Goal: Ask a question: Seek information or help from site administrators or community

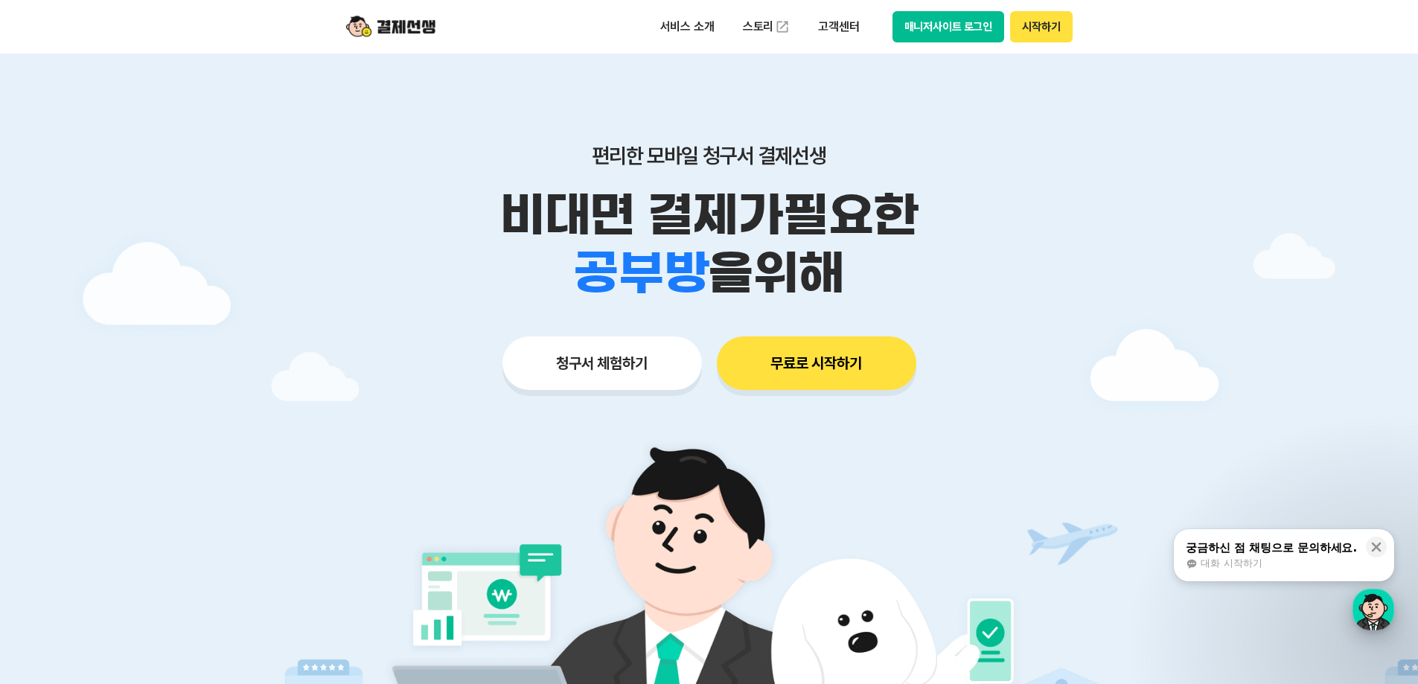
click at [1363, 614] on div "button" at bounding box center [1374, 610] width 42 height 42
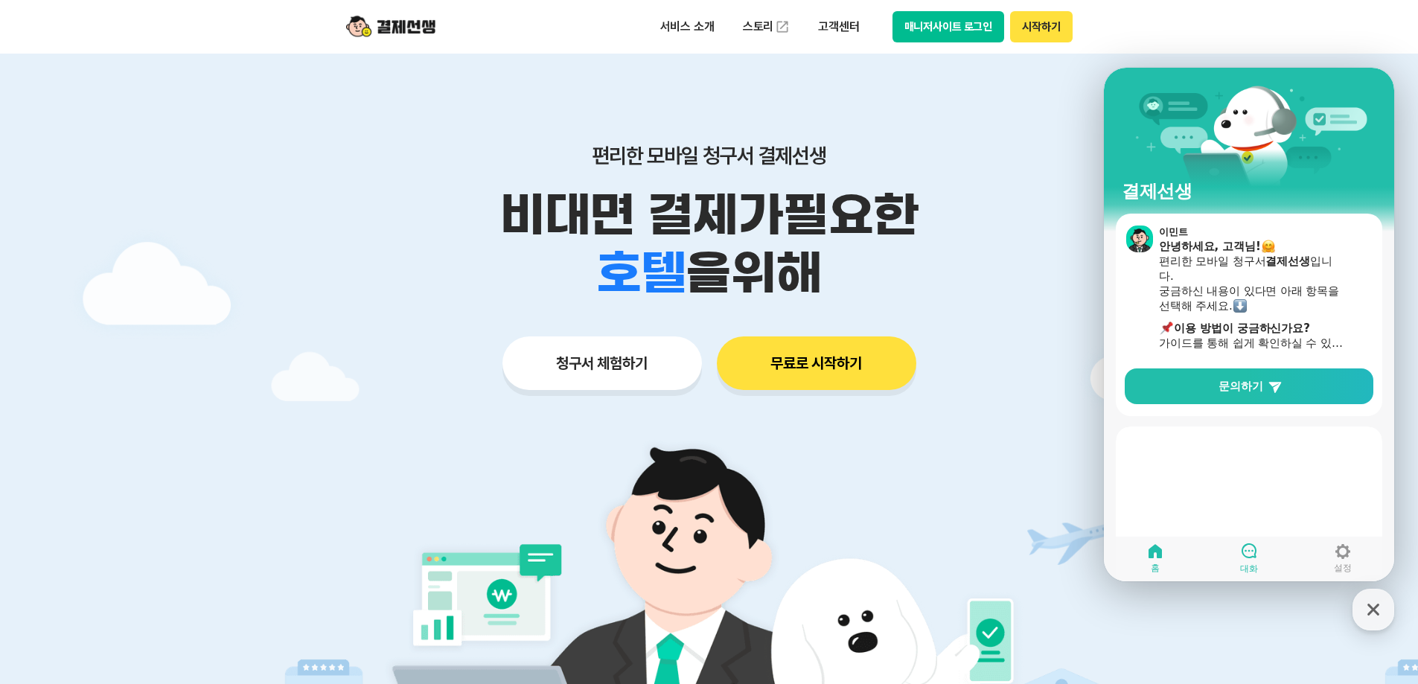
click at [1235, 558] on link "대화" at bounding box center [1249, 558] width 94 height 37
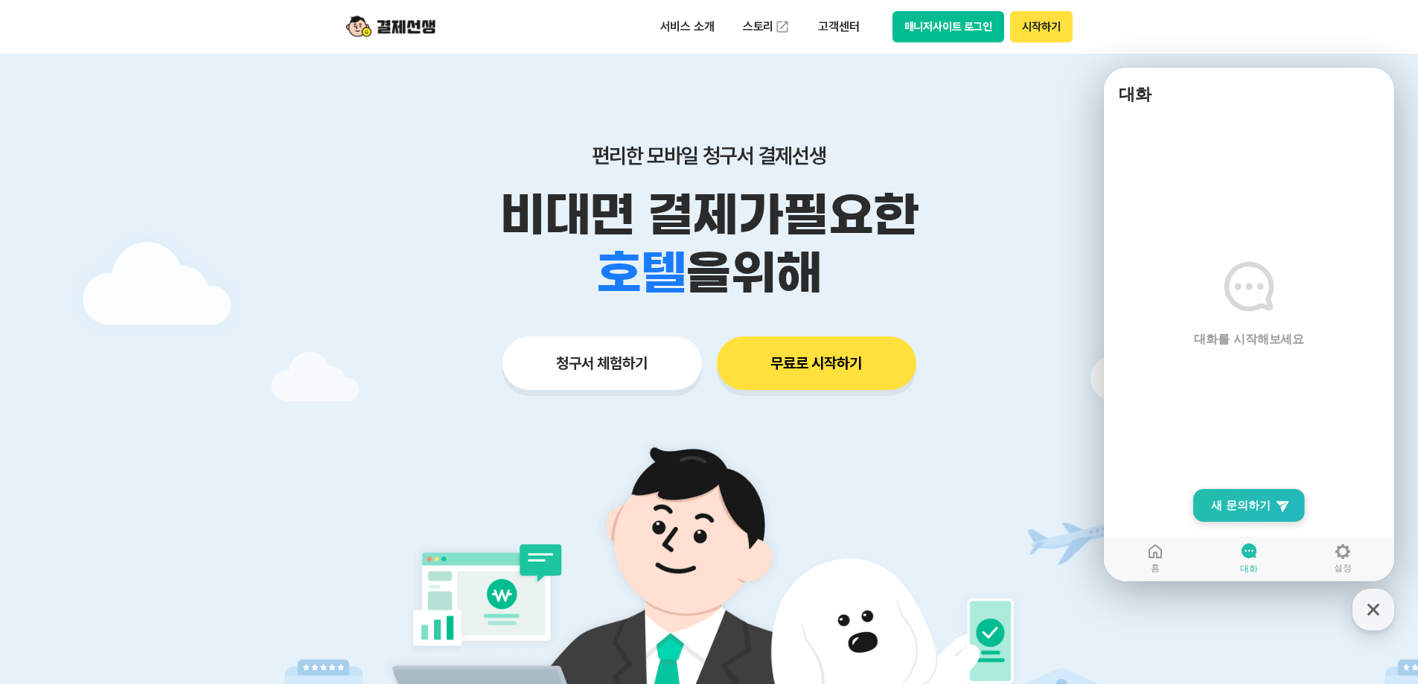
click at [1240, 514] on link "New Chat Button 새 문의하기" at bounding box center [1249, 505] width 112 height 33
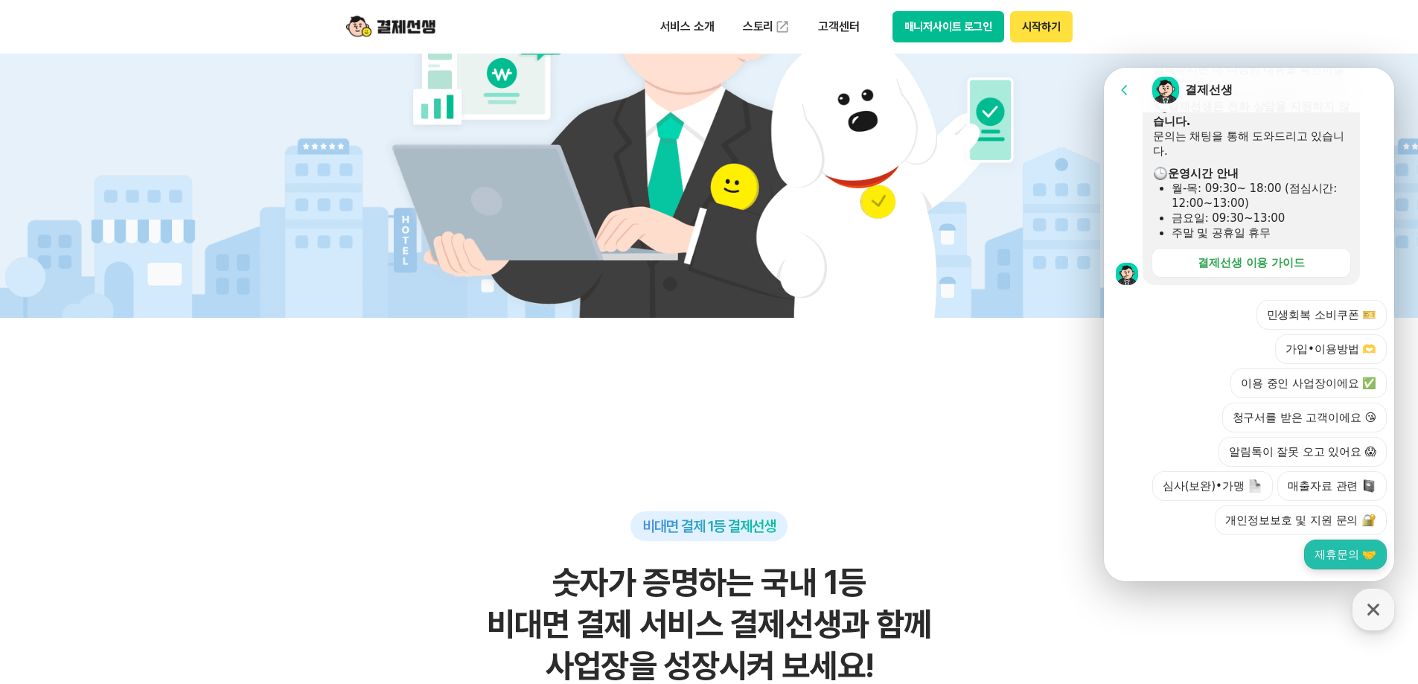
scroll to position [596, 0]
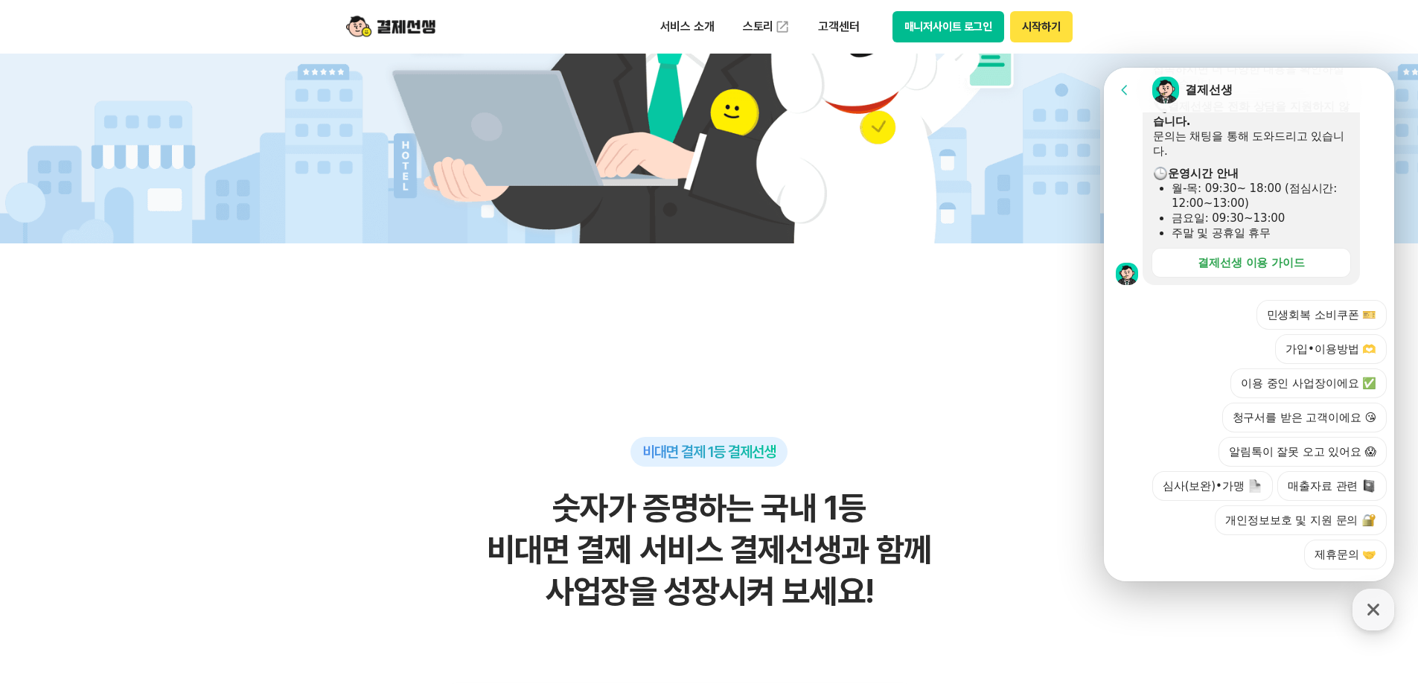
drag, startPoint x: 1363, startPoint y: 337, endPoint x: 1362, endPoint y: 351, distance: 14.2
click at [1362, 369] on button "이용 중인 사업장이에요 ✅" at bounding box center [1309, 384] width 156 height 30
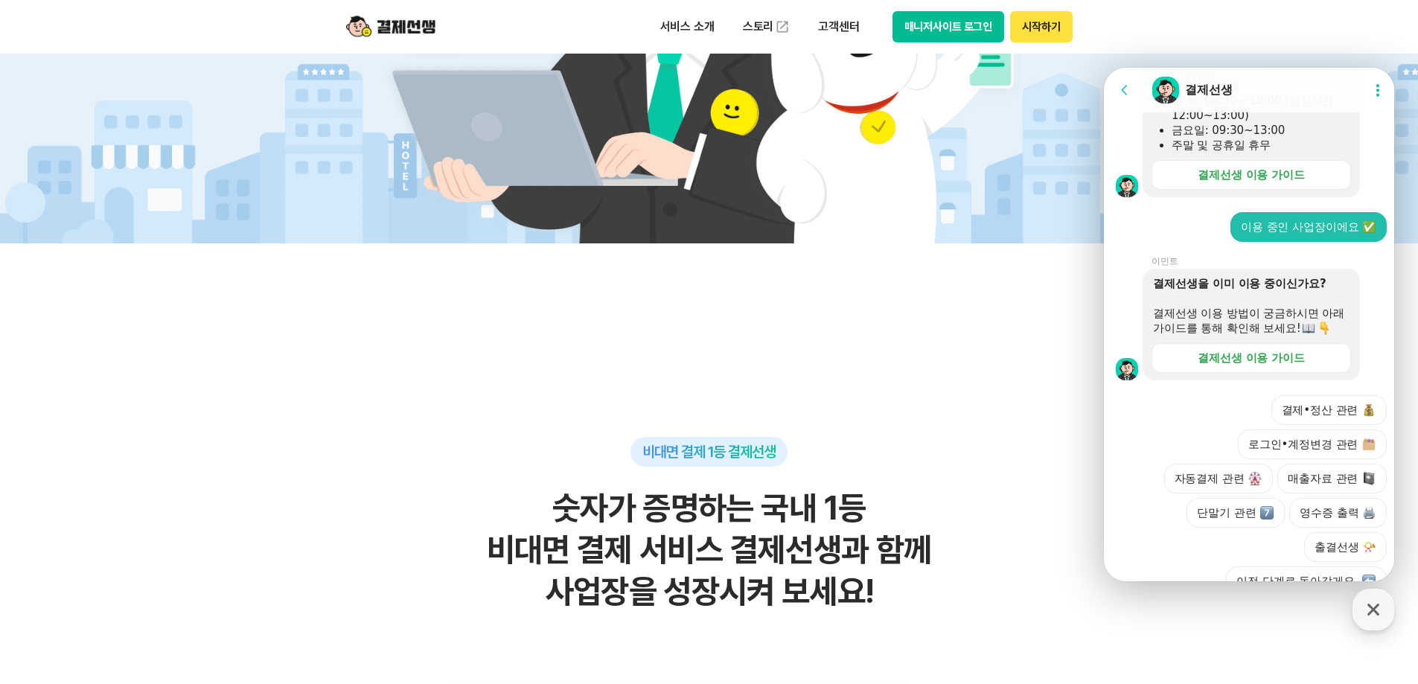
scroll to position [579, 0]
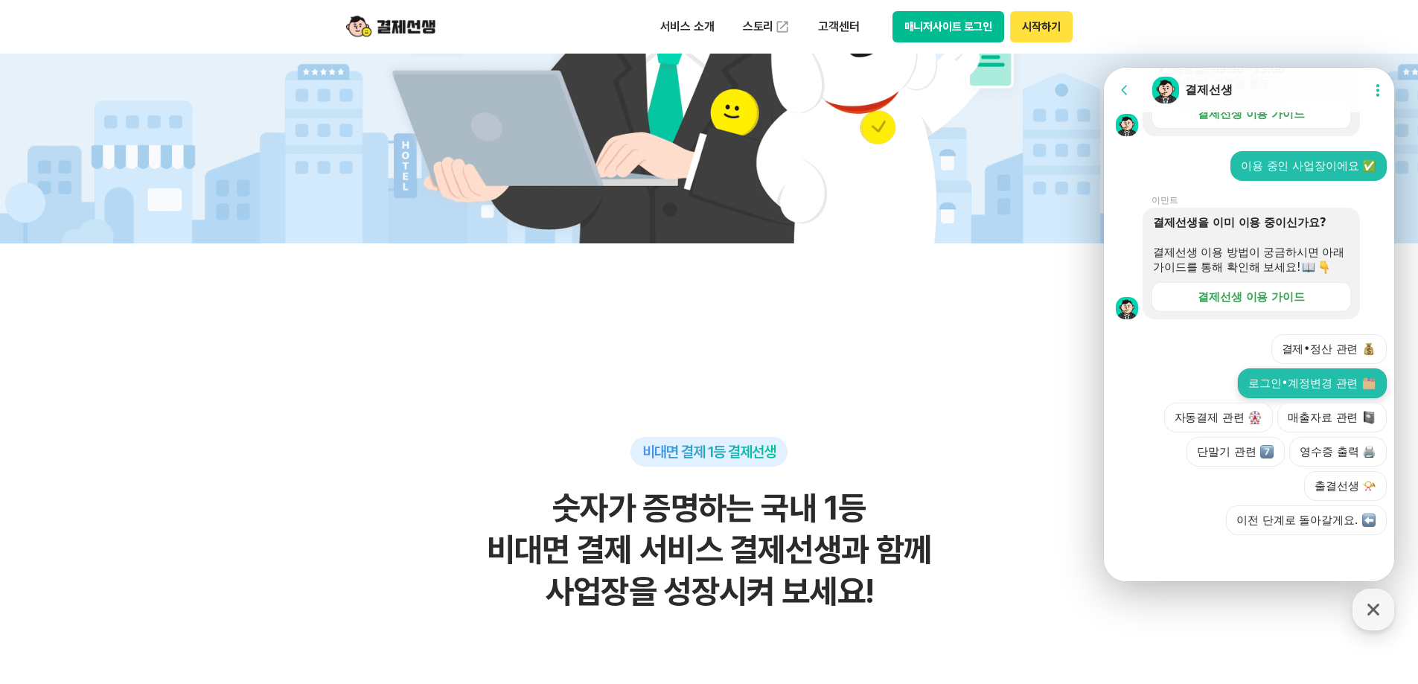
click at [1336, 384] on button "로그인•계정변경 관련" at bounding box center [1312, 384] width 149 height 30
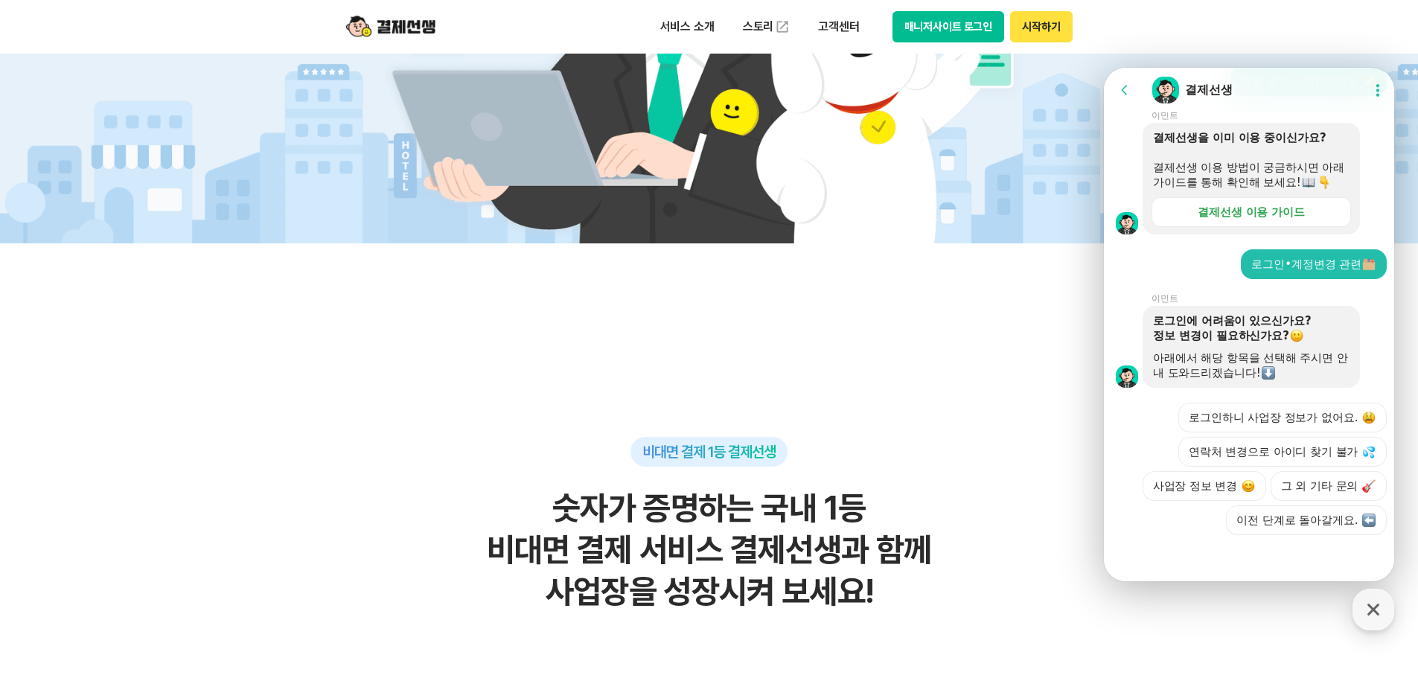
scroll to position [728, 0]
click at [1321, 492] on button "그 외 기타 문의" at bounding box center [1329, 486] width 116 height 30
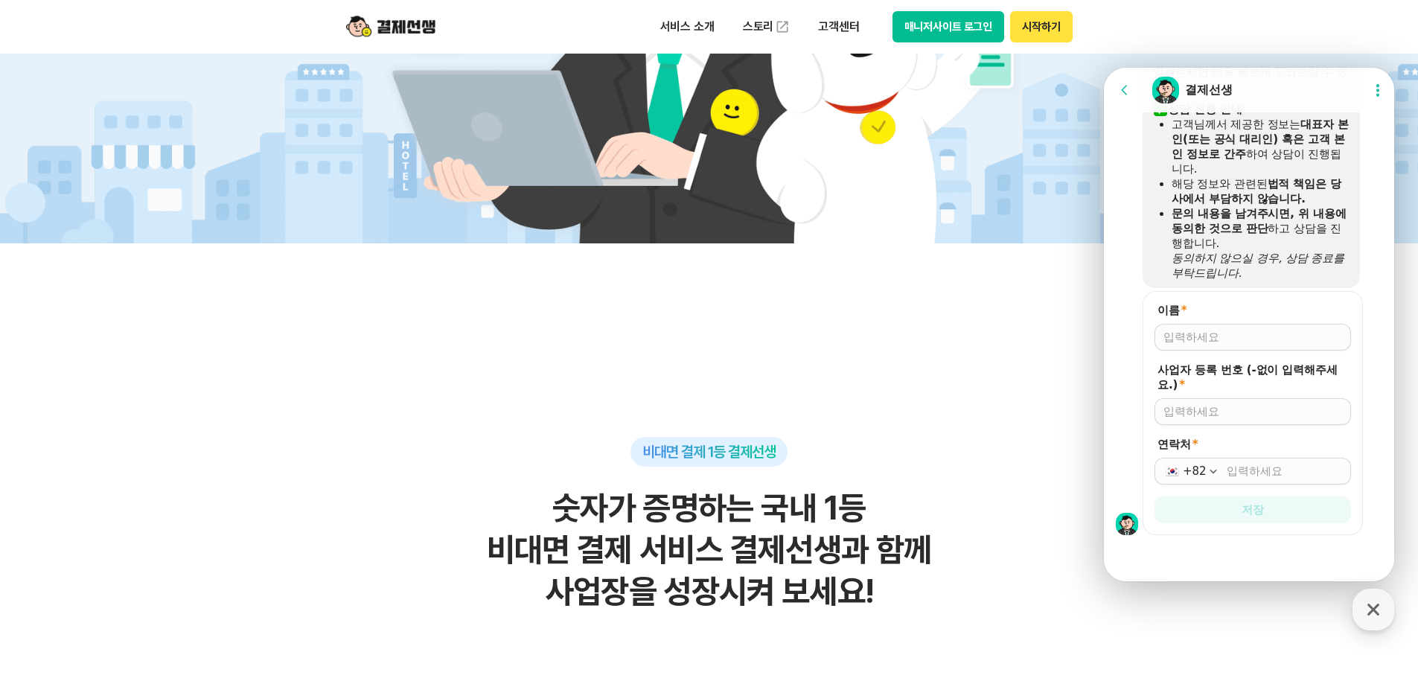
scroll to position [1096, 0]
click at [1248, 346] on div at bounding box center [1253, 337] width 197 height 27
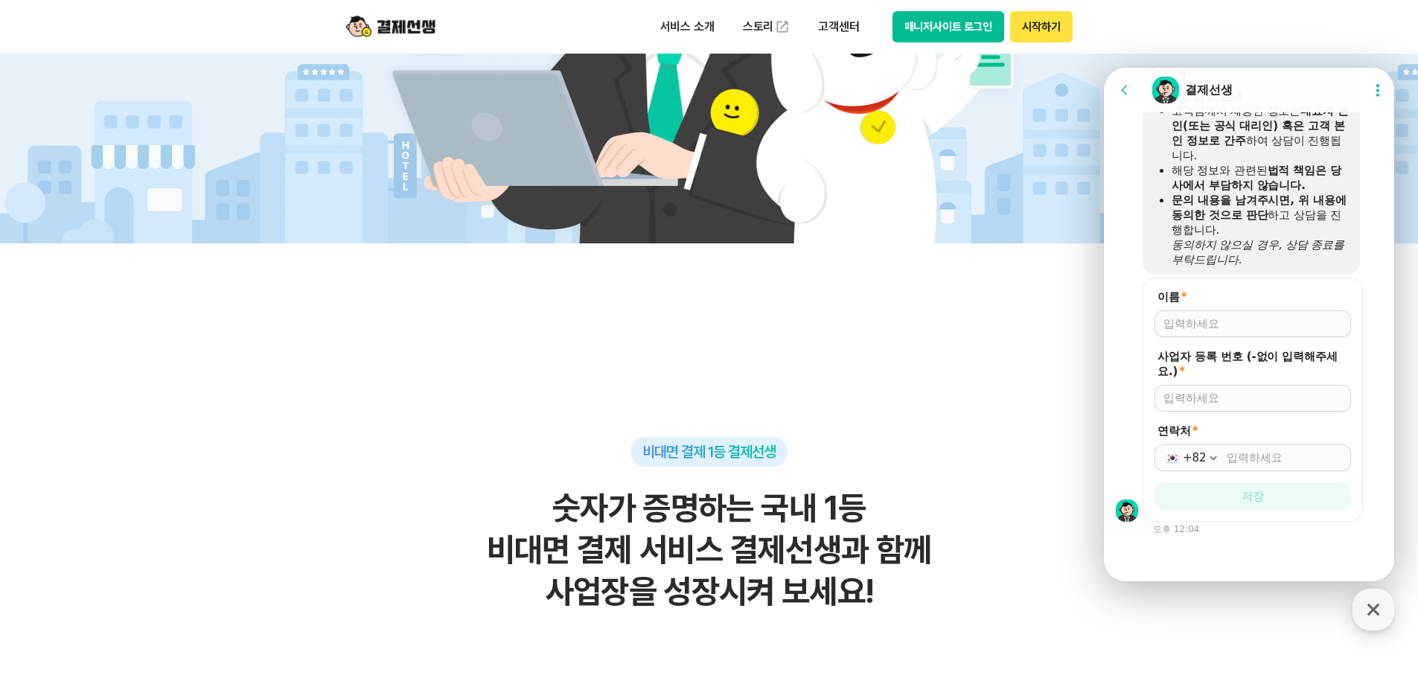
scroll to position [1109, 0]
click at [1195, 323] on input "이름 *" at bounding box center [1253, 323] width 179 height 15
type input "ㅅ"
type input "신승훈"
type input "8318602726"
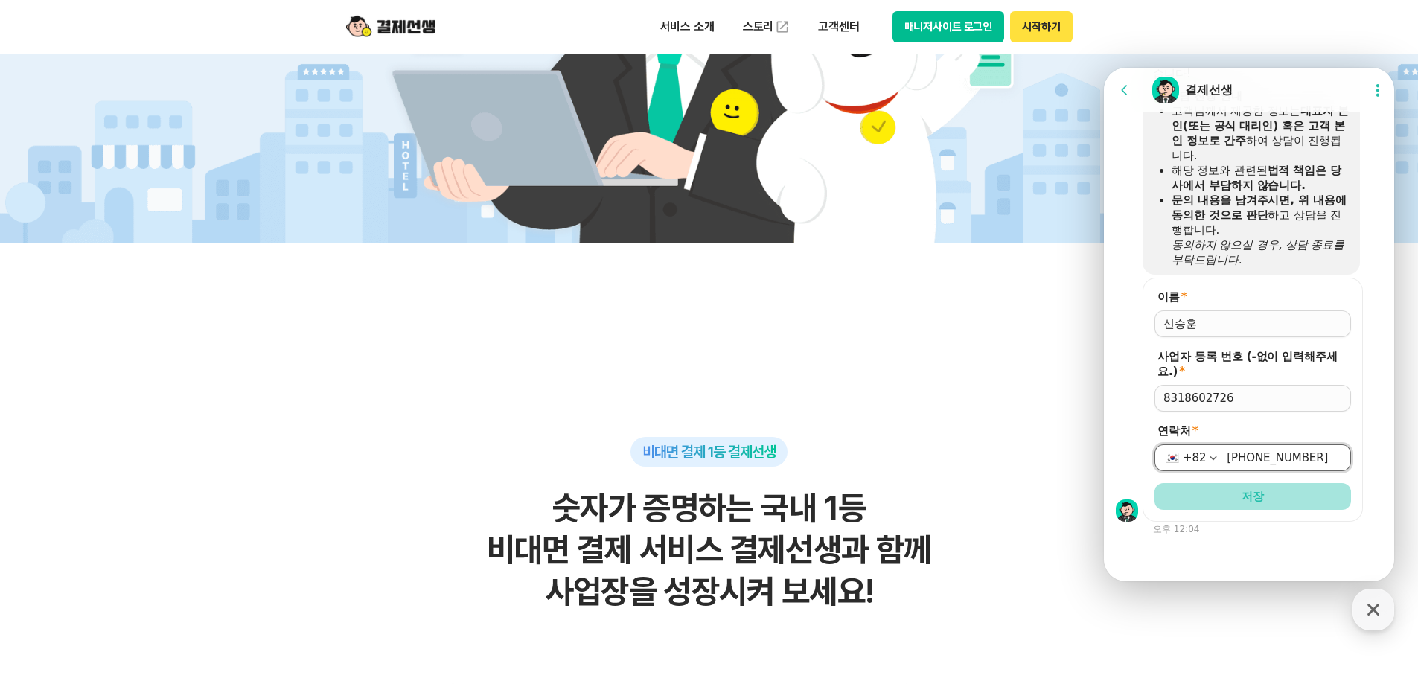
type input "[PHONE_NUMBER]"
click at [1218, 497] on button "저장" at bounding box center [1253, 496] width 197 height 27
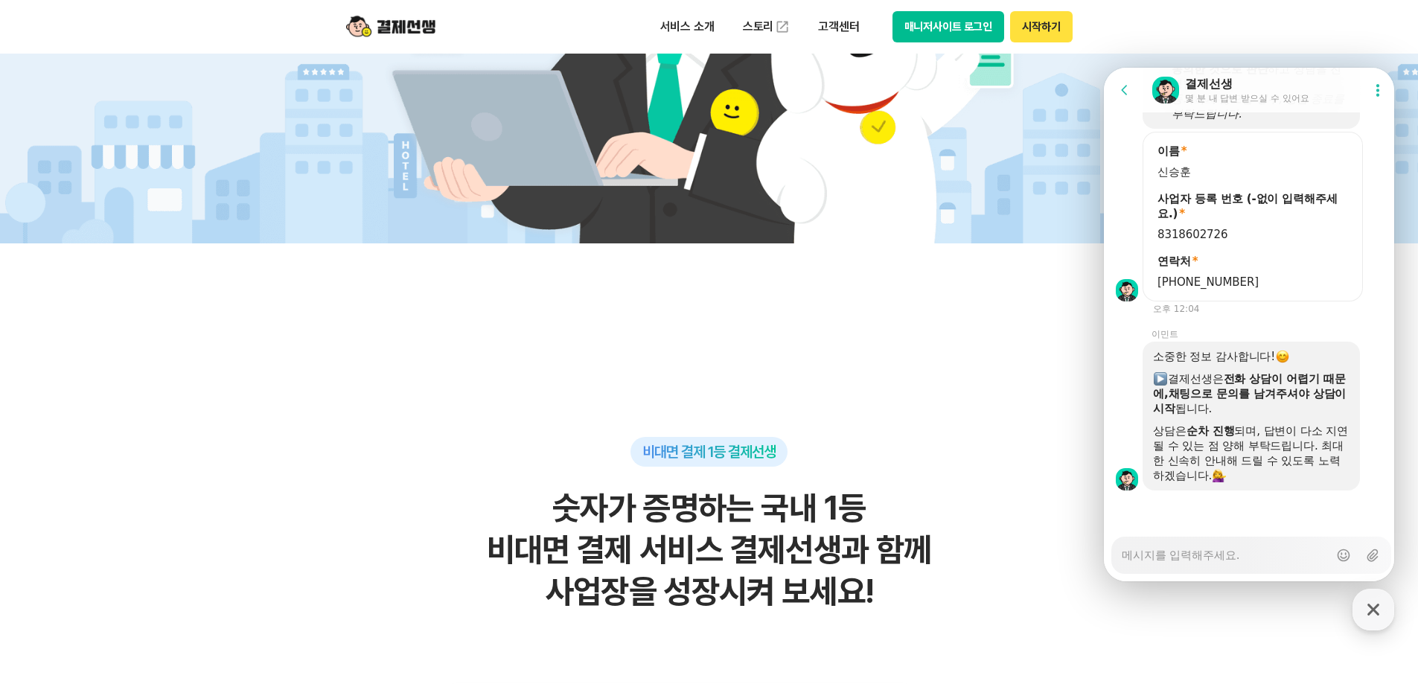
scroll to position [1255, 0]
click at [1237, 549] on textarea "Messenger Input Textarea" at bounding box center [1225, 550] width 207 height 25
type textarea "x"
type textarea "ㄹ"
type textarea "x"
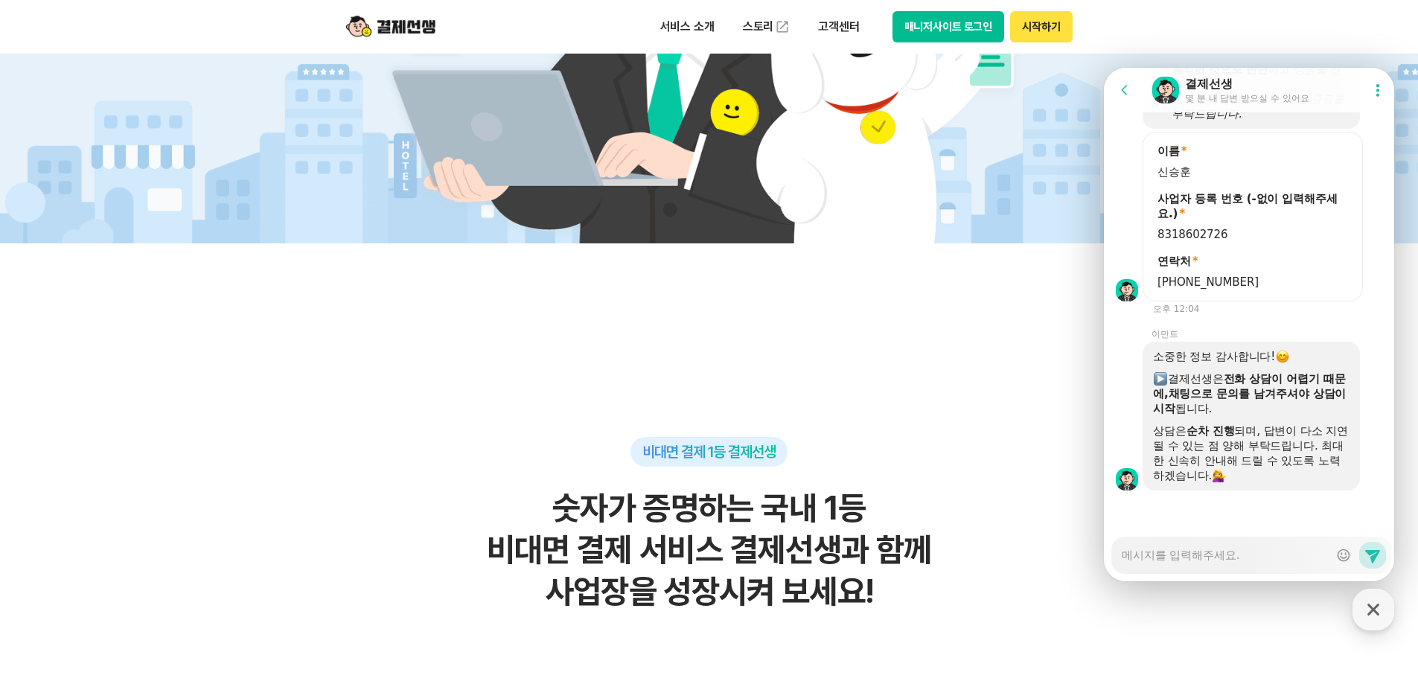
type textarea "x"
type textarea "ㅇ"
type textarea "x"
type textarea "안"
type textarea "x"
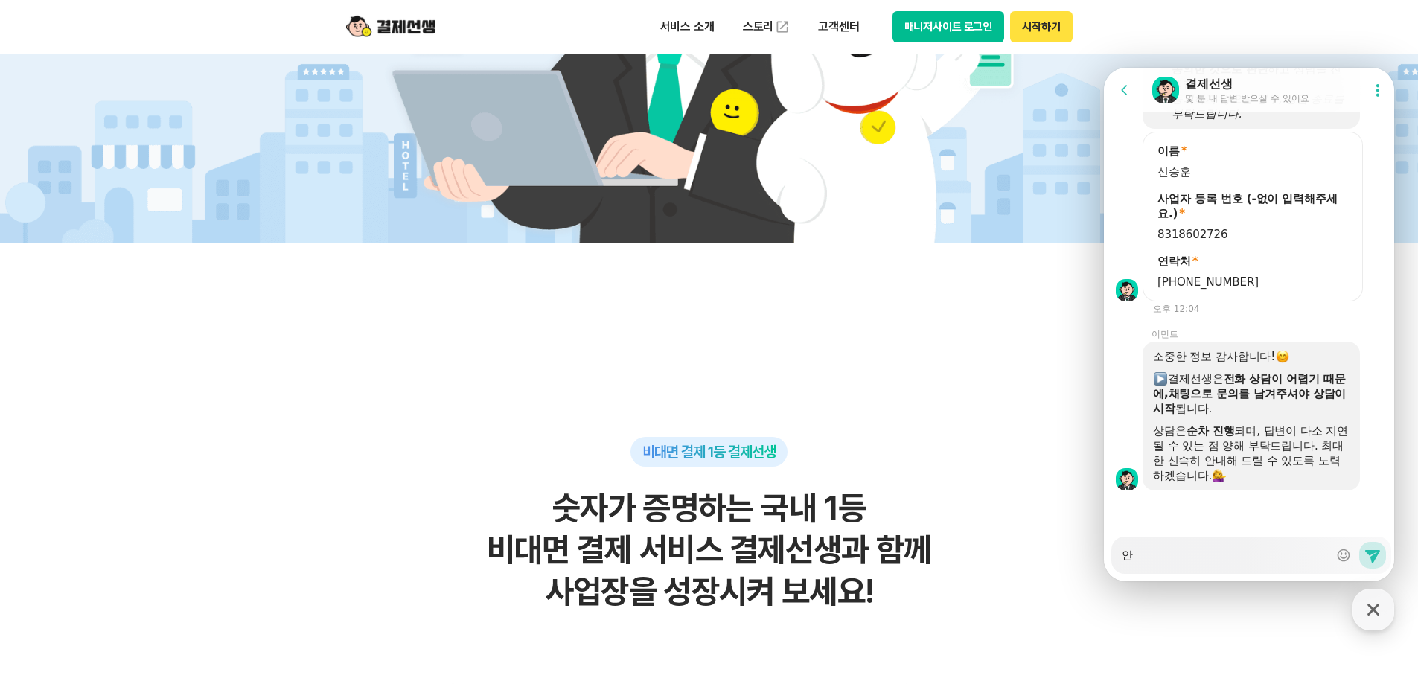
type textarea "안ㄴ"
type textarea "x"
type textarea "안녀"
type textarea "x"
type textarea "안녕"
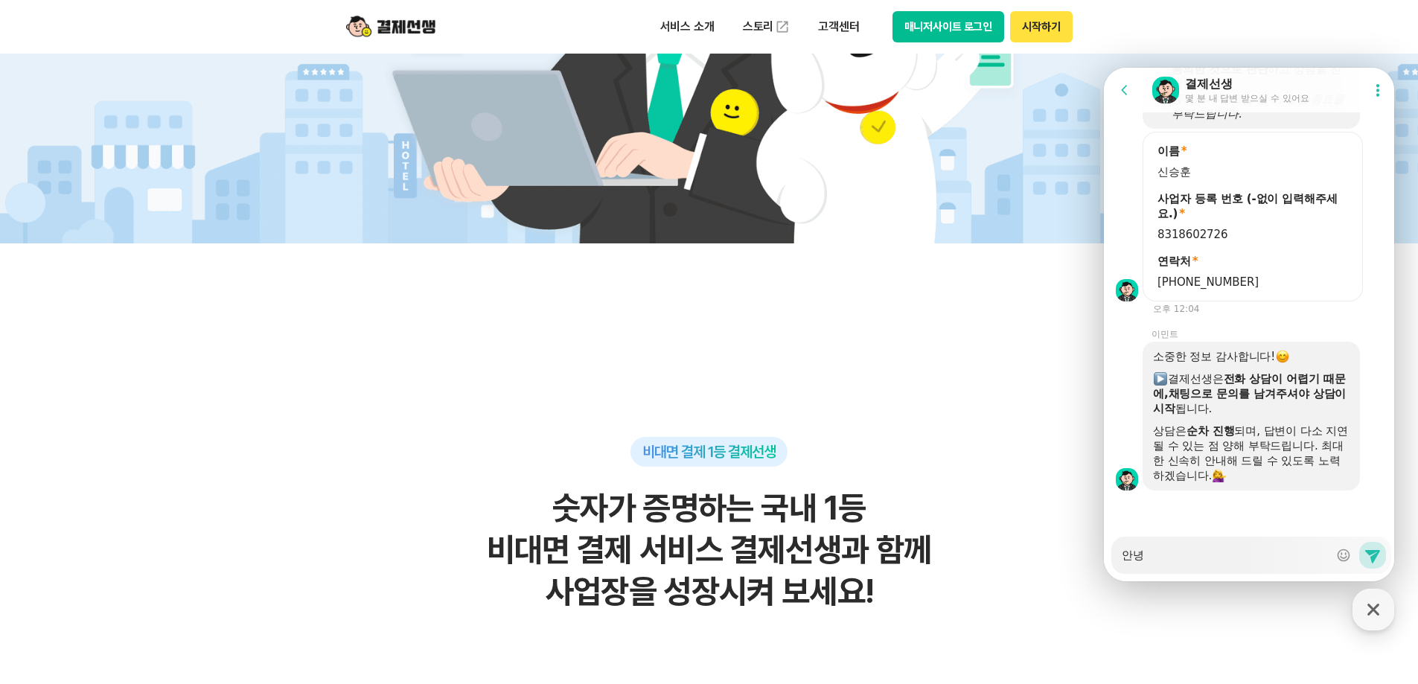
type textarea "x"
type textarea "안녕ㅎ"
type textarea "x"
type textarea "안녕하"
type textarea "x"
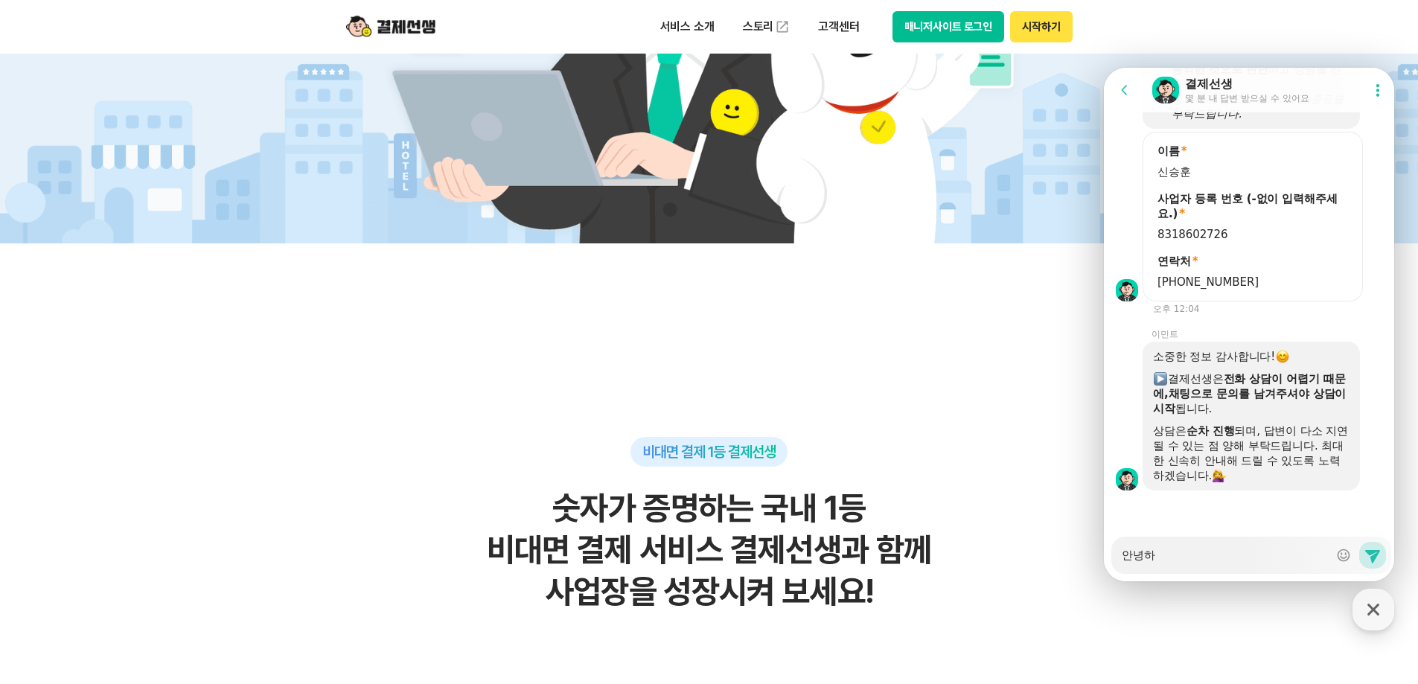
type textarea "안녕핫"
type textarea "x"
type textarea "안녕하세"
type textarea "x"
type textarea "안녕하세요"
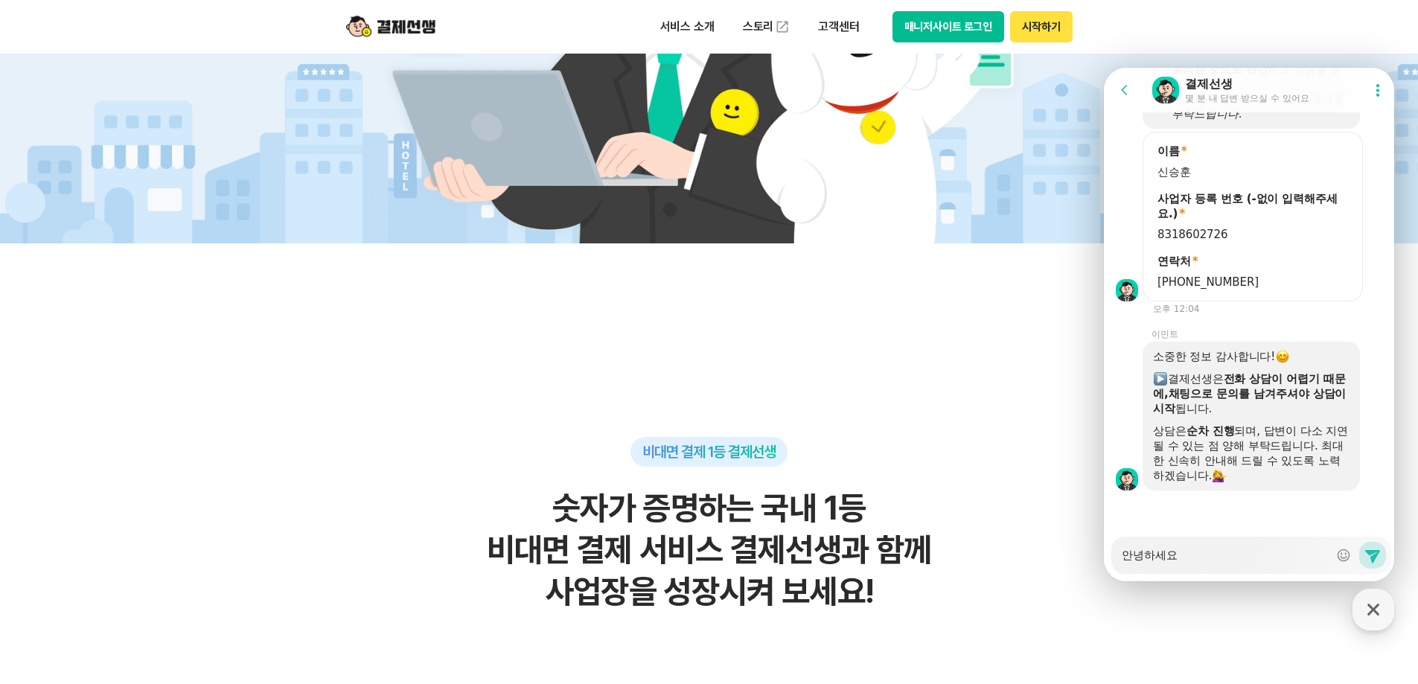
type textarea "x"
type textarea "안녕하세요!"
type textarea "x"
type textarea "안녕하세요! 혹"
type textarea "x"
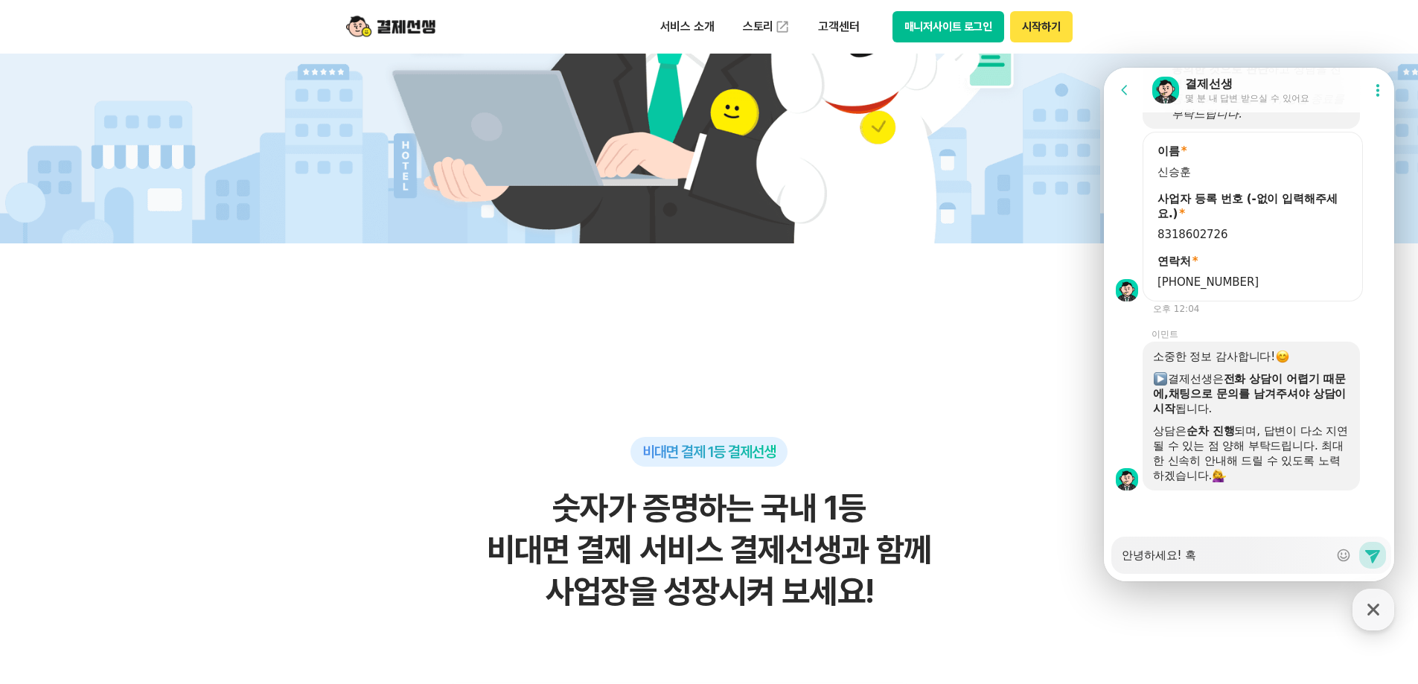
type textarea "안녕하세요! 혻"
type textarea "x"
type textarea "안녕하세요! 혹시"
type textarea "x"
type textarea "안녕하세요! 혹시"
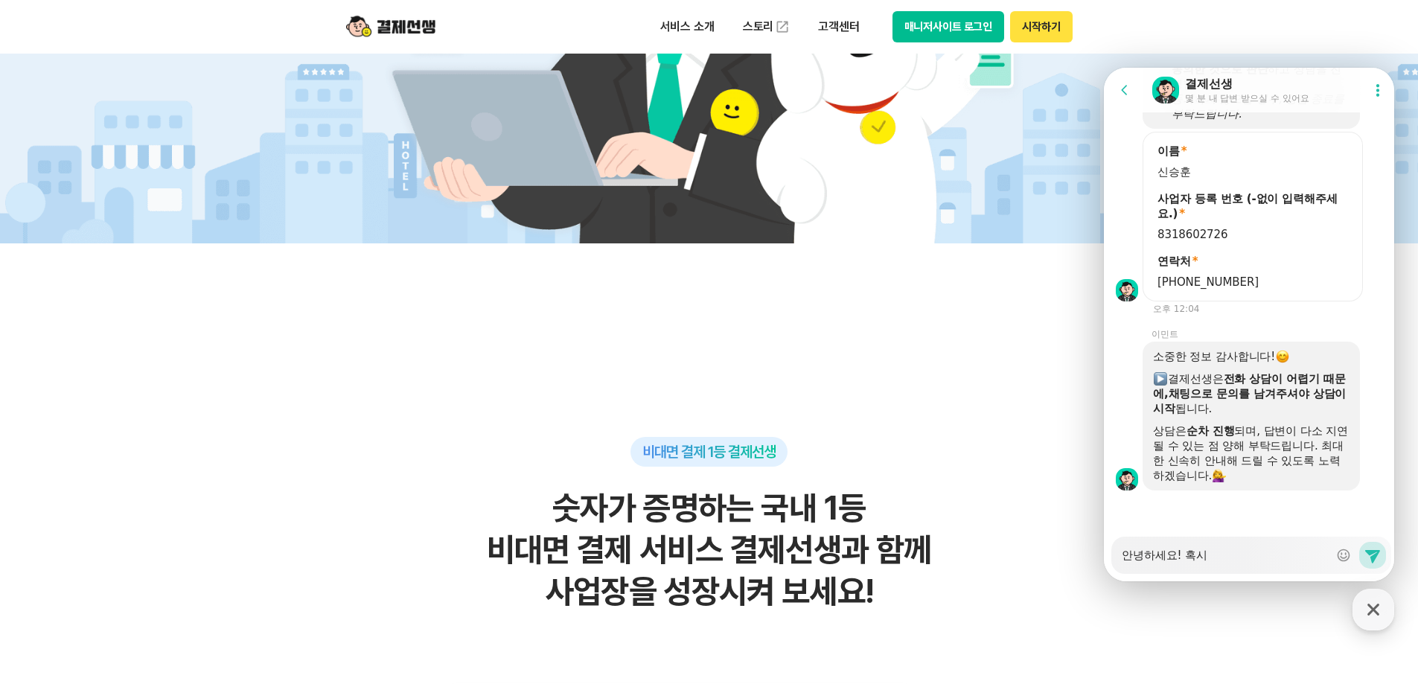
type textarea "x"
type textarea "안녕하세요! 혹시 ㅈ"
type textarea "x"
type textarea "안녕하세요! 혹시 저"
type textarea "x"
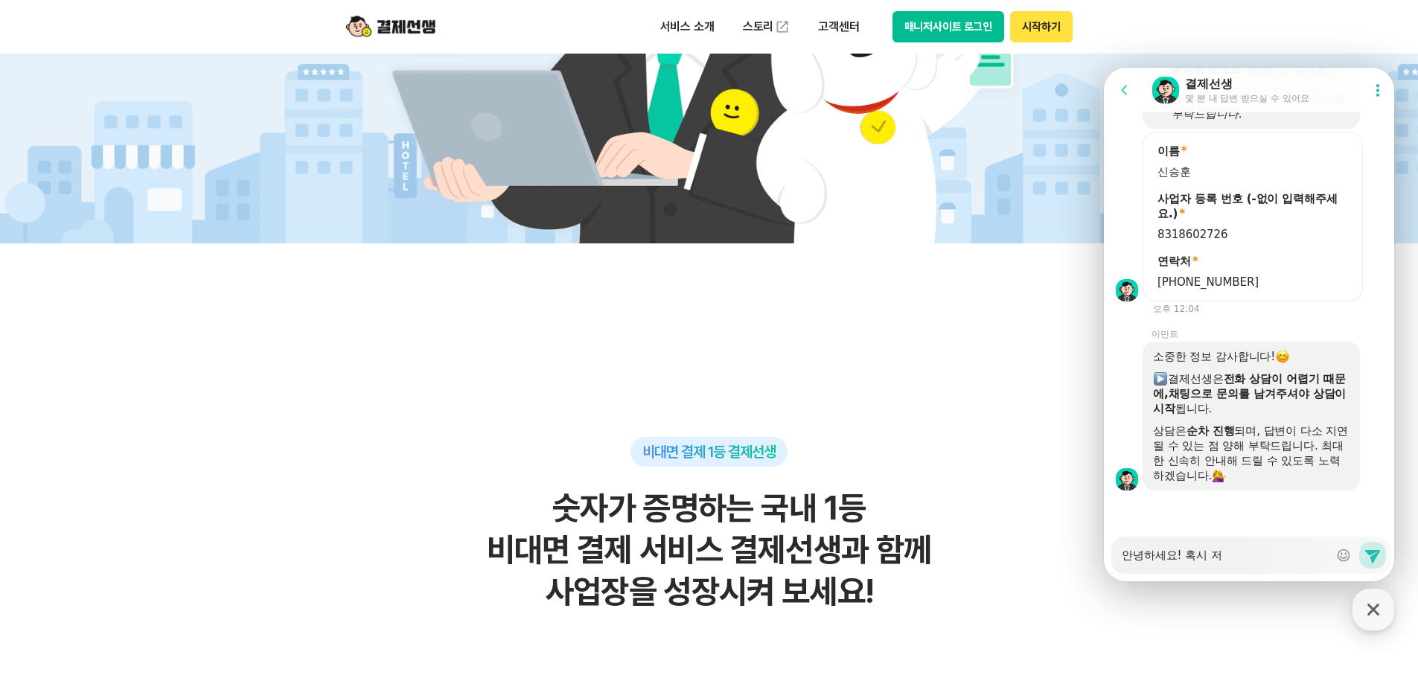
type textarea "안녕하세요! 혹시 젛"
type textarea "x"
type textarea "안녕하세요! 혹시 저흐"
type textarea "x"
type textarea "안녕하세요! 혹시 저희"
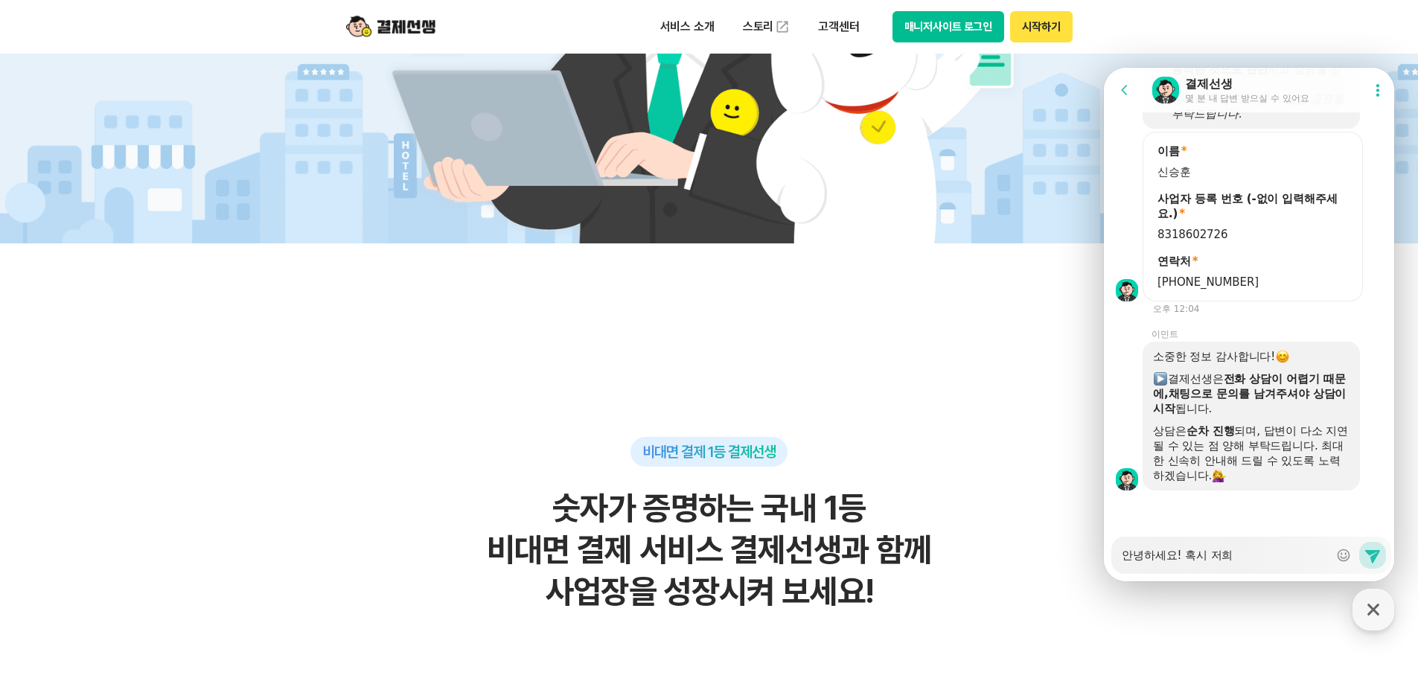
type textarea "x"
type textarea "안녕하세요! 혹시 저희"
type textarea "x"
type textarea "안녕하세요! 혹시 저희 ㅅ"
type textarea "x"
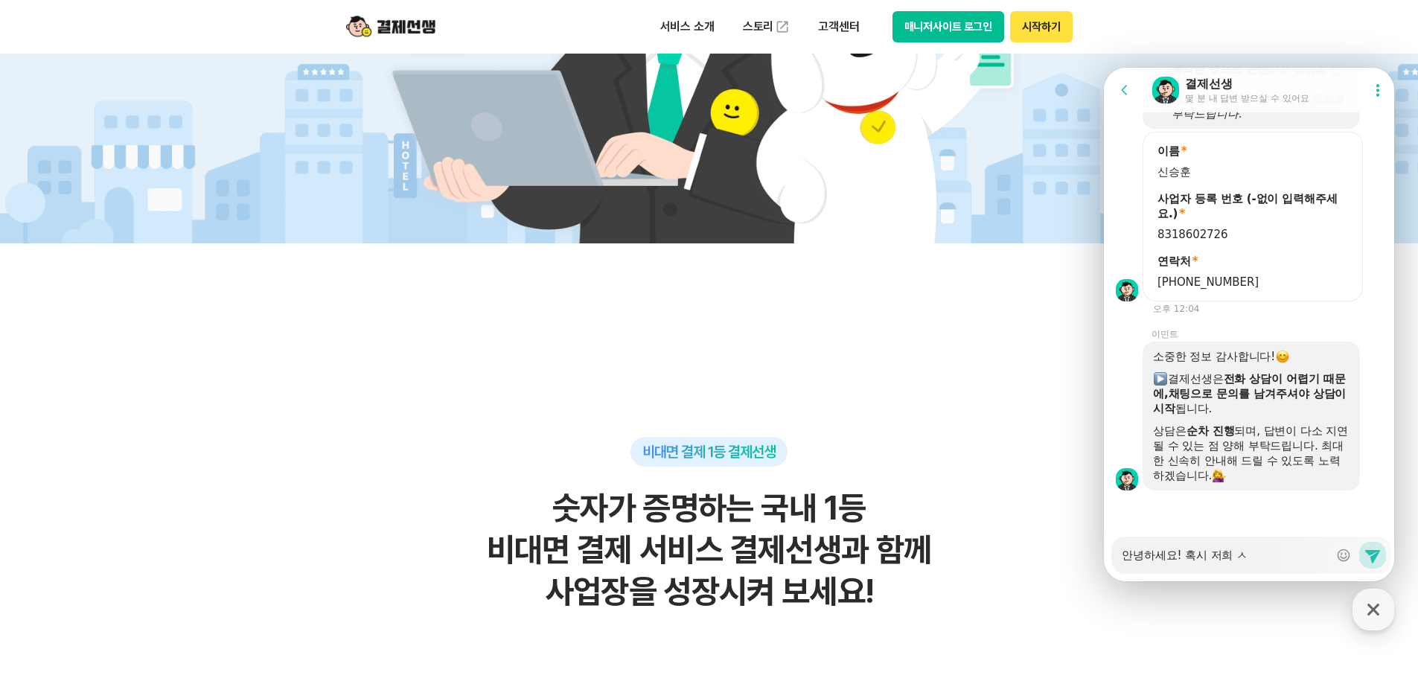
type textarea "안녕하세요! 혹시 저희 사"
type textarea "x"
type textarea "안녕하세요! 혹시 저희 상"
type textarea "x"
type textarea "안녕하세요! 혹시 저희 사업"
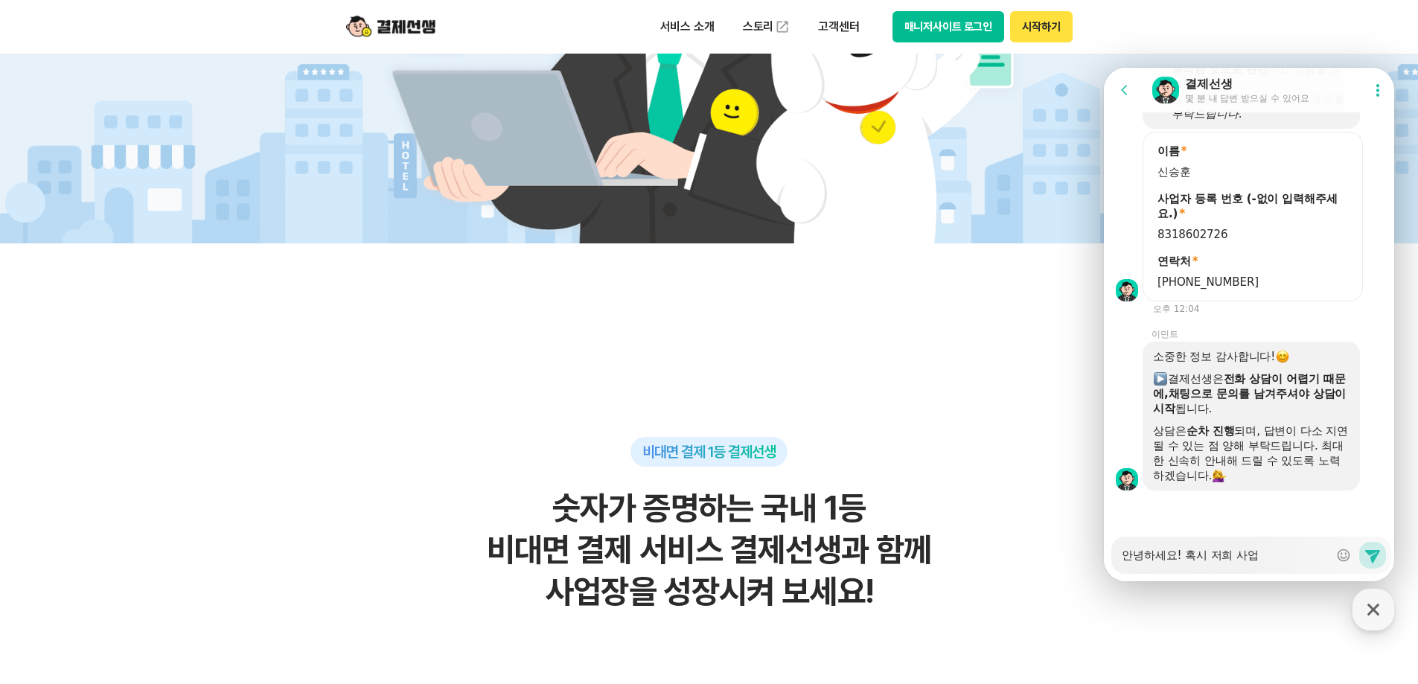
type textarea "x"
type textarea "안녕하세요! 혹시 저희 사업ㅈ"
type textarea "x"
type textarea "안녕하세요! 혹시 저희 사업자"
type textarea "x"
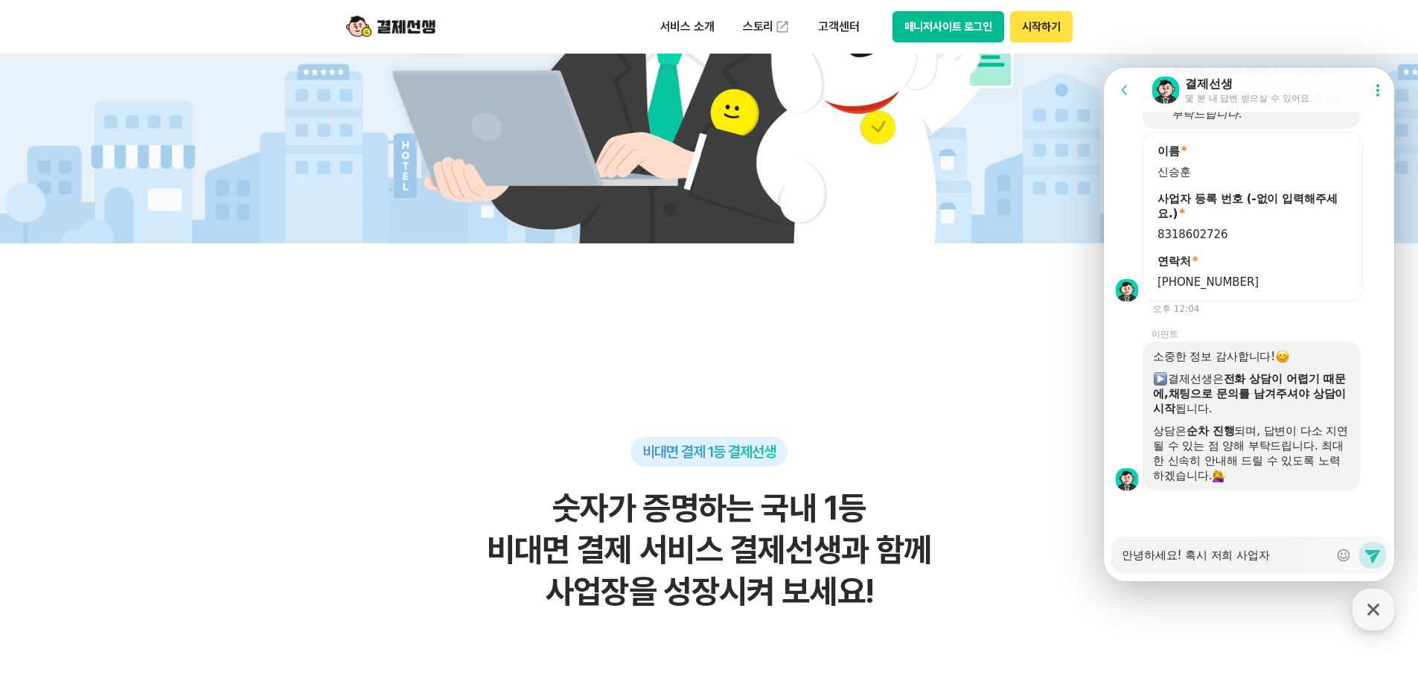
type textarea "안녕하세요! 혹시 저희 사업장"
type textarea "x"
type textarea "안녕하세요! 혹시 저희 사업장"
type textarea "x"
type textarea "안녕하세요! 혹시 저희 사업장 ㅇ"
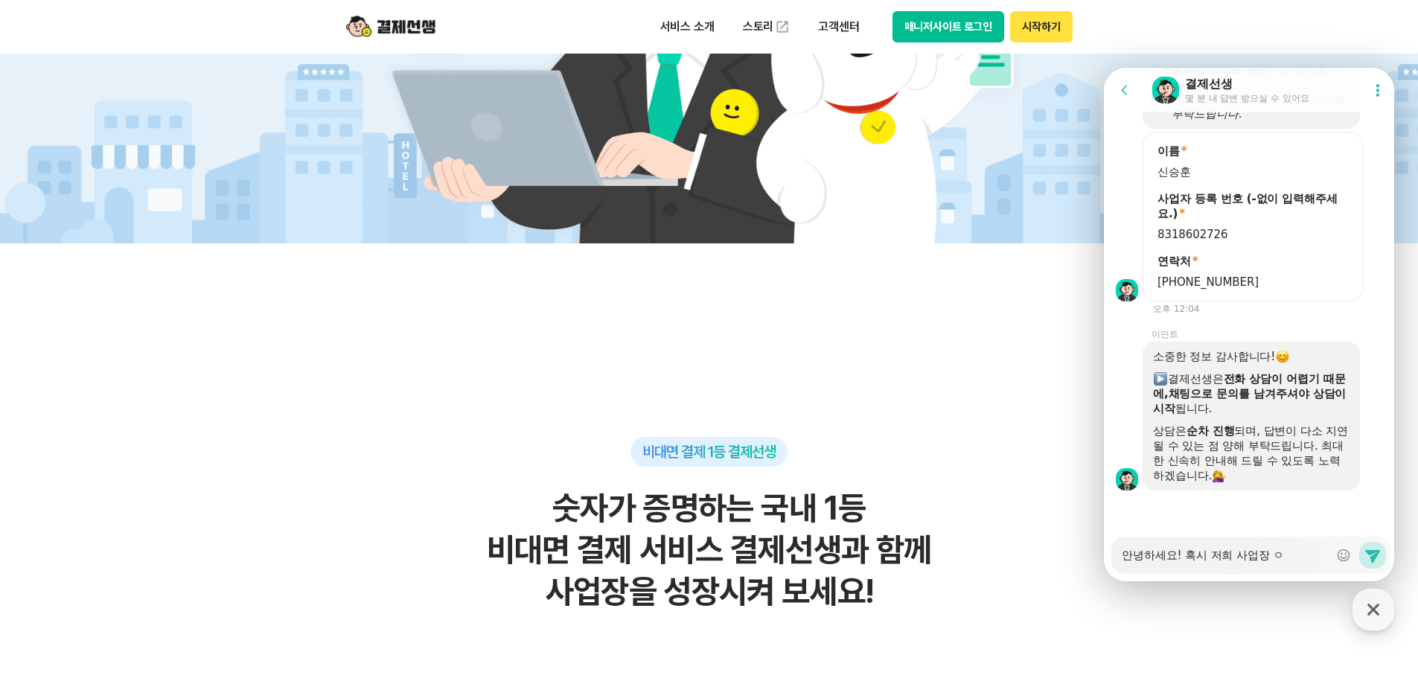
type textarea "x"
type textarea "안녕하세요! 혹시 저희 사업장 아"
type textarea "x"
type textarea "안녕하세요! 혹시 저희 사업장 앙"
type textarea "x"
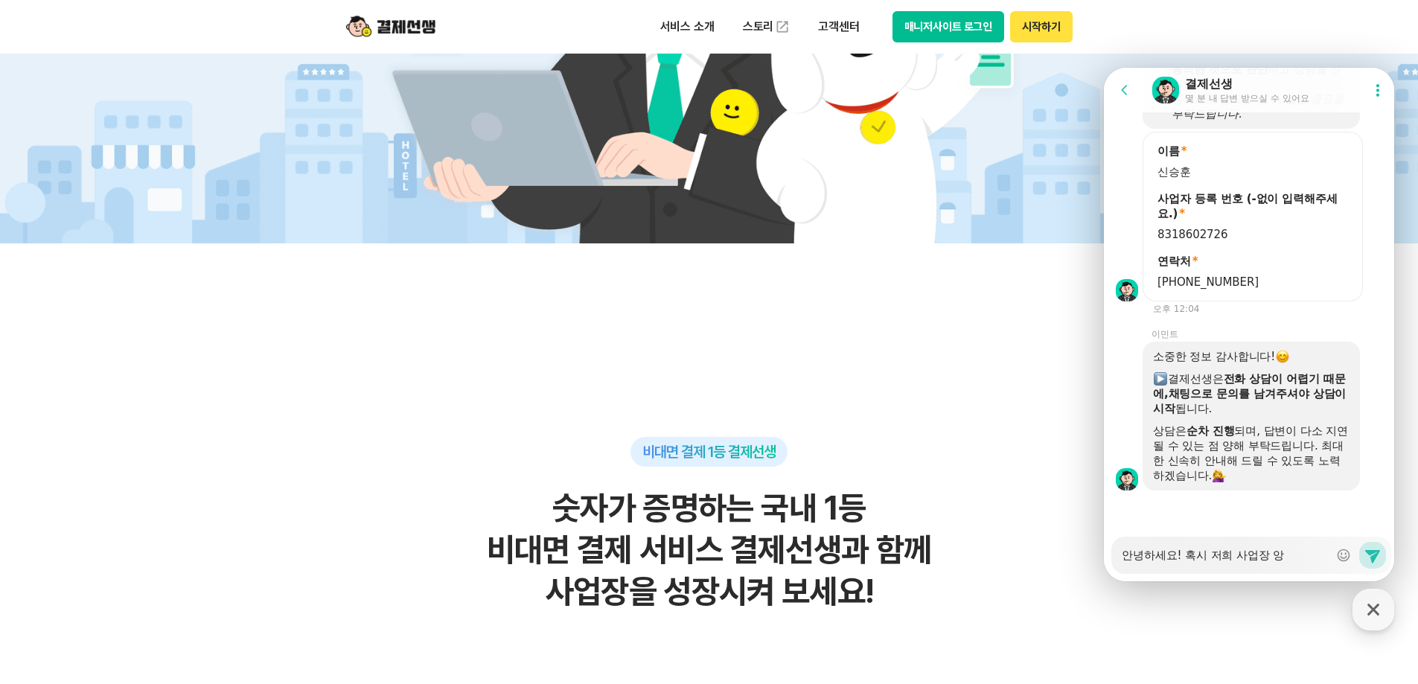
type textarea "안녕하세요! 혹시 저희 사업장 아이"
type textarea "x"
type textarea "안녕하세요! 혹시 저희 사업장 아읻"
type textarea "x"
type textarea "안녕하세요! 혹시 저희 사업장 아이딕"
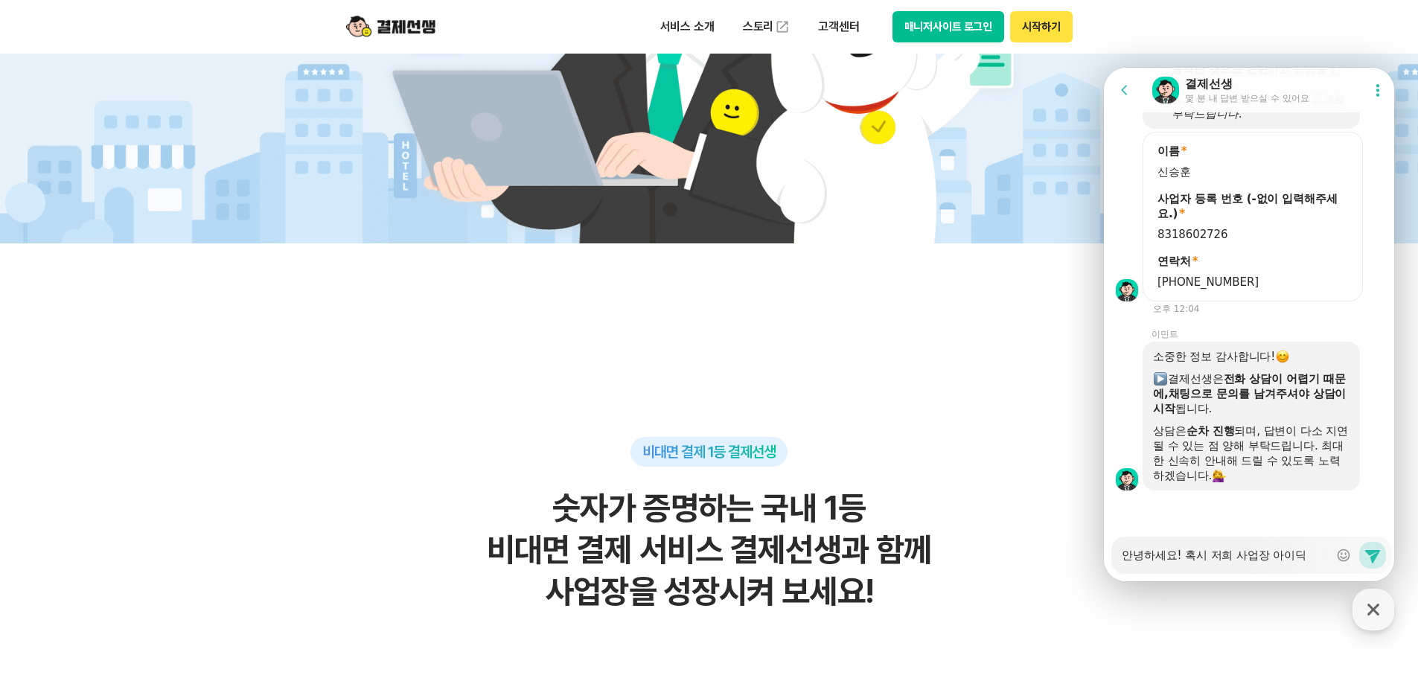
type textarea "x"
type textarea "안녕하세요! 혹시 저희 사업장 아이디가"
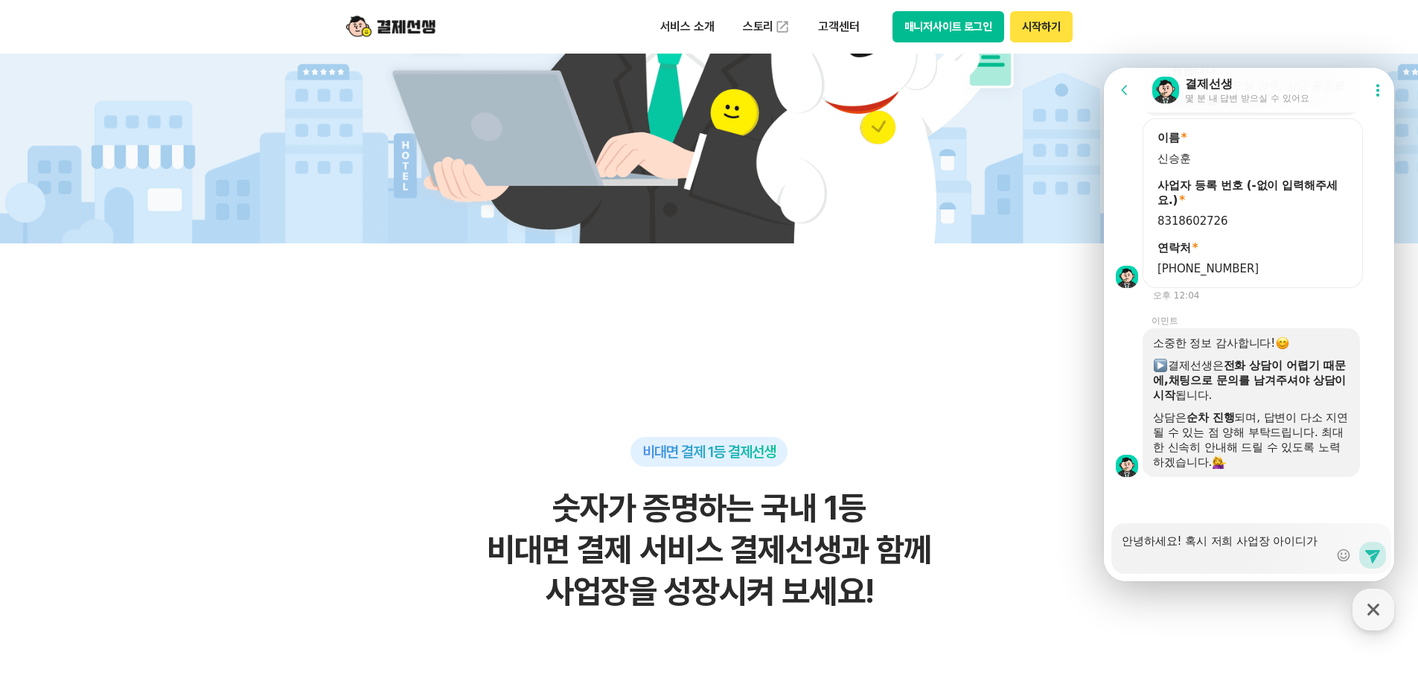
type textarea "x"
type textarea "안녕하세요! 혹시 저희 사업장 아이디가"
type textarea "x"
type textarea "안녕하세요! 혹시 저희 사업장 아이디가 바"
type textarea "x"
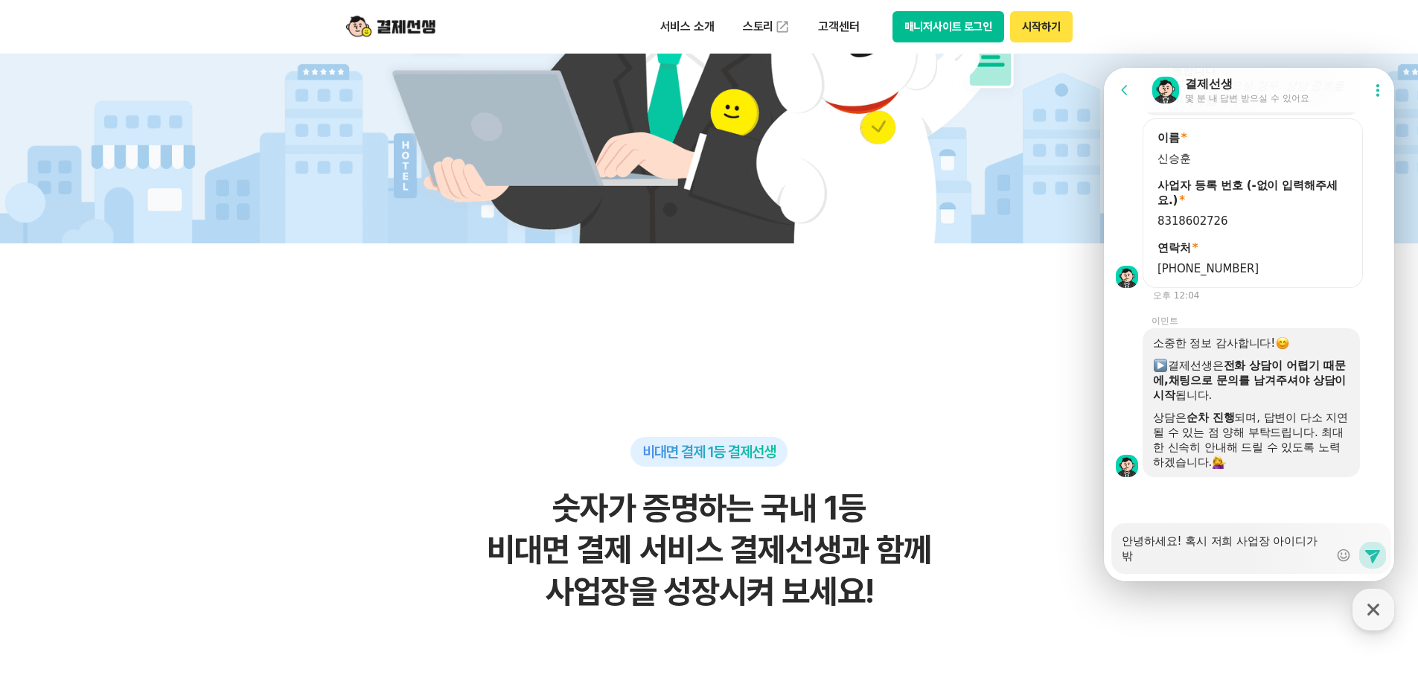
type textarea "안녕하세요! 혹시 저희 사업장 아이디가 바꾸"
type textarea "x"
type textarea "안녕하세요! 혹시 저희 사업장 아이디가 바뀌"
type textarea "x"
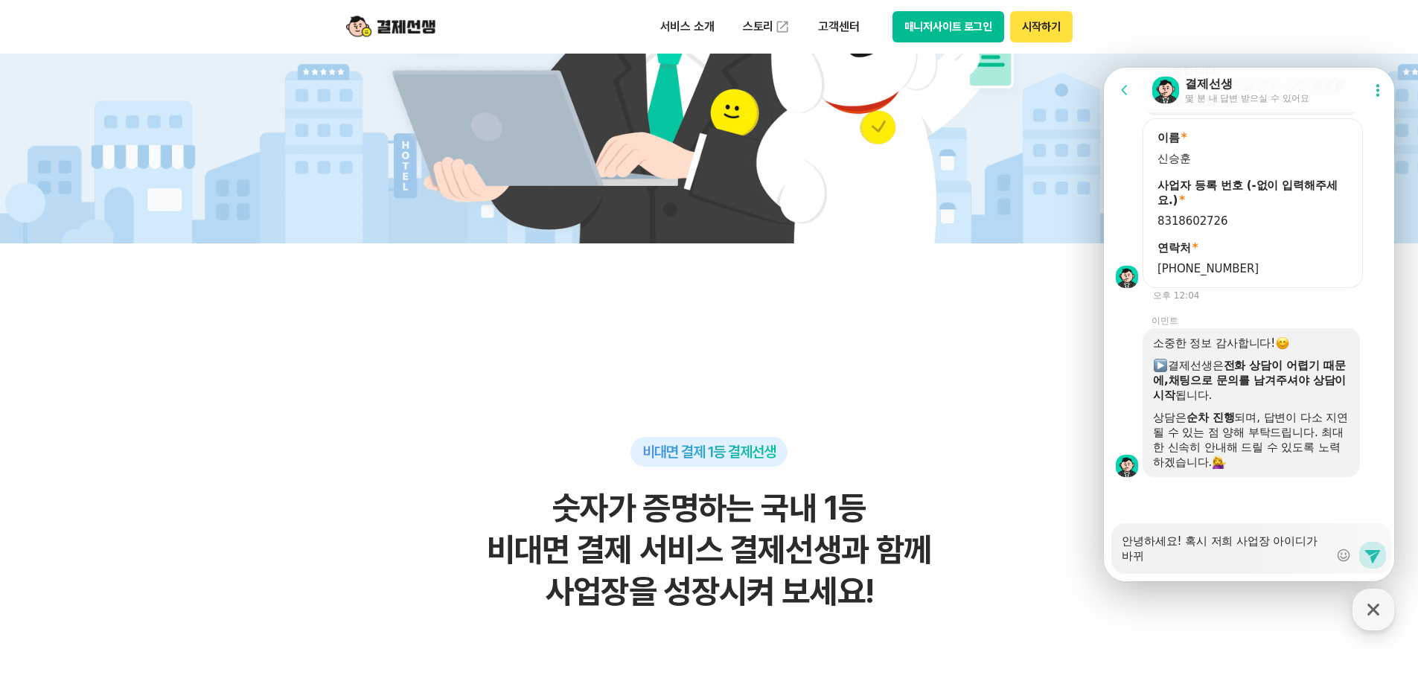
type textarea "안녕하세요! 혹시 저희 사업장 아이디가 바뀡"
type textarea "x"
type textarea "안녕하세요! 혹시 저희 사업장 아이디가 바뀌어"
type textarea "x"
type textarea "안녕하세요! 혹시 저희 사업장 아이디가 바뀌었"
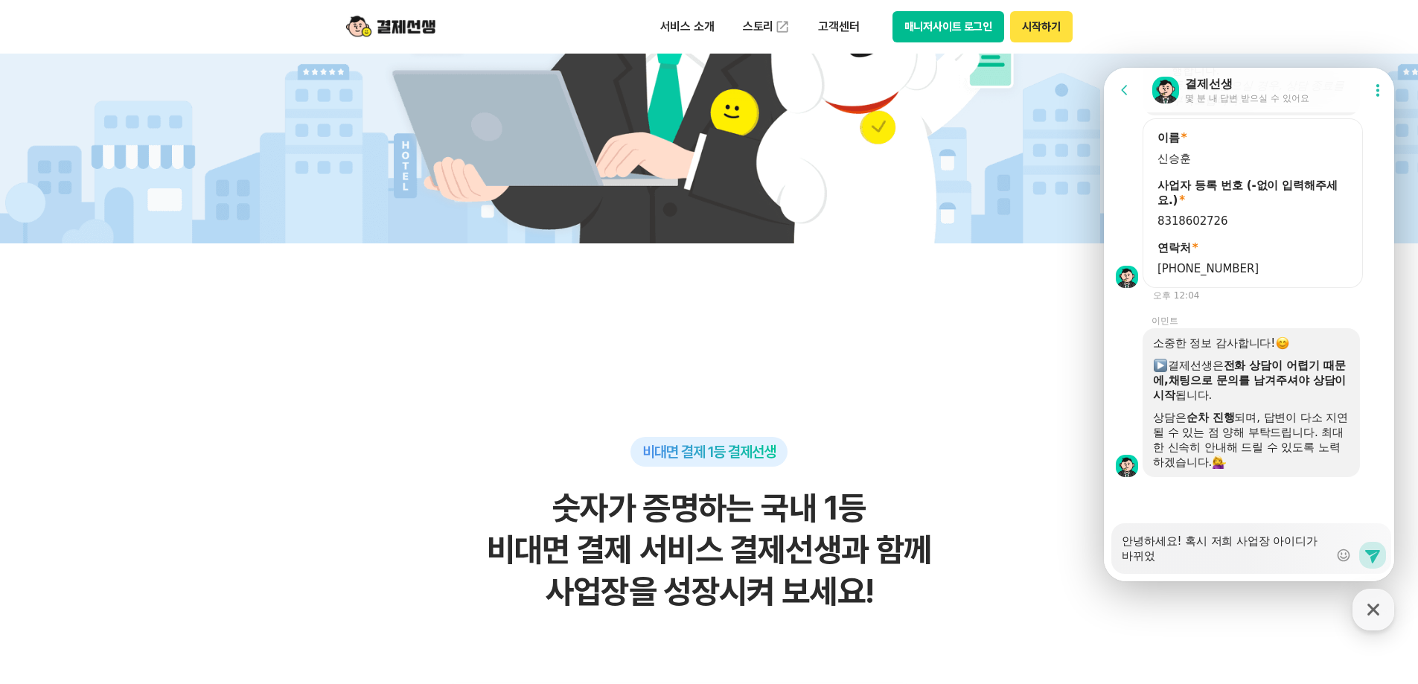
type textarea "x"
type textarea "안녕하세요! 혹시 저희 사업장 아이디가 바뀌었ㄴ"
type textarea "x"
type textarea "안녕하세요! 혹시 저희 사업장 아이디가 바뀌었느"
type textarea "x"
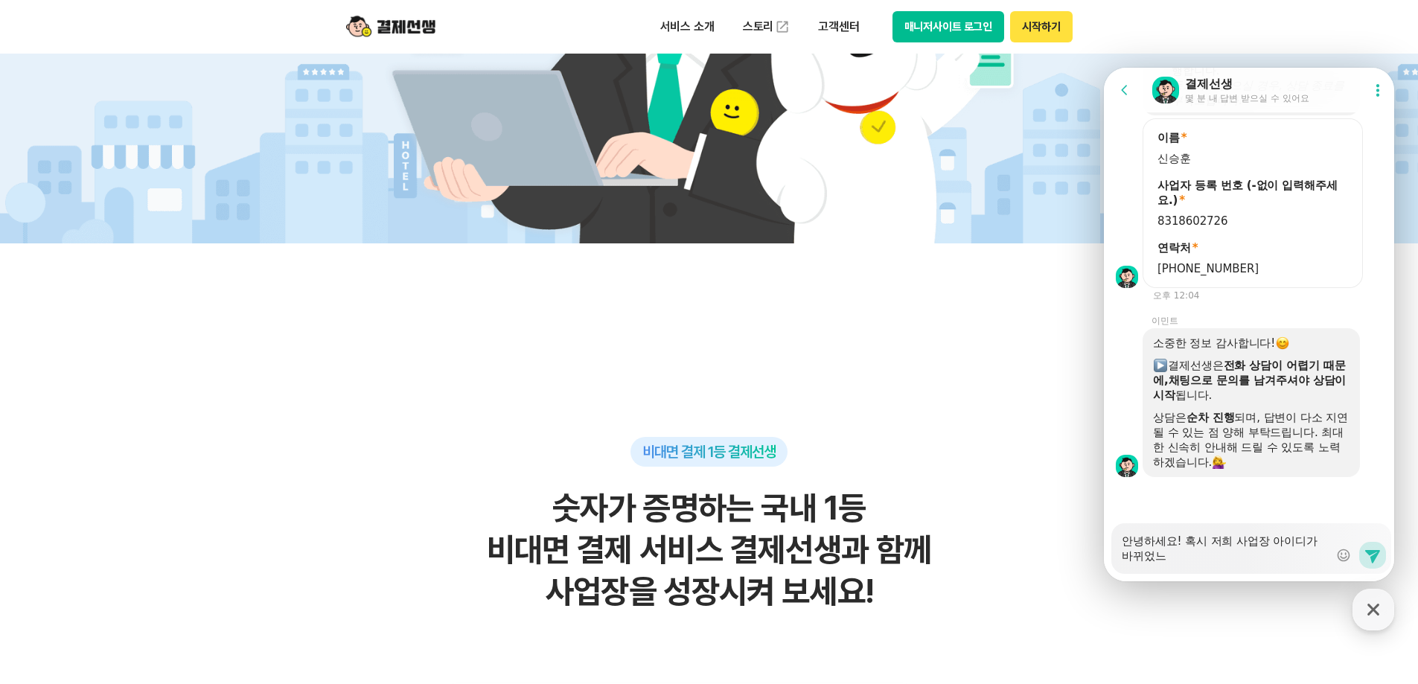
type textarea "안녕하세요! 혹시 저희 사업장 아이디가 바뀌었는"
type textarea "x"
type textarea "안녕하세요! 혹시 저희 사업장 아이디가 바뀌었는ㄷ"
type textarea "x"
type textarea "안녕하세요! 혹시 저희 사업장 아이디가 바뀌었는데"
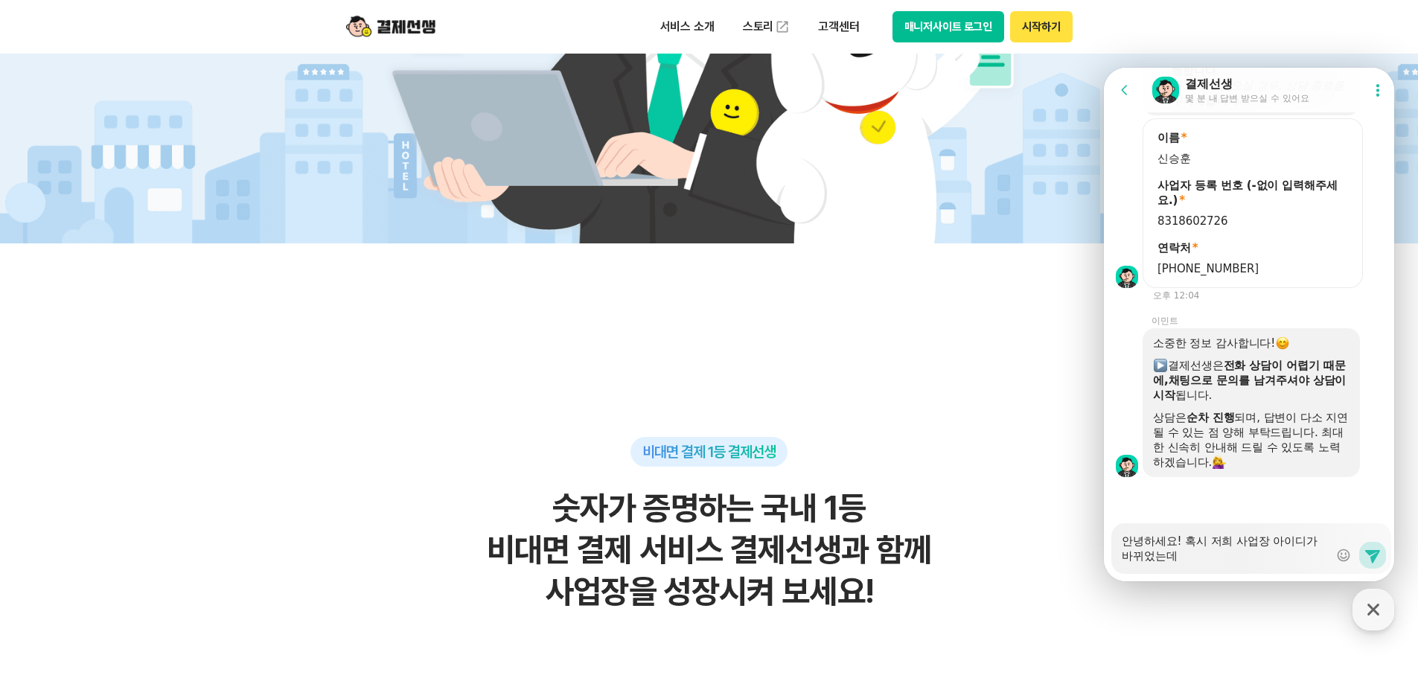
type textarea "x"
type textarea "안녕하세요! 혹시 저희 사업장 아이디가 바뀌었는데"
type textarea "x"
type textarea "안녕하세요! 혹시 저희 사업장 아이디가 바뀌었는데 ㄴ"
type textarea "x"
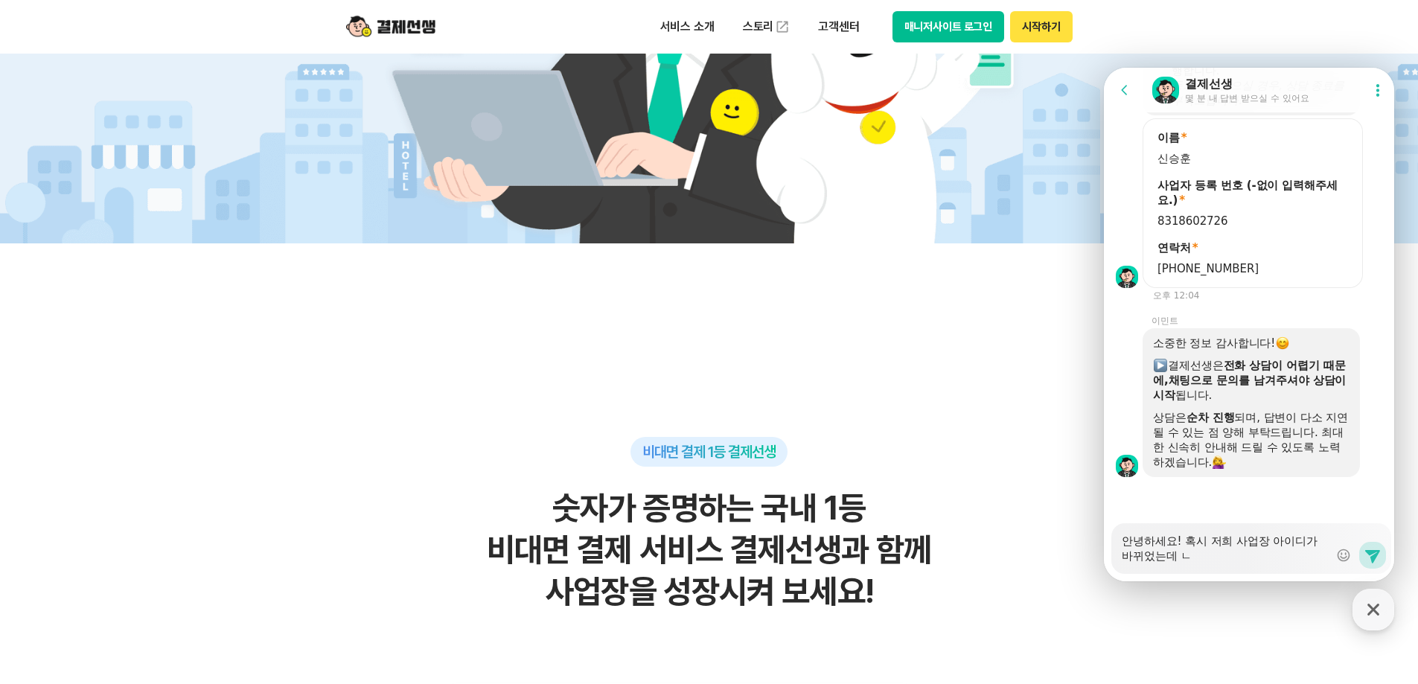
type textarea "안녕하세요! 혹시 저희 사업장 아이디가 바뀌었는데 나"
type textarea "x"
type textarea "안녕하세요! 혹시 저희 사업장 아이디가 바뀌었는데 남"
type textarea "x"
type textarea "안녕하세요! 혹시 저희 사업장 아이디가 바뀌었는데 남ㅇ"
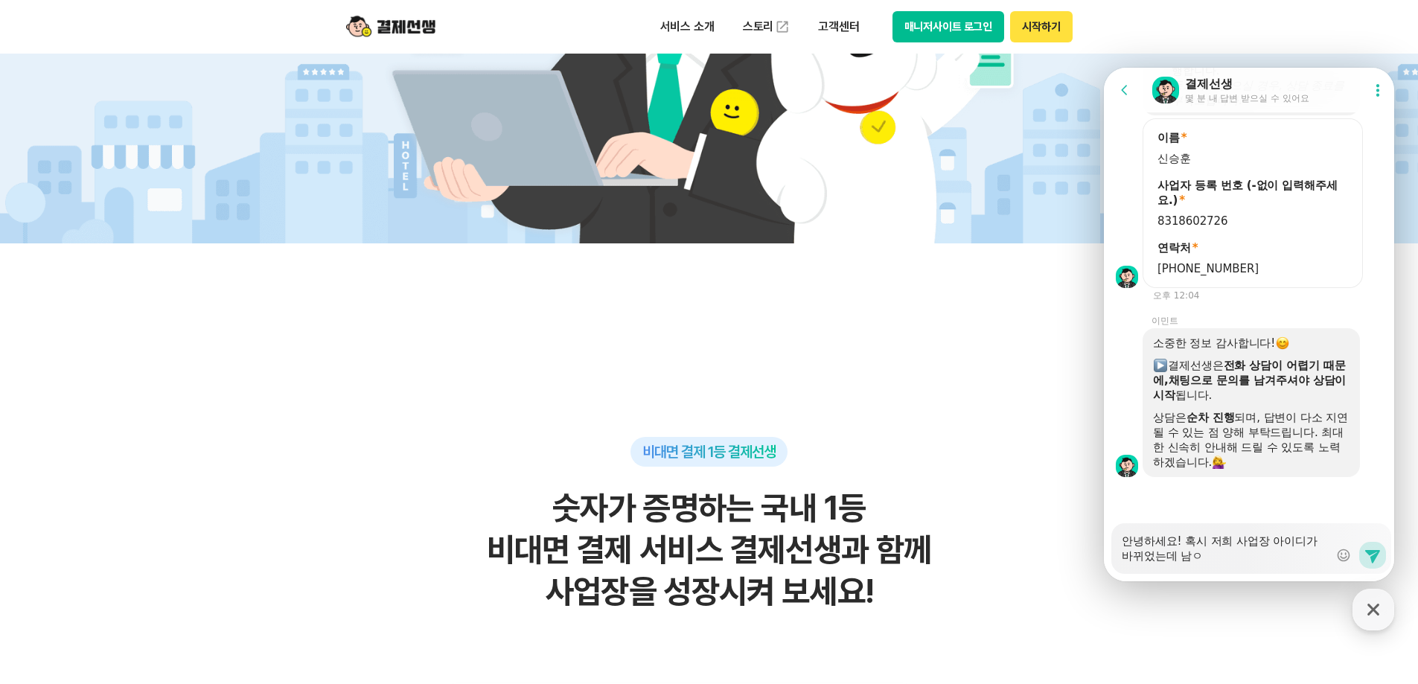
type textarea "x"
type textarea "안녕하세요! 혹시 저희 사업장 아이디가 바뀌었는데 남아"
type textarea "x"
type textarea "안녕하세요! 혹시 저희 사업장 아이디가 바뀌었는데 남앙"
type textarea "x"
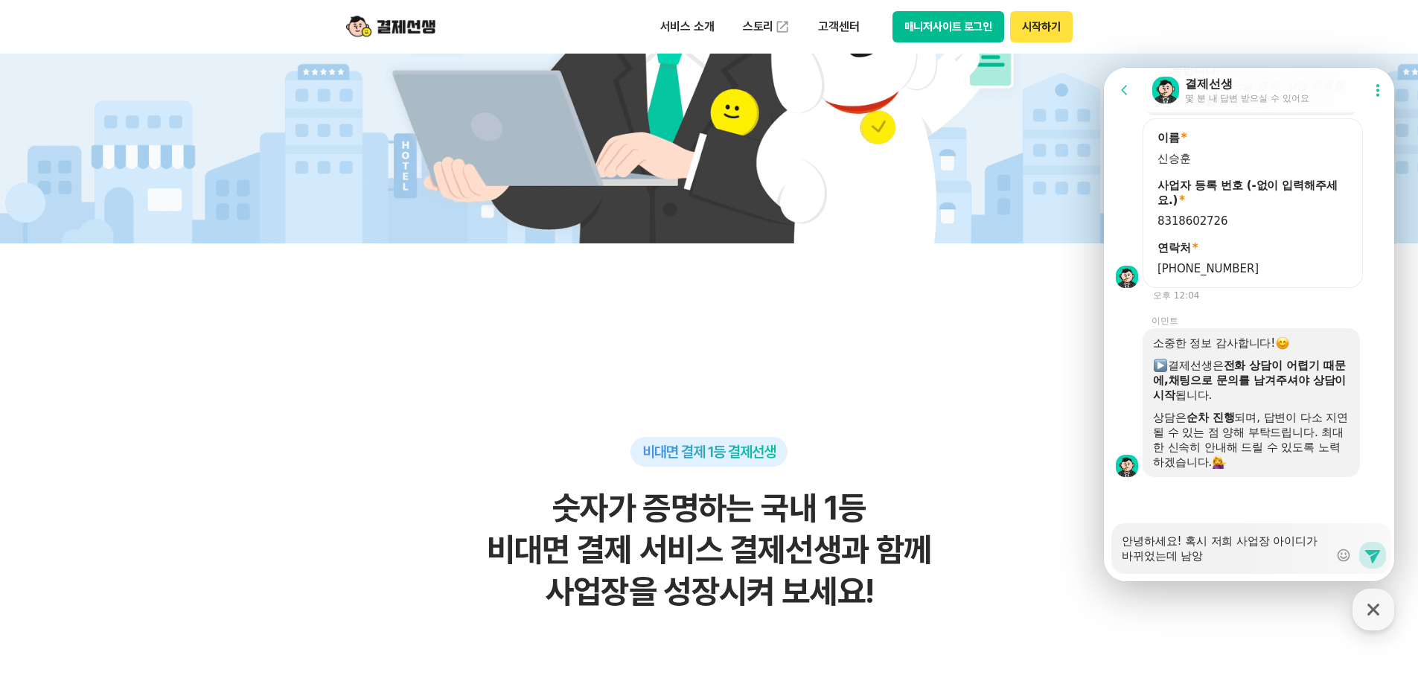
type textarea "안녕하세요! 혹시 저희 사업장 아이디가 바뀌었는데 남아"
type textarea "x"
type textarea "안녕하세요! 혹시 저희 사업장 아이디가 바뀌었는데 남ㅇ"
type textarea "x"
type textarea "안녕하세요! 혹시 저희 사업장 아이디가 바뀌었는데 남"
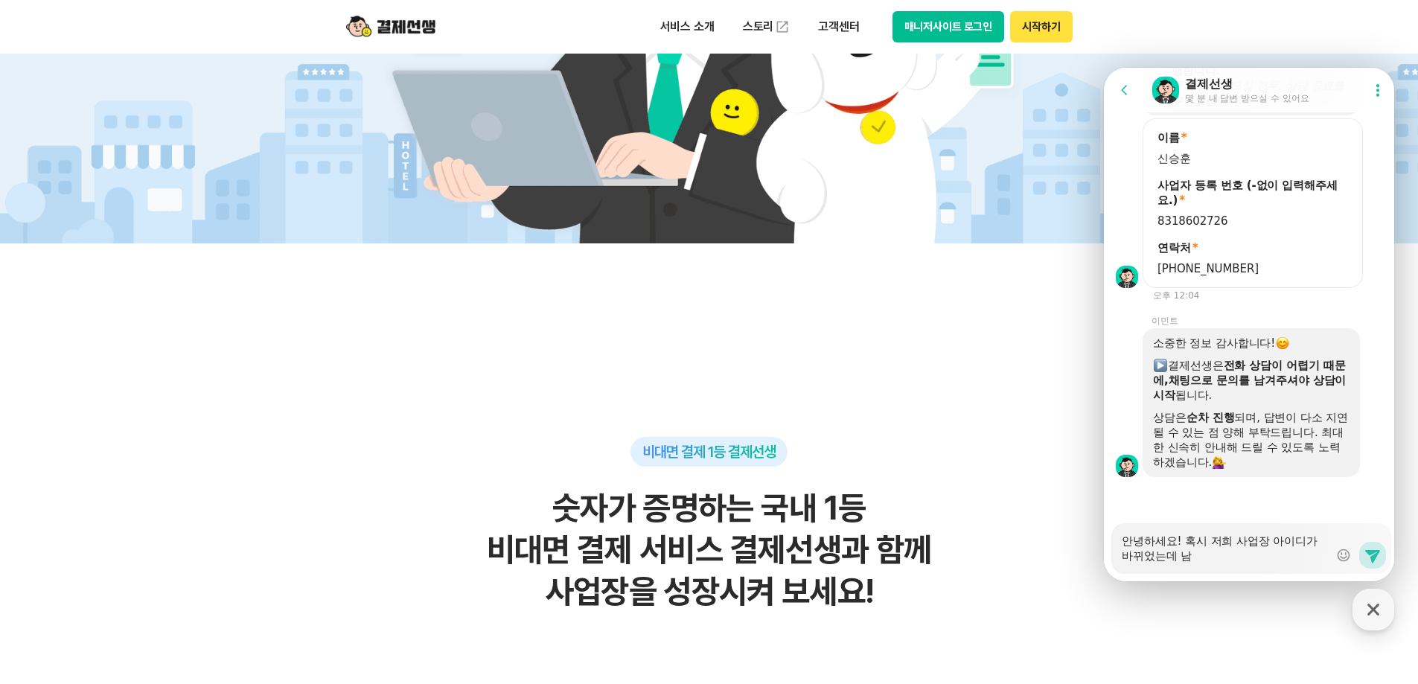
type textarea "x"
type textarea "안녕하세요! 혹시 저희 사업장 아이디가 바뀌었는데"
type textarea "x"
type textarea "안녕하세요! 혹시 저희 사업장 아이디가 바뀌었는데 ㅂ"
type textarea "x"
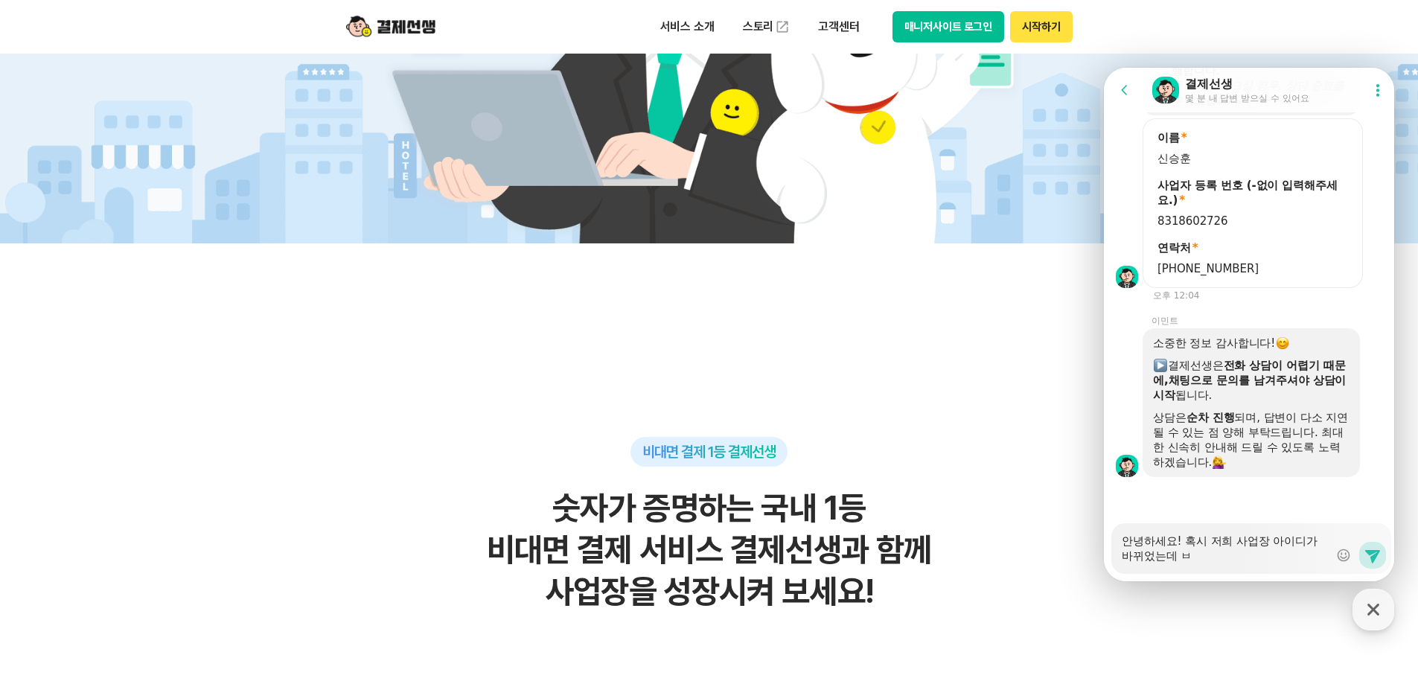
type textarea "안녕하세요! 혹시 저희 사업장 아이디가 바뀌었는데 바"
type textarea "x"
type textarea "안녕하세요! 혹시 저희 사업장 아이디가 바뀌었는데 밖"
type textarea "x"
type textarea "안녕하세요! 혹시 저희 사업장 아이디가 바뀌었는데 바꾸"
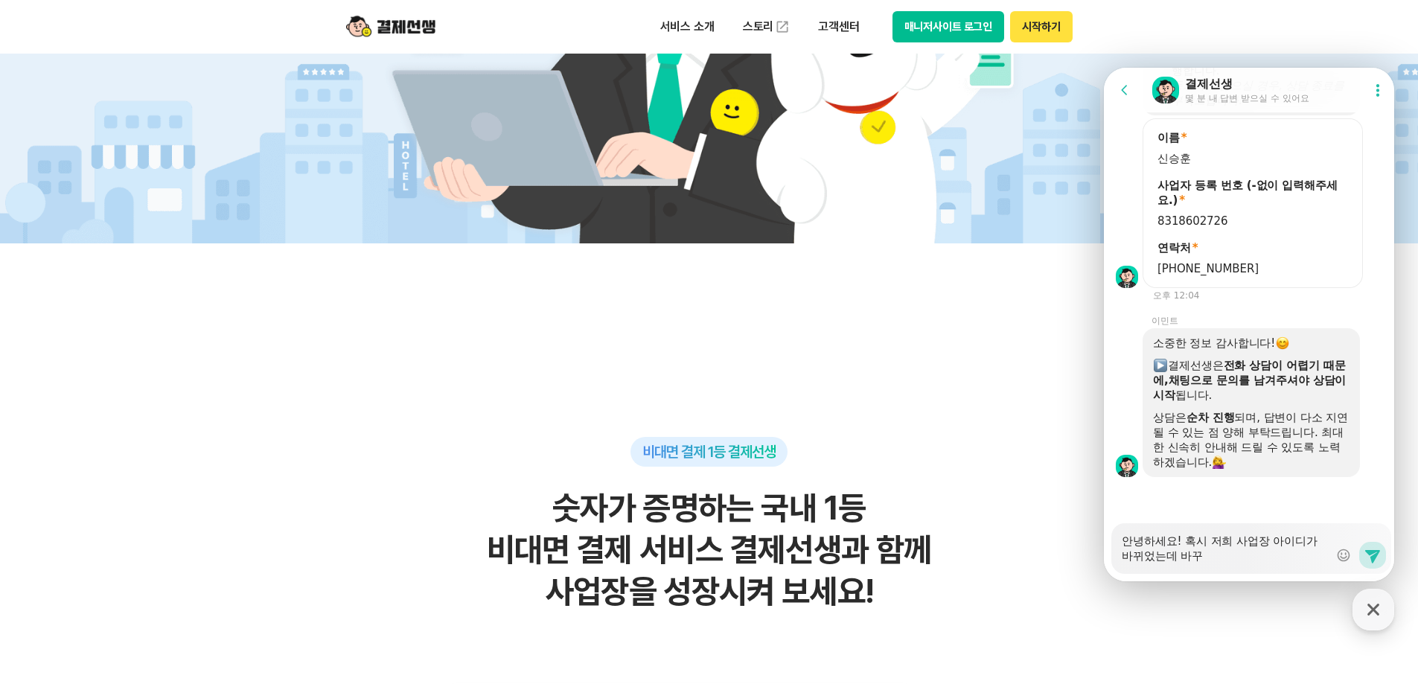
type textarea "x"
type textarea "안녕하세요! 혹시 저희 사업장 아이디가 바뀌었는데 바꾹"
type textarea "x"
type textarea "안녕하세요! 혹시 저희 사업장 아이디가 바뀌었는데 바꾸기"
type textarea "x"
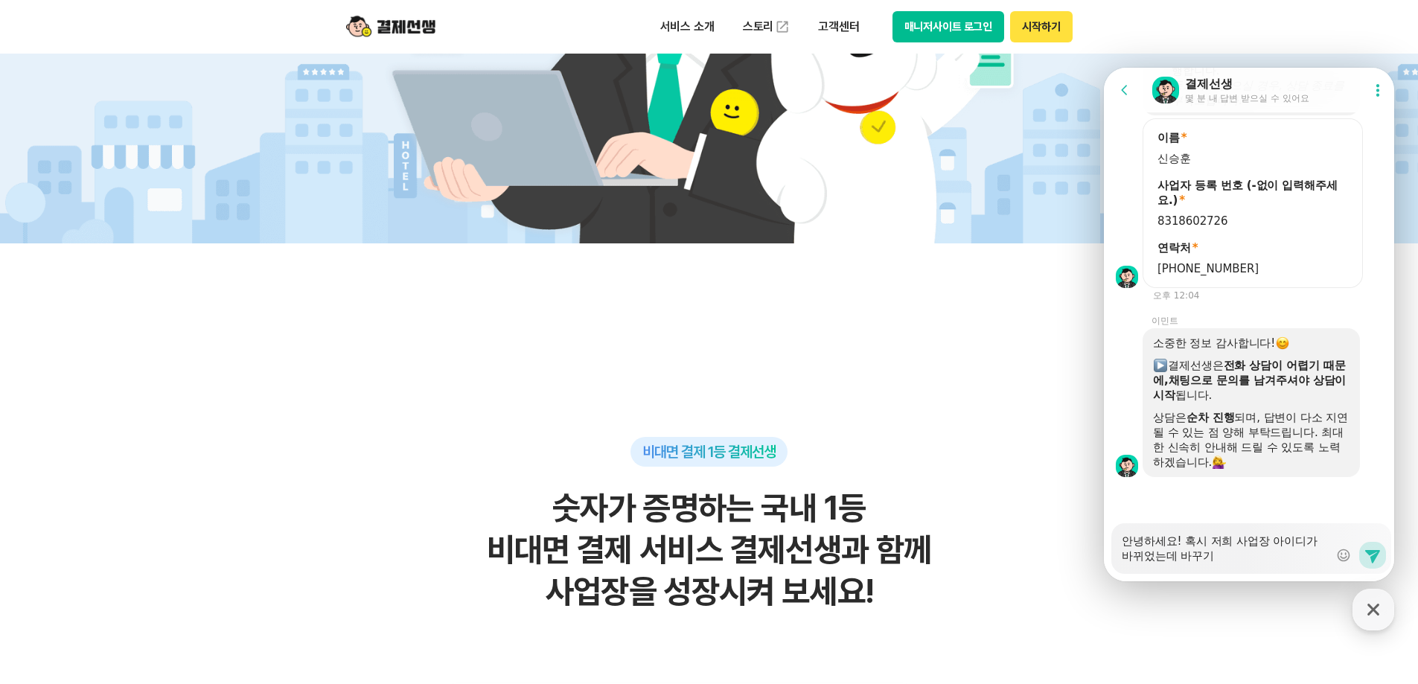
type textarea "안녕하세요! 혹시 저희 사업장 아이디가 바뀌었는데 바꾸기"
type textarea "x"
type textarea "안녕하세요! 혹시 저희 사업장 아이디가 바뀌었는데 바꾸기 ㅈ"
type textarea "x"
type textarea "안녕하세요! 혹시 저희 사업장 아이디가 바뀌었는데 바꾸기 저"
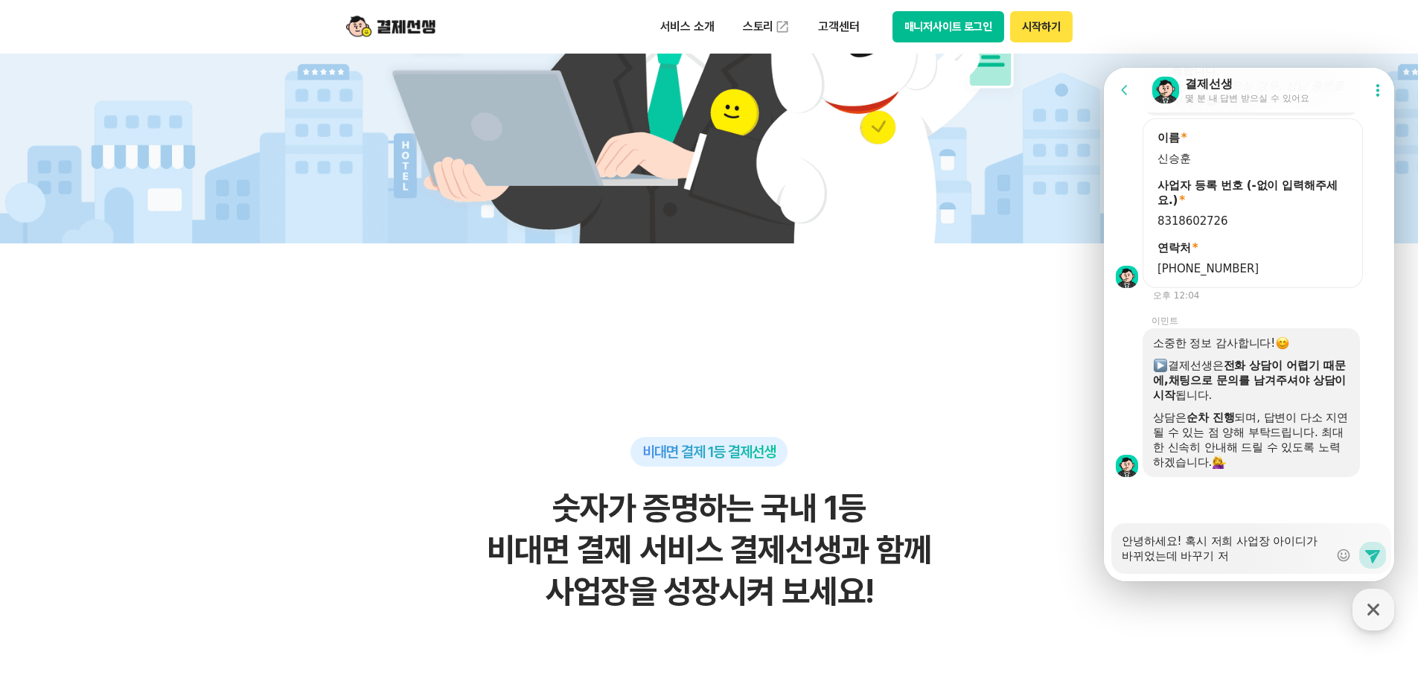
type textarea "x"
type textarea "안녕하세요! 혹시 저희 사업장 아이디가 바뀌었는데 바꾸기 전"
type textarea "x"
type textarea "안녕하세요! 혹시 저희 사업장 아이디가 바뀌었는데 바꾸기 전"
type textarea "x"
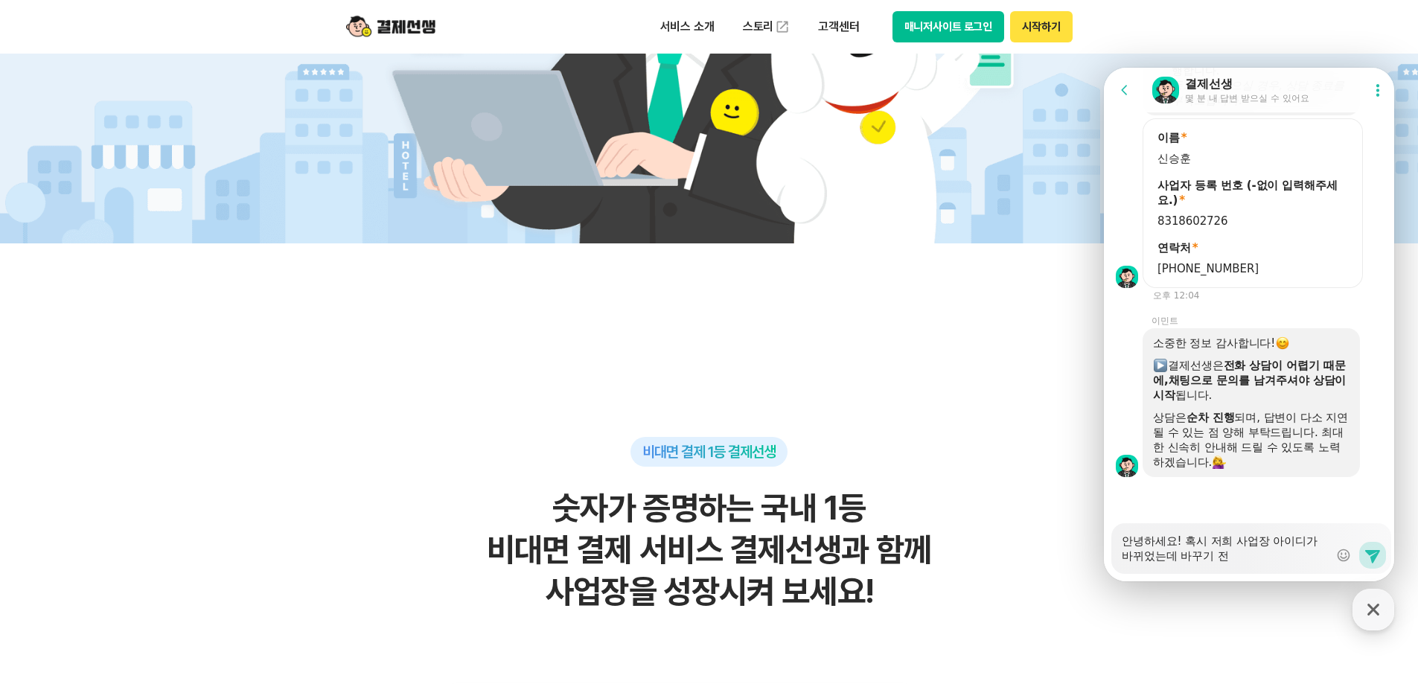
type textarea "안녕하세요! 혹시 저희 사업장 아이디가 바뀌었는데 바꾸기 전 ㅇ"
type textarea "x"
type textarea "안녕하세요! 혹시 저희 사업장 아이디가 바뀌었는데 바꾸기 전 아"
type textarea "x"
type textarea "안녕하세요! 혹시 저희 사업장 아이디가 바뀌었는데 바꾸기 전 앙"
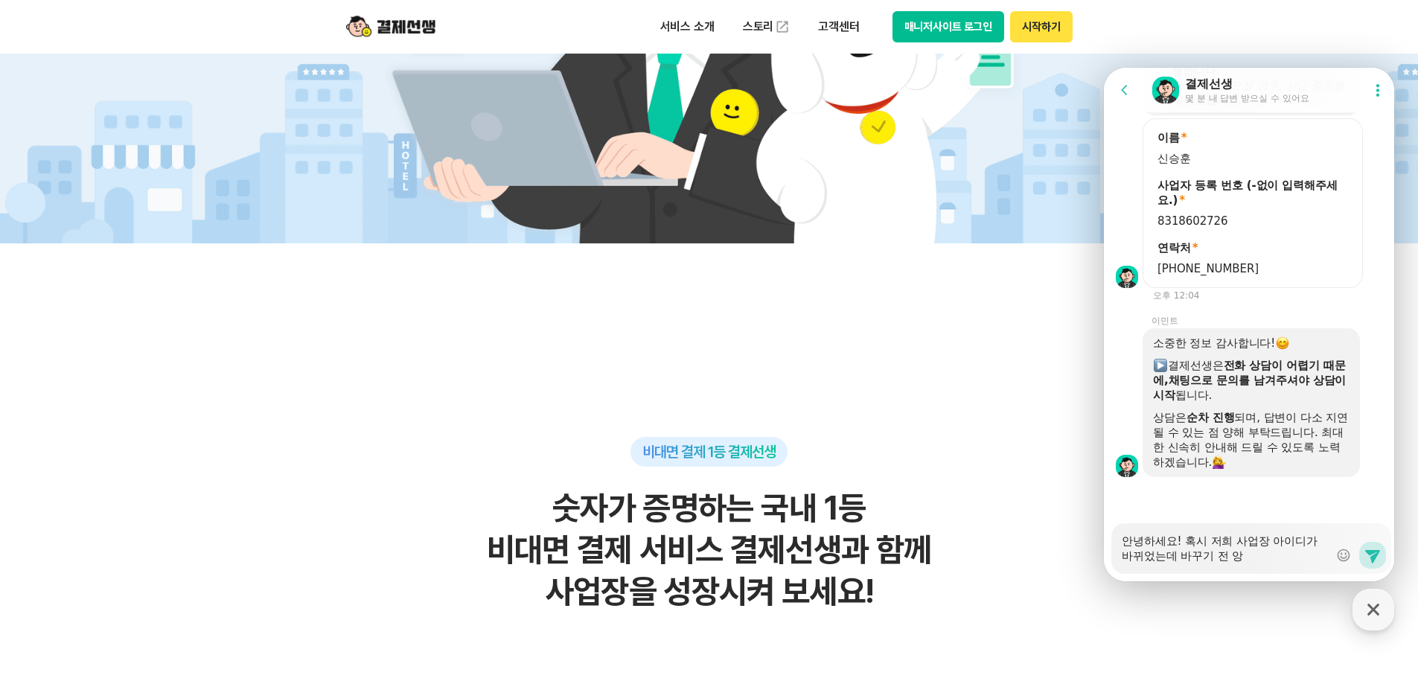
type textarea "x"
type textarea "안녕하세요! 혹시 저희 사업장 아이디가 바뀌었는데 바꾸기 전 아이"
type textarea "x"
type textarea "안녕하세요! 혹시 저희 사업장 아이디가 바뀌었는데 바꾸기 전 아읻"
type textarea "x"
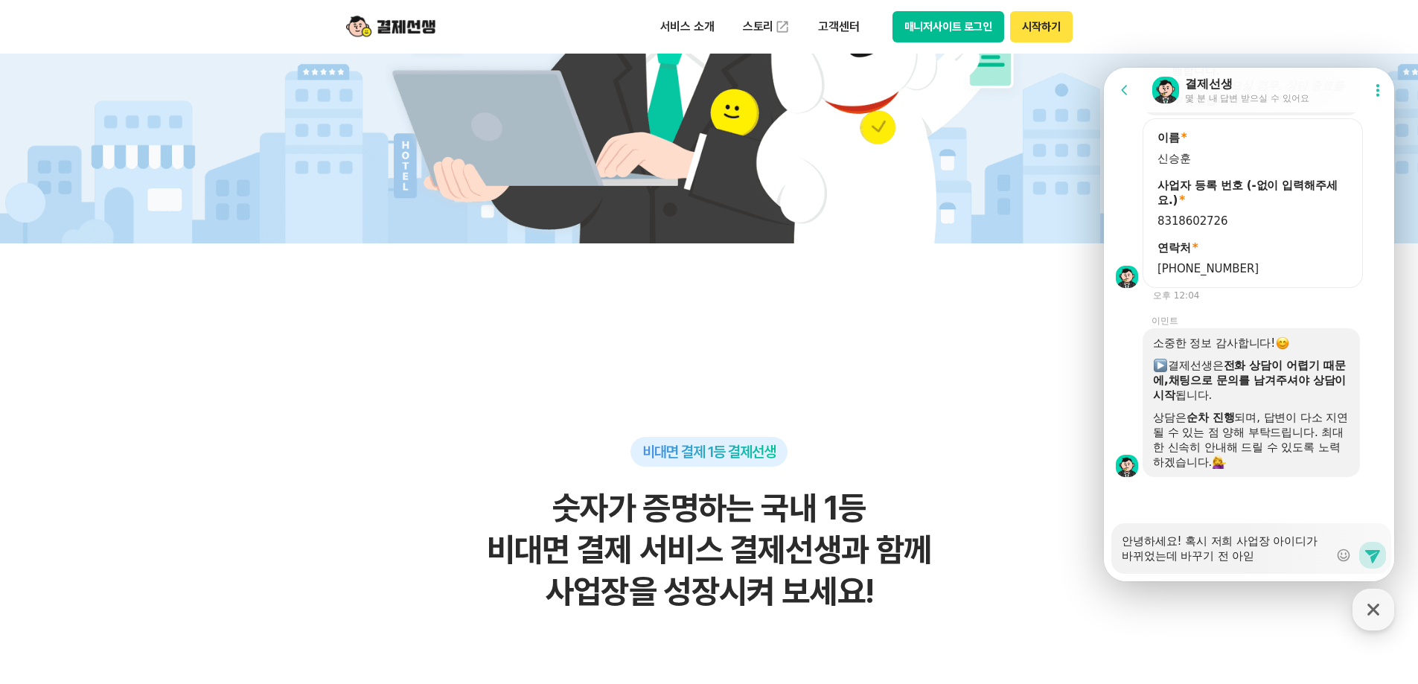
type textarea "안녕하세요! 혹시 저희 사업장 아이디가 바뀌었는데 바꾸기 전 아이디"
type textarea "x"
type textarea "안녕하세요! 혹시 저희 사업장 아이디가 바뀌었는데 바꾸기 전 아이딩"
type textarea "x"
type textarea "안녕하세요! 혹시 저희 사업장 아이디가 바뀌었는데 바꾸기 전 아이디에"
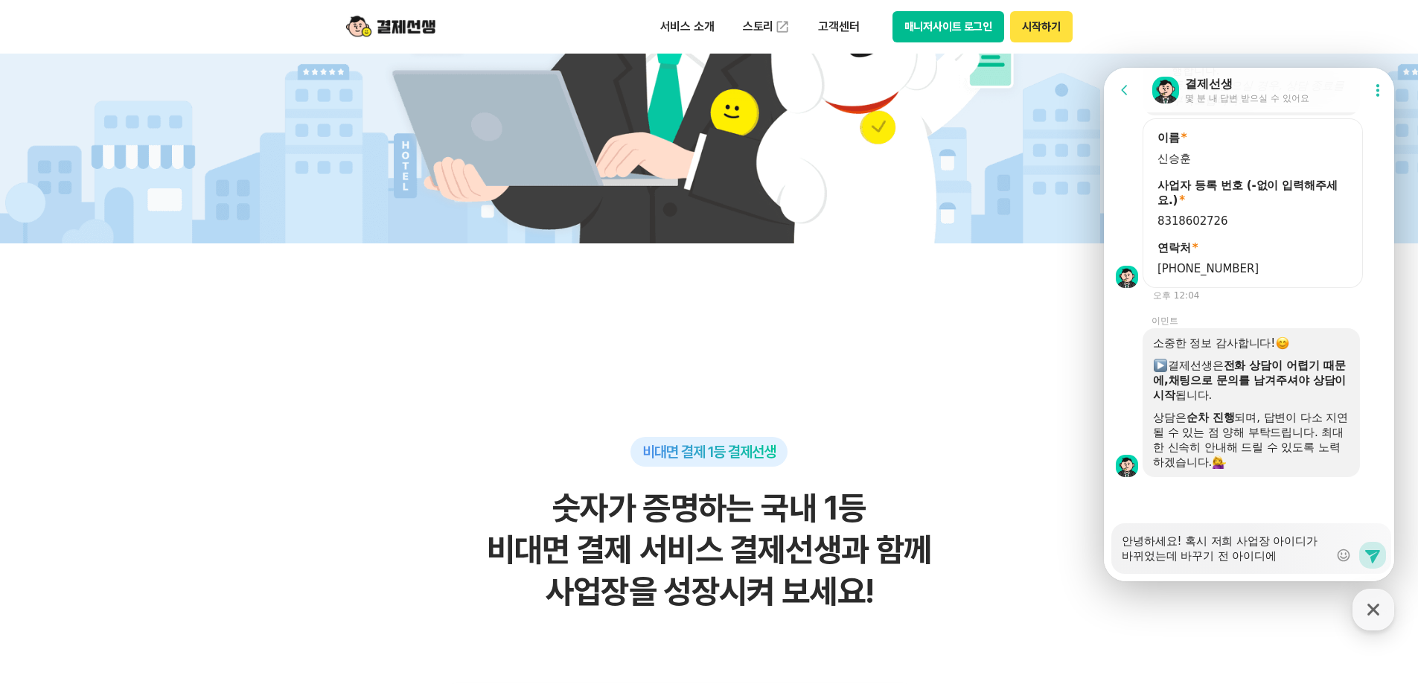
type textarea "x"
type textarea "안녕하세요! 혹시 저희 사업장 아이디가 바뀌었는데 바꾸기 전 아이디에"
type textarea "x"
type textarea "안녕하세요! 혹시 저희 사업장 아이디가 바뀌었는데 바꾸기 전 아이디에 ㅊ"
type textarea "x"
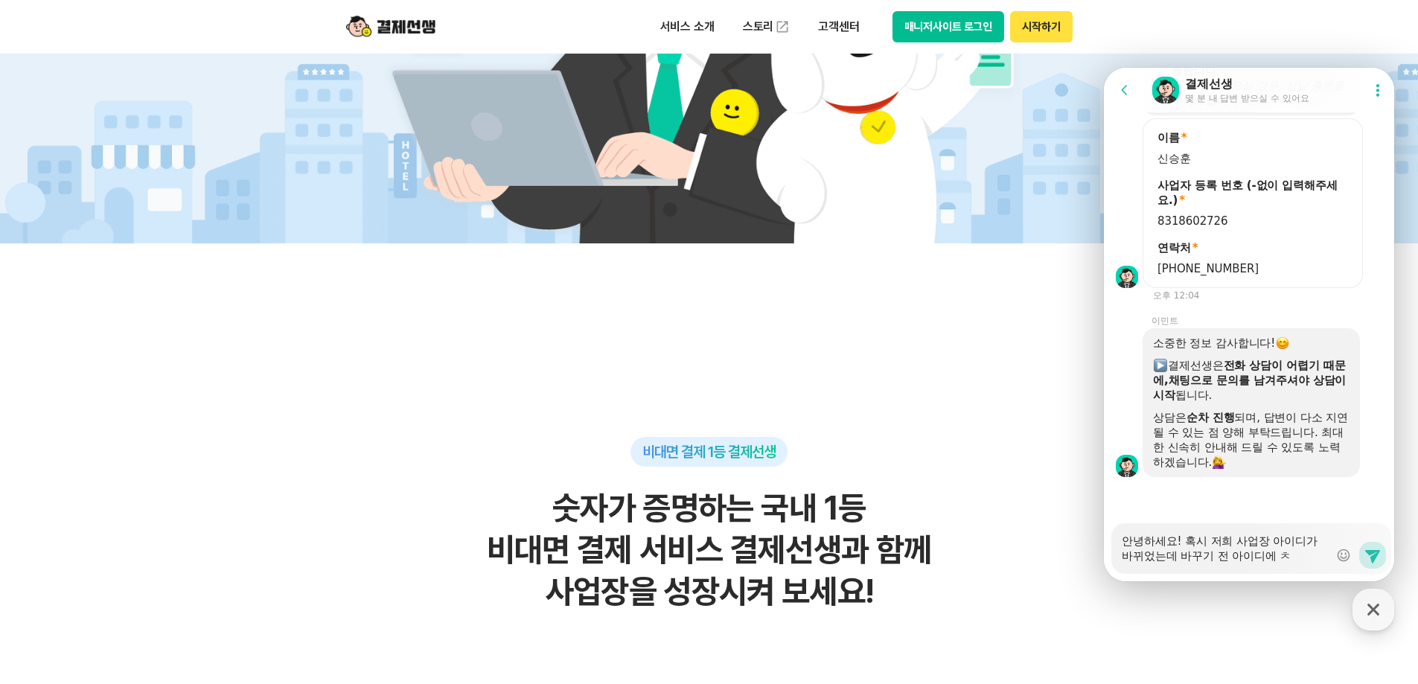
type textarea "안녕하세요! 혹시 저희 사업장 아이디가 바뀌었는데 바꾸기 전 아이디에 추"
type textarea "x"
type textarea "안녕하세요! 혹시 저희 사업장 아이디가 바뀌었는데 바꾸기 전 아이디에 충"
type textarea "x"
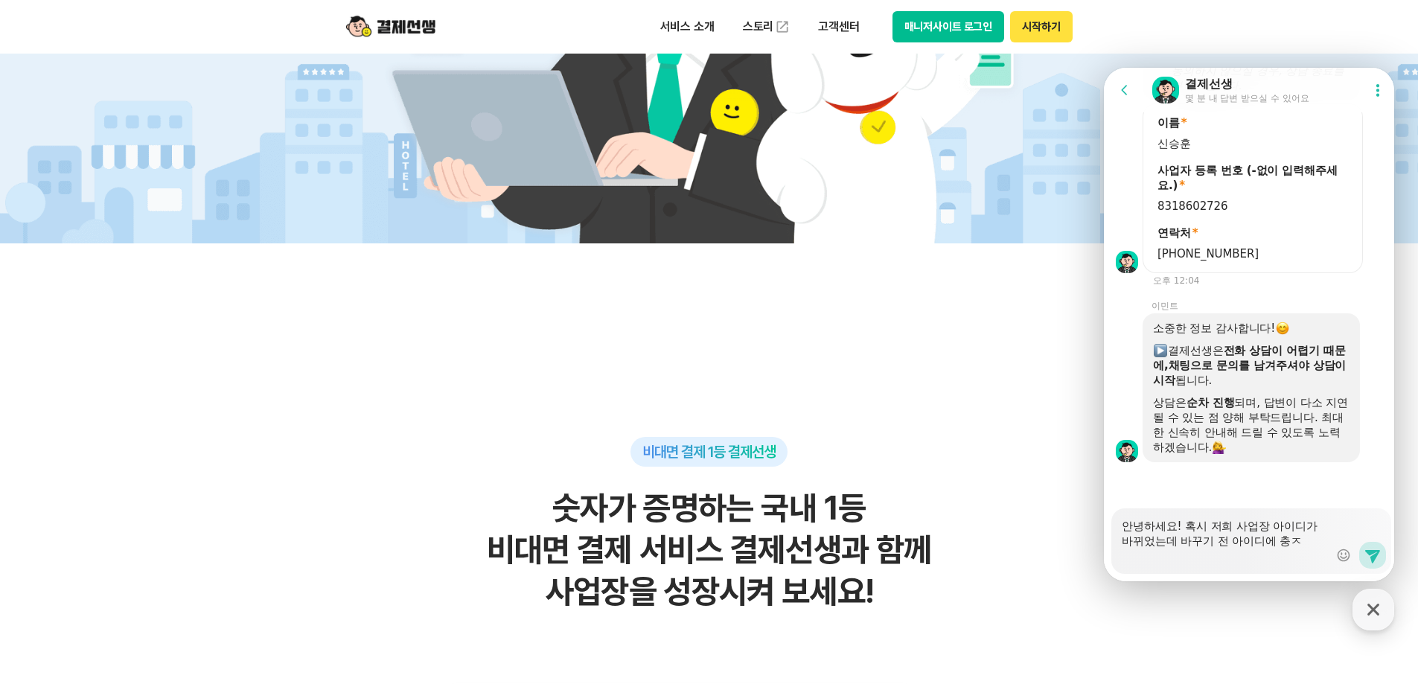
type textarea "안녕하세요! 혹시 저희 사업장 아이디가 바뀌었는데 바꾸기 전 아이디에 [GEOGRAPHIC_DATA]"
type textarea "x"
type textarea "안녕하세요! 혹시 저희 사업장 아이디가 바뀌었는데 바꾸기 전 아이디에 충전"
type textarea "x"
type textarea "안녕하세요! 혹시 저희 사업장 아이디가 바뀌었는데 바꾸기 전 아이디에 충전ㄷ"
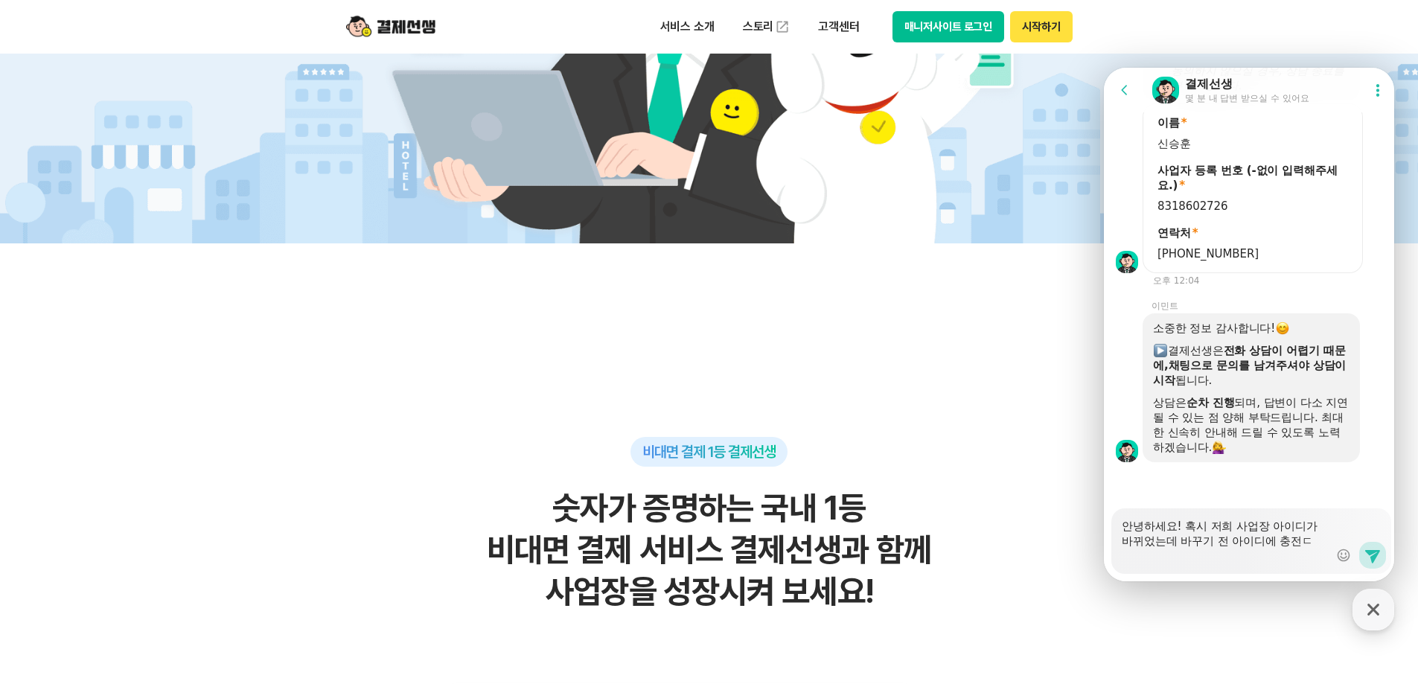
type textarea "x"
type textarea "안녕하세요! 혹시 저희 사업장 아이디가 바뀌었는데 바꾸기 전 아이디에 충전도"
type textarea "x"
type textarea "안녕하세요! 혹시 저희 사업장 아이디가 바뀌었는데 바꾸기 전 아이디에 충전된"
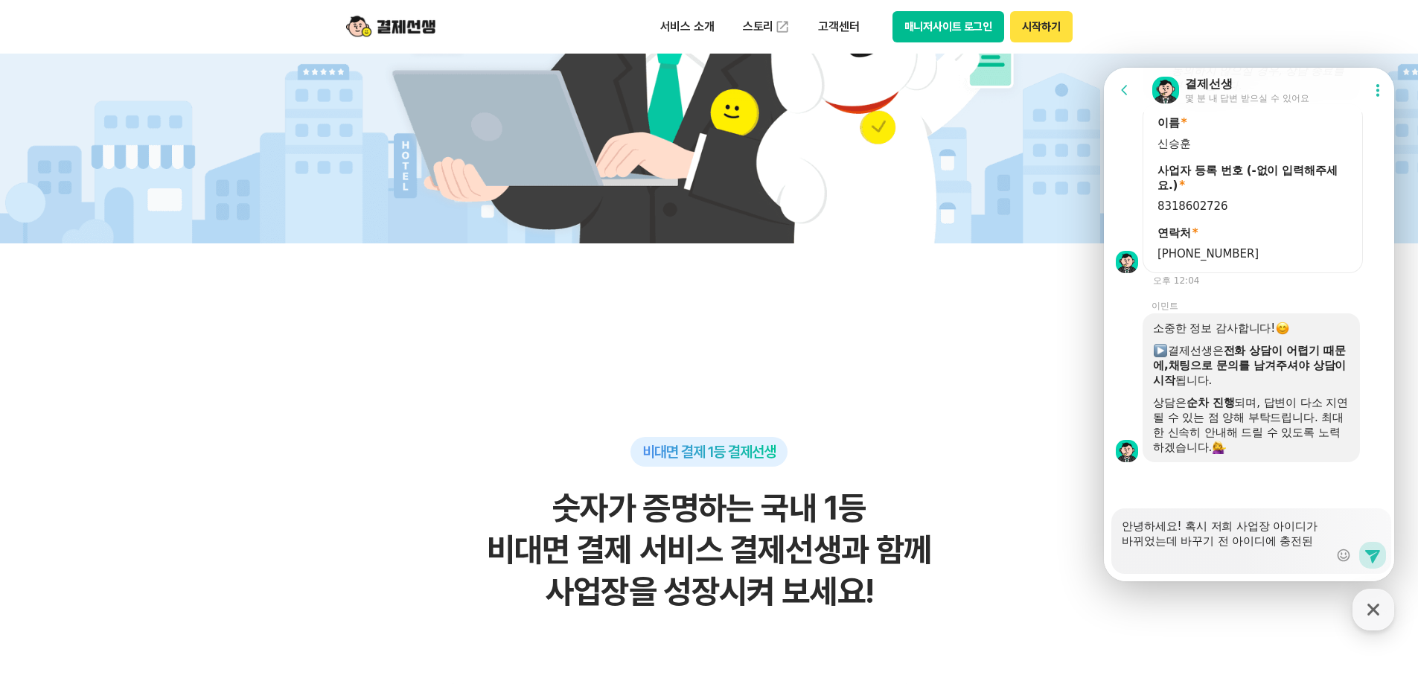
type textarea "x"
type textarea "안녕하세요! 혹시 저희 사업장 아이디가 바뀌었는데 바꾸기 전 아이디에 충전된"
type textarea "x"
type textarea "안녕하세요! 혹시 저희 사업장 아이디가 바뀌었는데 바꾸기 전 아이디에 충전된 ㅍ"
type textarea "x"
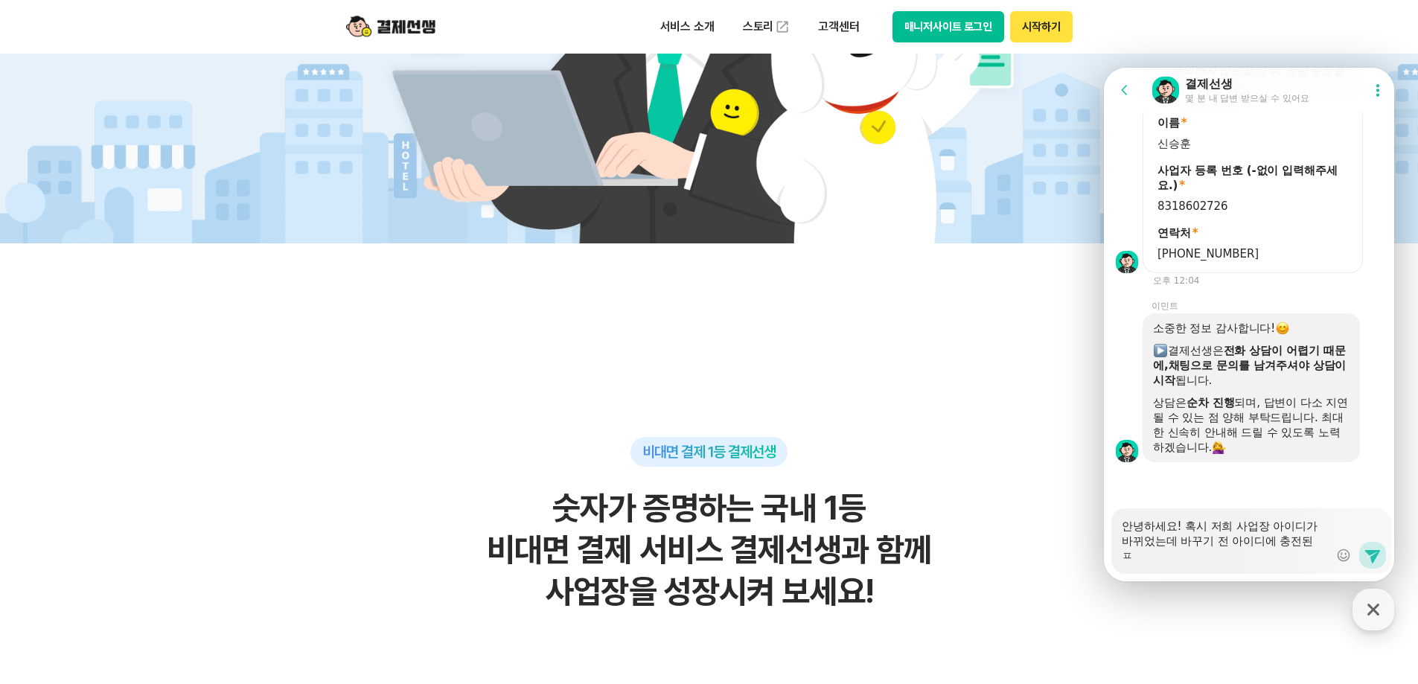
type textarea "안녕하세요! 혹시 저희 사업장 아이디가 바뀌었는데 바꾸기 전 아이디에 충전된 포"
type textarea "x"
type textarea "안녕하세요! 혹시 저희 사업장 아이디가 바뀌었는데 바꾸기 전 아이디에 충전된 퐁"
type textarea "x"
type textarea "안녕하세요! 혹시 저희 사업장 아이디가 바뀌었는데 바꾸기 전 아이디에 충전된 포이"
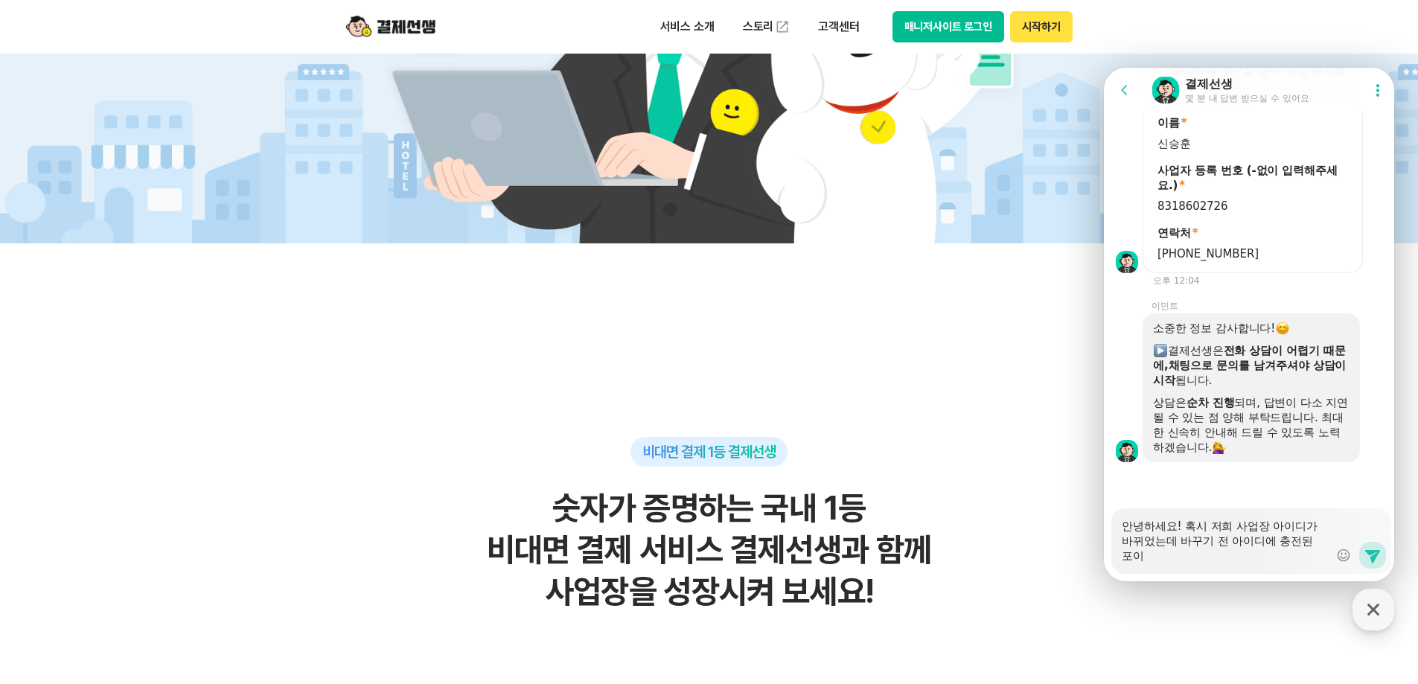
type textarea "x"
type textarea "안녕하세요! 혹시 저희 사업장 아이디가 바뀌었는데 바꾸기 전 아이디에 충전된 포인"
type textarea "x"
type textarea "안녕하세요! 혹시 저희 사업장 아이디가 바뀌었는데 바꾸기 전 아이디에 충전된 포인ㅌ"
type textarea "x"
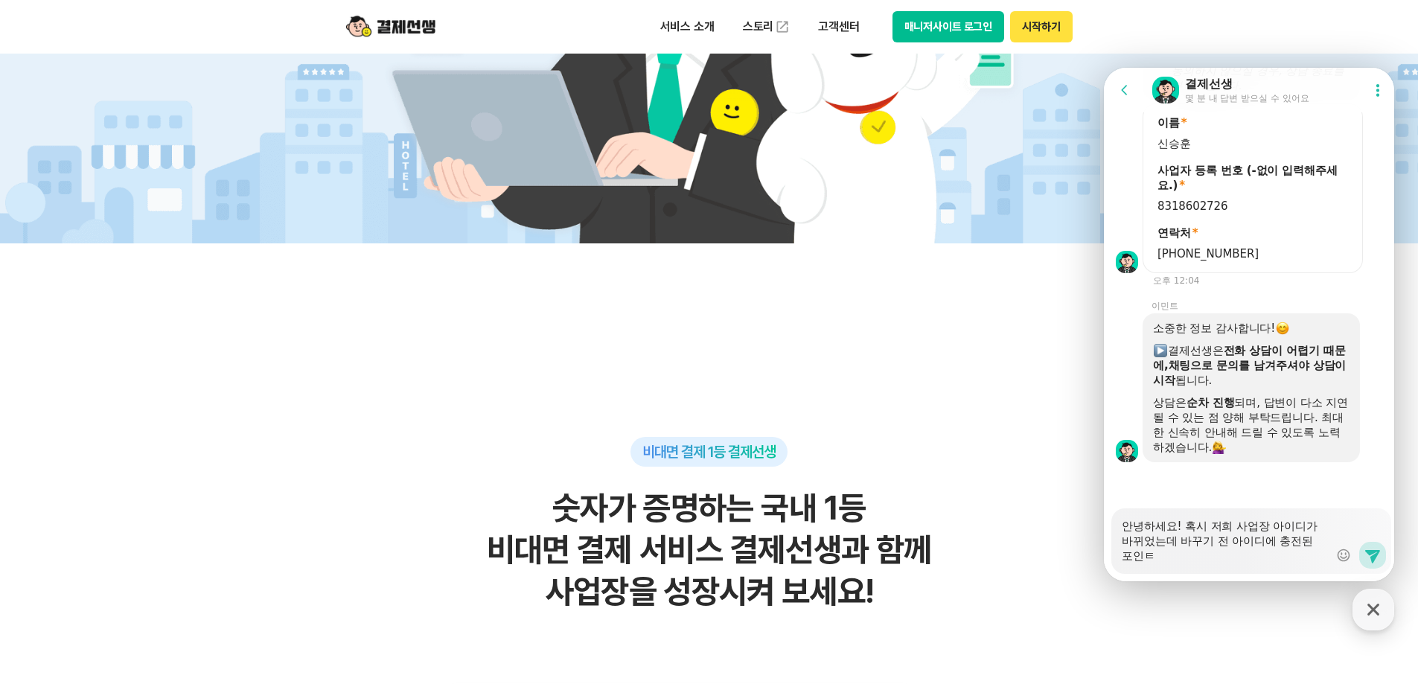
type textarea "안녕하세요! 혹시 저희 사업장 아이디가 바뀌었는데 바꾸기 전 아이디에 충전된 포인트"
type textarea "x"
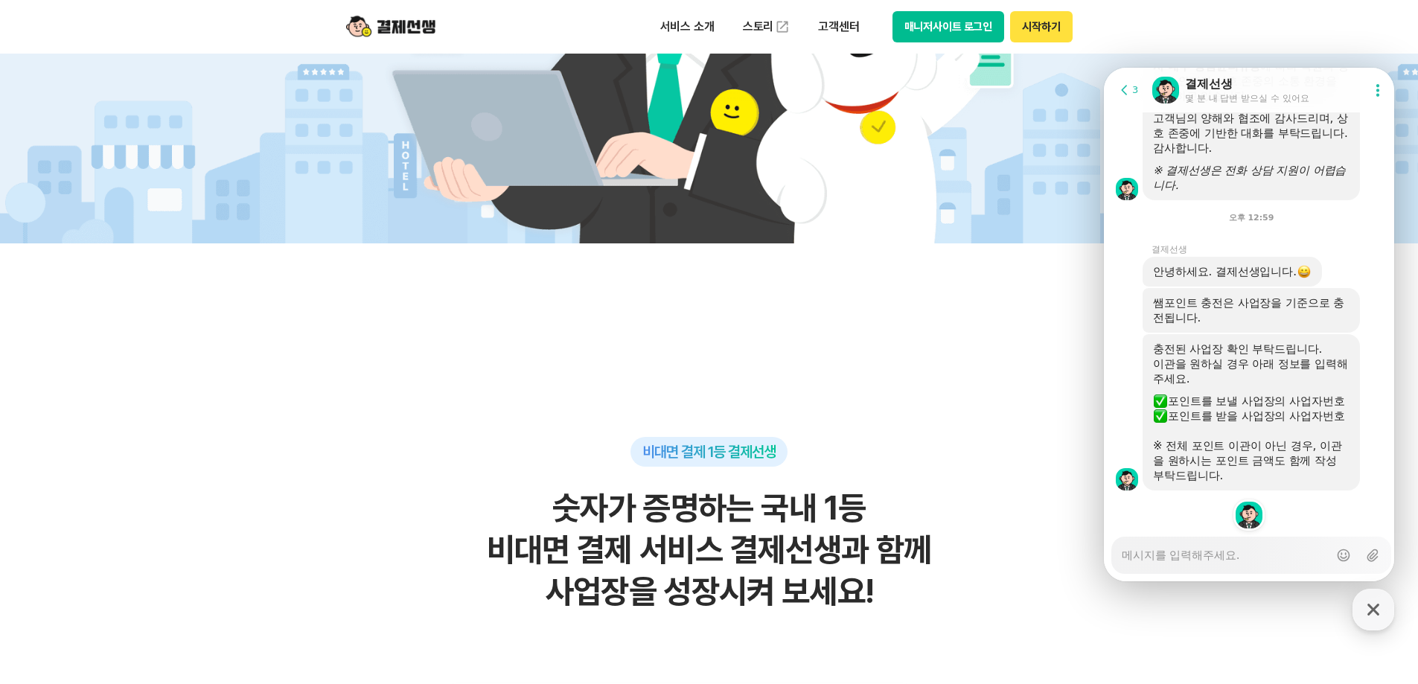
scroll to position [2256, 0]
click at [1257, 540] on textarea "Messenger Input Textarea" at bounding box center [1225, 550] width 207 height 25
click at [1240, 559] on textarea "Messenger Input Textarea" at bounding box center [1225, 550] width 207 height 25
click at [957, 23] on button "매니저사이트 로그인" at bounding box center [949, 26] width 112 height 31
click at [1280, 548] on textarea "Messenger Input Textarea" at bounding box center [1225, 550] width 207 height 25
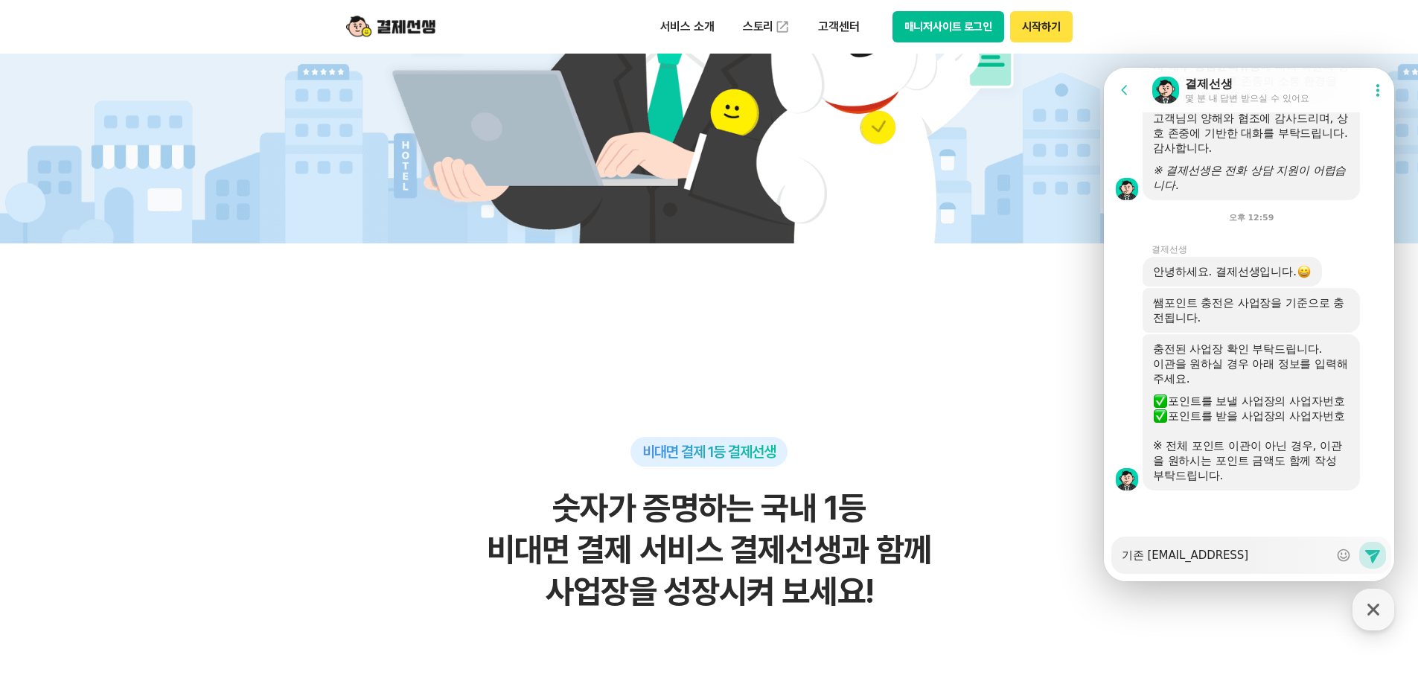
click at [1298, 556] on textarea "기존 [EMAIL_ADDRESS][DOMAIN_NAME]" at bounding box center [1225, 550] width 207 height 25
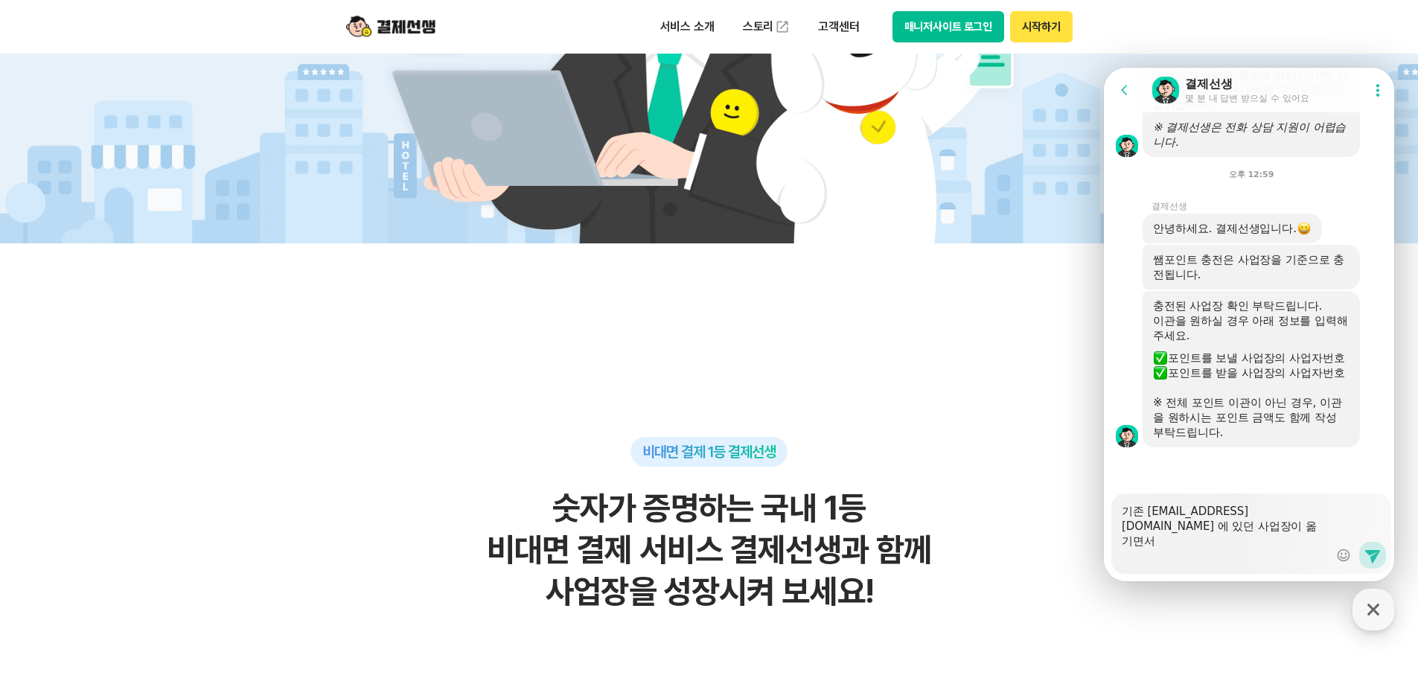
scroll to position [2299, 0]
click at [1266, 532] on textarea "기존 [EMAIL_ADDRESS][DOMAIN_NAME] 에 있던 사업장이 옮기면서" at bounding box center [1225, 529] width 207 height 70
click at [1228, 529] on textarea "기존 [EMAIL_ADDRESS][DOMAIN_NAME] 에 있던 사업장이 옮기면서" at bounding box center [1225, 529] width 207 height 70
click at [1241, 532] on textarea "기존 [EMAIL_ADDRESS][DOMAIN_NAME] 에 있던 사업장이 옮기면서" at bounding box center [1225, 529] width 207 height 70
click at [1181, 529] on textarea "기존 [EMAIL_ADDRESS][DOMAIN_NAME] 에 있던 사업장이 옮기면서" at bounding box center [1225, 529] width 207 height 70
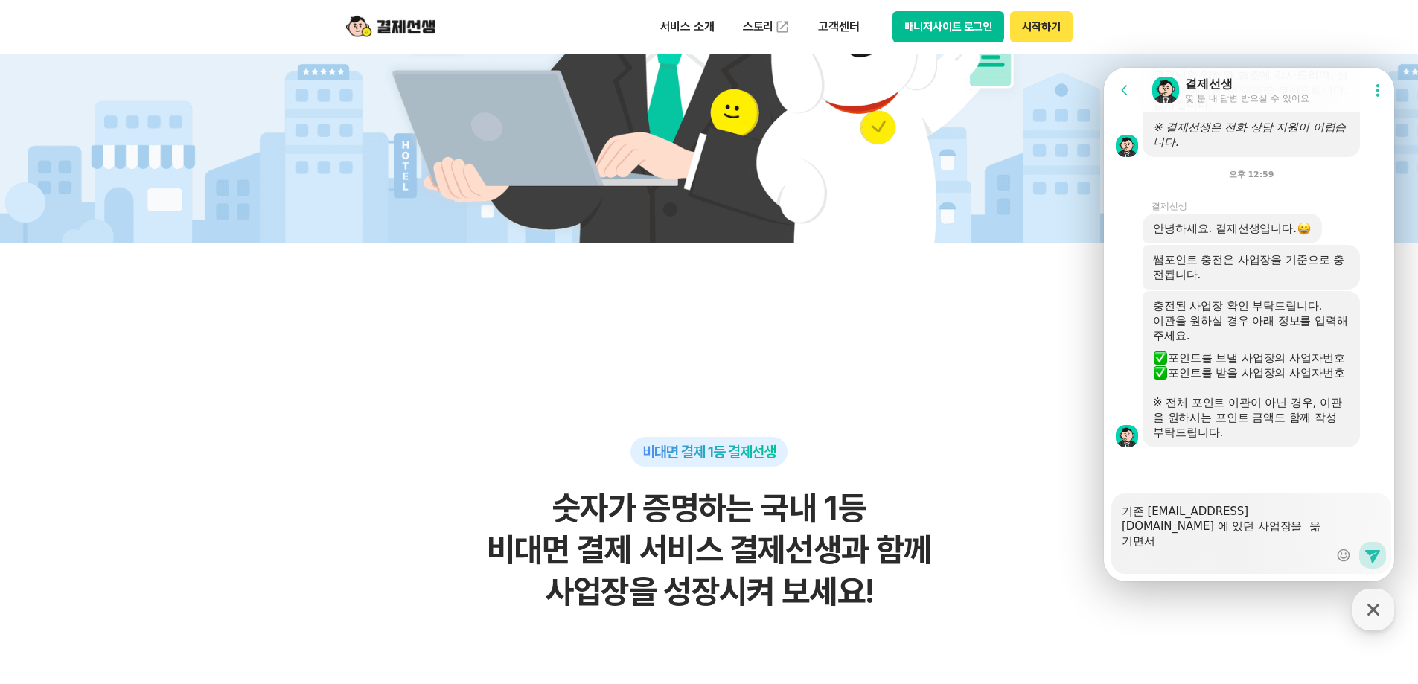
paste textarea "[EMAIL_ADDRESS][DOMAIN_NAME]"
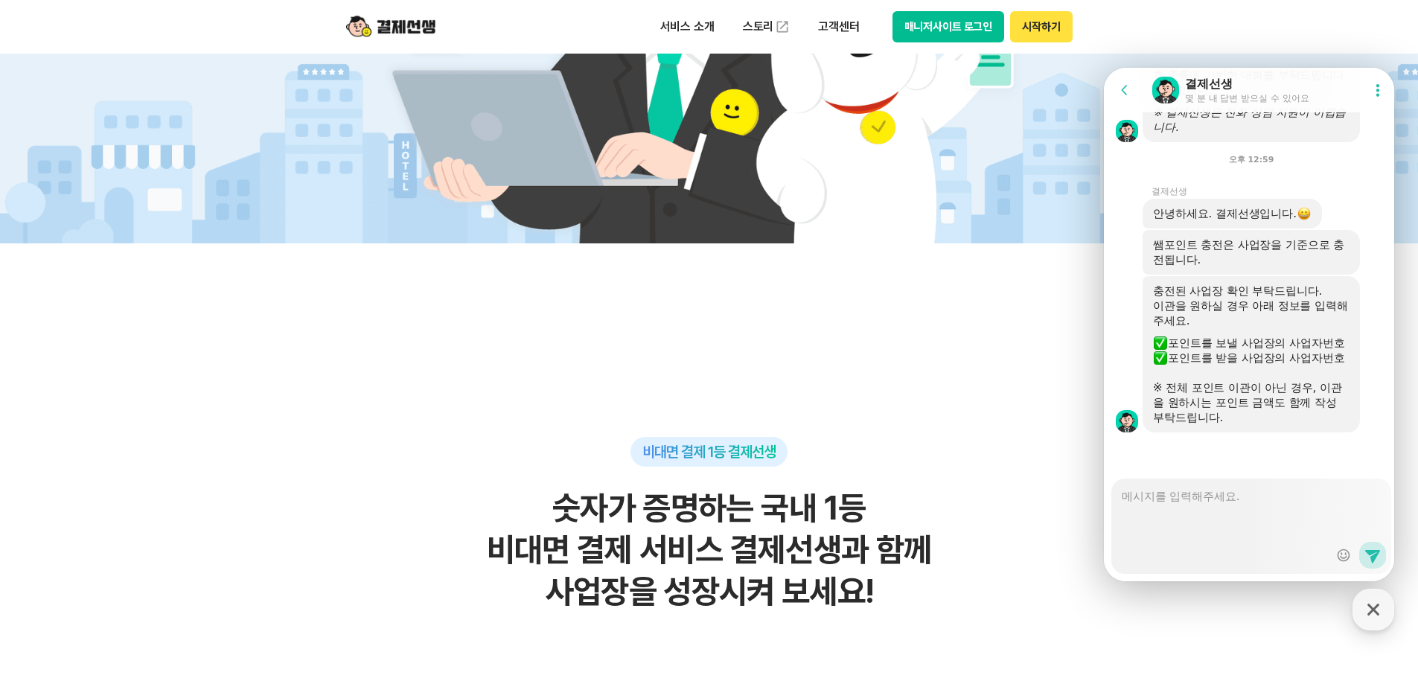
scroll to position [2345, 0]
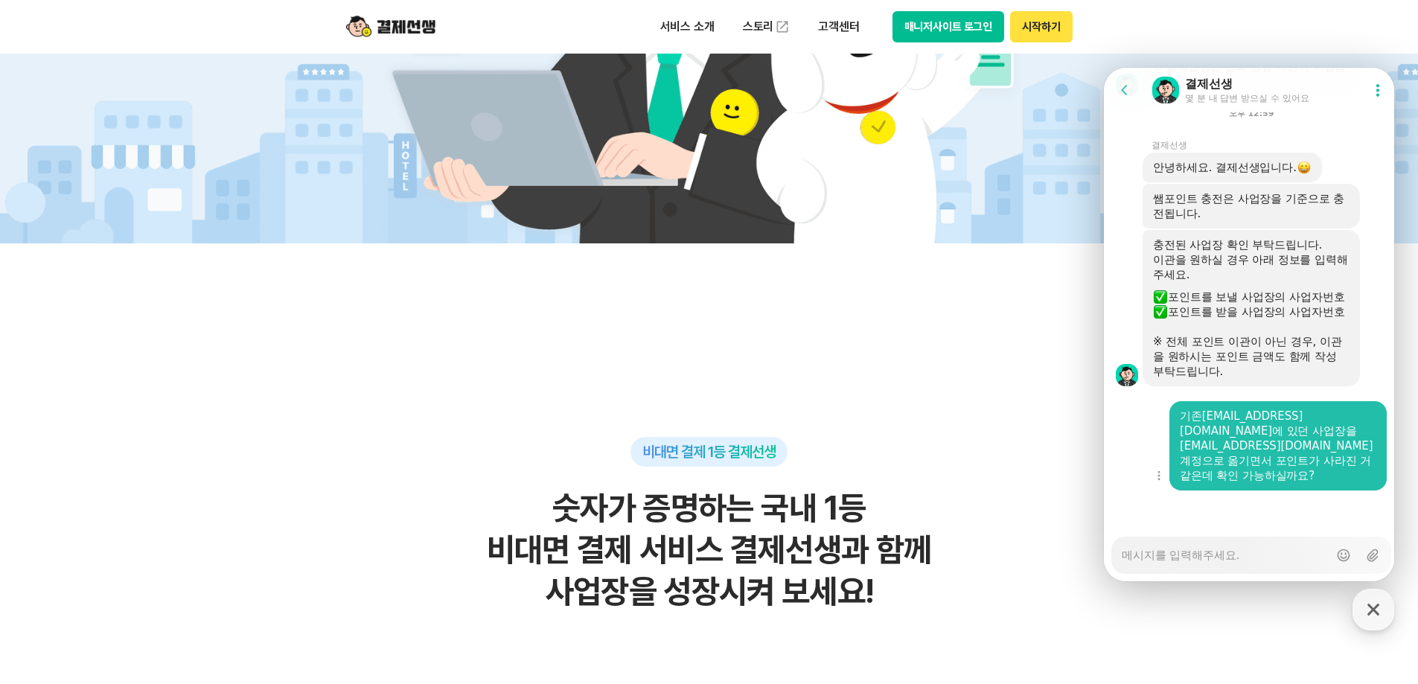
drag, startPoint x: 1342, startPoint y: 473, endPoint x: 1153, endPoint y: 417, distance: 196.7
click at [1151, 417] on div "Show context menu 기존 [EMAIL_ADDRESS][DOMAIN_NAME] 에 있던 사업장을 [EMAIL_ADDRESS][DOM…" at bounding box center [1251, 445] width 295 height 89
drag, startPoint x: 1310, startPoint y: 454, endPoint x: 1317, endPoint y: 456, distance: 7.6
click at [1310, 455] on div "기존 [EMAIL_ADDRESS][DOMAIN_NAME] 에 있던 사업장을 [EMAIL_ADDRESS][DOMAIN_NAME] 계정으로 옮기면…" at bounding box center [1278, 446] width 197 height 74
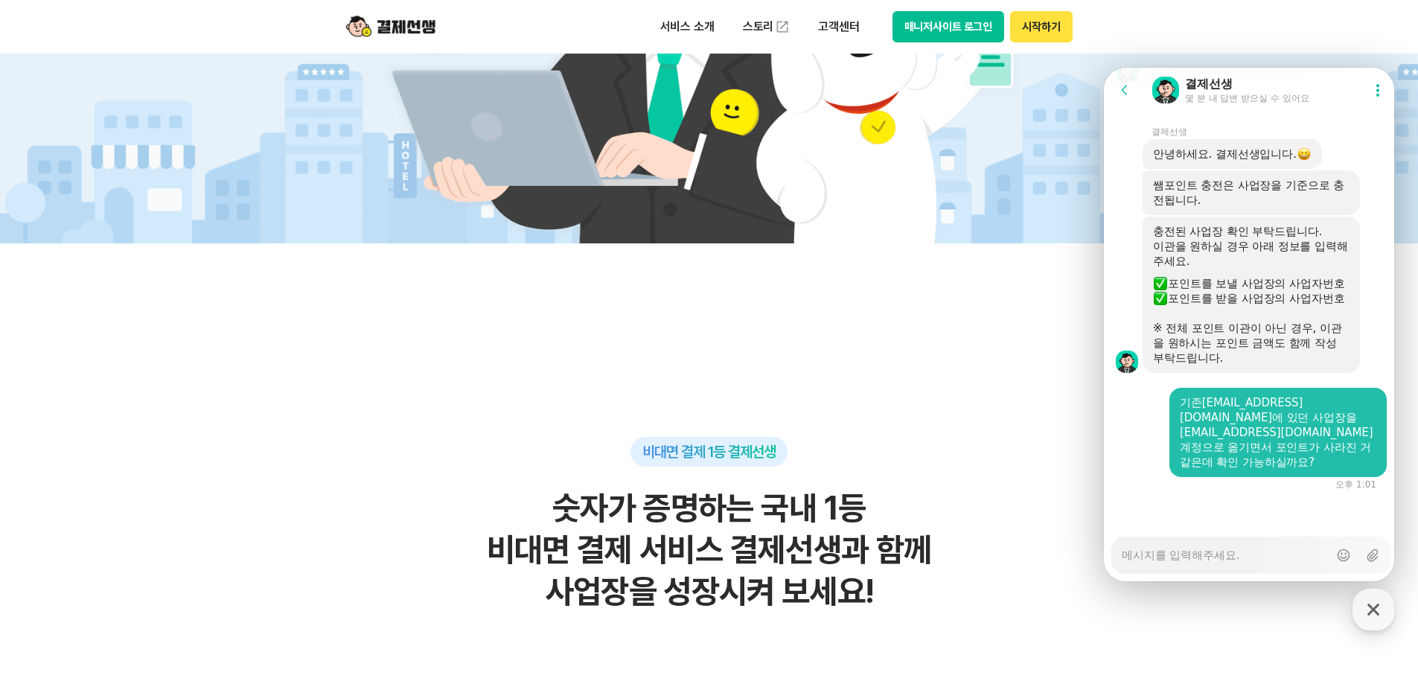
scroll to position [2359, 0]
click at [1305, 512] on div at bounding box center [1251, 511] width 295 height 40
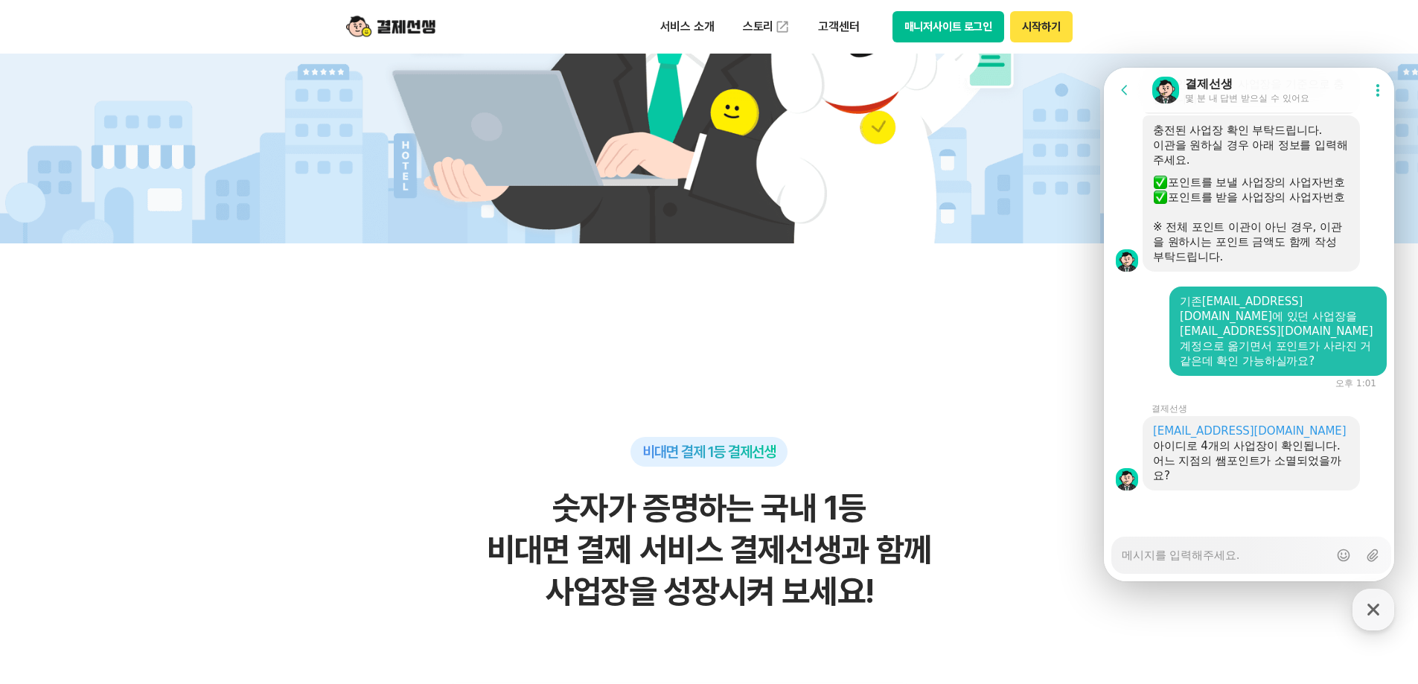
scroll to position [2460, 0]
click at [1296, 511] on div at bounding box center [1251, 511] width 295 height 40
drag, startPoint x: 1311, startPoint y: 476, endPoint x: 1247, endPoint y: 456, distance: 67.1
click at [1247, 456] on div "어느 지점의 쌤포인트가 소멸되었을까요?" at bounding box center [1251, 468] width 197 height 30
click at [1246, 459] on div "어느 지점의 쌤포인트가 소멸되었을까요?" at bounding box center [1251, 468] width 197 height 30
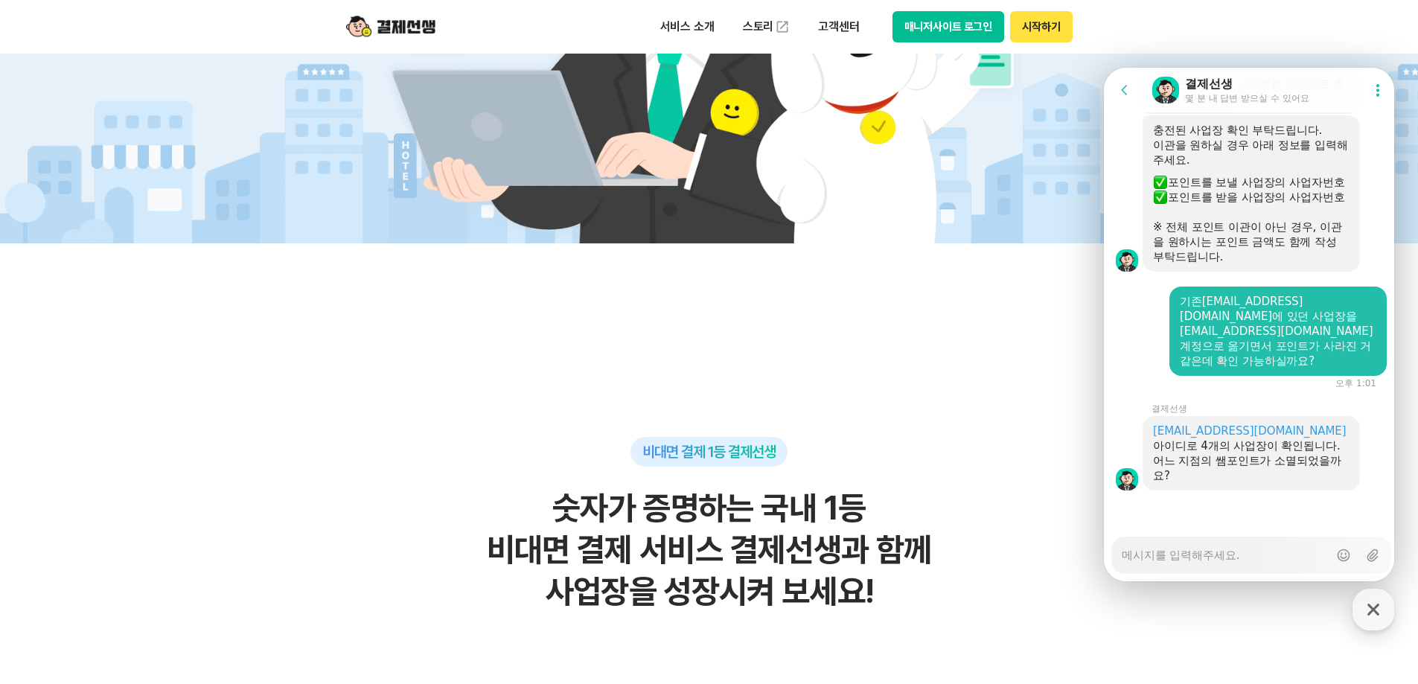
click at [1270, 517] on div at bounding box center [1251, 511] width 295 height 40
click at [1261, 551] on textarea "Messenger Input Textarea" at bounding box center [1225, 550] width 207 height 25
click at [1288, 547] on textarea "Messenger Input Textarea" at bounding box center [1225, 550] width 207 height 25
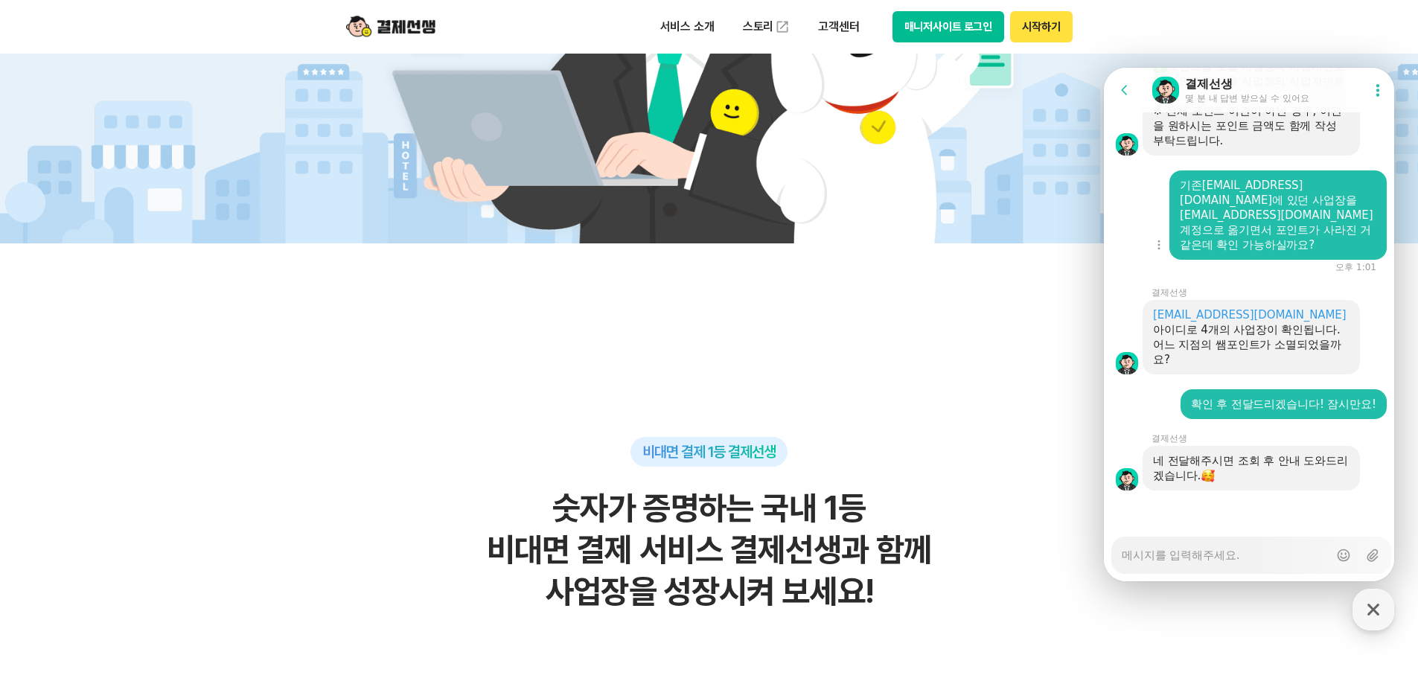
scroll to position [2576, 0]
click at [972, 25] on button "매니저사이트 로그인" at bounding box center [949, 26] width 112 height 31
drag, startPoint x: 1286, startPoint y: 521, endPoint x: 1275, endPoint y: 540, distance: 22.0
click at [1285, 521] on div at bounding box center [1251, 511] width 295 height 40
click at [1272, 548] on textarea "Messenger Input Textarea" at bounding box center [1225, 550] width 207 height 25
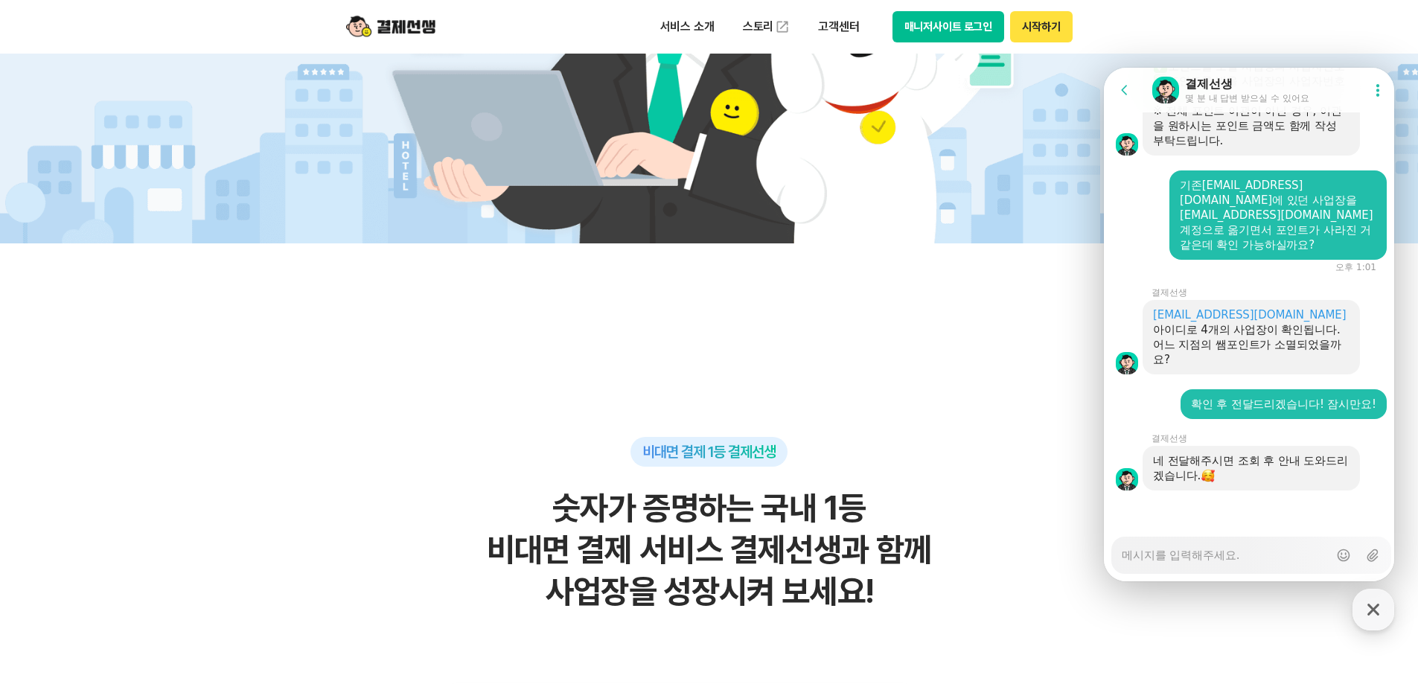
click at [1197, 552] on textarea "Messenger Input Textarea" at bounding box center [1225, 550] width 207 height 25
click at [1196, 552] on textarea "Messenger Input Textarea" at bounding box center [1225, 550] width 207 height 25
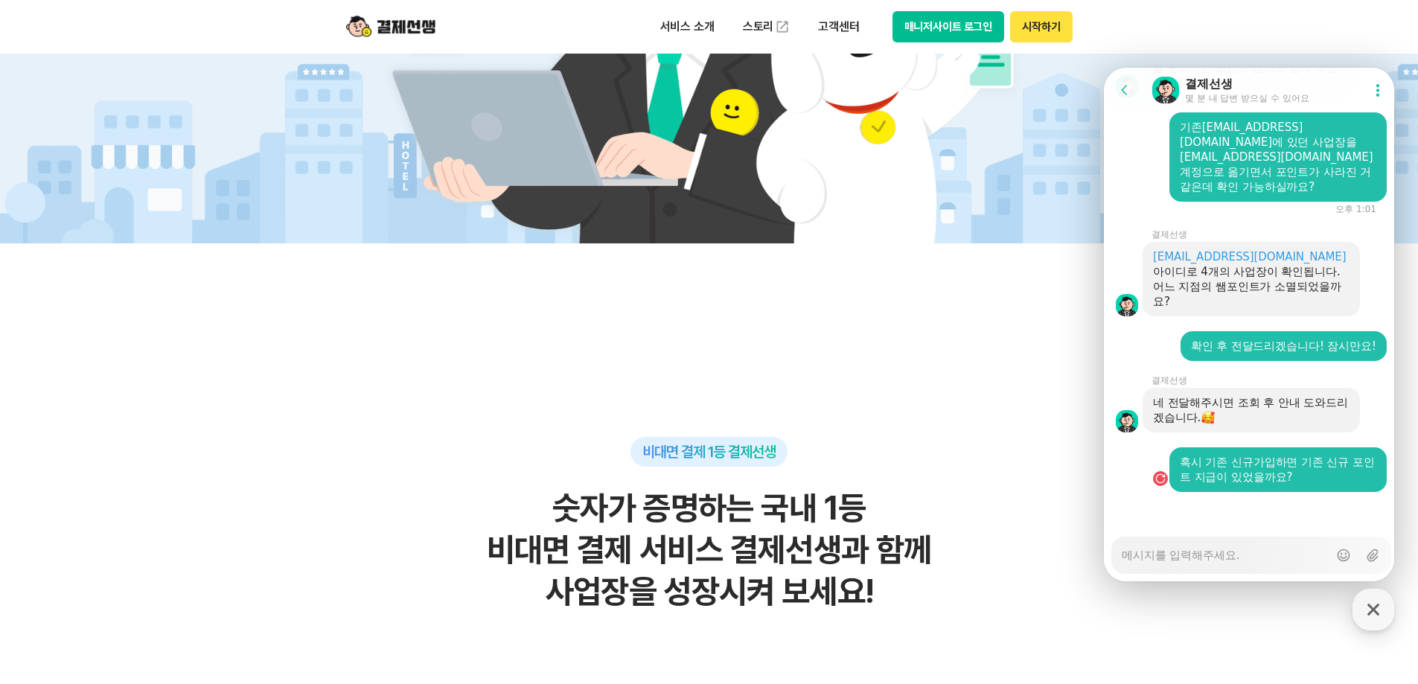
scroll to position [2635, 0]
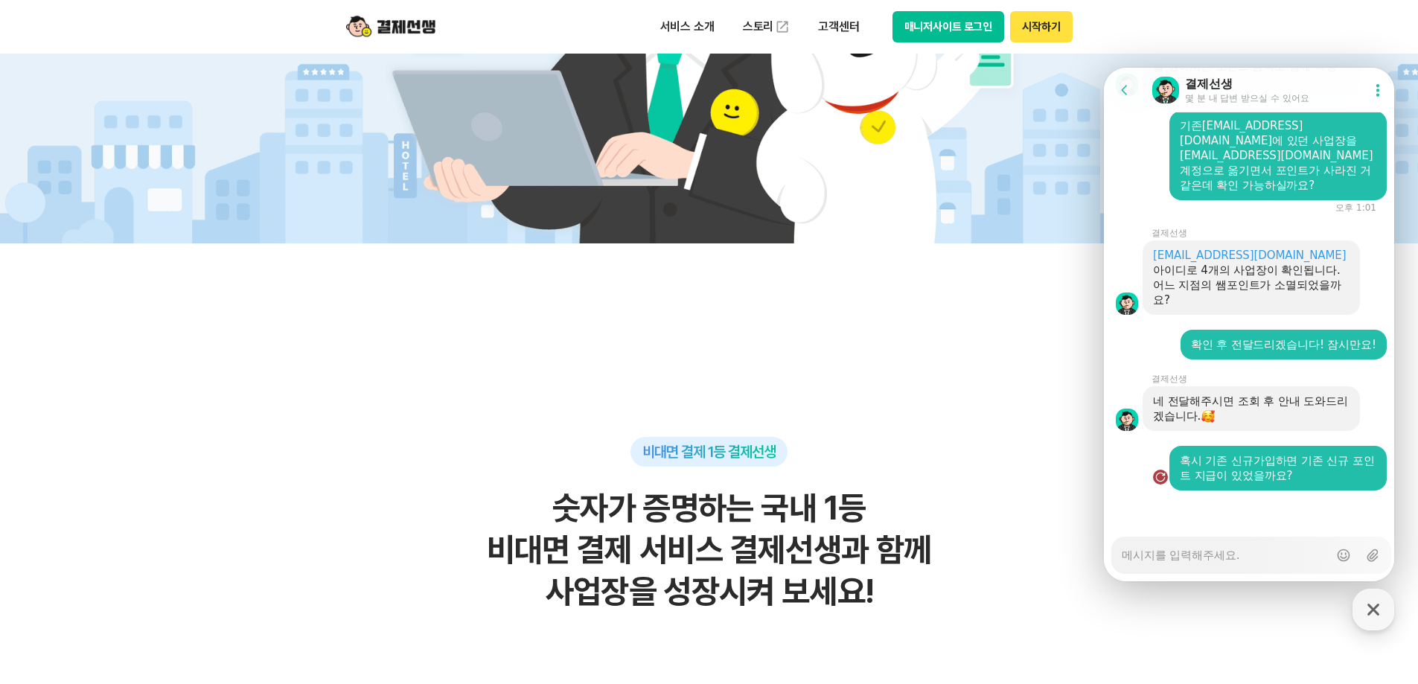
click at [1149, 468] on div "Failed to send message , Resend message 혹시 기존 신규가입하면 기존 신규 포인트 지급이 있었을까요?" at bounding box center [1251, 468] width 295 height 45
click at [1155, 471] on div "button" at bounding box center [1160, 477] width 15 height 15
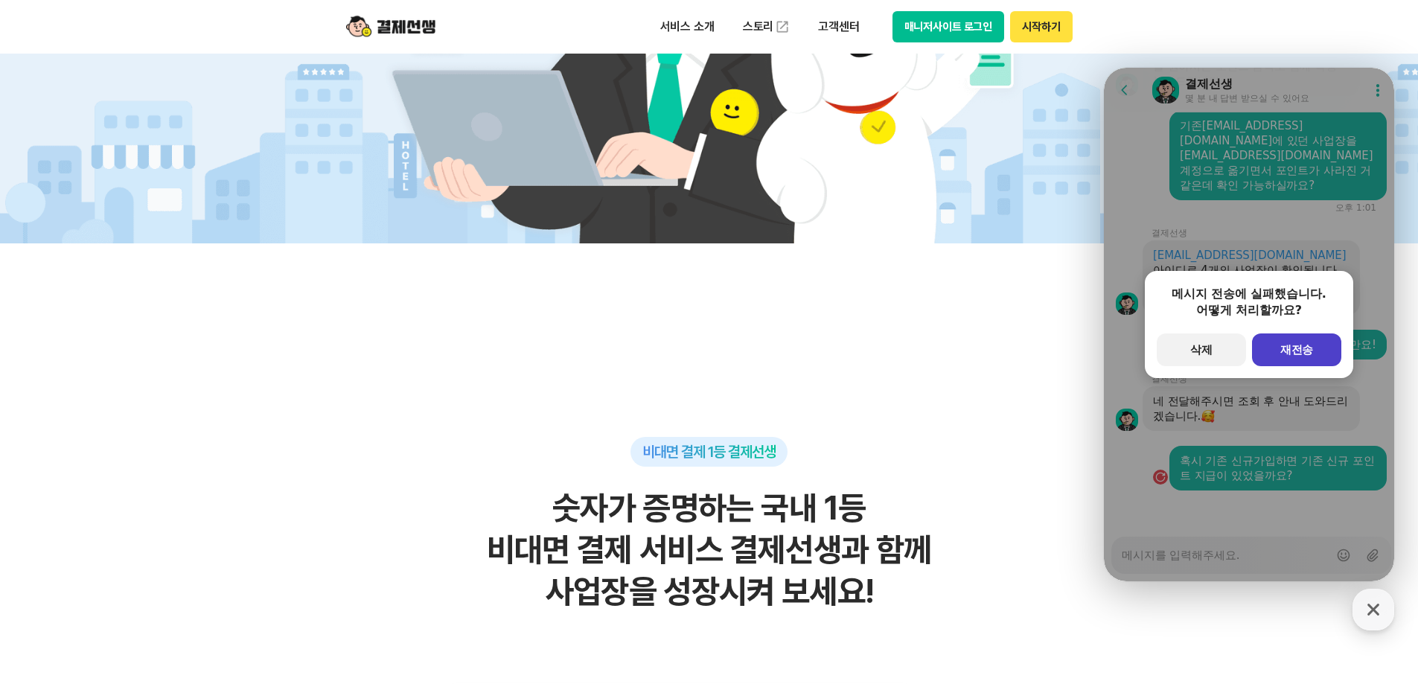
click at [1311, 345] on span "재전송" at bounding box center [1298, 349] width 34 height 13
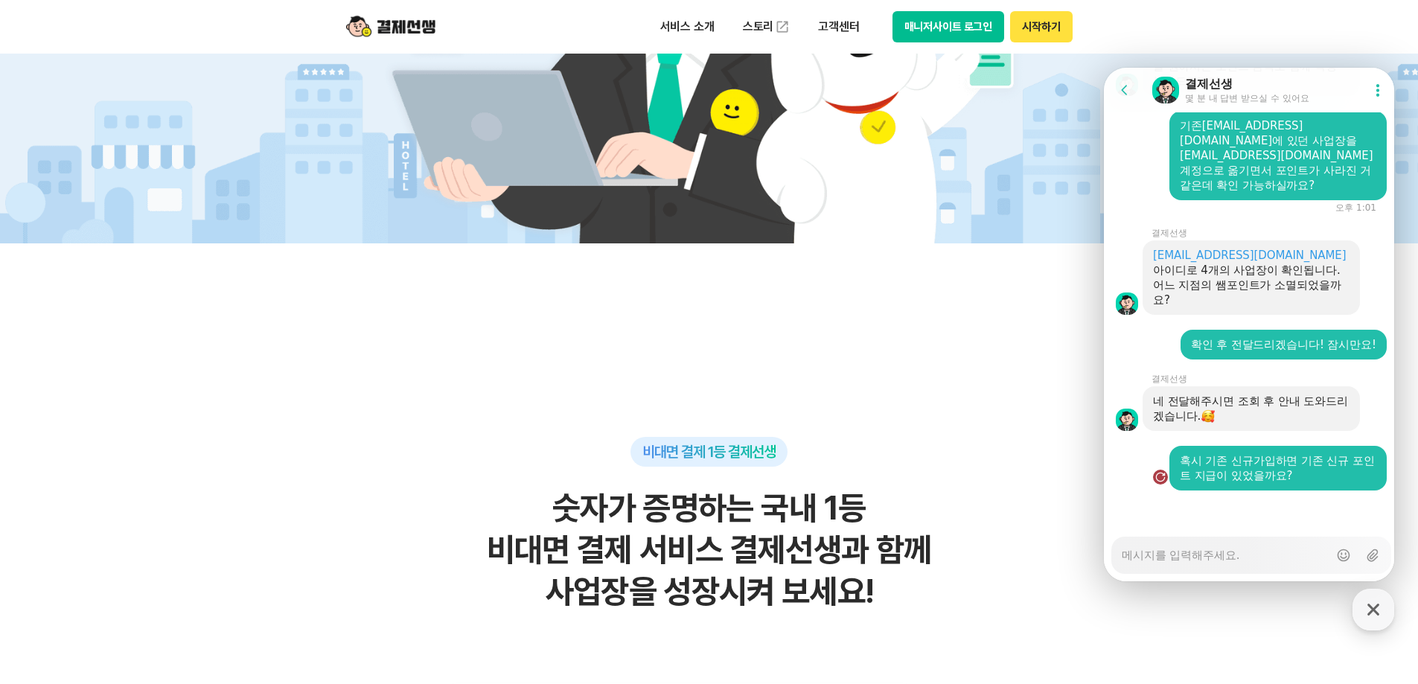
click at [1164, 471] on button "Failed to send message , Resend message" at bounding box center [1163, 477] width 22 height 27
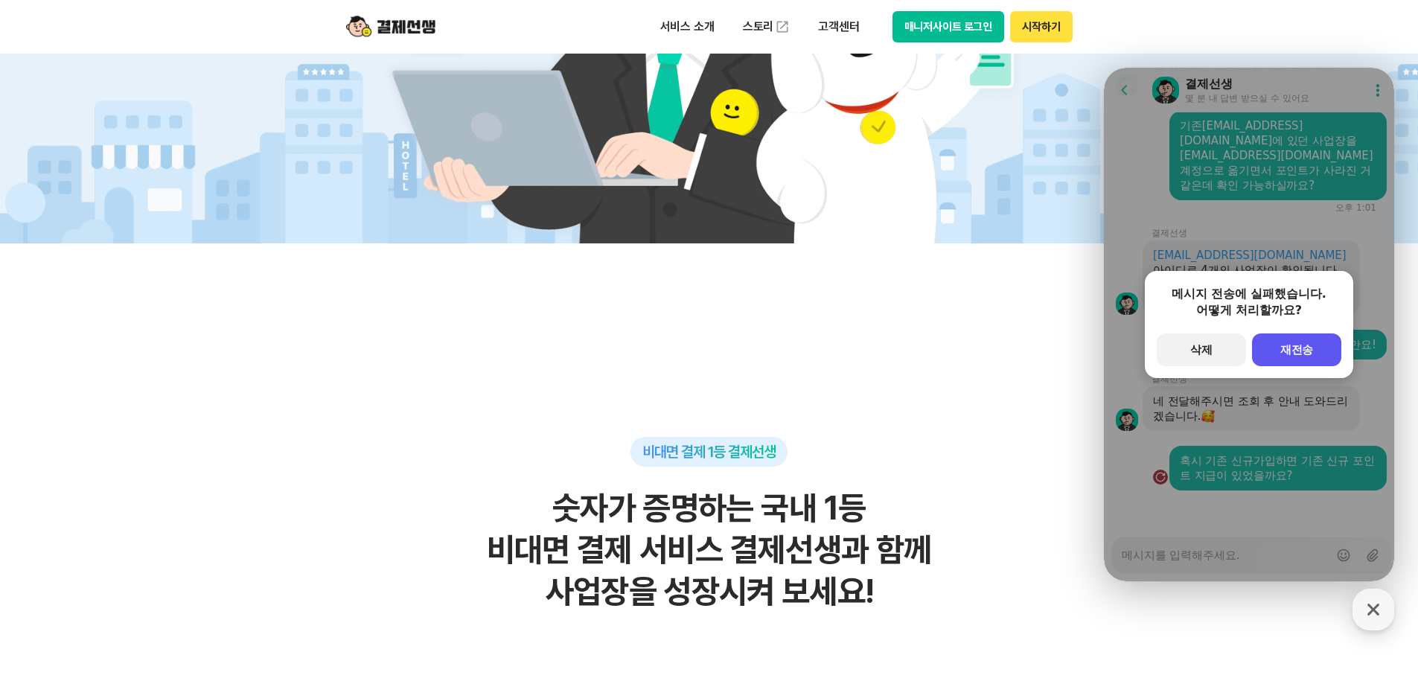
click at [1164, 471] on div "메시지 전송에 실패했습니다. 어떻게 처리할까요? secondary Button 삭제 primary Button 재전송" at bounding box center [1249, 325] width 290 height 514
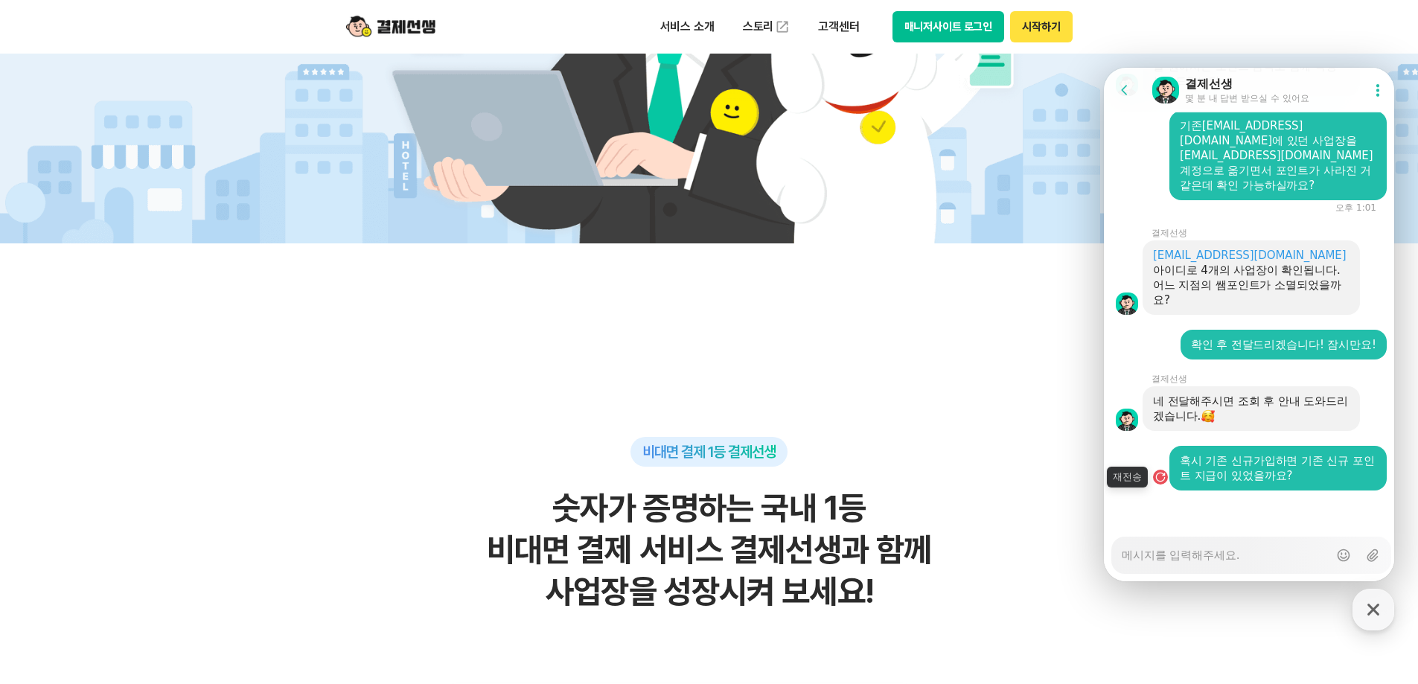
click at [1155, 469] on button "Failed to send message , Resend message" at bounding box center [1163, 477] width 22 height 27
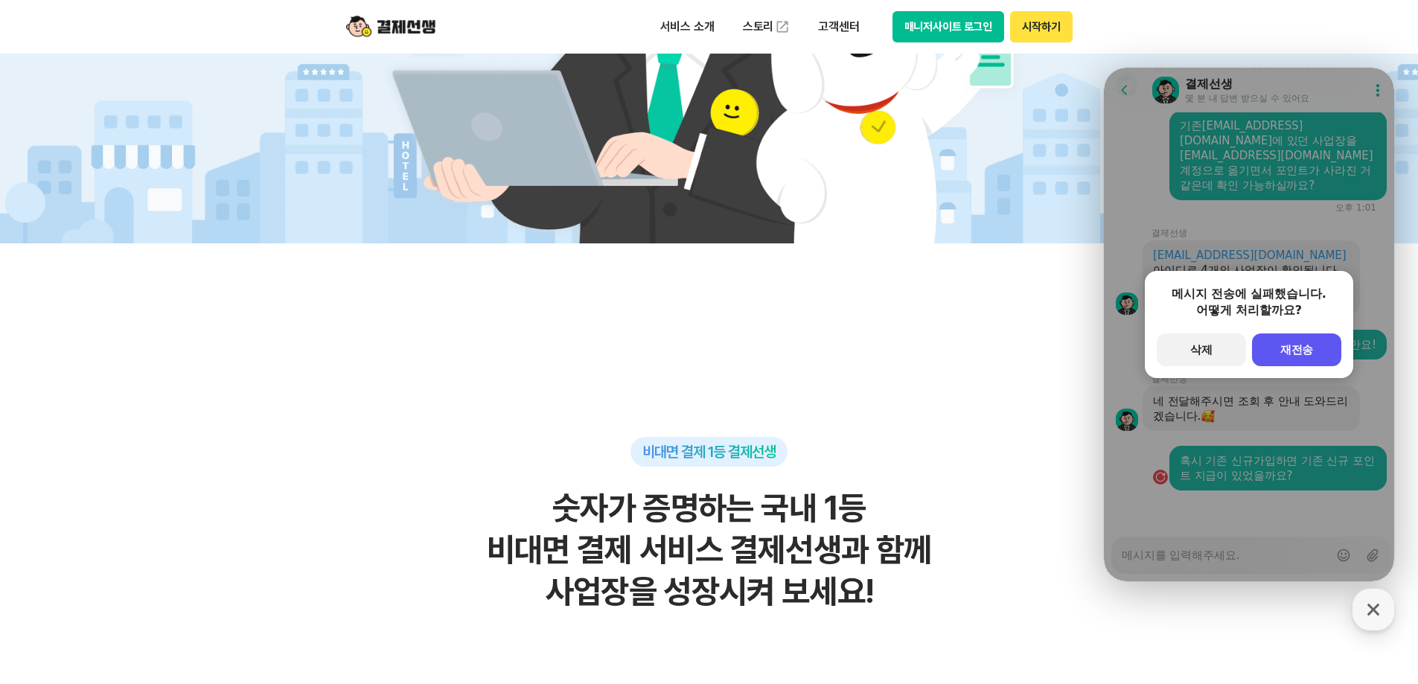
click at [1158, 477] on div "메시지 전송에 실패했습니다. 어떻게 처리할까요? secondary Button 삭제 primary Button 재전송" at bounding box center [1249, 325] width 290 height 514
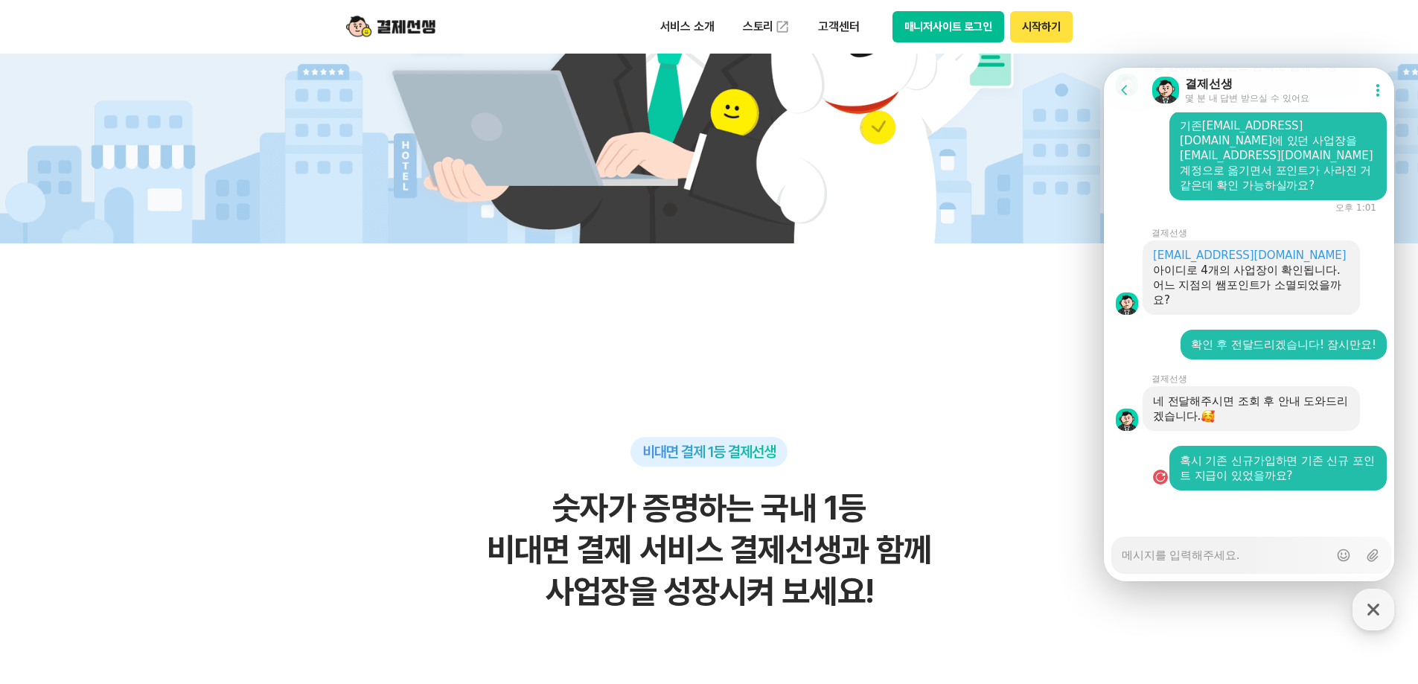
click at [1171, 471] on div "혹시 기존 신규가입하면 기존 신규 포인트 지급이 있었을까요?" at bounding box center [1278, 468] width 217 height 45
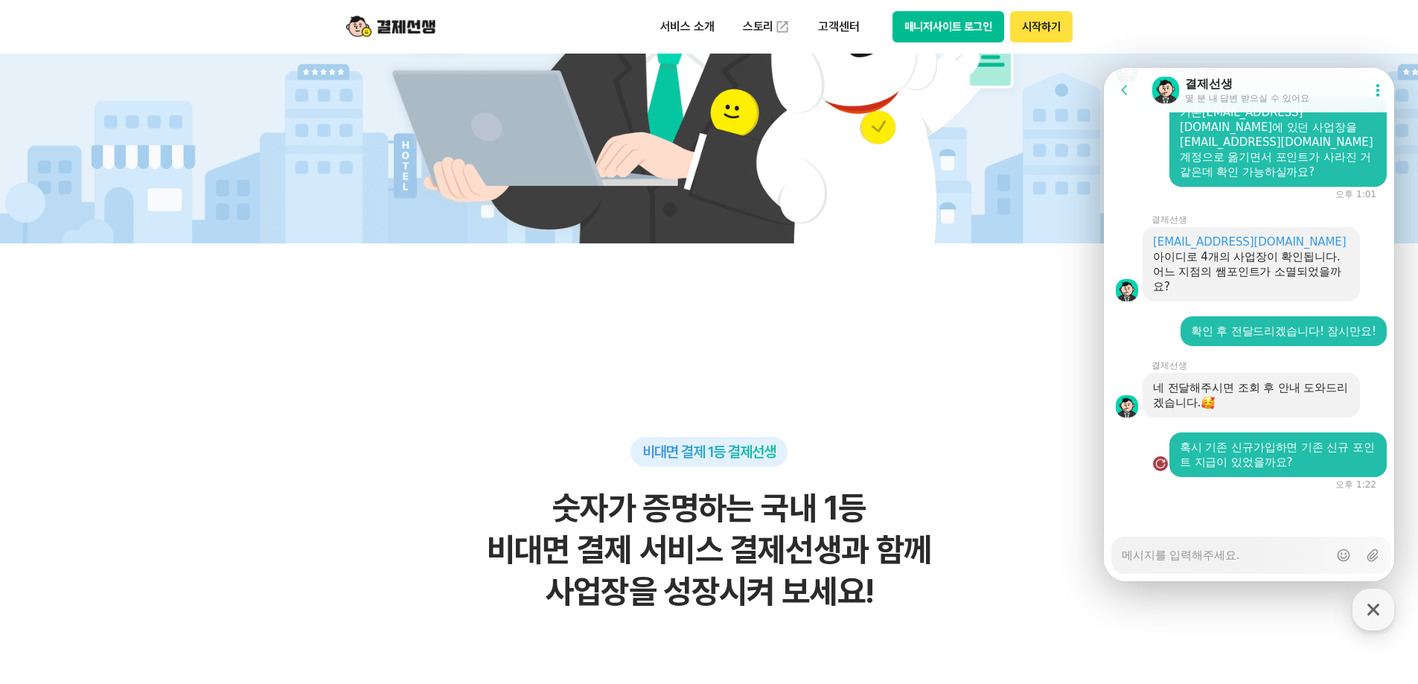
click at [1160, 471] on div "button" at bounding box center [1160, 463] width 15 height 15
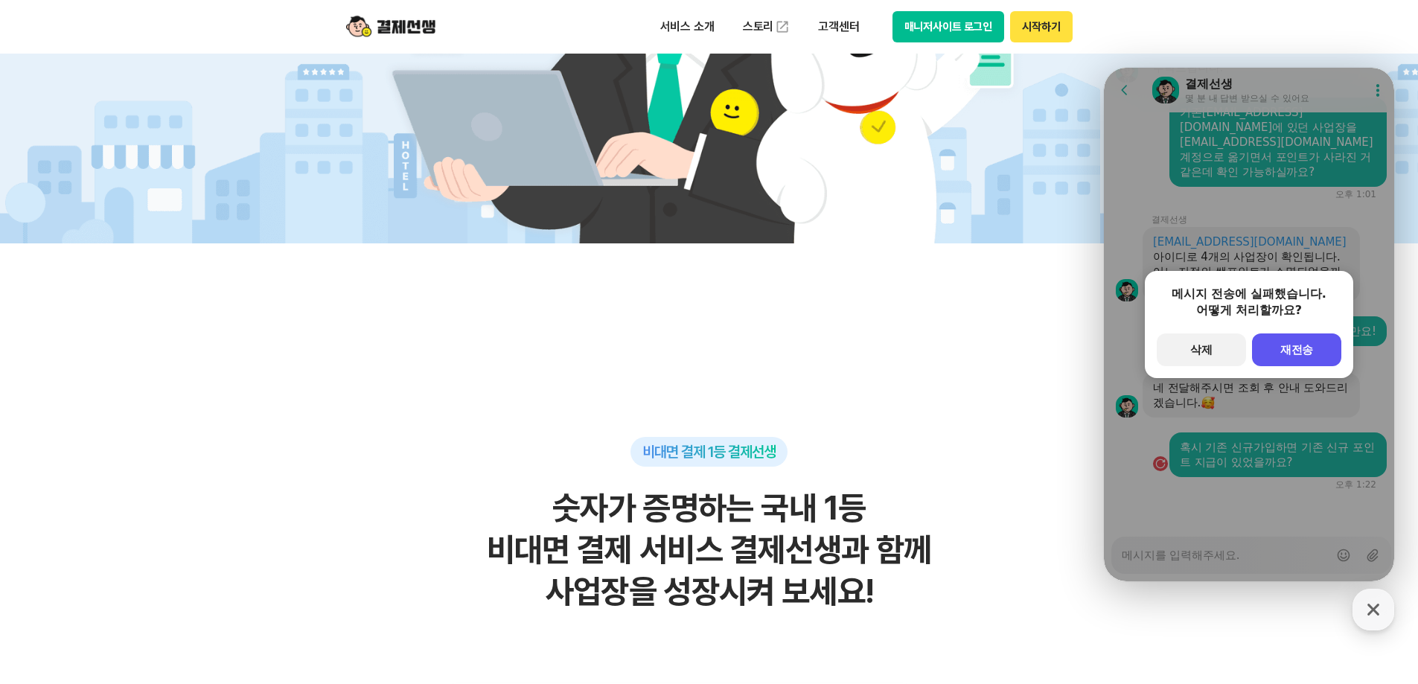
scroll to position [2649, 0]
click at [1282, 360] on button "primary Button 재전송" at bounding box center [1296, 350] width 89 height 33
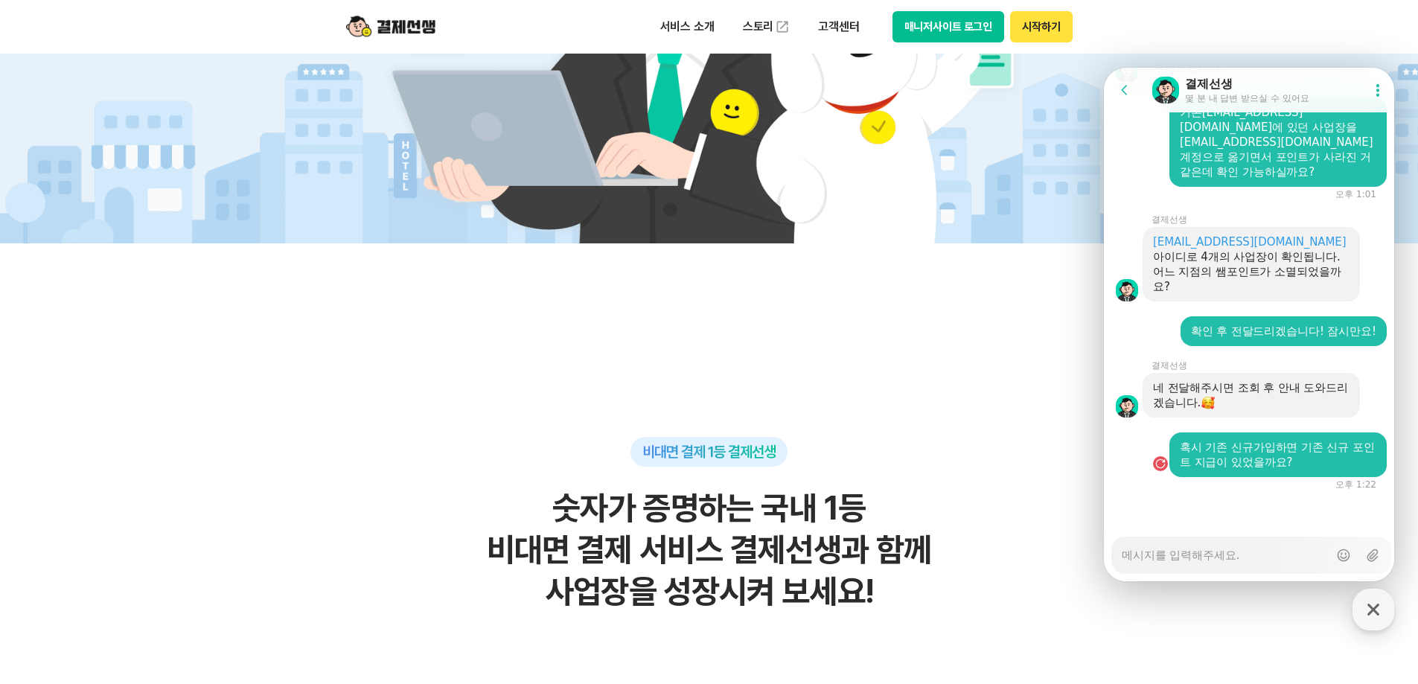
click at [1246, 547] on textarea "Messenger Input Textarea" at bounding box center [1225, 550] width 207 height 25
drag, startPoint x: 1245, startPoint y: 547, endPoint x: 1249, endPoint y: 530, distance: 17.5
click at [1245, 545] on textarea "Messenger Input Textarea" at bounding box center [1225, 550] width 207 height 25
drag, startPoint x: 1249, startPoint y: 514, endPoint x: 1255, endPoint y: 476, distance: 37.8
click at [1250, 505] on div at bounding box center [1251, 511] width 295 height 40
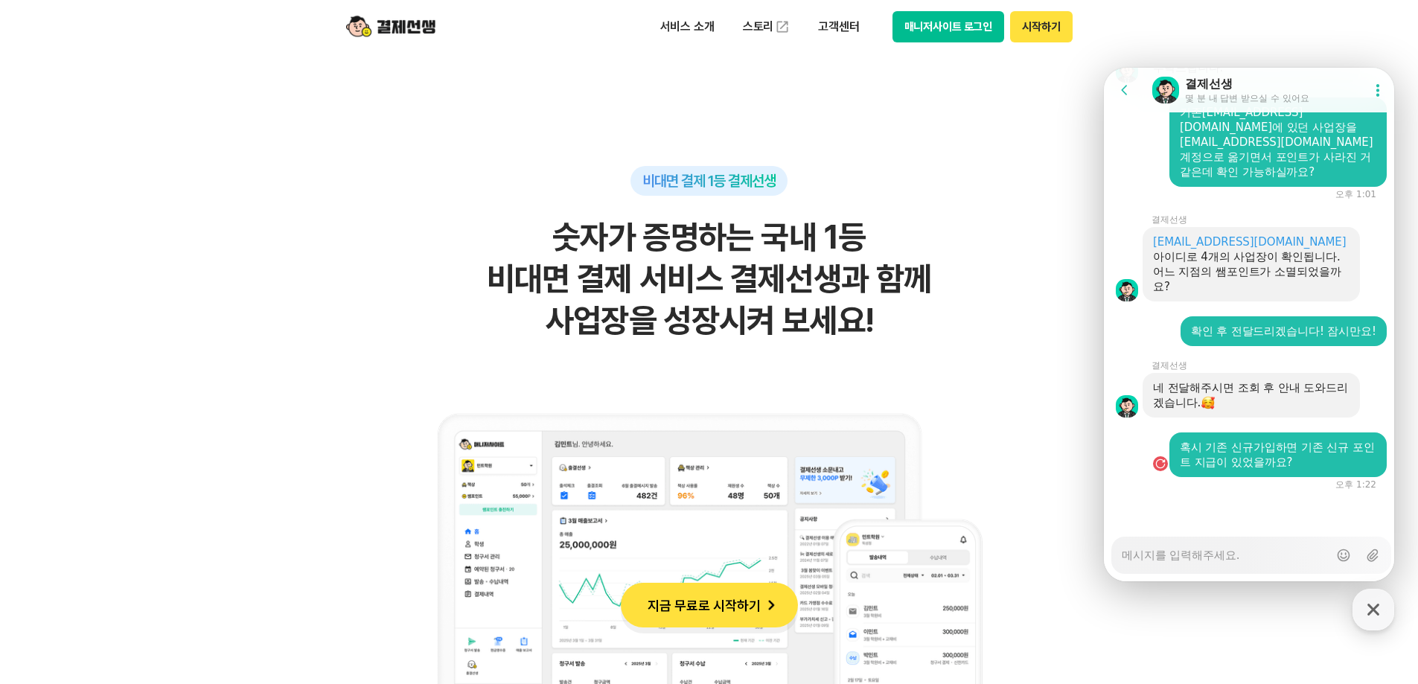
scroll to position [1042, 0]
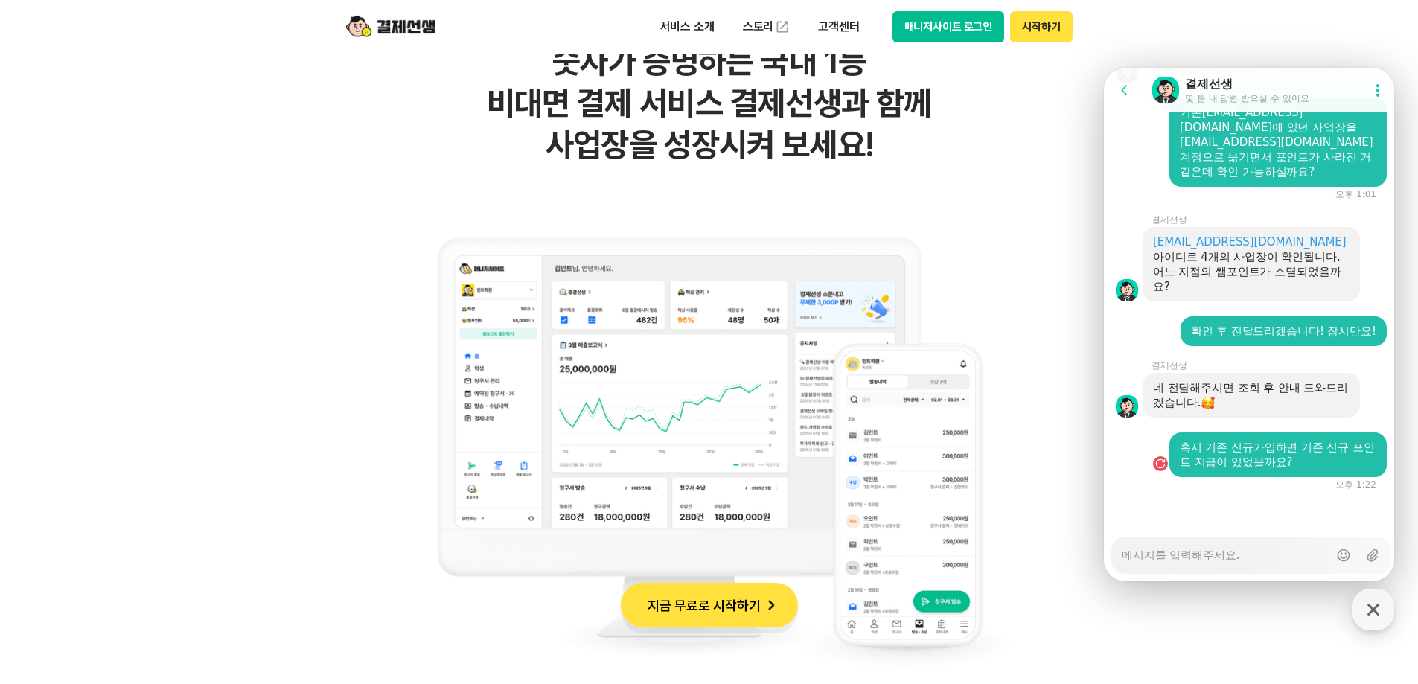
click at [1299, 550] on textarea "Messenger Input Textarea" at bounding box center [1225, 550] width 207 height 25
click at [1164, 468] on div "button" at bounding box center [1160, 463] width 15 height 15
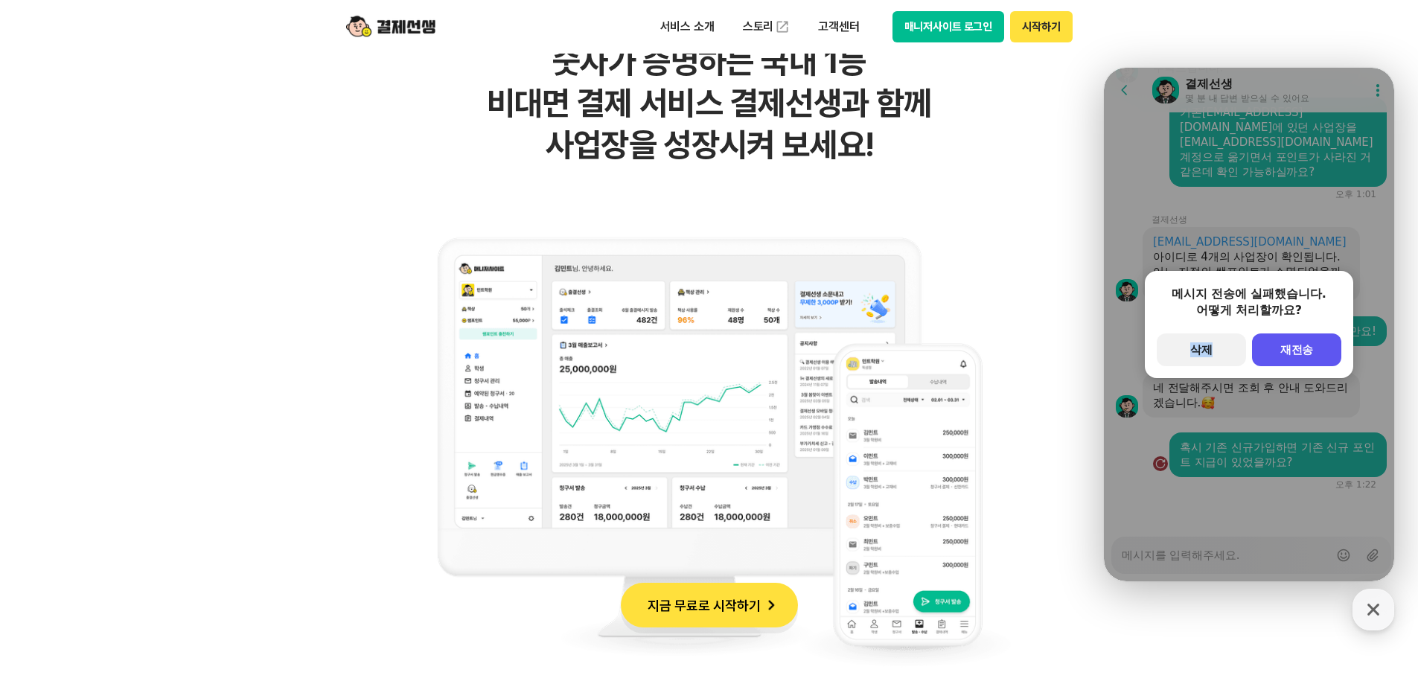
click at [1164, 468] on div "메시지 전송에 실패했습니다. 어떻게 처리할까요? secondary Button 삭제 primary Button 재전송" at bounding box center [1249, 325] width 290 height 514
click at [1164, 468] on div "button" at bounding box center [1160, 463] width 15 height 15
click at [1322, 321] on div "메시지 전송에 실패했습니다. 어떻게 처리할까요? secondary Button 삭제 primary Button 재전송" at bounding box center [1249, 324] width 208 height 107
click at [1321, 326] on div "메시지 전송에 실패했습니다. 어떻게 처리할까요? secondary Button 삭제 primary Button 재전송" at bounding box center [1249, 324] width 208 height 107
click at [1316, 351] on button "primary Button 재전송" at bounding box center [1296, 350] width 89 height 33
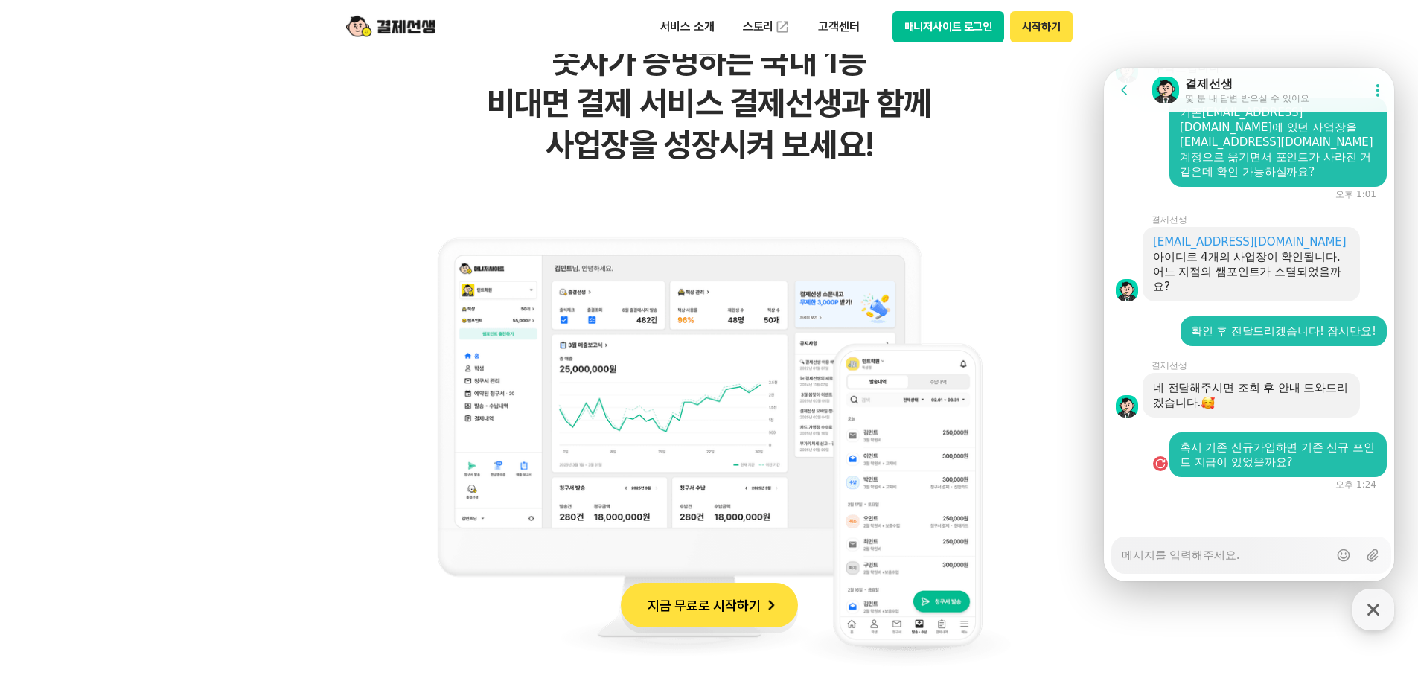
click at [1173, 468] on div "혹시 기존 신규가입하면 기존 신규 포인트 지급이 있었을까요?" at bounding box center [1278, 455] width 217 height 45
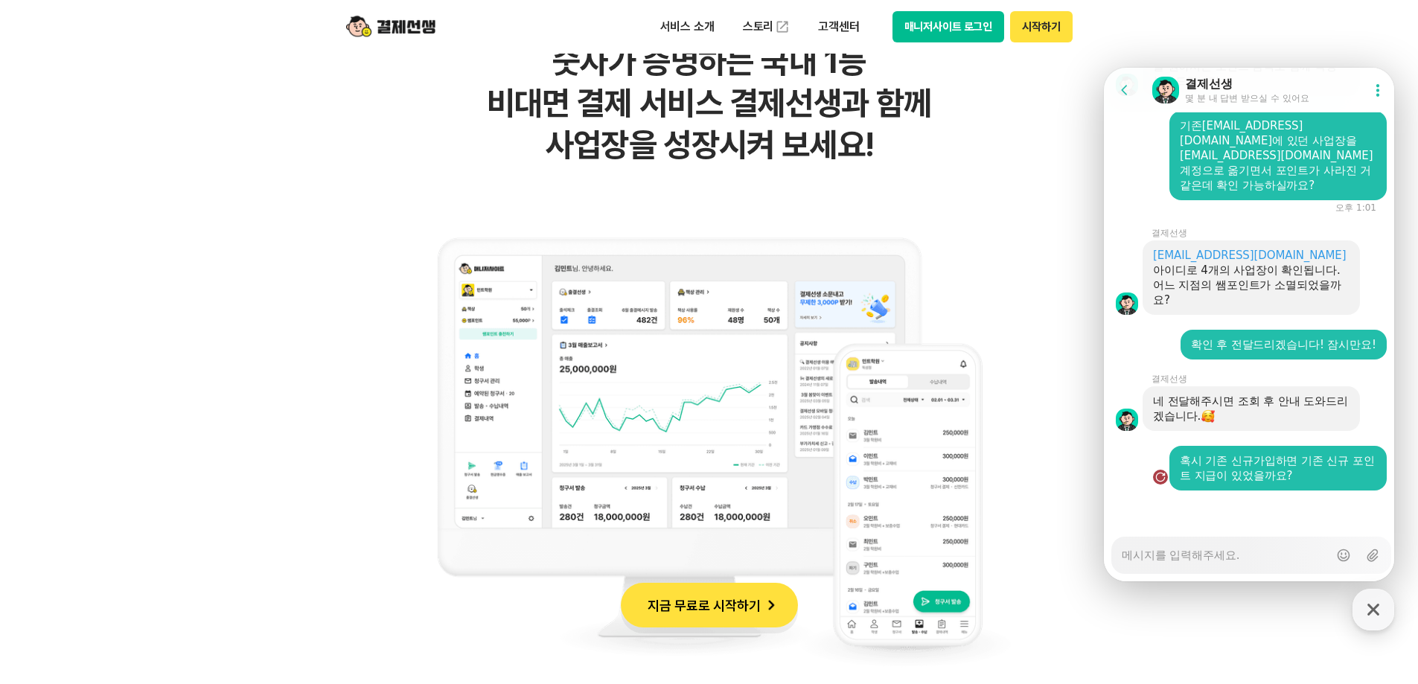
scroll to position [2635, 0]
click at [1161, 468] on div "Failed to send message , Resend message 혹시 기존 신규가입하면 기존 신규 포인트 지급이 있었을까요?" at bounding box center [1251, 468] width 295 height 45
click at [1161, 468] on button "Failed to send message , Resend message" at bounding box center [1163, 477] width 22 height 27
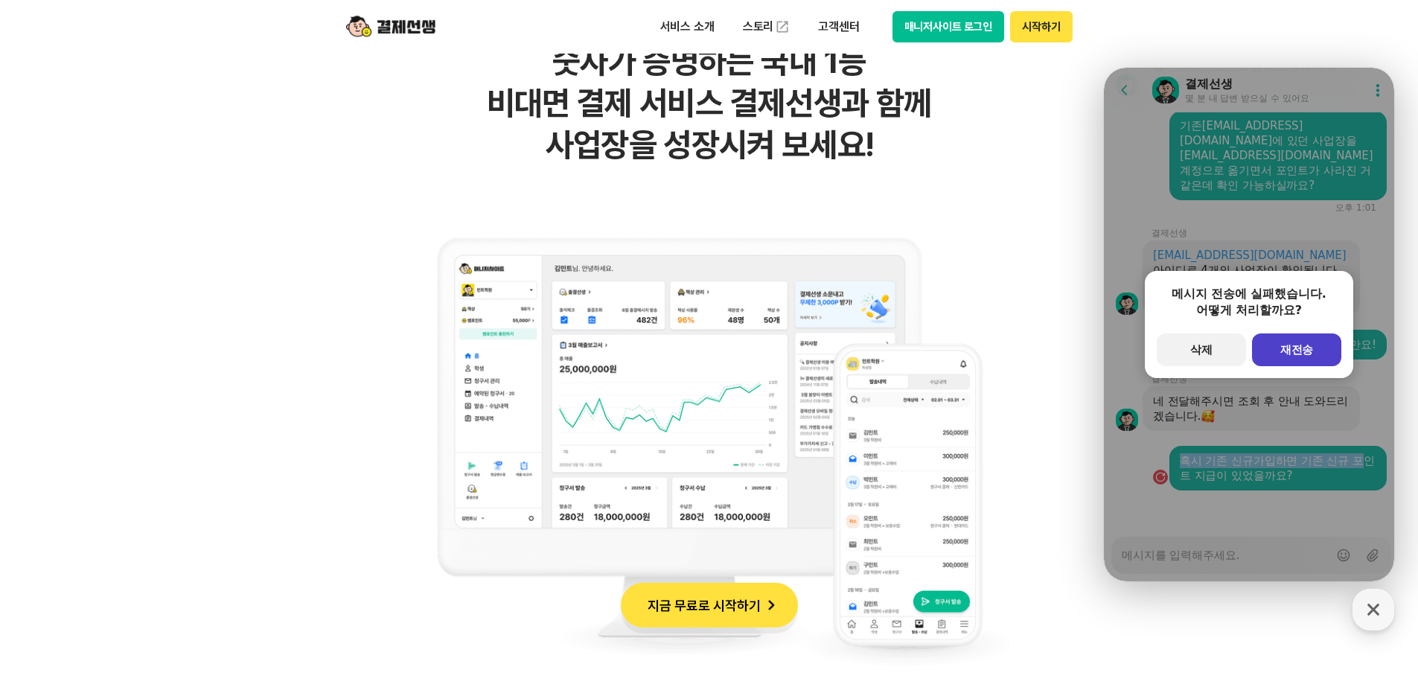
click at [1321, 358] on button "primary Button 재전송" at bounding box center [1296, 350] width 89 height 33
click at [1318, 359] on div "확인 후 전달드리겠습니다! 잠시만요!" at bounding box center [1284, 345] width 206 height 30
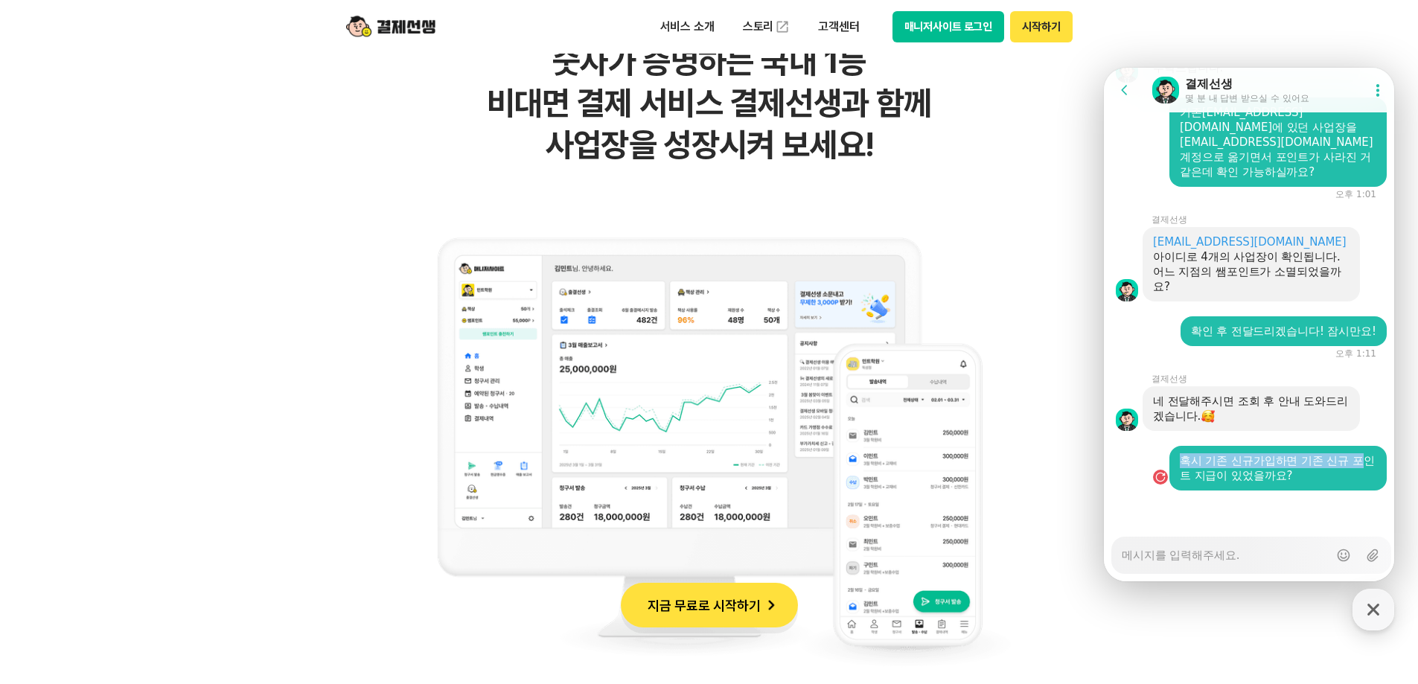
scroll to position [2649, 0]
click at [1163, 474] on div "button" at bounding box center [1160, 477] width 15 height 15
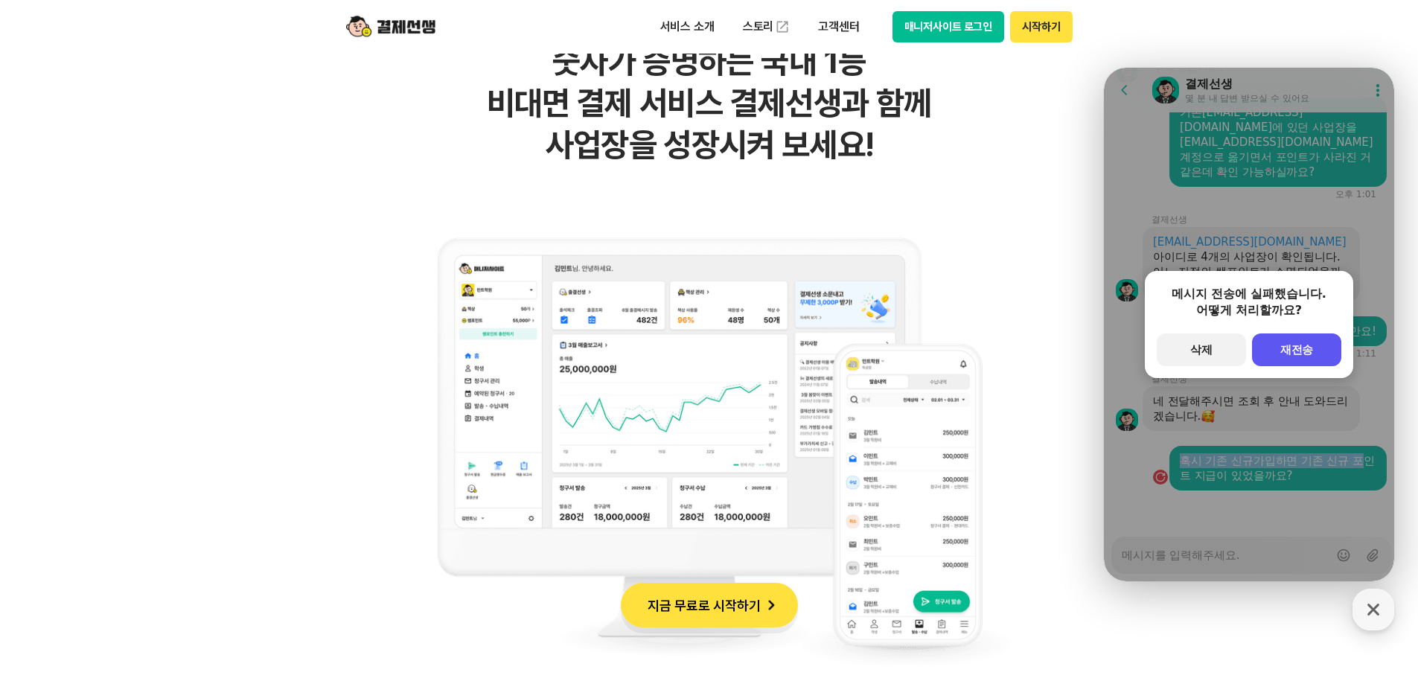
click at [1293, 359] on button "primary Button 재전송" at bounding box center [1296, 350] width 89 height 33
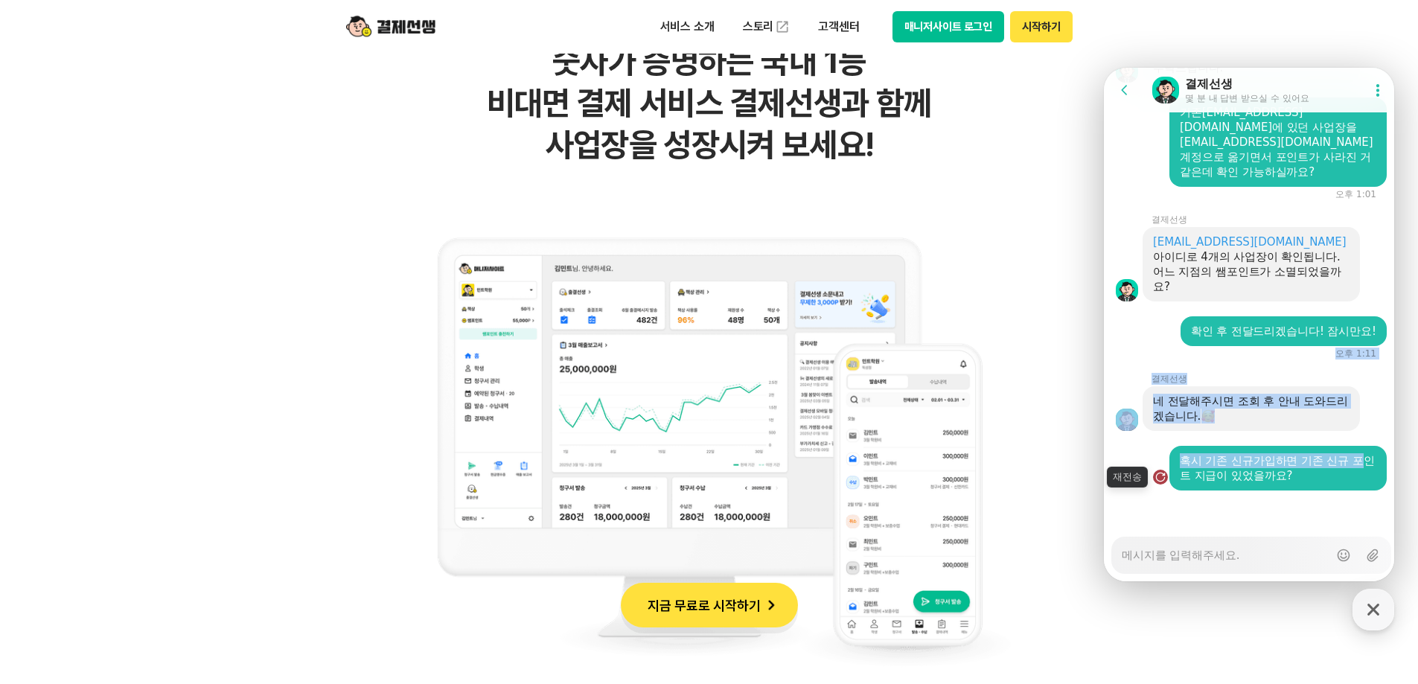
click at [1161, 477] on div "button" at bounding box center [1160, 477] width 15 height 15
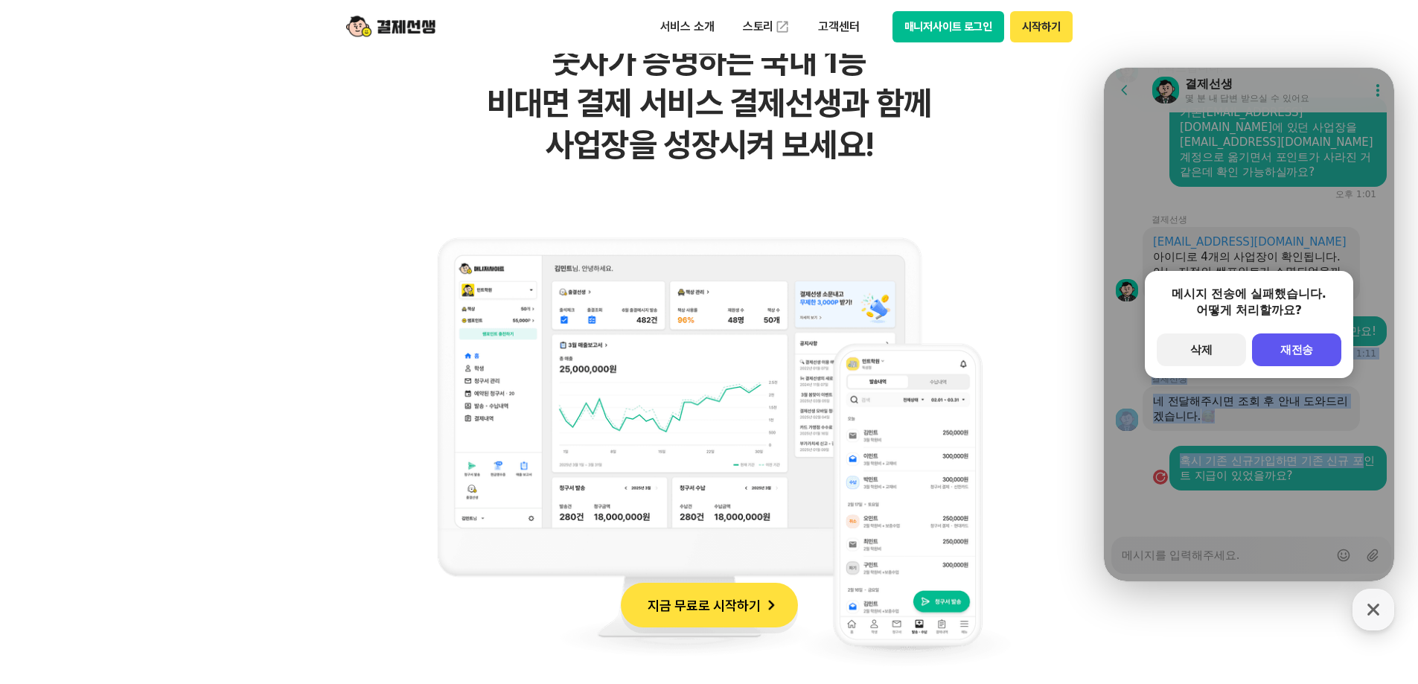
click at [1318, 340] on button "primary Button 재전송" at bounding box center [1296, 350] width 89 height 33
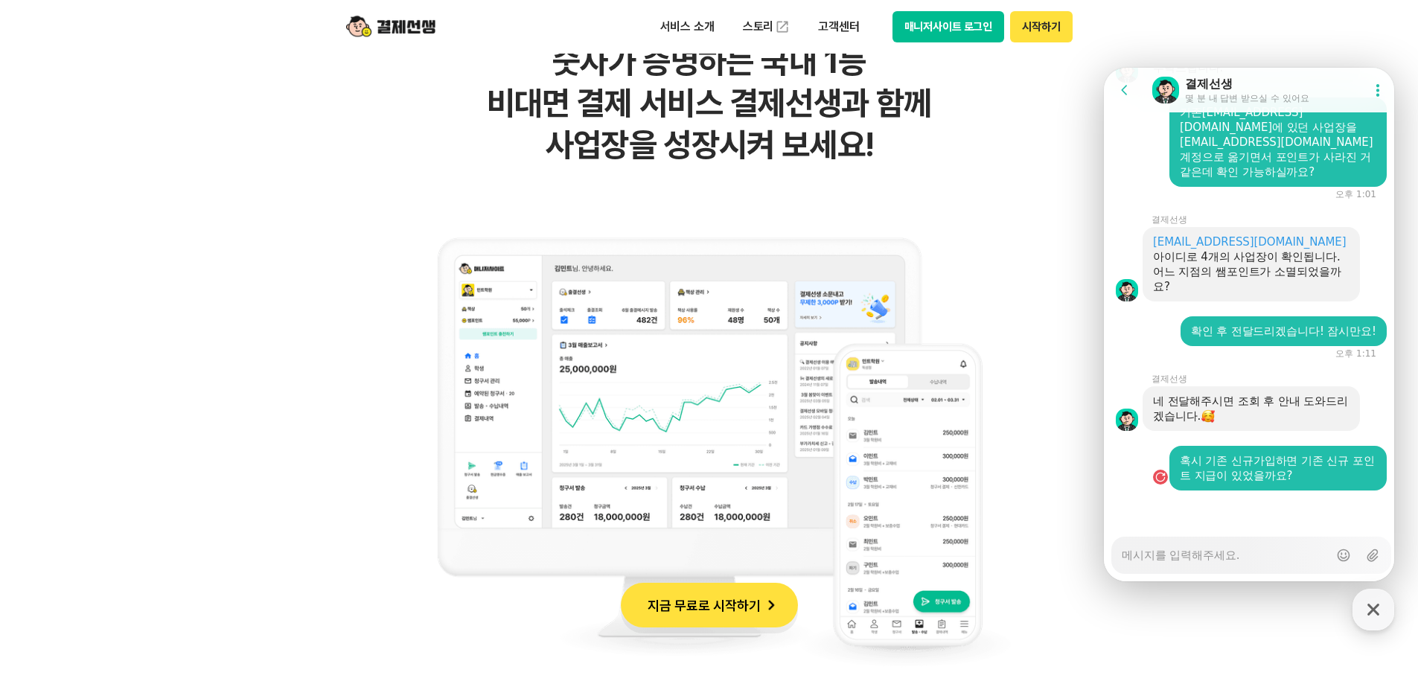
drag, startPoint x: 1318, startPoint y: 342, endPoint x: 1346, endPoint y: 369, distance: 37.9
click at [1318, 343] on div "확인 후 전달드리겠습니다! 잠시만요!" at bounding box center [1284, 331] width 206 height 30
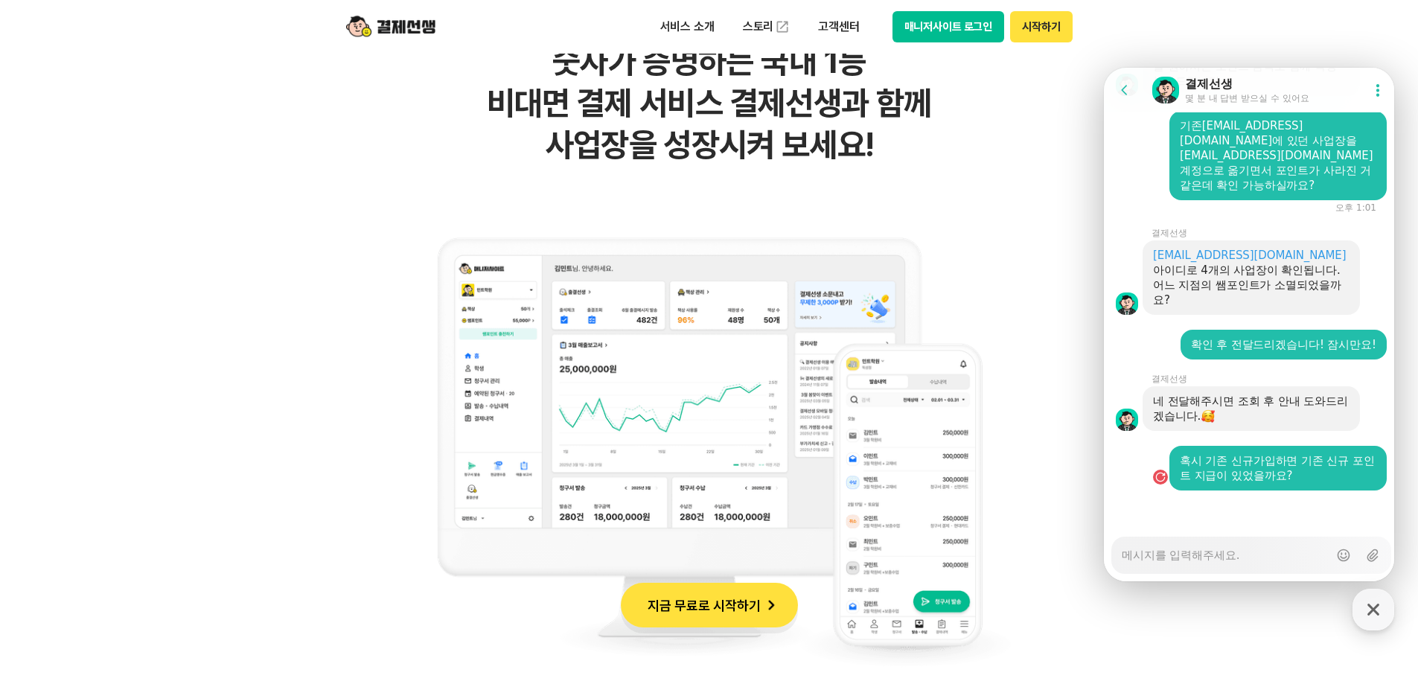
click at [1158, 487] on button "Failed to send message , Resend message" at bounding box center [1163, 477] width 22 height 27
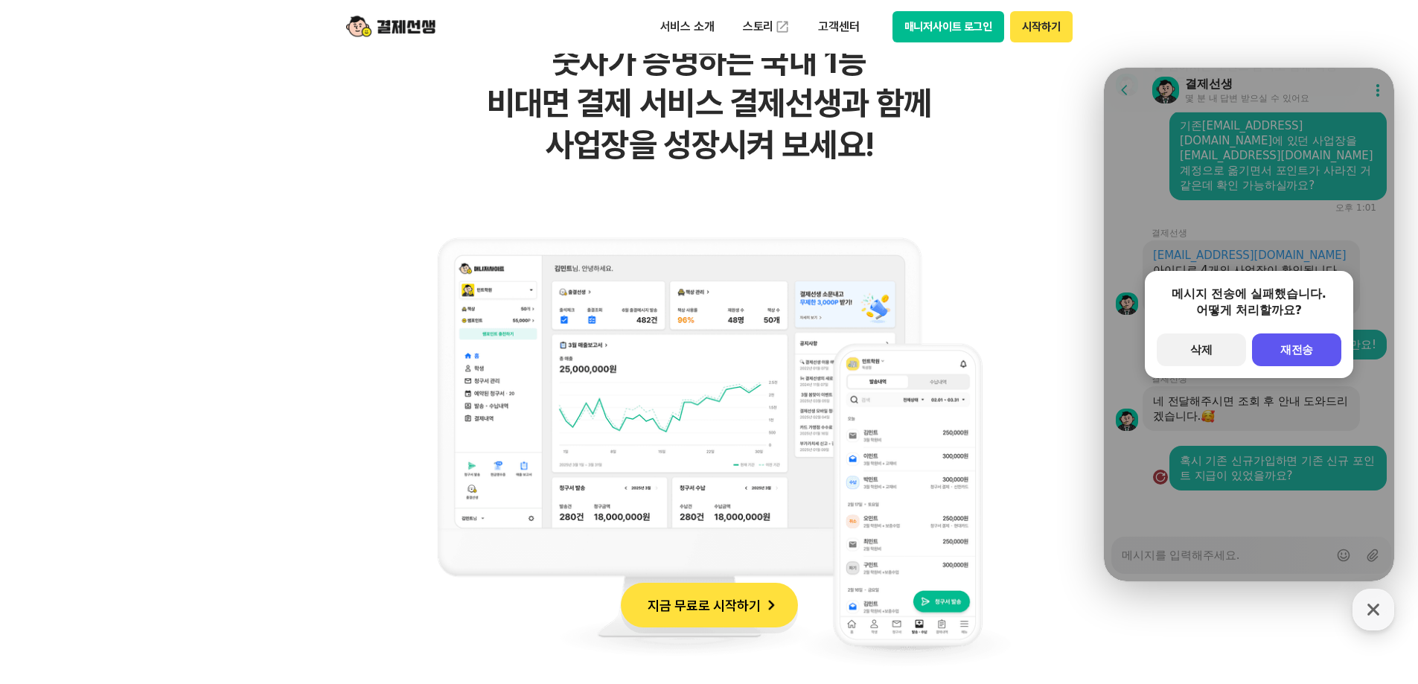
click at [1161, 482] on div "메시지 전송에 실패했습니다. 어떻게 처리할까요? secondary Button 삭제 primary Button 재전송" at bounding box center [1249, 325] width 290 height 514
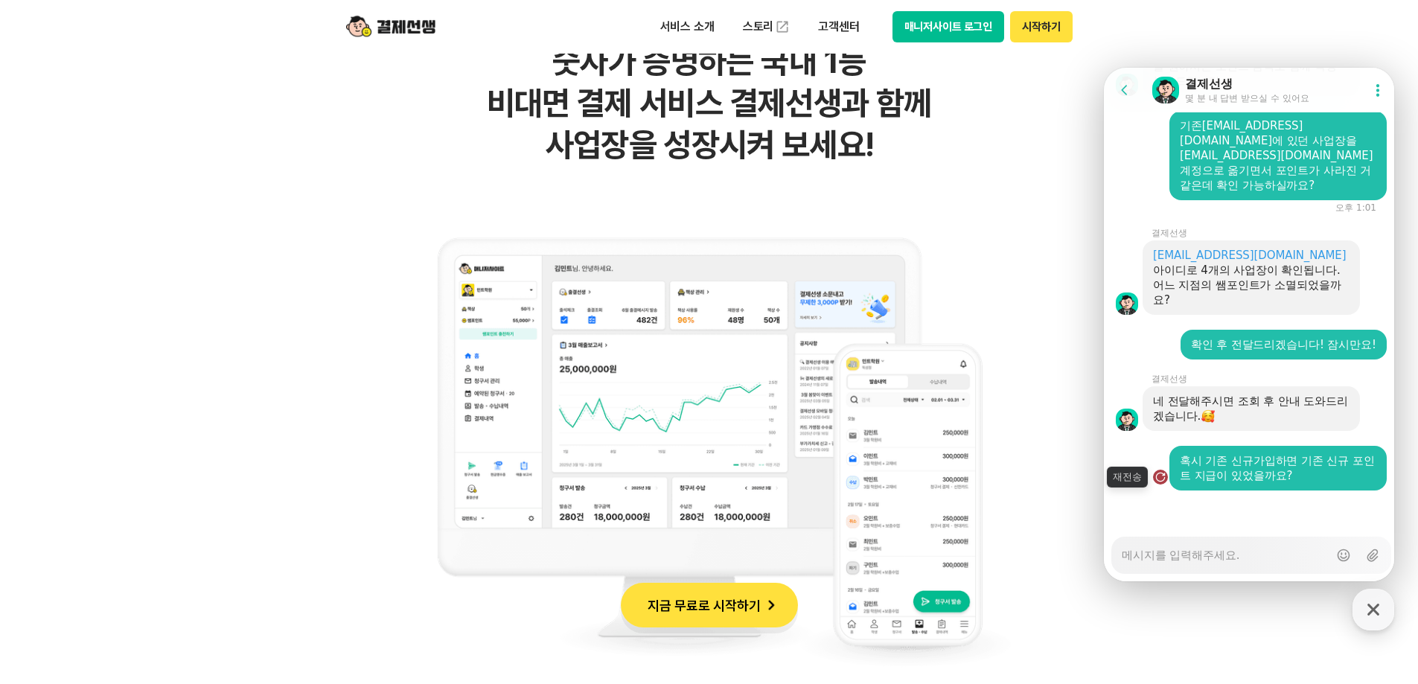
click at [1163, 481] on div "button" at bounding box center [1160, 477] width 15 height 15
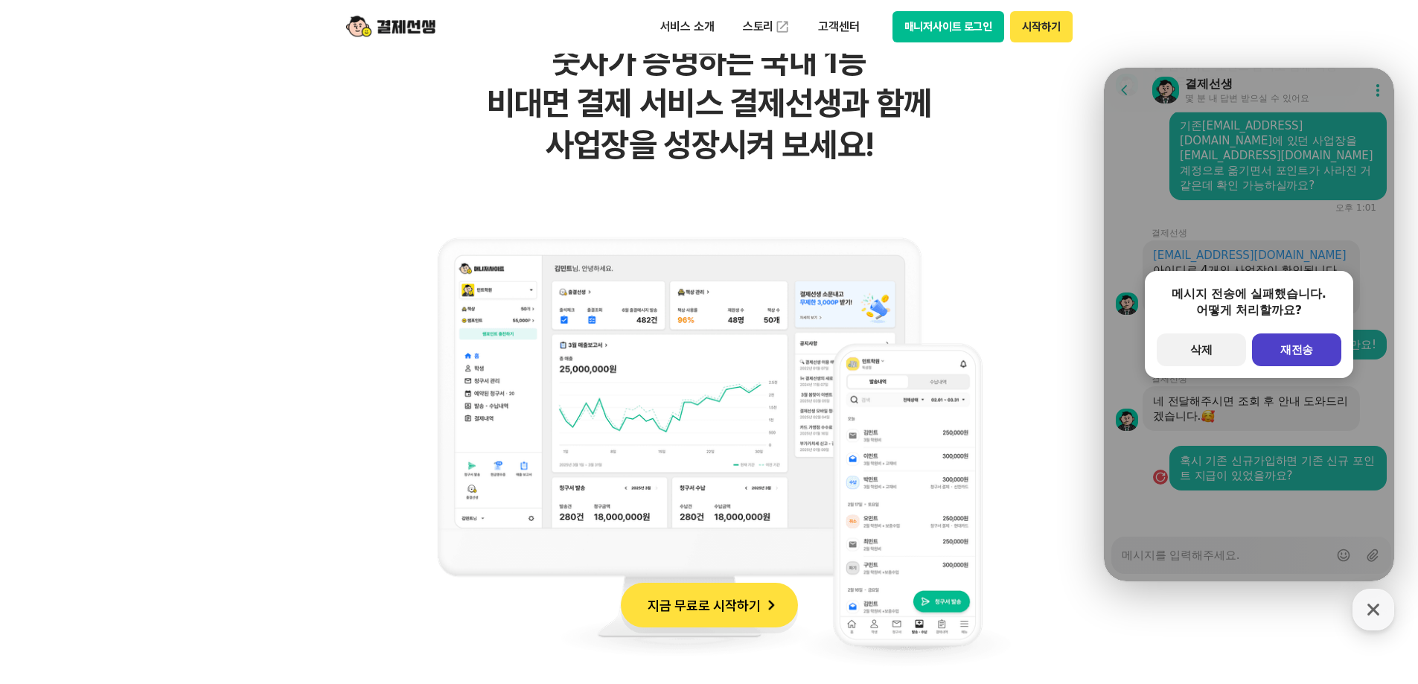
click at [1330, 334] on button "primary Button 재전송" at bounding box center [1296, 350] width 89 height 33
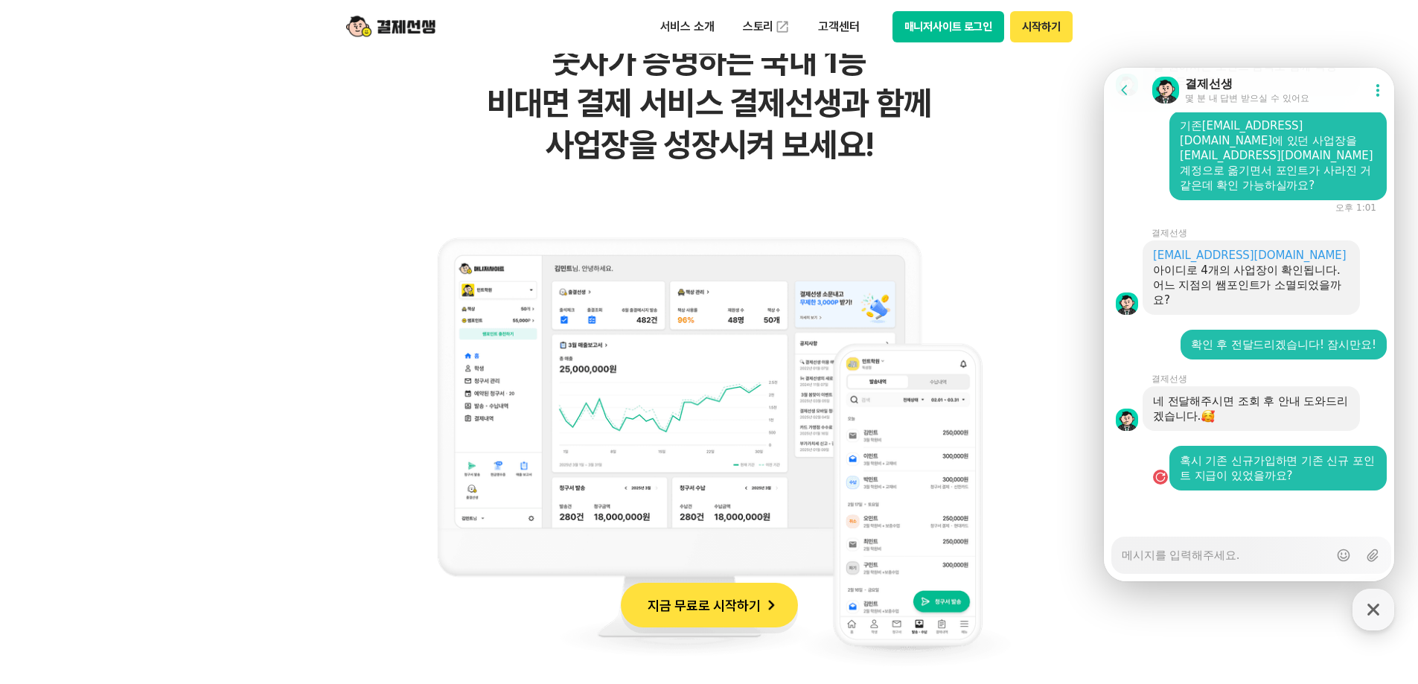
click at [1158, 485] on button "Failed to send message , Resend message" at bounding box center [1163, 477] width 22 height 27
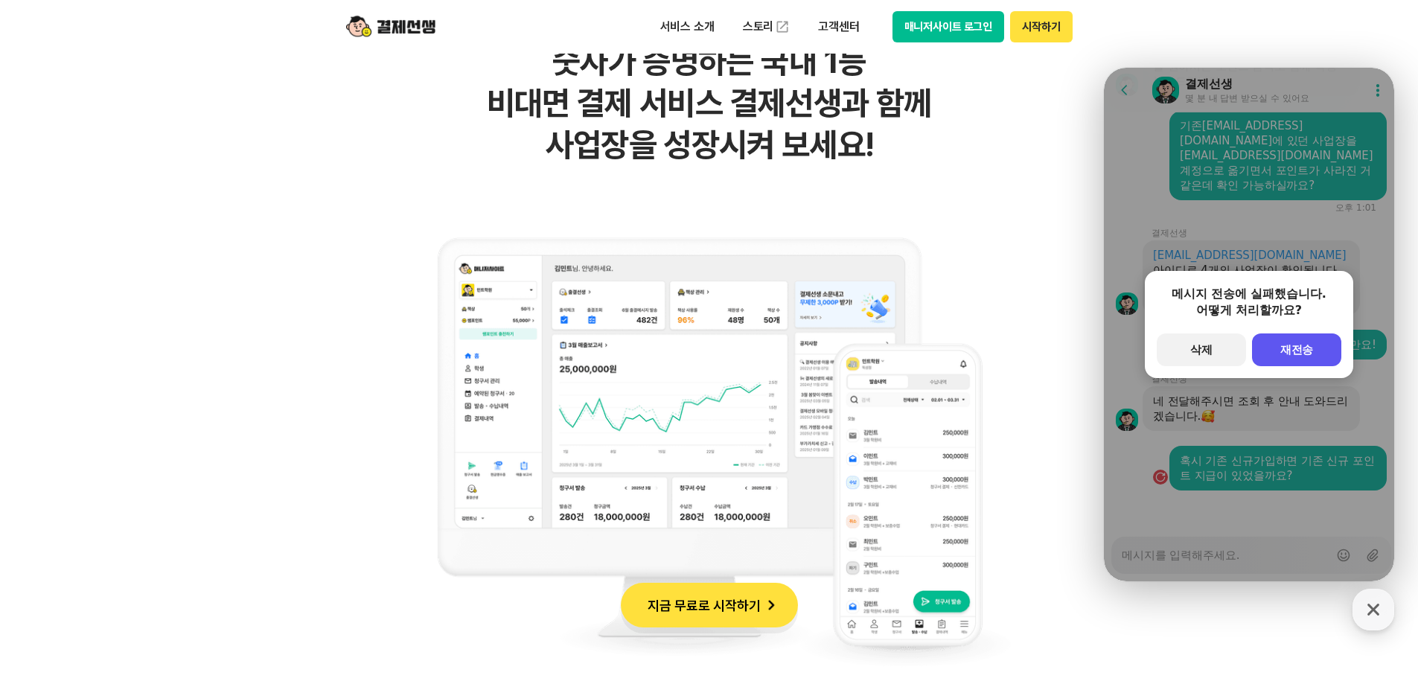
drag, startPoint x: 1158, startPoint y: 483, endPoint x: 1175, endPoint y: 472, distance: 19.8
click at [1158, 484] on div "메시지 전송에 실패했습니다. 어떻게 처리할까요? secondary Button 삭제 primary Button 재전송" at bounding box center [1249, 325] width 290 height 514
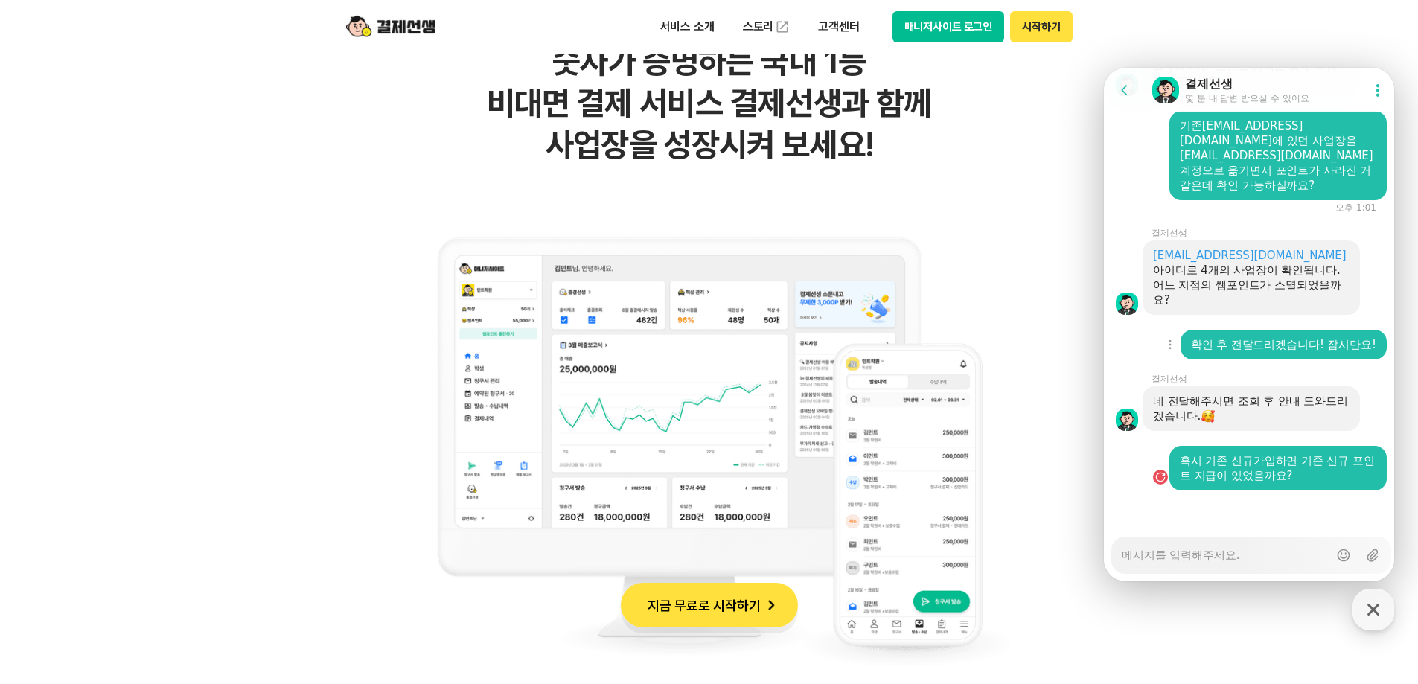
click at [1322, 349] on div "확인 후 전달드리겠습니다! 잠시만요!" at bounding box center [1283, 344] width 185 height 15
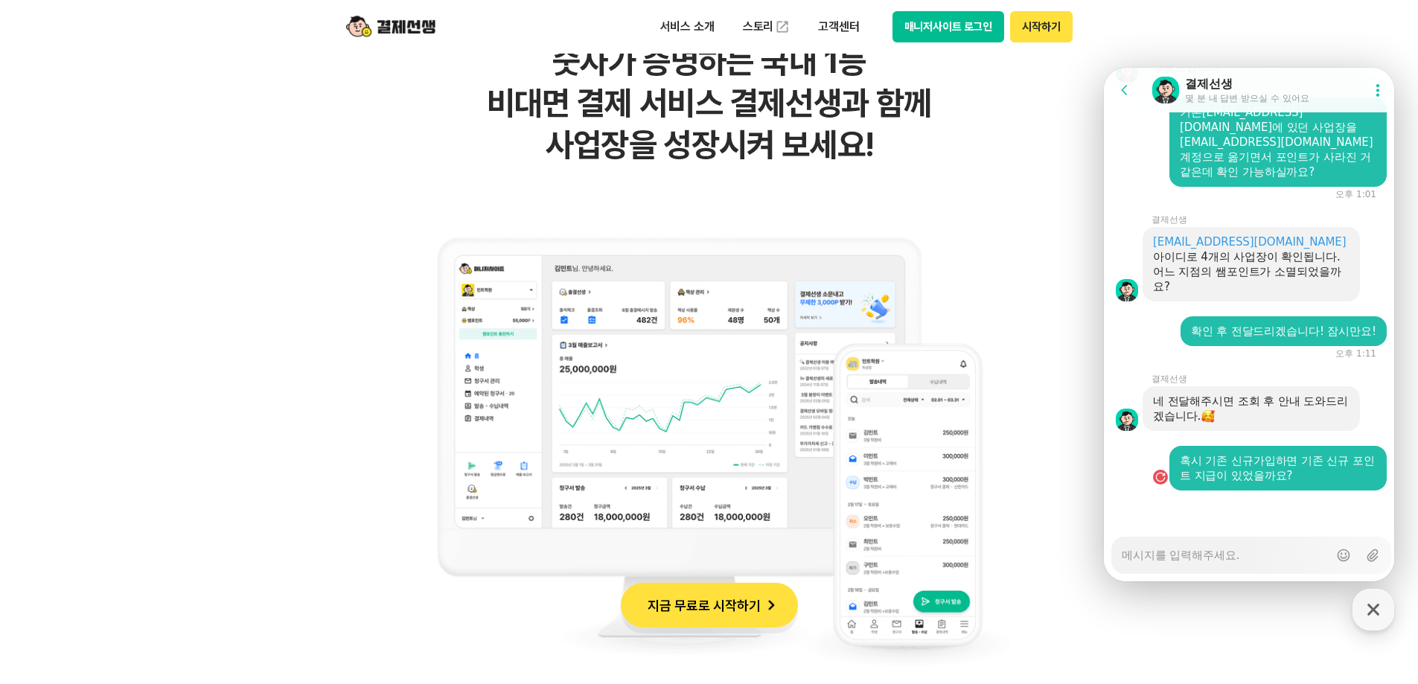
scroll to position [2649, 0]
click at [1158, 488] on button "Failed to send message , Resend message" at bounding box center [1163, 477] width 22 height 27
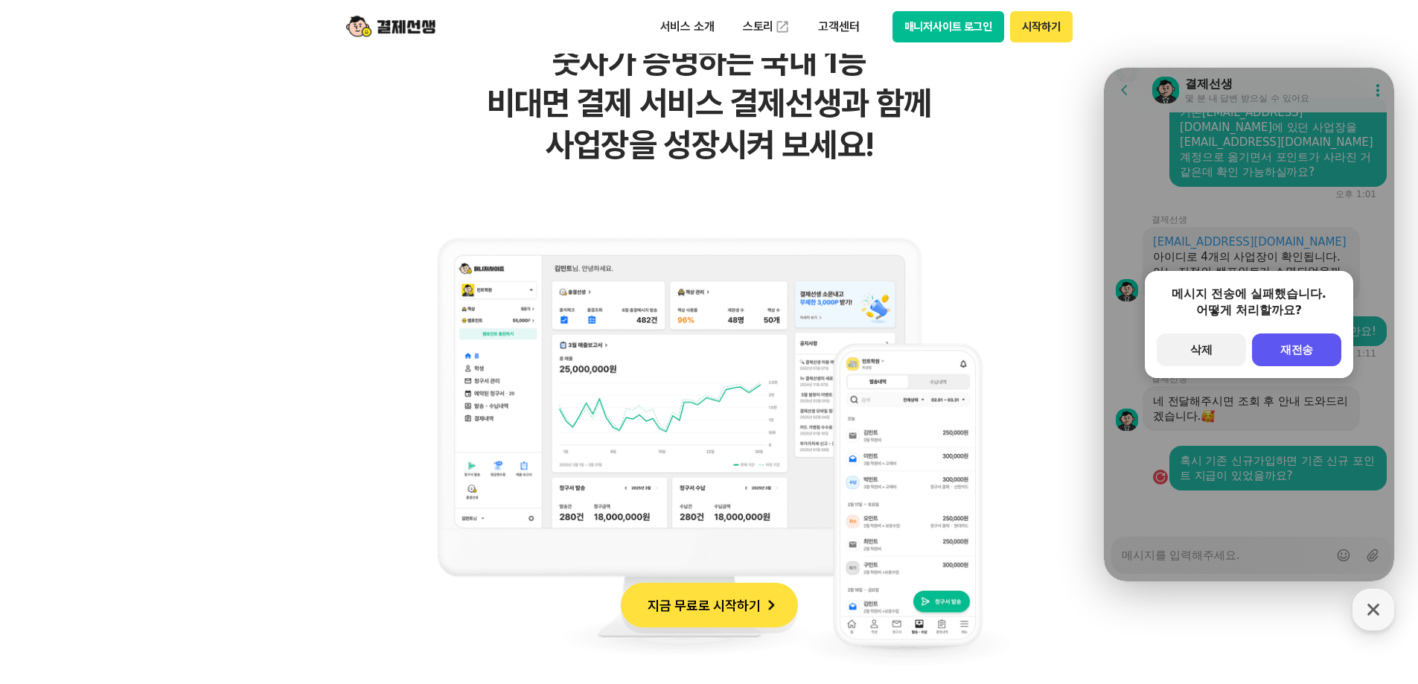
click at [1158, 484] on div "메시지 전송에 실패했습니다. 어떻게 처리할까요? secondary Button 삭제 primary Button 재전송" at bounding box center [1249, 325] width 290 height 514
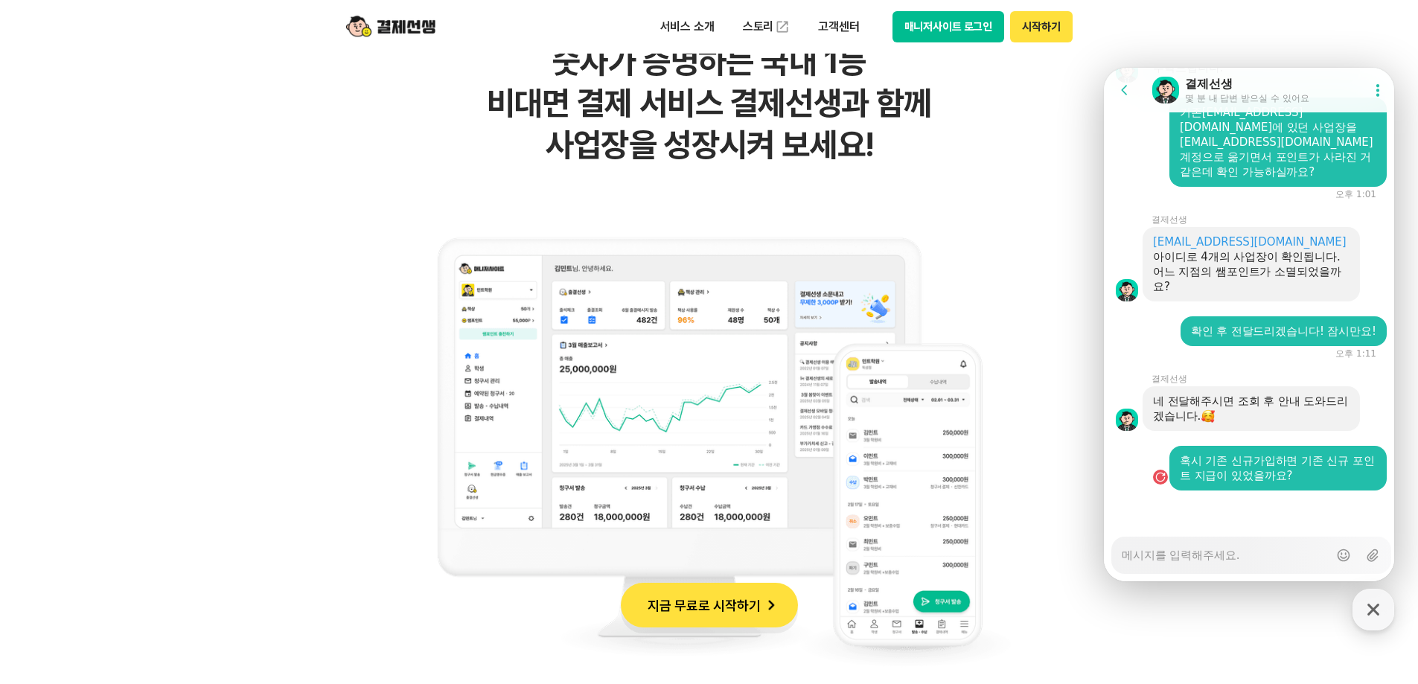
click at [1158, 488] on button "Failed to send message , Resend message" at bounding box center [1163, 477] width 22 height 27
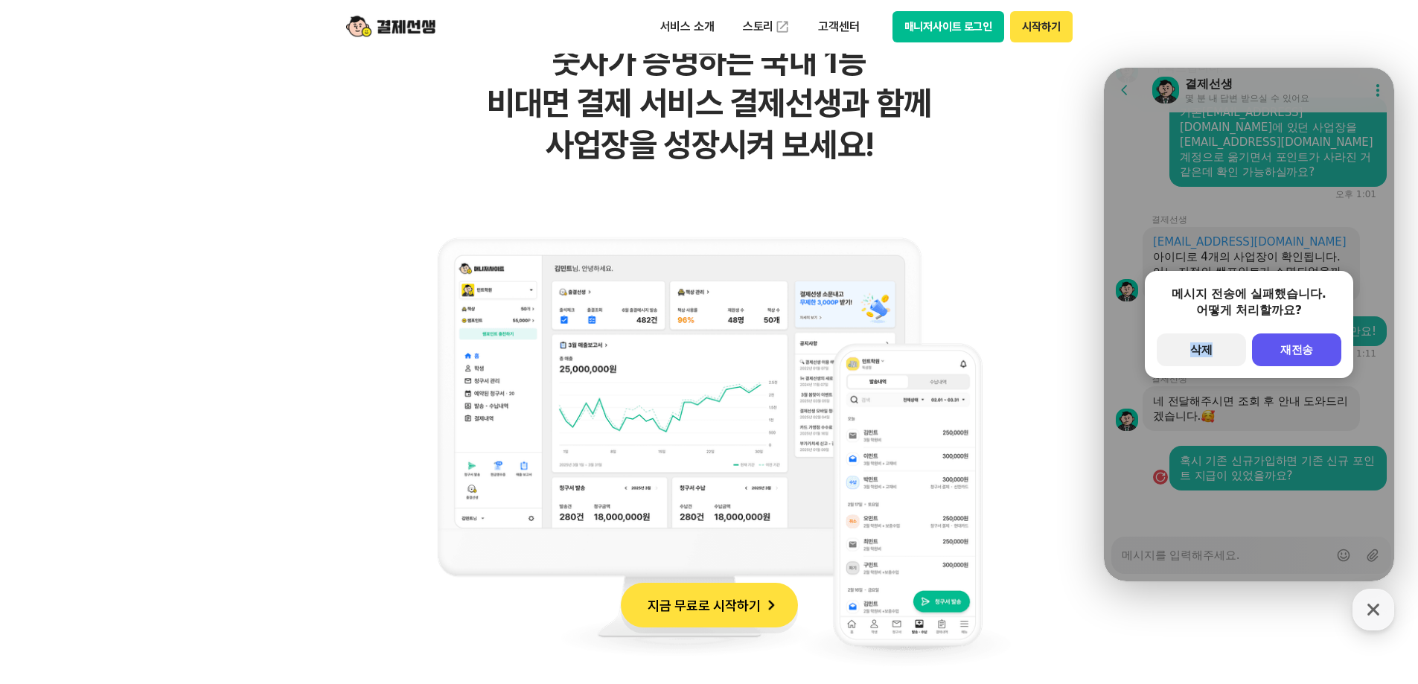
click at [1158, 485] on div "메시지 전송에 실패했습니다. 어떻게 처리할까요? secondary Button 삭제 primary Button 재전송" at bounding box center [1249, 325] width 290 height 514
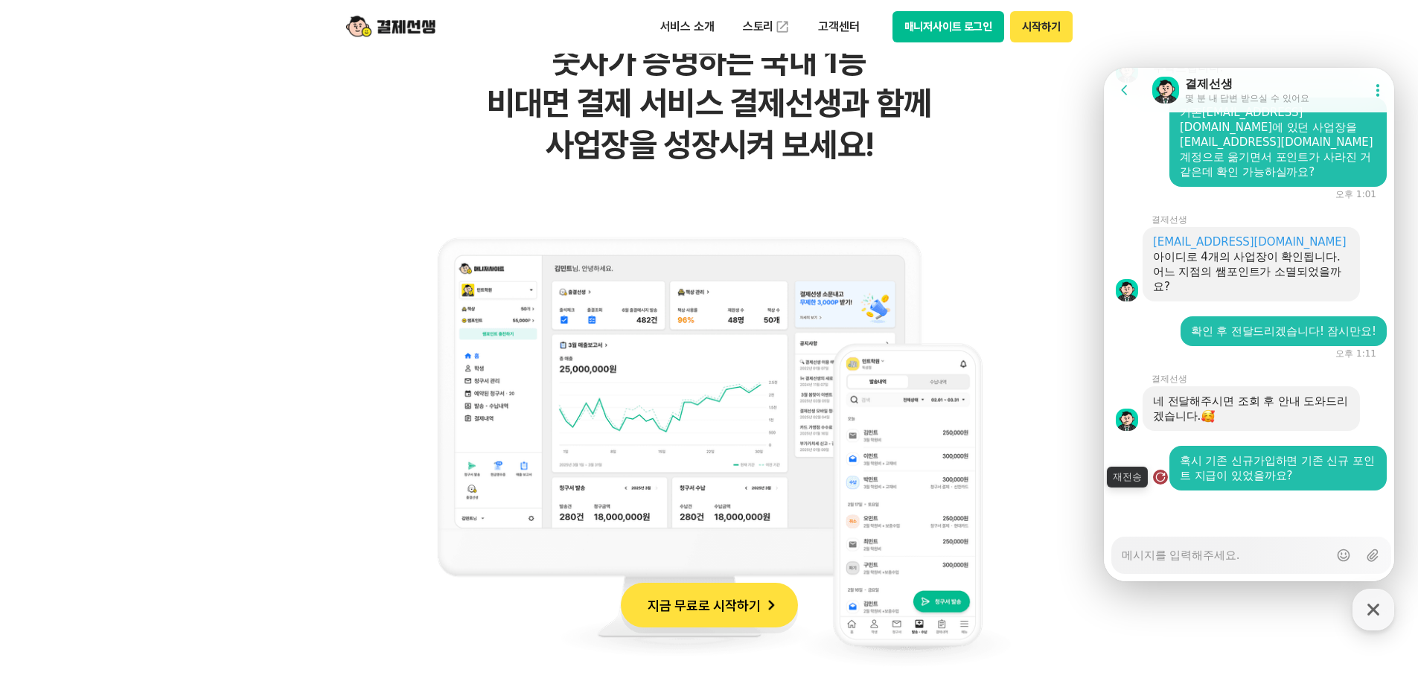
click at [1165, 481] on div "button" at bounding box center [1160, 477] width 15 height 15
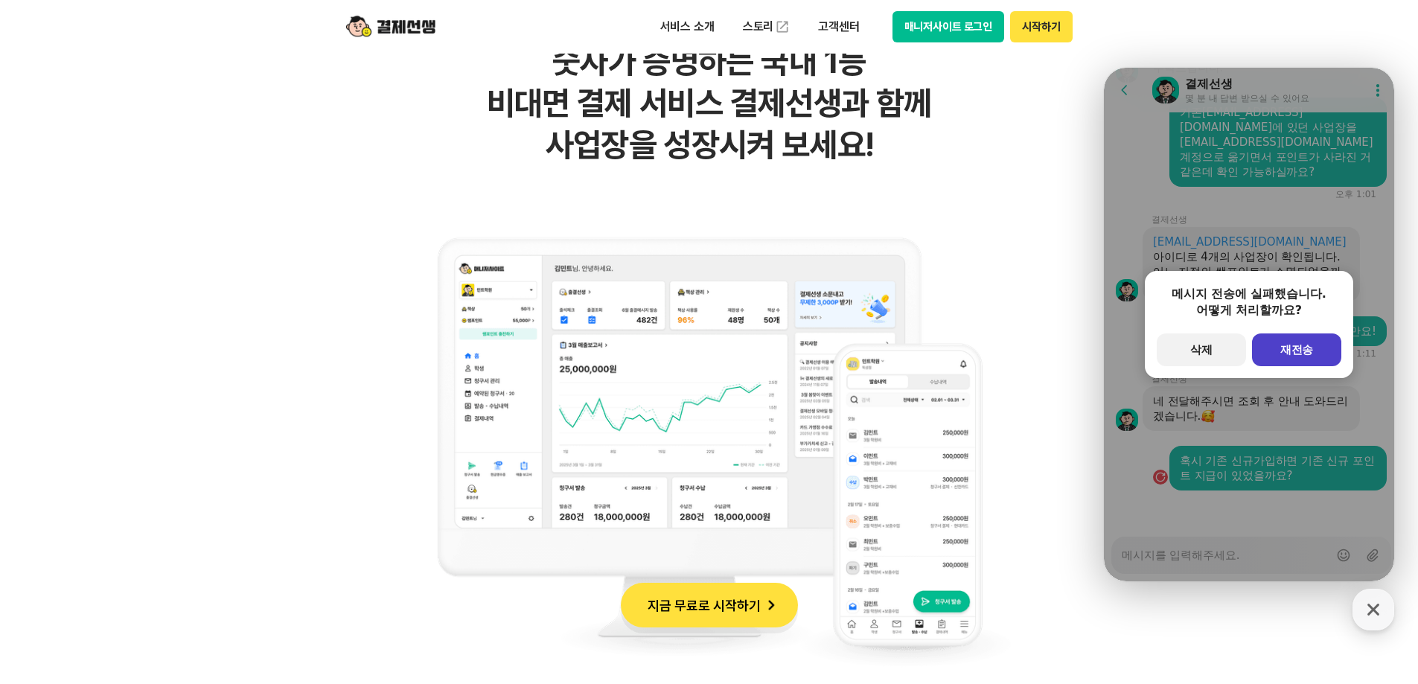
click at [1313, 355] on span "재전송" at bounding box center [1298, 349] width 34 height 13
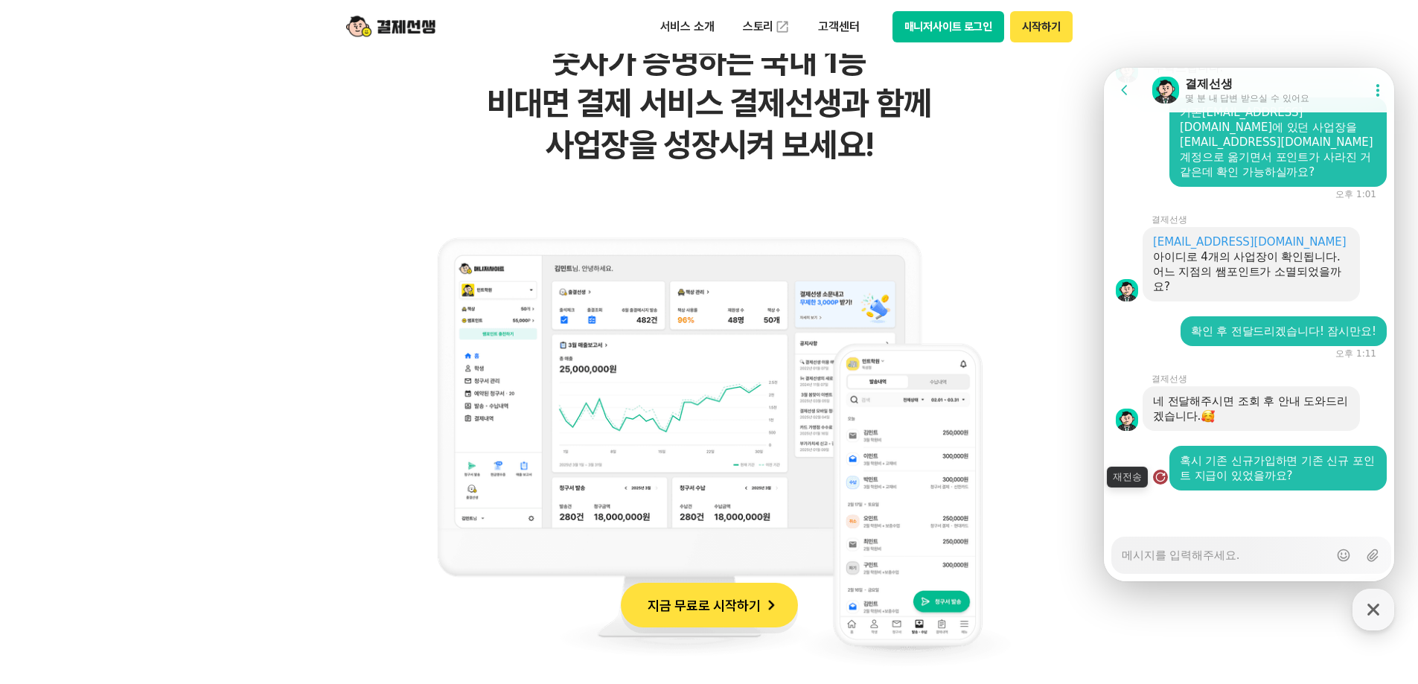
click at [1155, 481] on div "button" at bounding box center [1160, 477] width 15 height 15
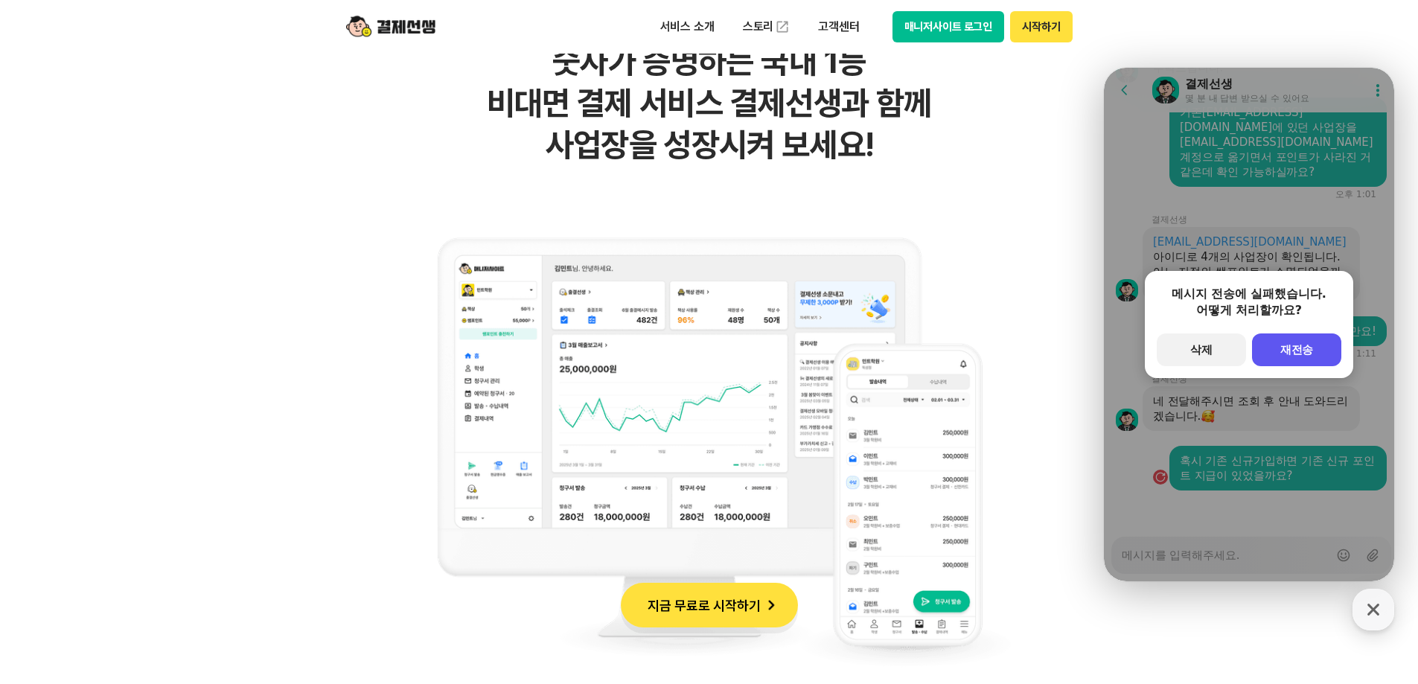
click at [1289, 370] on div "메시지 전송에 실패했습니다. 어떻게 처리할까요? secondary Button 삭제 primary Button 재전송" at bounding box center [1249, 324] width 208 height 107
click at [1290, 366] on div "메시지 전송에 실패했습니다. 어떻게 처리할까요? secondary Button 삭제 primary Button 재전송" at bounding box center [1249, 324] width 208 height 107
click at [1297, 363] on button "primary Button 재전송" at bounding box center [1296, 350] width 89 height 33
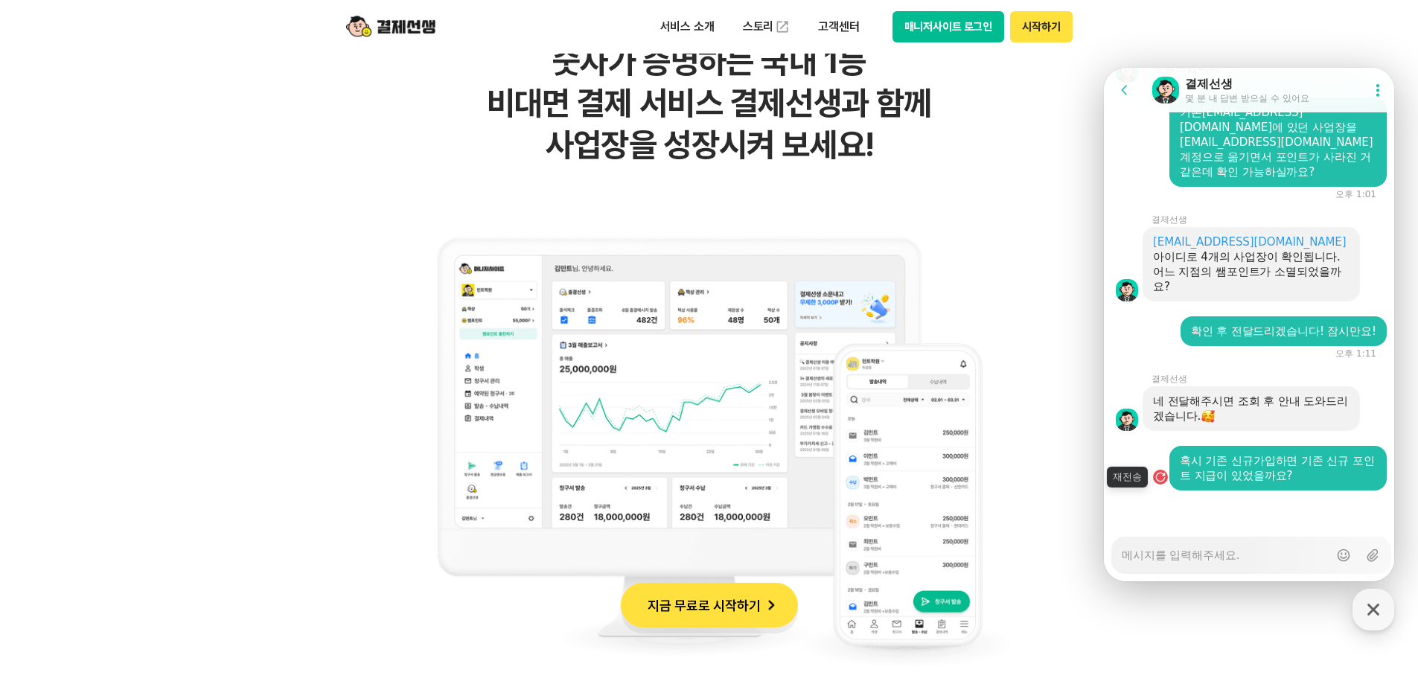
click at [1161, 488] on button "Failed to send message , Resend message" at bounding box center [1163, 477] width 22 height 27
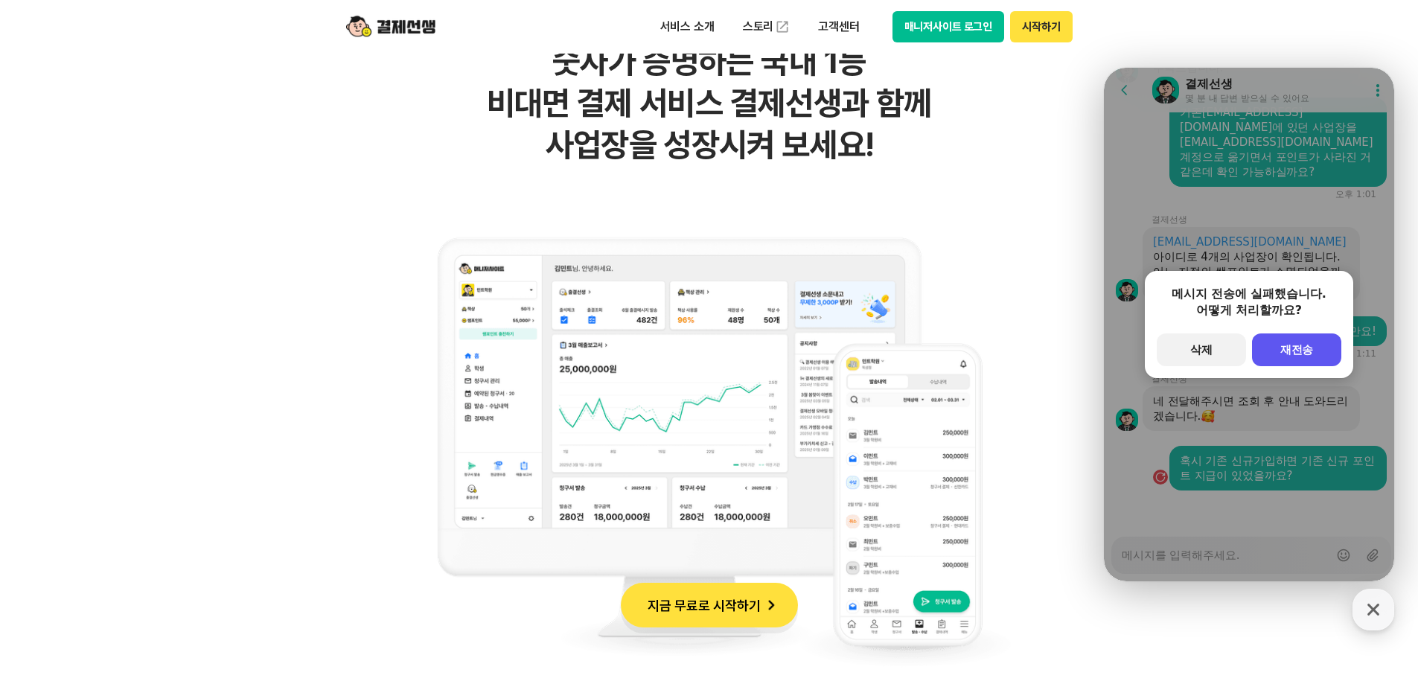
click at [1164, 482] on div "메시지 전송에 실패했습니다. 어떻게 처리할까요? secondary Button 삭제 primary Button 재전송" at bounding box center [1249, 325] width 290 height 514
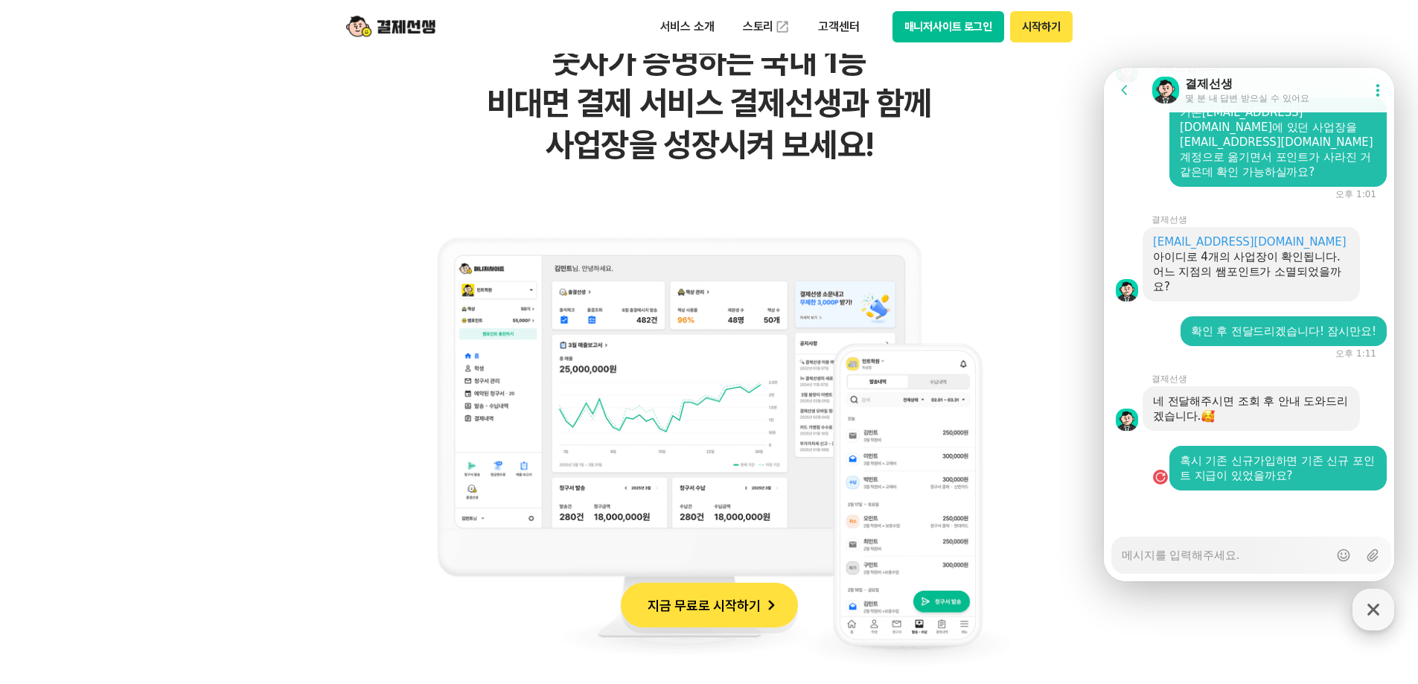
click at [1384, 611] on icon "button" at bounding box center [1373, 609] width 27 height 27
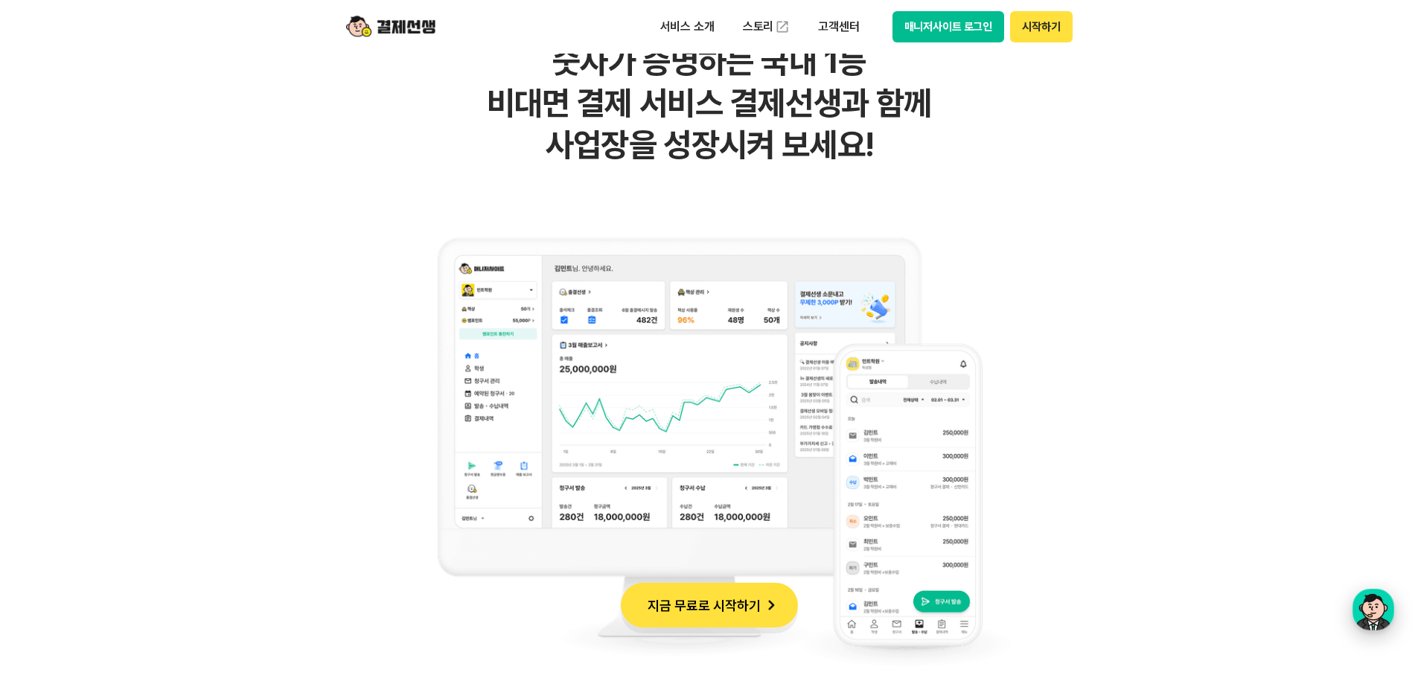
click at [1378, 622] on div "button" at bounding box center [1374, 610] width 42 height 42
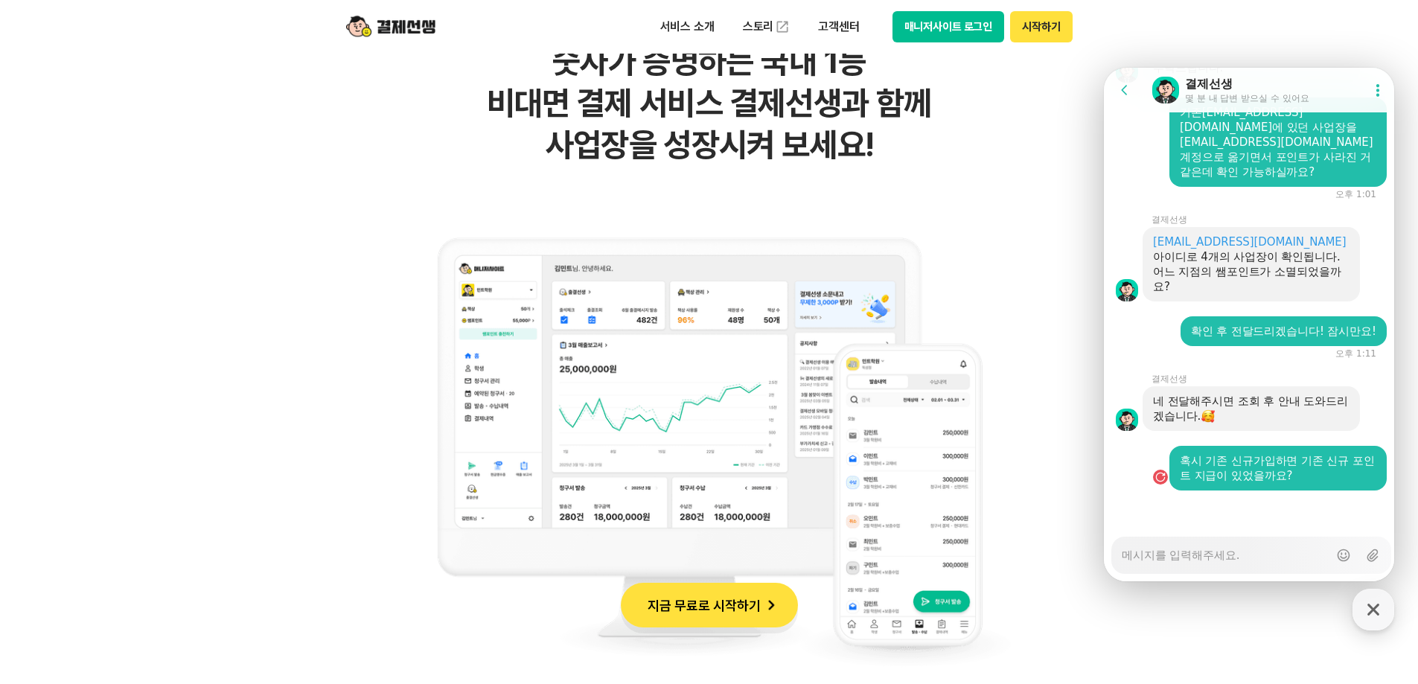
drag, startPoint x: 1183, startPoint y: 500, endPoint x: 1169, endPoint y: 485, distance: 21.1
click at [1183, 500] on div at bounding box center [1251, 511] width 295 height 40
click at [1162, 479] on div "button" at bounding box center [1160, 477] width 15 height 15
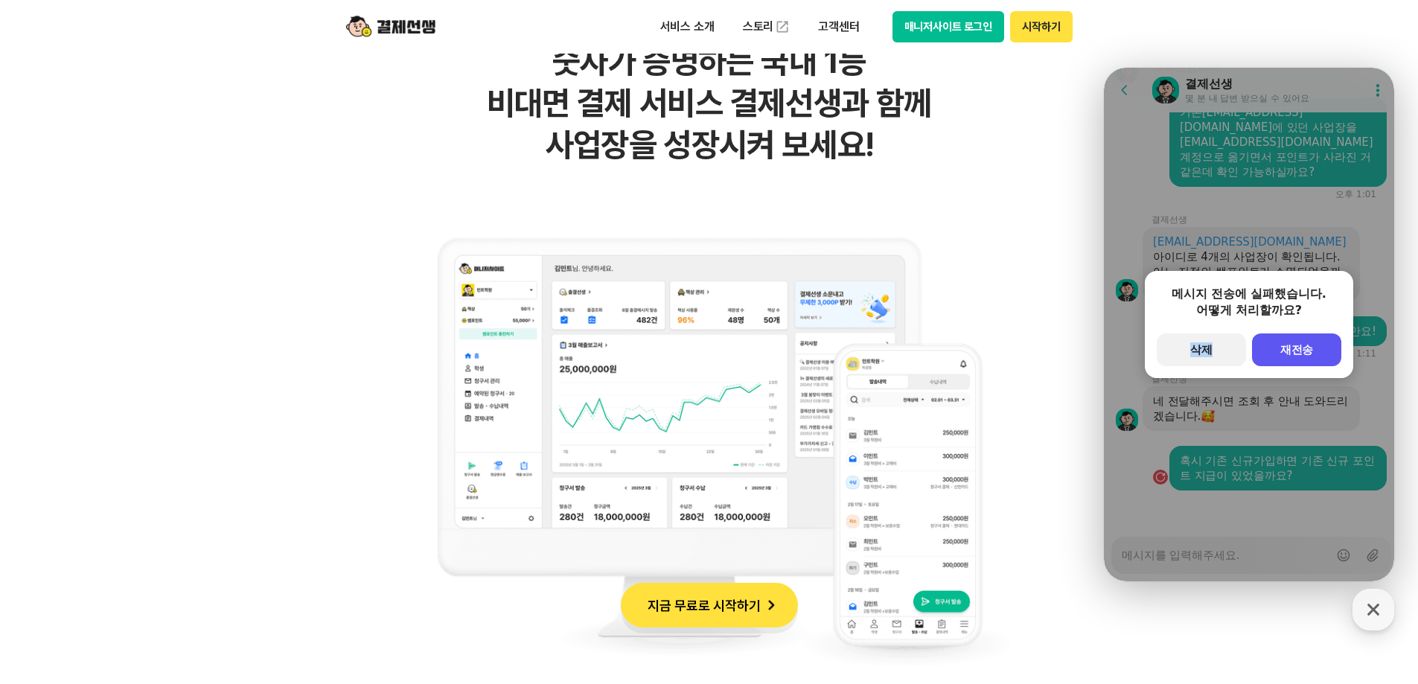
click at [1162, 479] on div "메시지 전송에 실패했습니다. 어떻게 처리할까요? secondary Button 삭제 primary Button 재전송" at bounding box center [1249, 325] width 290 height 514
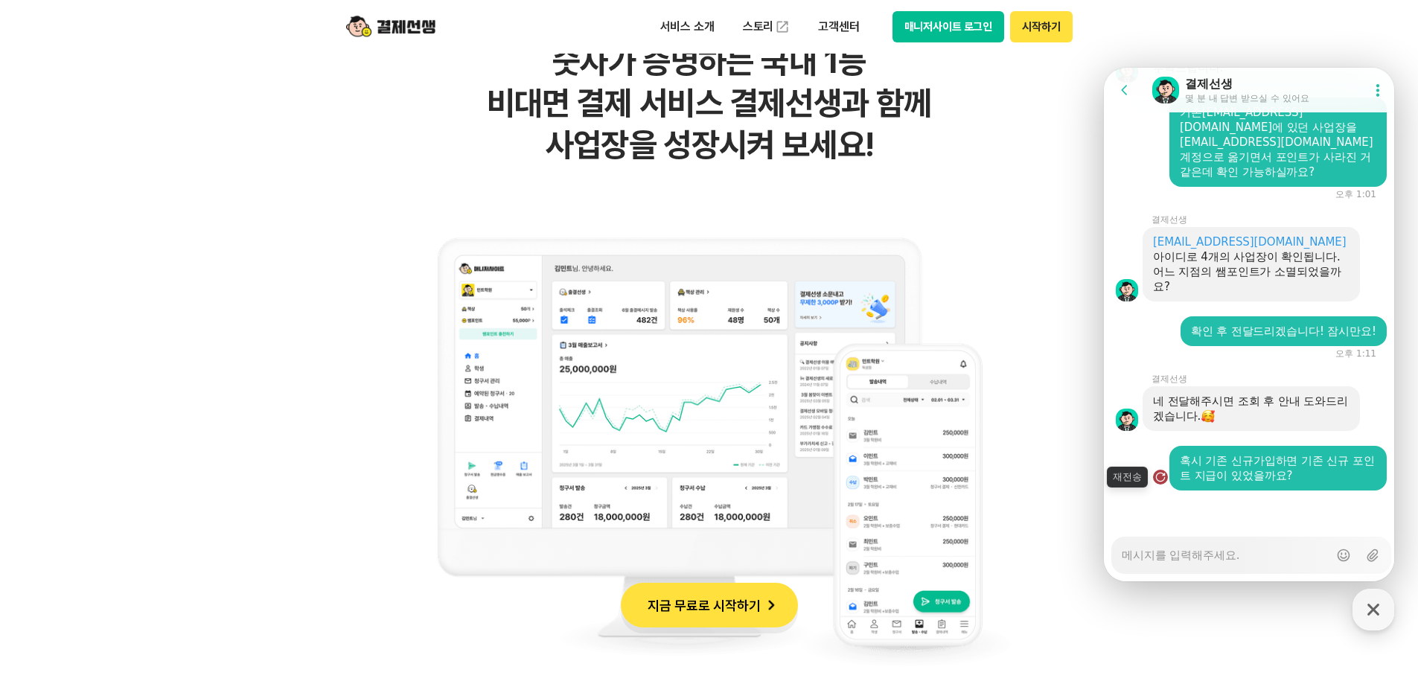
click at [1162, 480] on div "button" at bounding box center [1160, 477] width 15 height 15
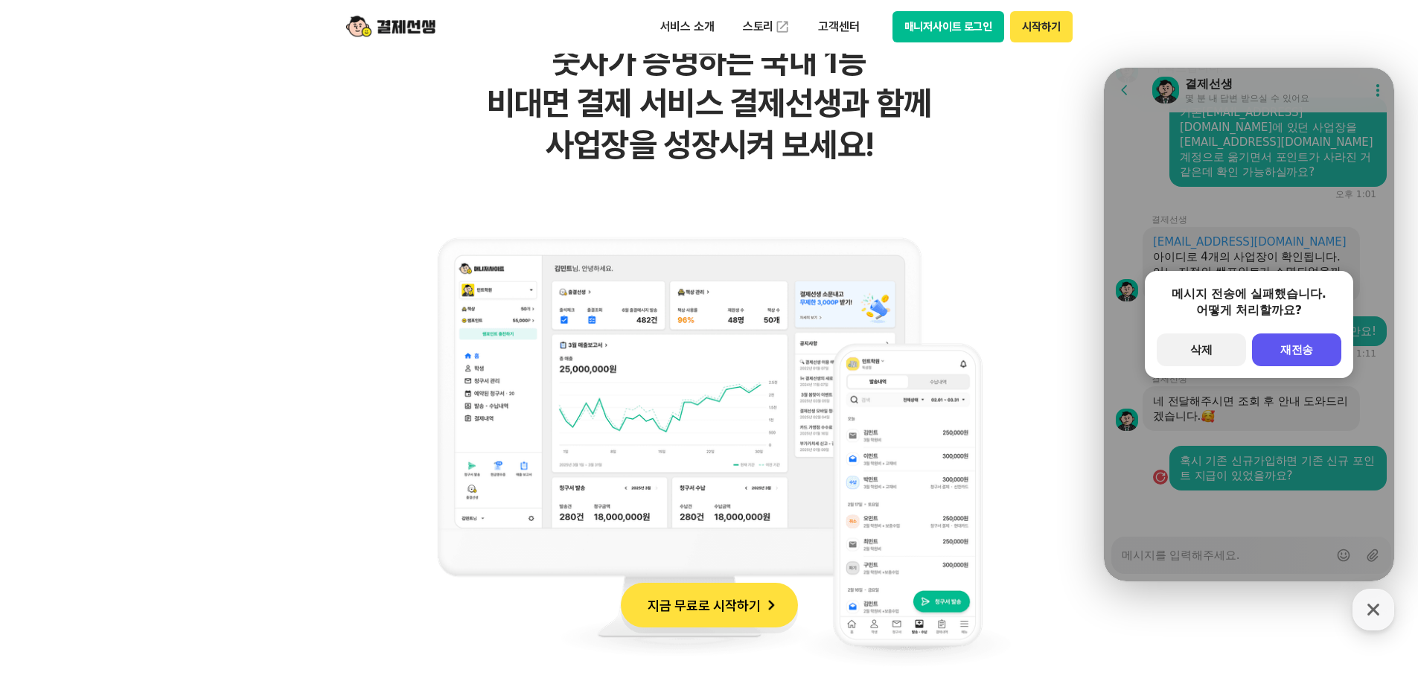
click at [1283, 333] on div "메시지 전송에 실패했습니다. 어떻게 처리할까요? secondary Button 삭제 primary Button 재전송" at bounding box center [1249, 324] width 208 height 107
click at [1289, 352] on span "재전송" at bounding box center [1298, 349] width 34 height 13
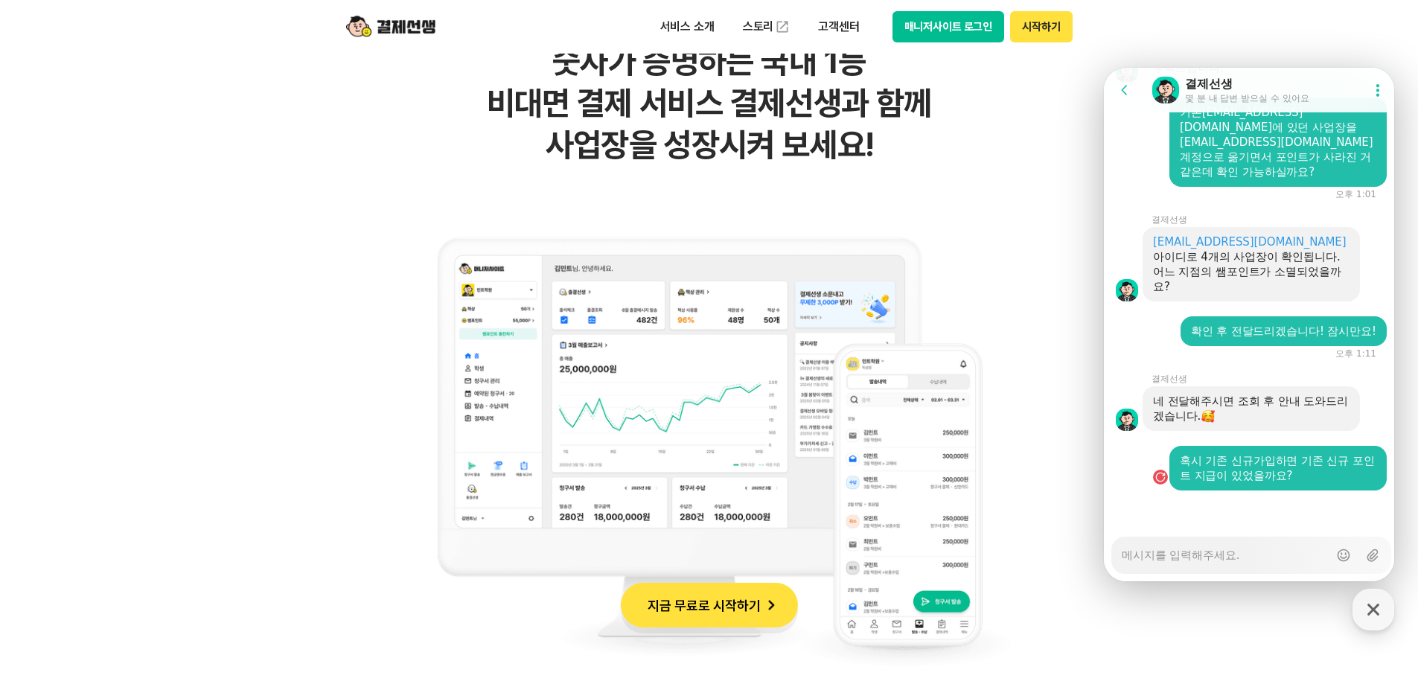
click at [1377, 89] on icon at bounding box center [1378, 90] width 3 height 13
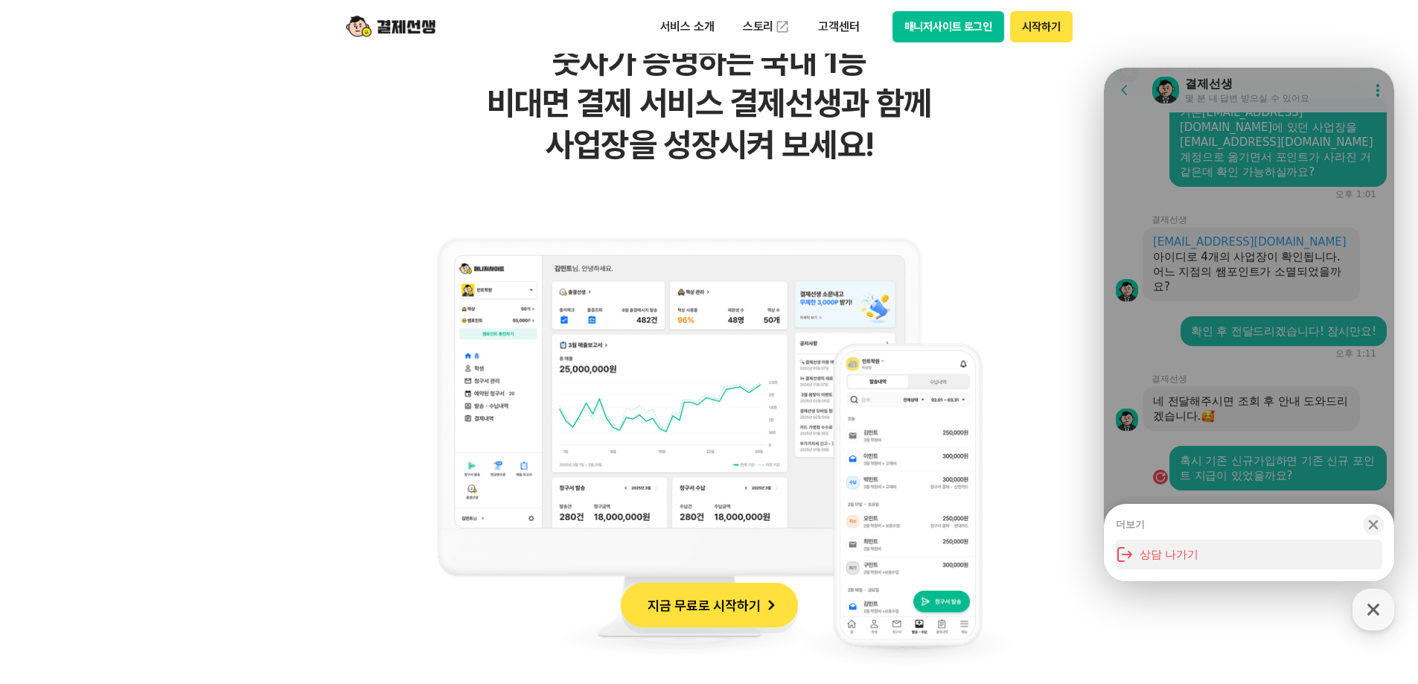
click at [1196, 559] on button "상담 나가기" at bounding box center [1249, 555] width 267 height 30
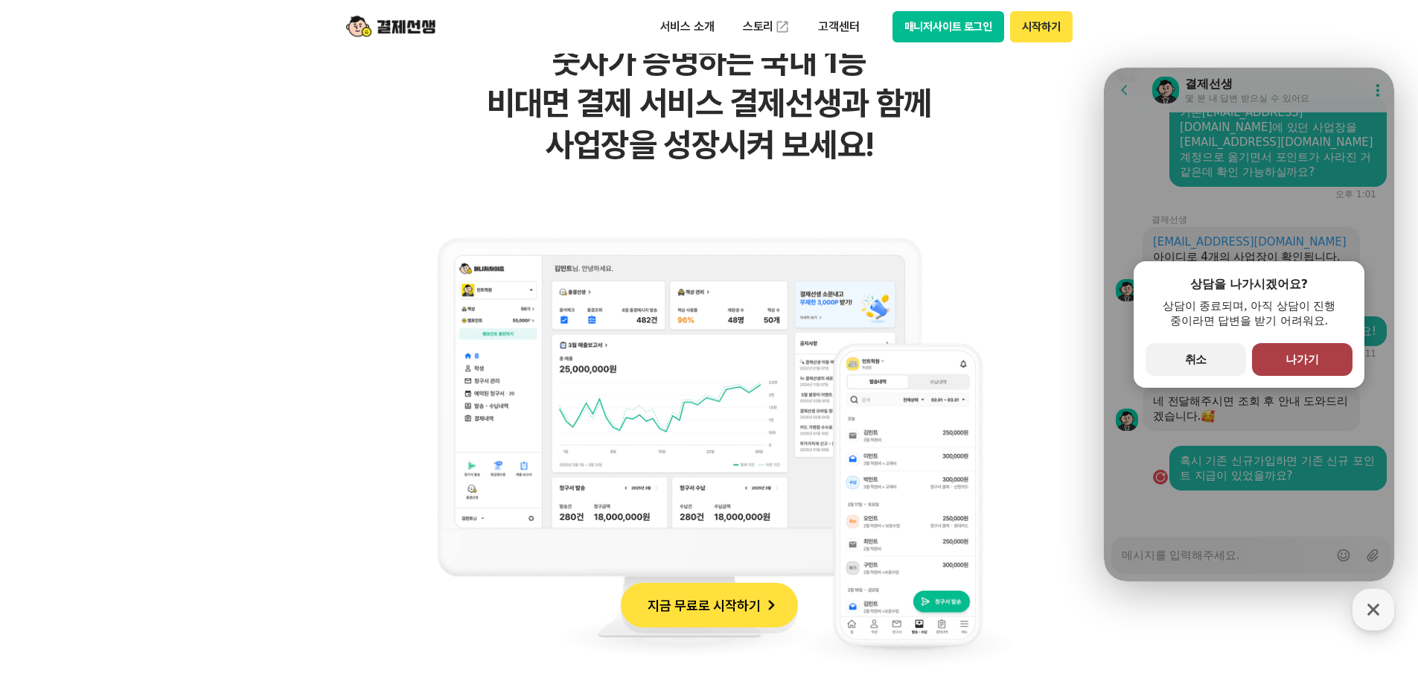
click at [1276, 346] on button "primary Button 나가기" at bounding box center [1302, 359] width 101 height 33
click at [1322, 361] on button "primary Button 나가기" at bounding box center [1302, 359] width 101 height 33
click at [1320, 365] on button "primary Button 나가기" at bounding box center [1302, 359] width 101 height 33
click at [1324, 362] on button "primary Button 나가기" at bounding box center [1302, 359] width 101 height 33
click at [1323, 362] on button "primary Button 나가기" at bounding box center [1302, 359] width 101 height 33
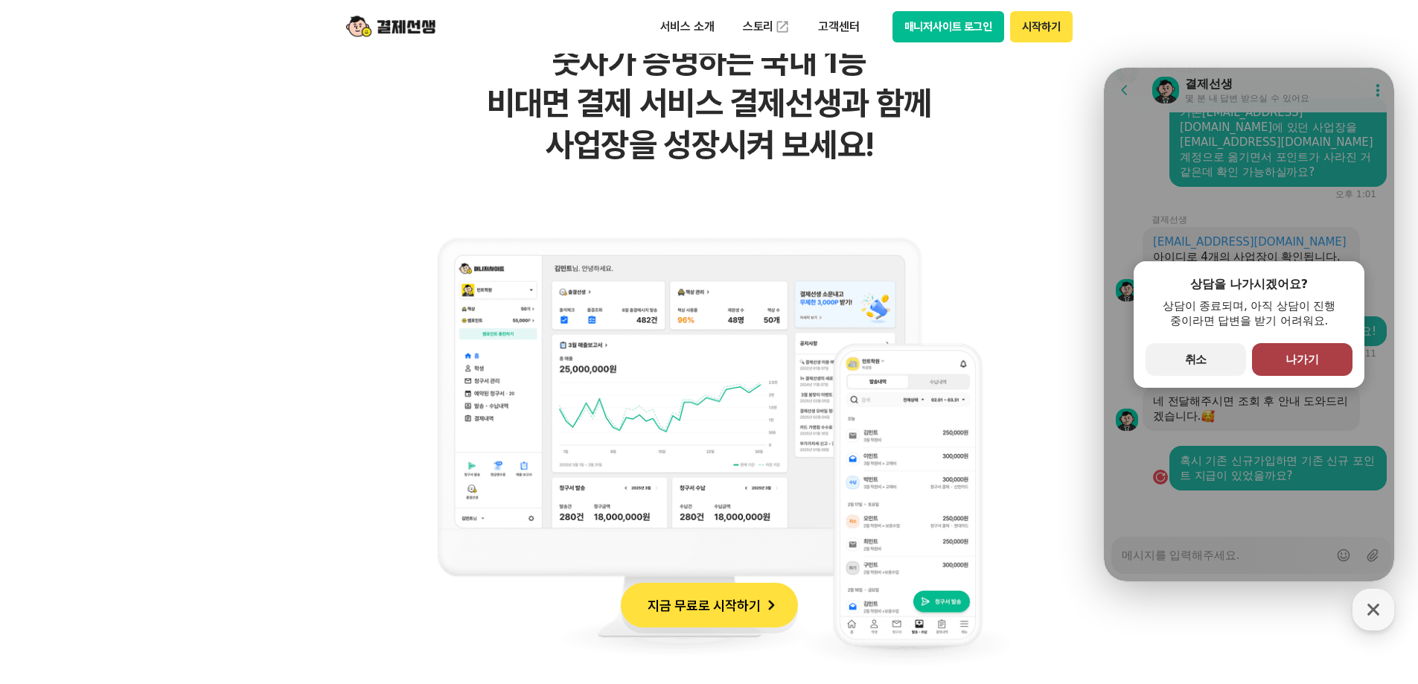
click at [1323, 363] on button "primary Button 나가기" at bounding box center [1302, 359] width 101 height 33
click at [1321, 364] on button "primary Button" at bounding box center [1302, 359] width 101 height 33
click at [1321, 365] on button "primary Button 나가기" at bounding box center [1302, 359] width 101 height 33
click at [1056, 361] on div "비대면 결제 1등 결제선생 숫자가 증명하는 국내 1등 비대면 결제 서비스 결제선생과 함께 사업장을 성장시켜 보세요!" at bounding box center [710, 340] width 730 height 700
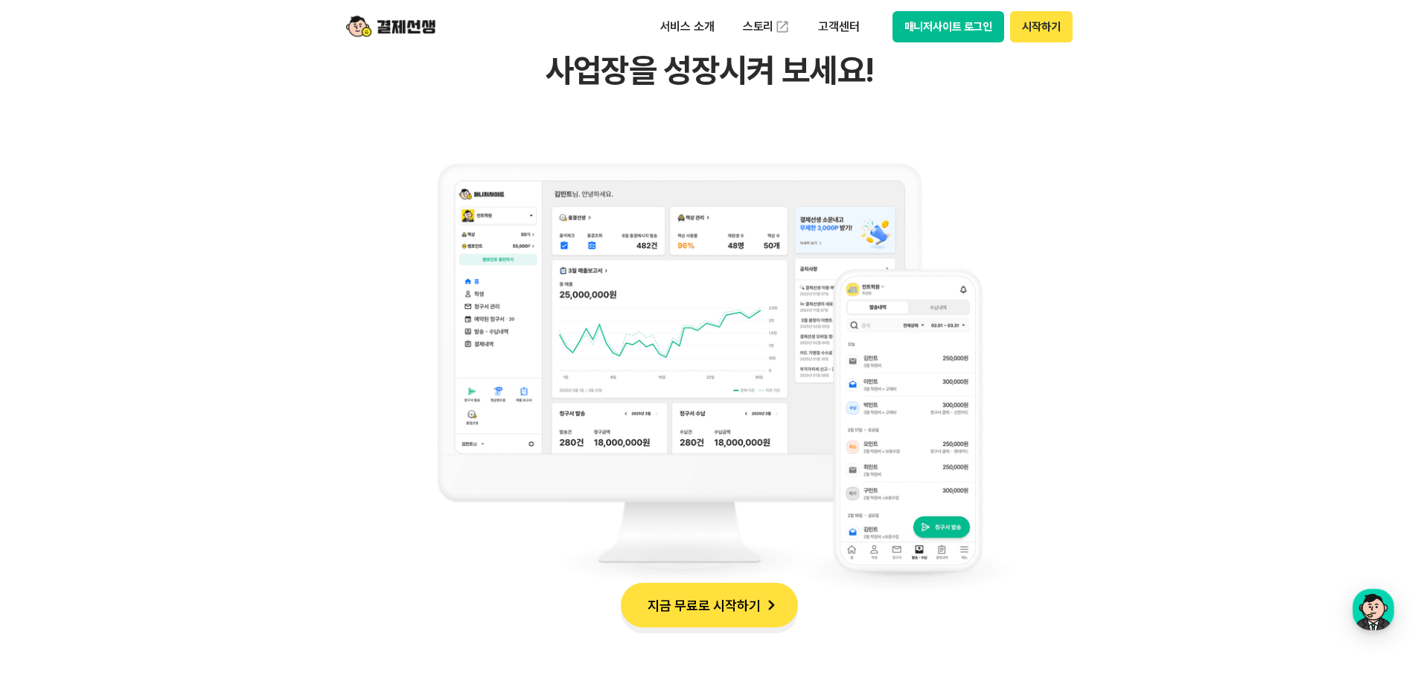
drag, startPoint x: 1409, startPoint y: 618, endPoint x: 1397, endPoint y: 619, distance: 11.2
click at [1391, 616] on div "button" at bounding box center [1374, 610] width 42 height 42
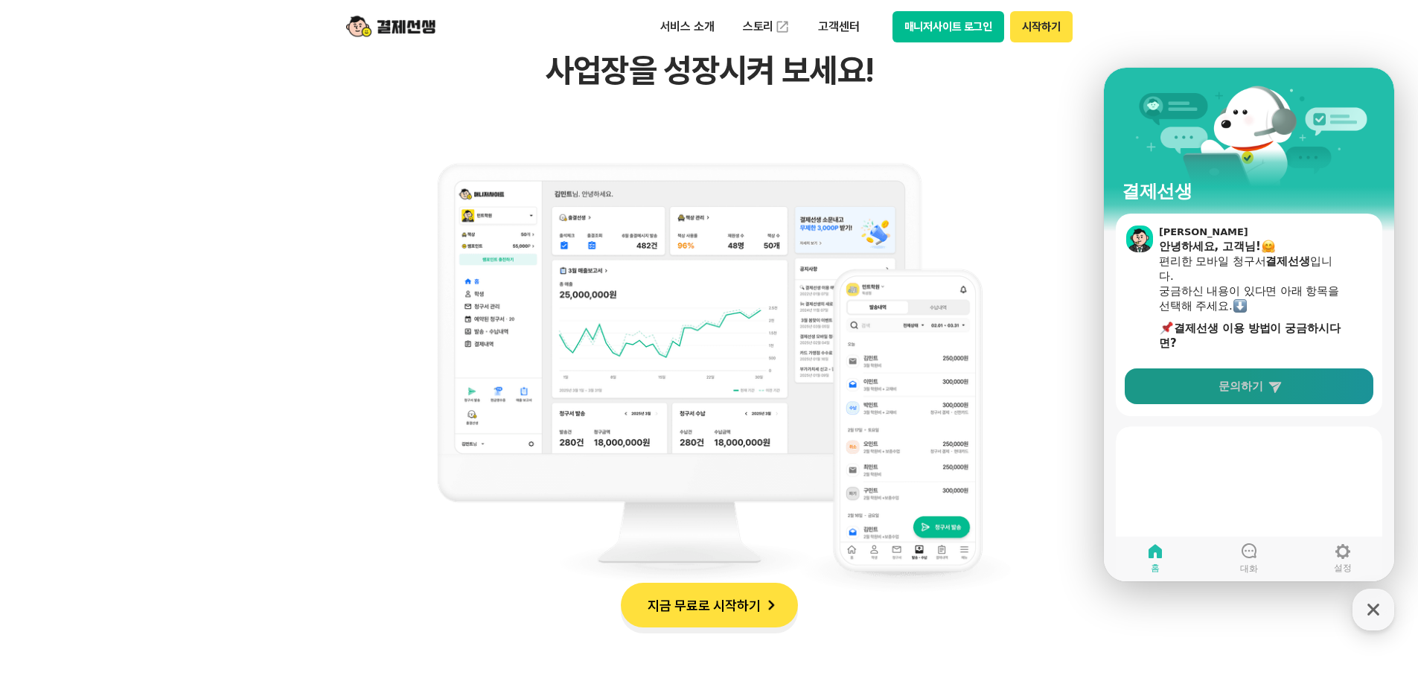
click at [1268, 390] on icon at bounding box center [1275, 386] width 15 height 15
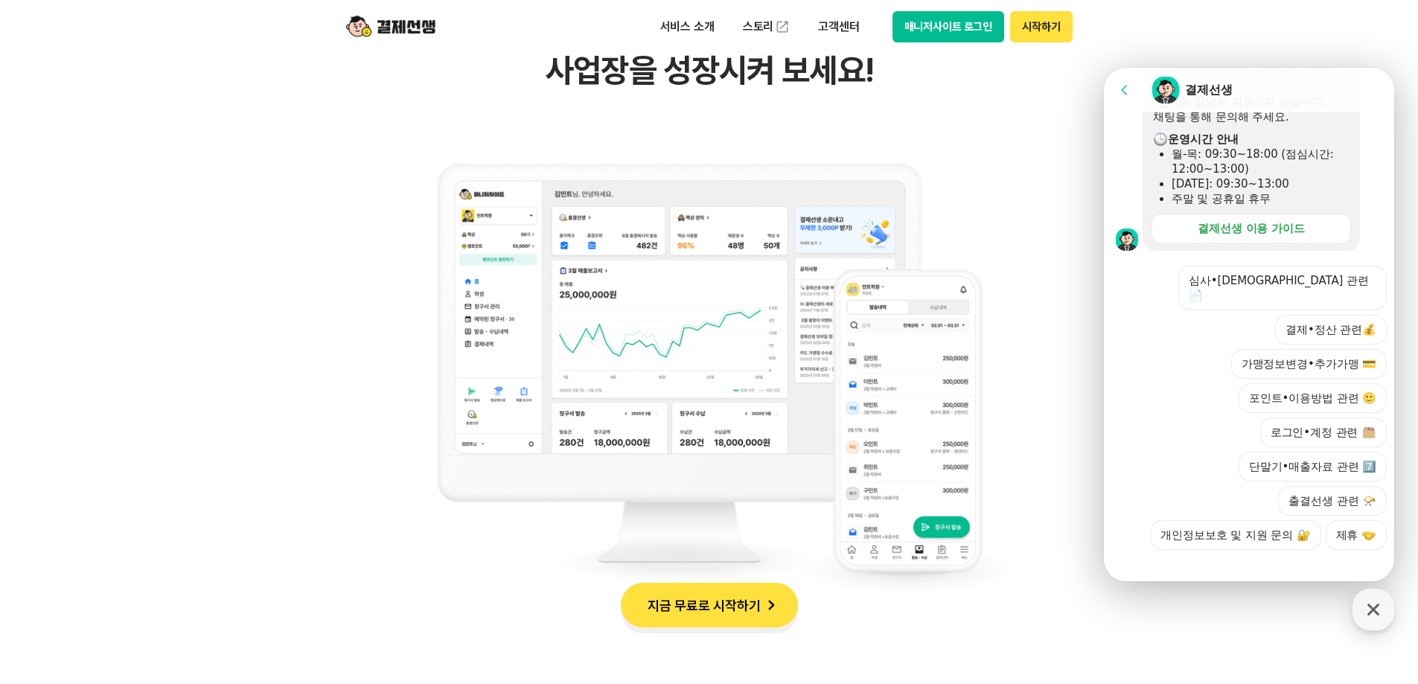
scroll to position [1415, 0]
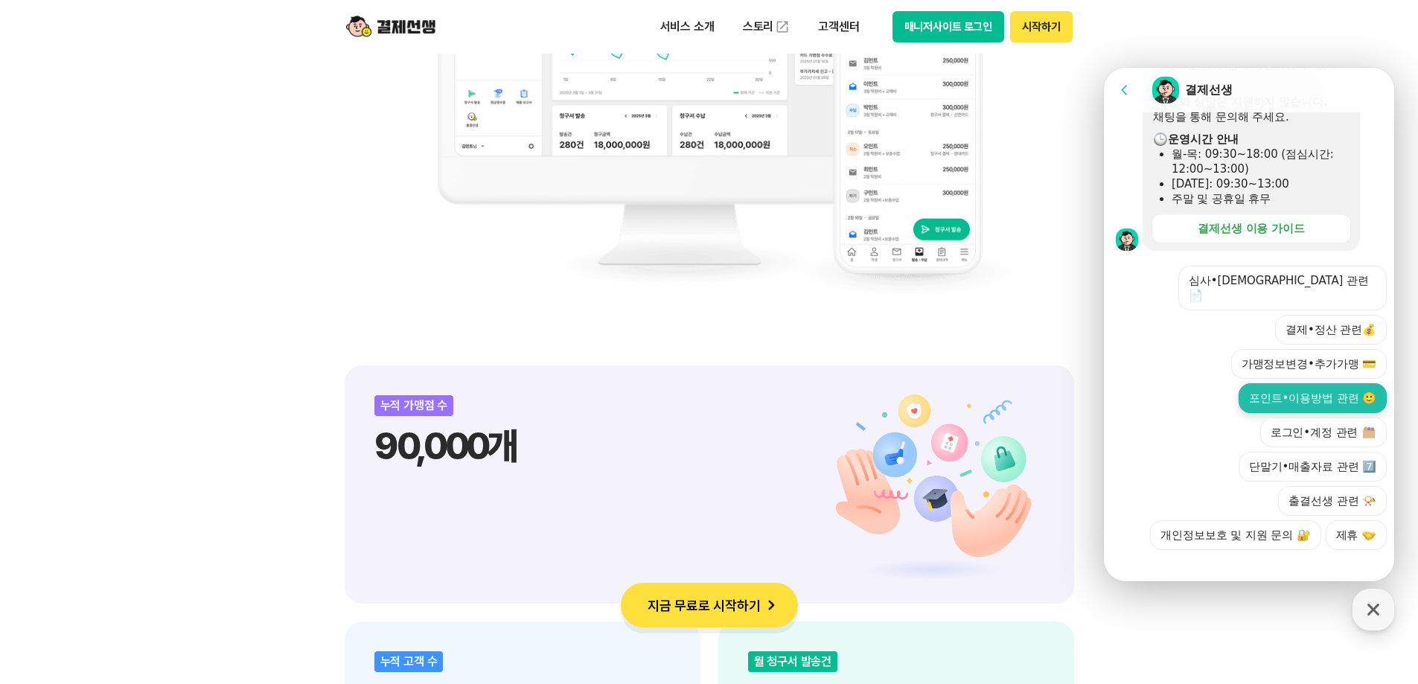
click at [1356, 395] on button "포인트•이용방법 관련 🙂" at bounding box center [1313, 398] width 148 height 30
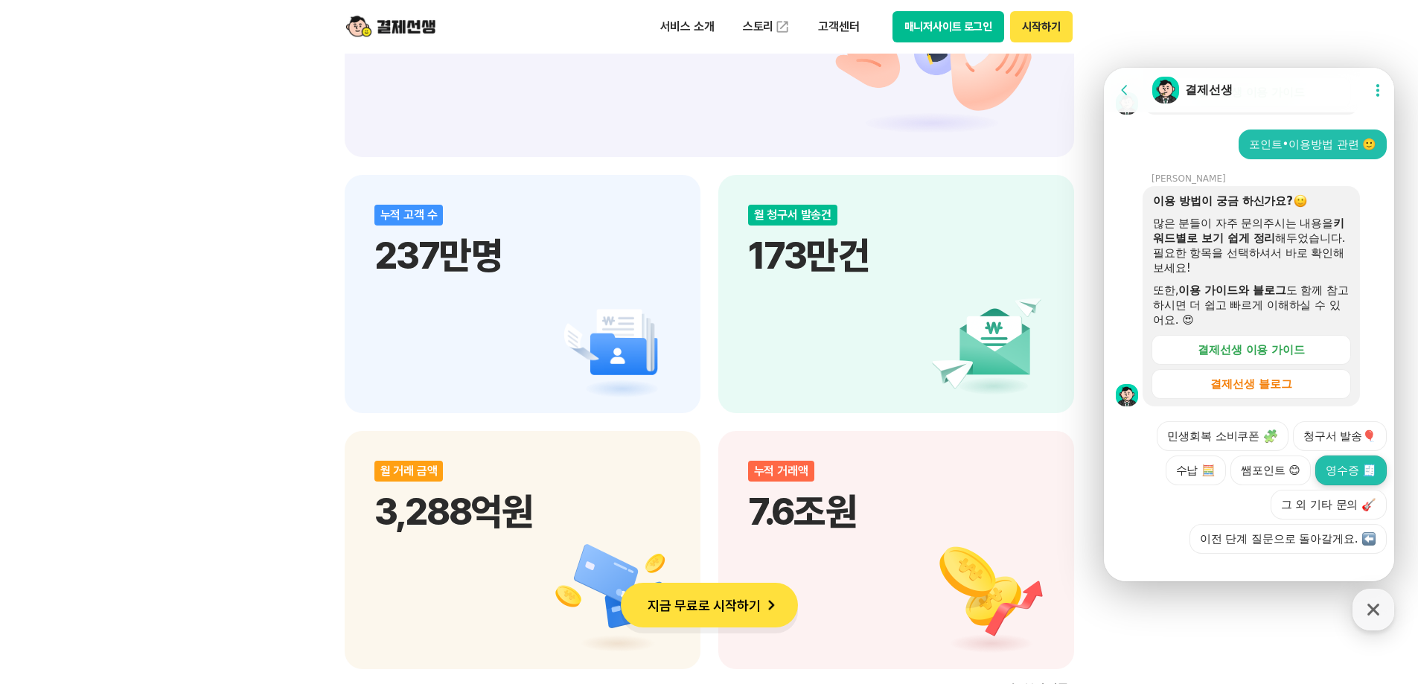
scroll to position [538, 0]
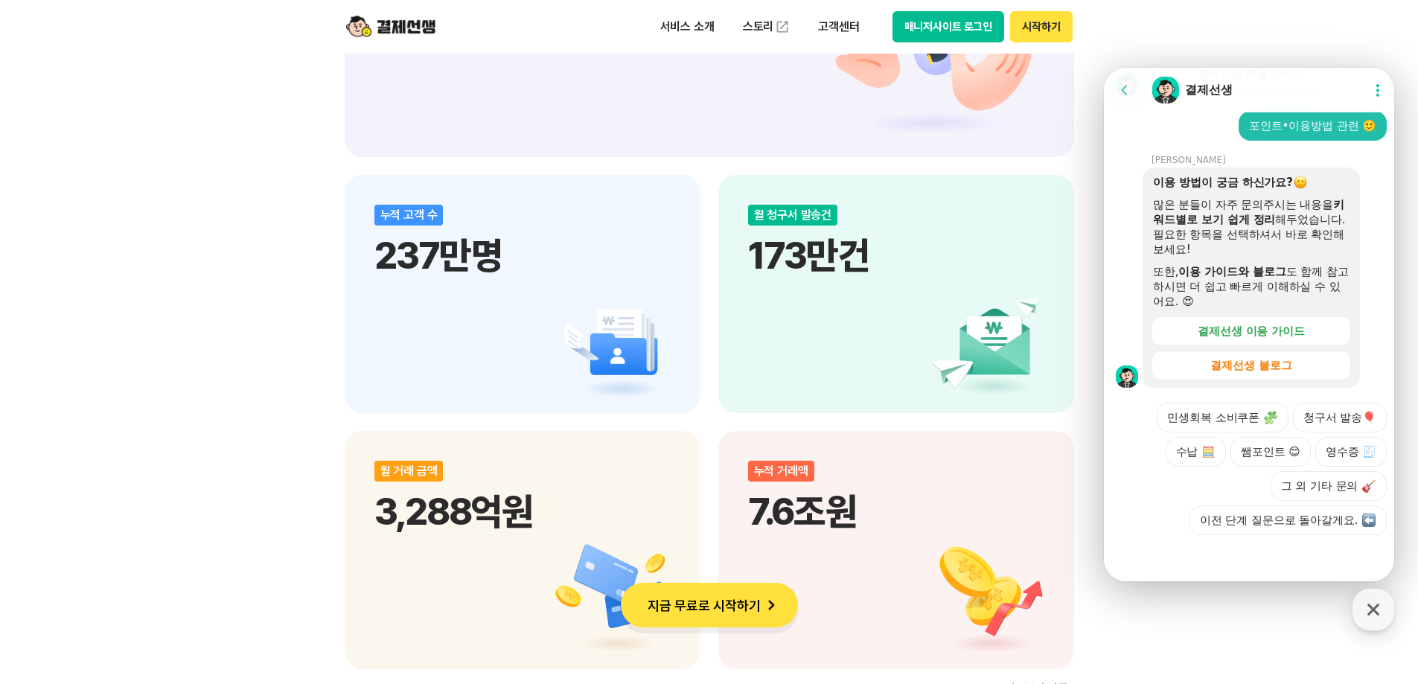
click at [1342, 494] on button "그 외 기타 문의" at bounding box center [1329, 486] width 116 height 30
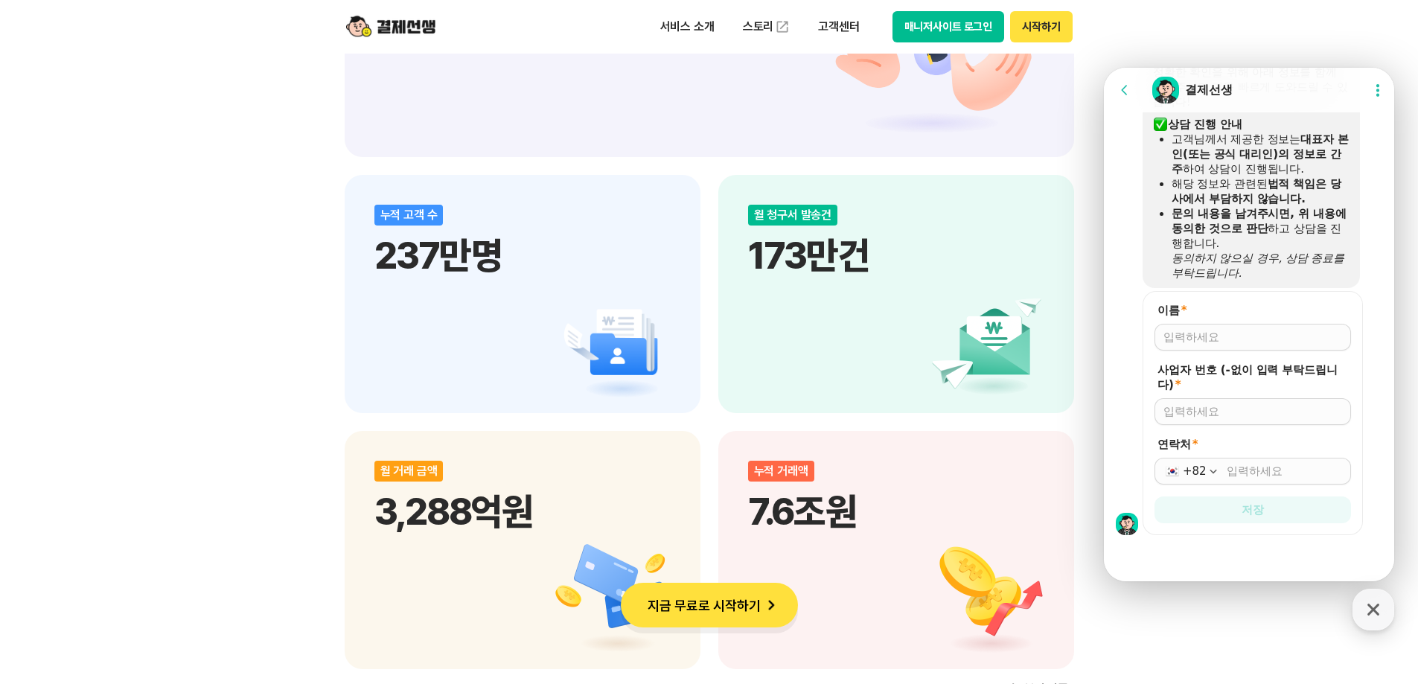
scroll to position [954, 0]
click at [1236, 345] on div at bounding box center [1253, 337] width 197 height 27
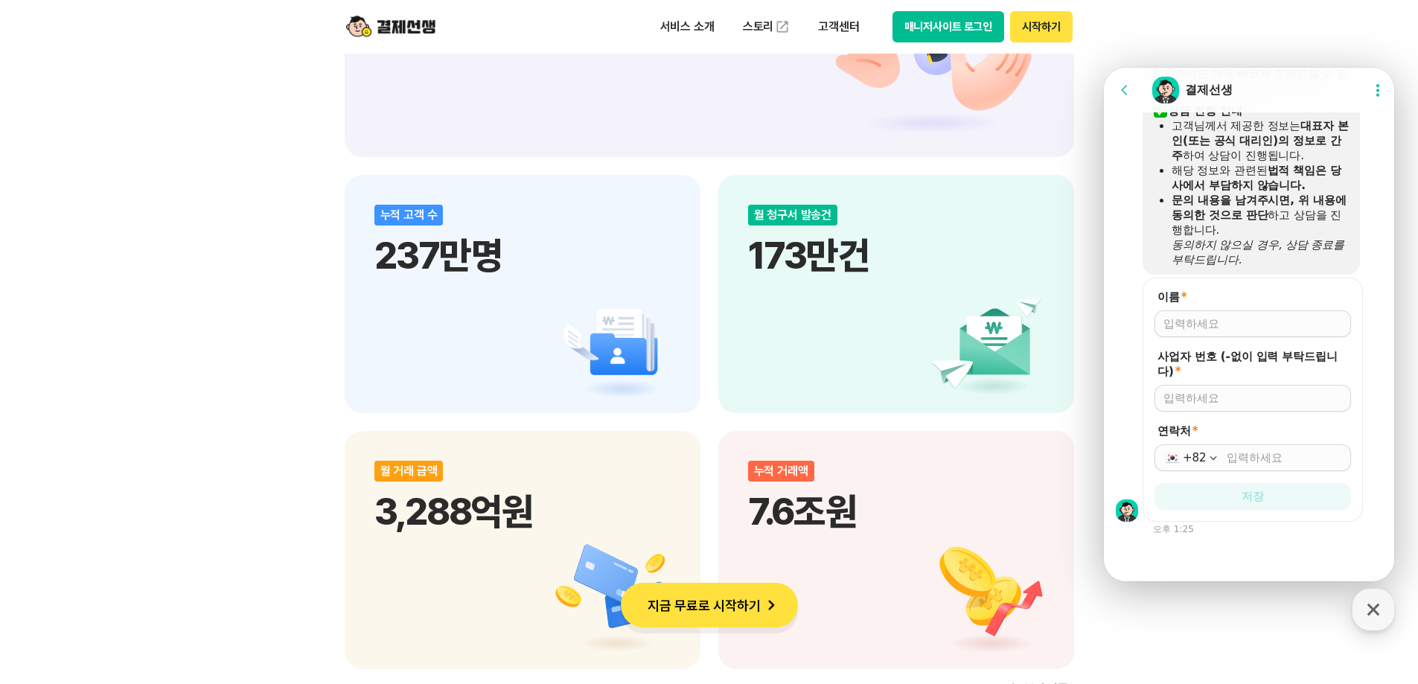
click at [1244, 343] on form "이름 * 사업자 번호 (-없이 입력 부탁드립니다) * 연락처 * +82 저장" at bounding box center [1253, 400] width 220 height 244
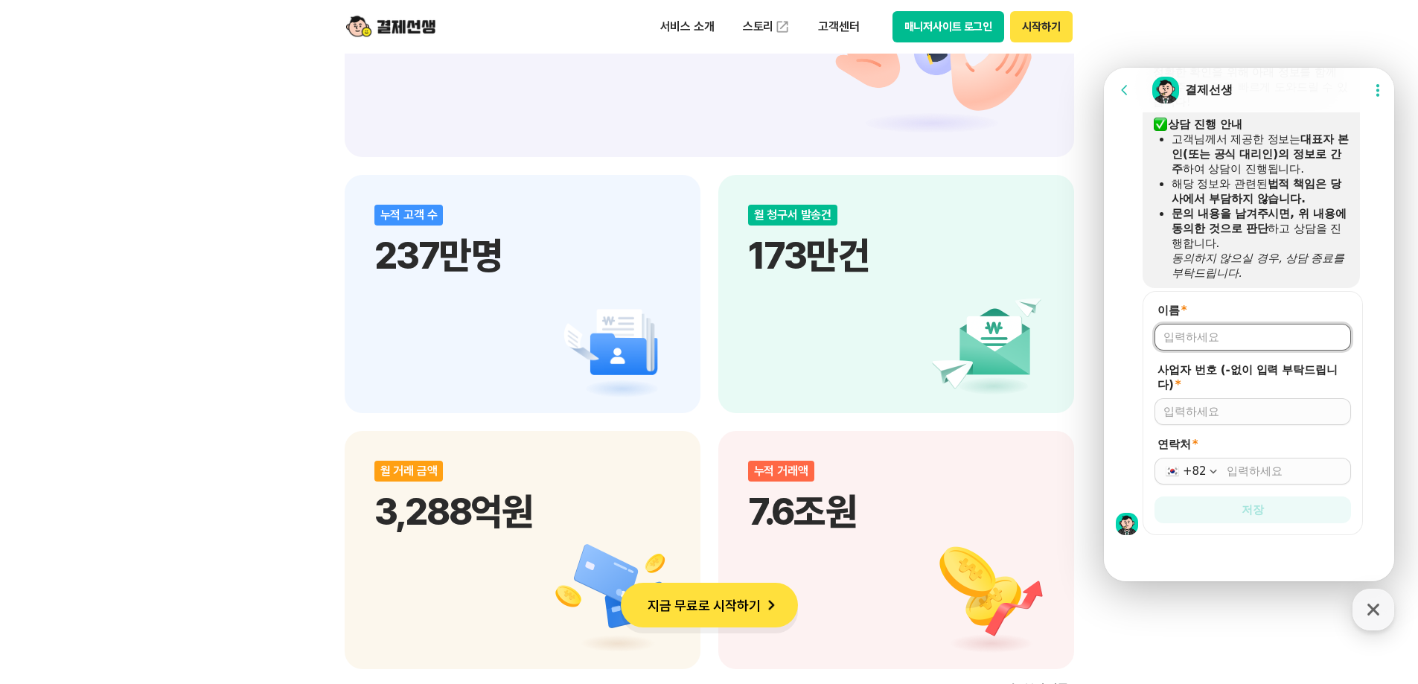
click at [1254, 328] on div at bounding box center [1253, 337] width 197 height 27
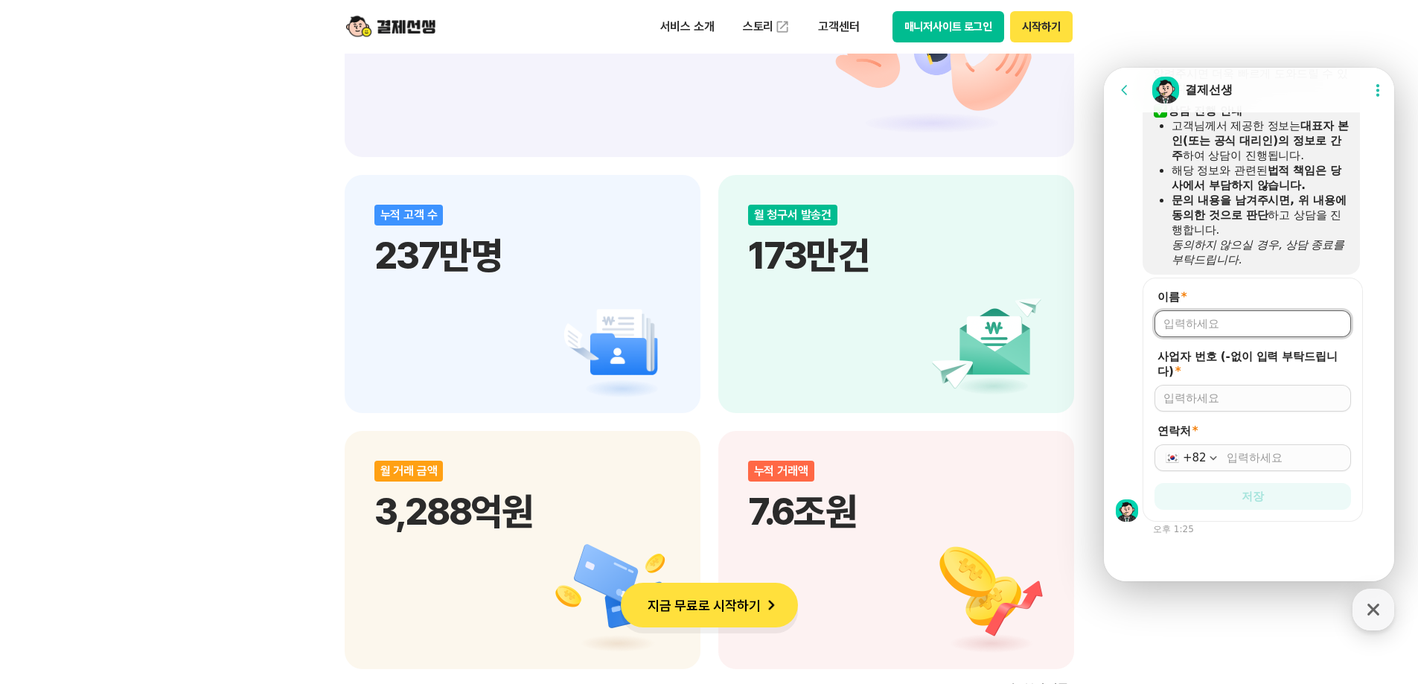
type input "신승훈"
click at [1242, 390] on div at bounding box center [1253, 398] width 197 height 27
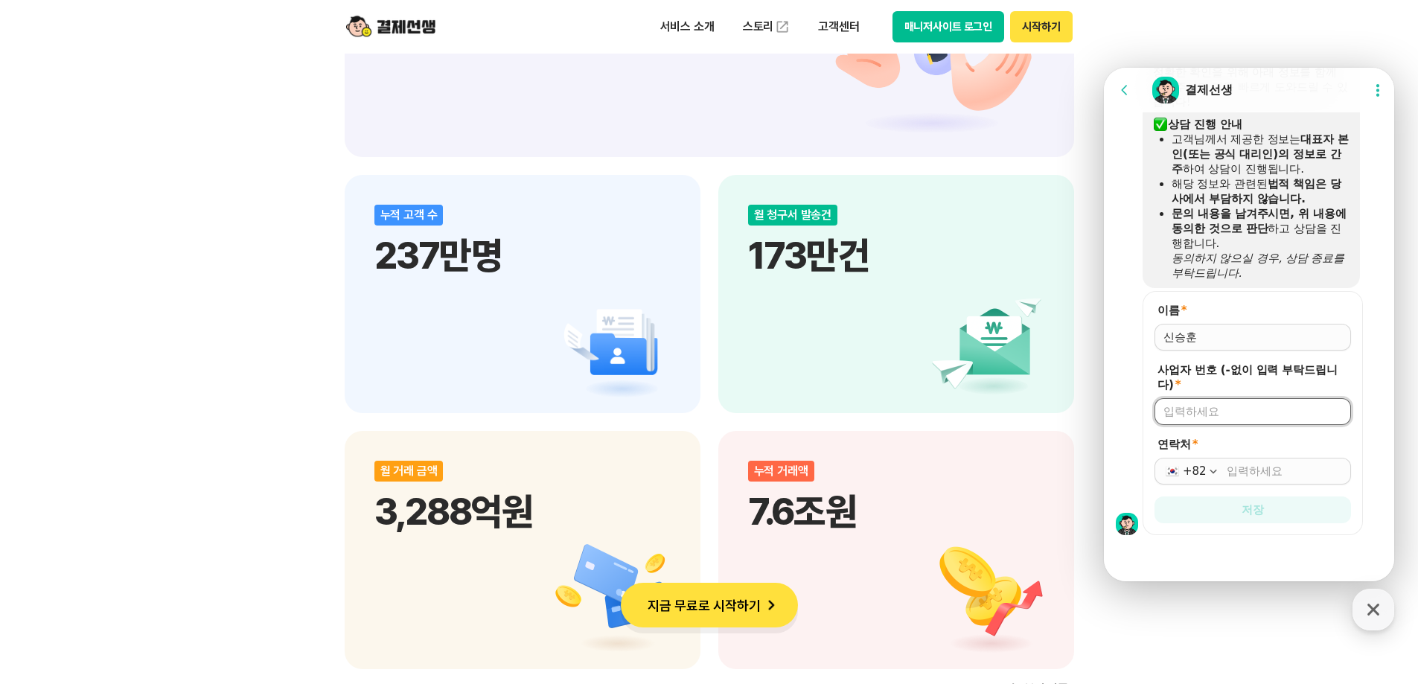
click at [1241, 398] on div at bounding box center [1253, 411] width 197 height 27
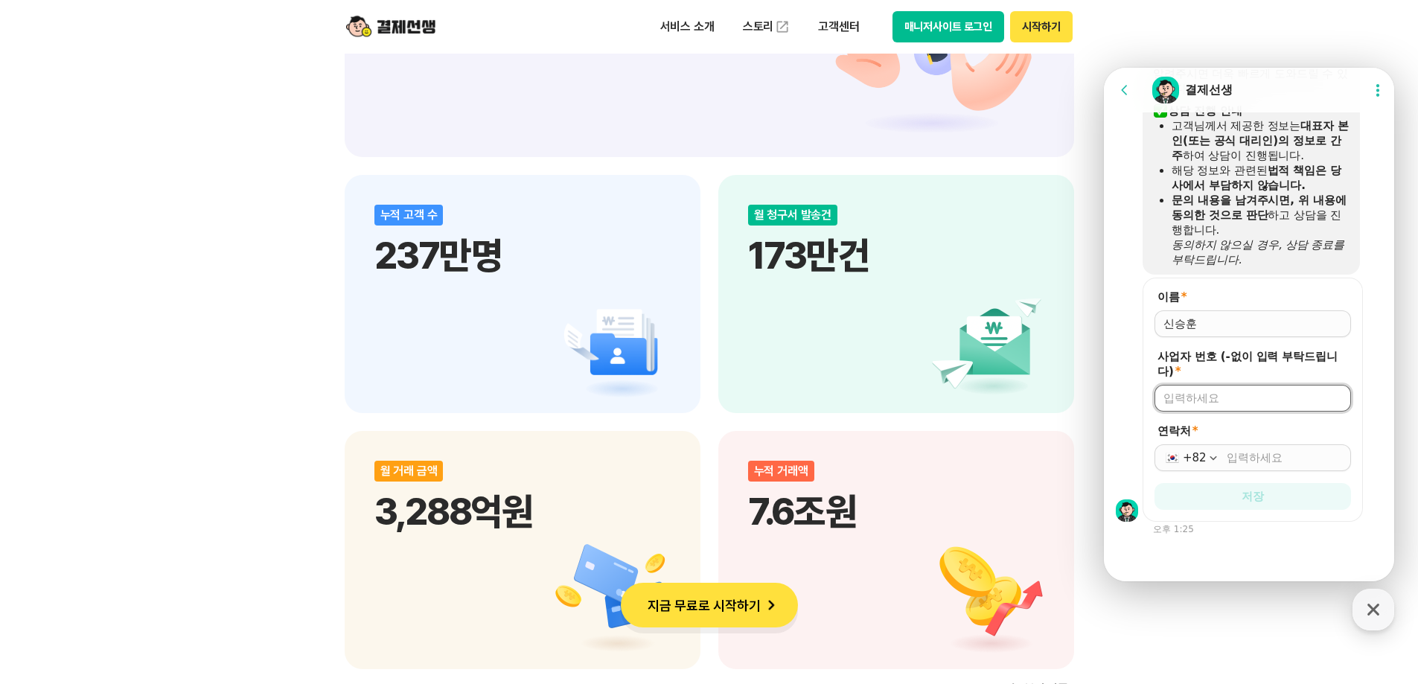
scroll to position [968, 0]
type input "8318602726"
click at [1269, 456] on input "연락처 *" at bounding box center [1284, 457] width 115 height 15
type input "[PHONE_NUMBER]"
click at [1155, 483] on button "저장" at bounding box center [1253, 496] width 197 height 27
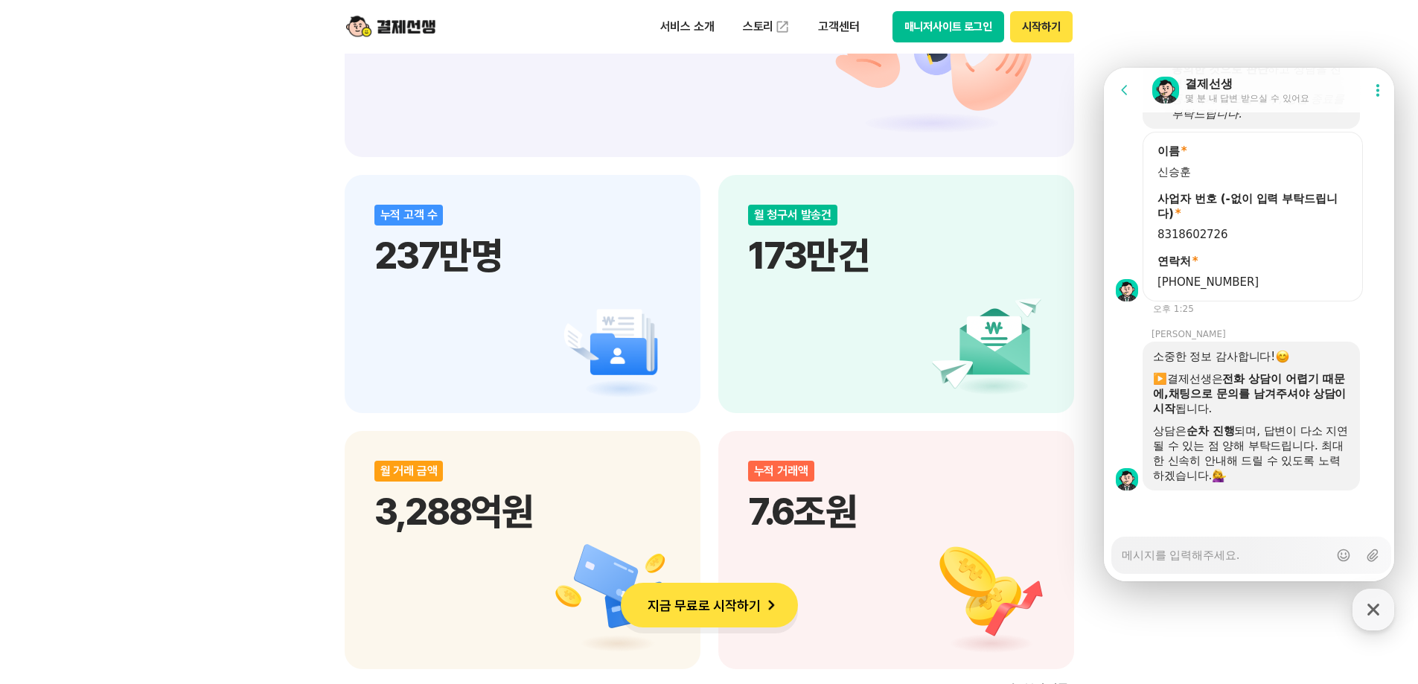
scroll to position [1114, 0]
click at [1278, 557] on textarea "Messenger Input Textarea" at bounding box center [1225, 550] width 207 height 25
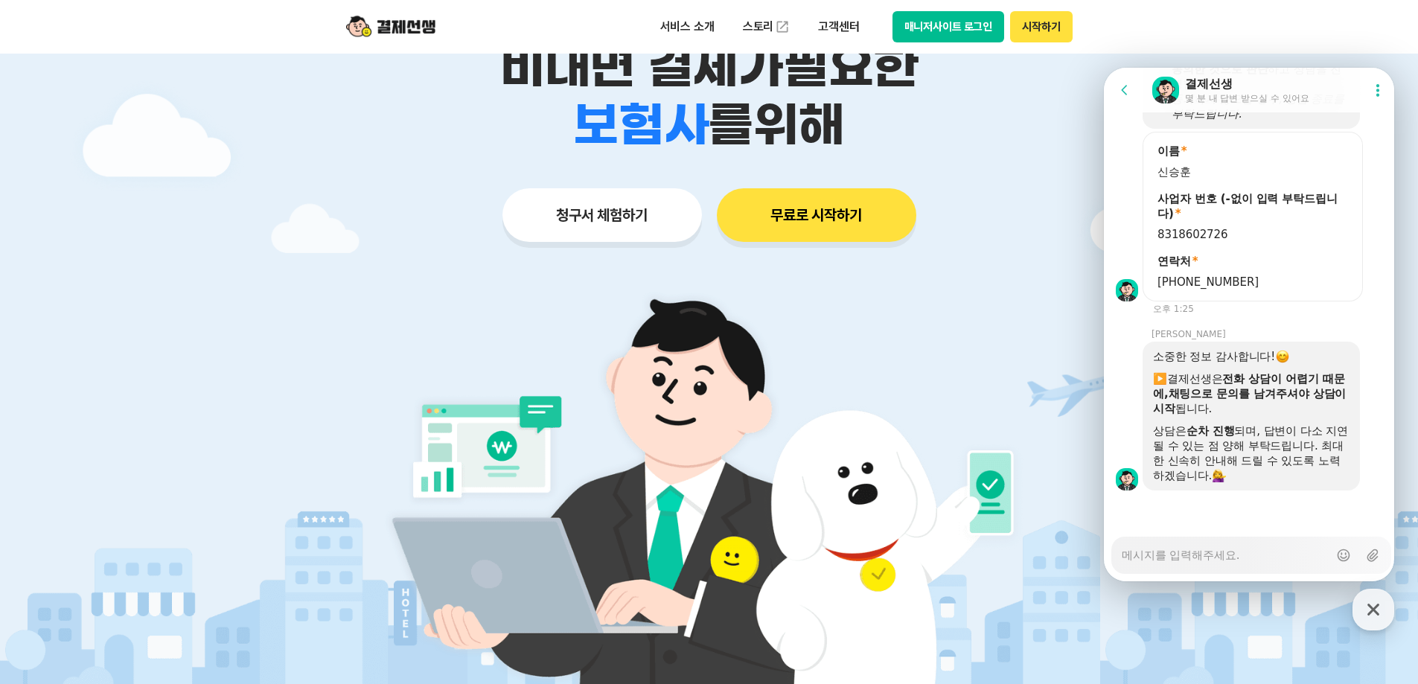
scroll to position [0, 0]
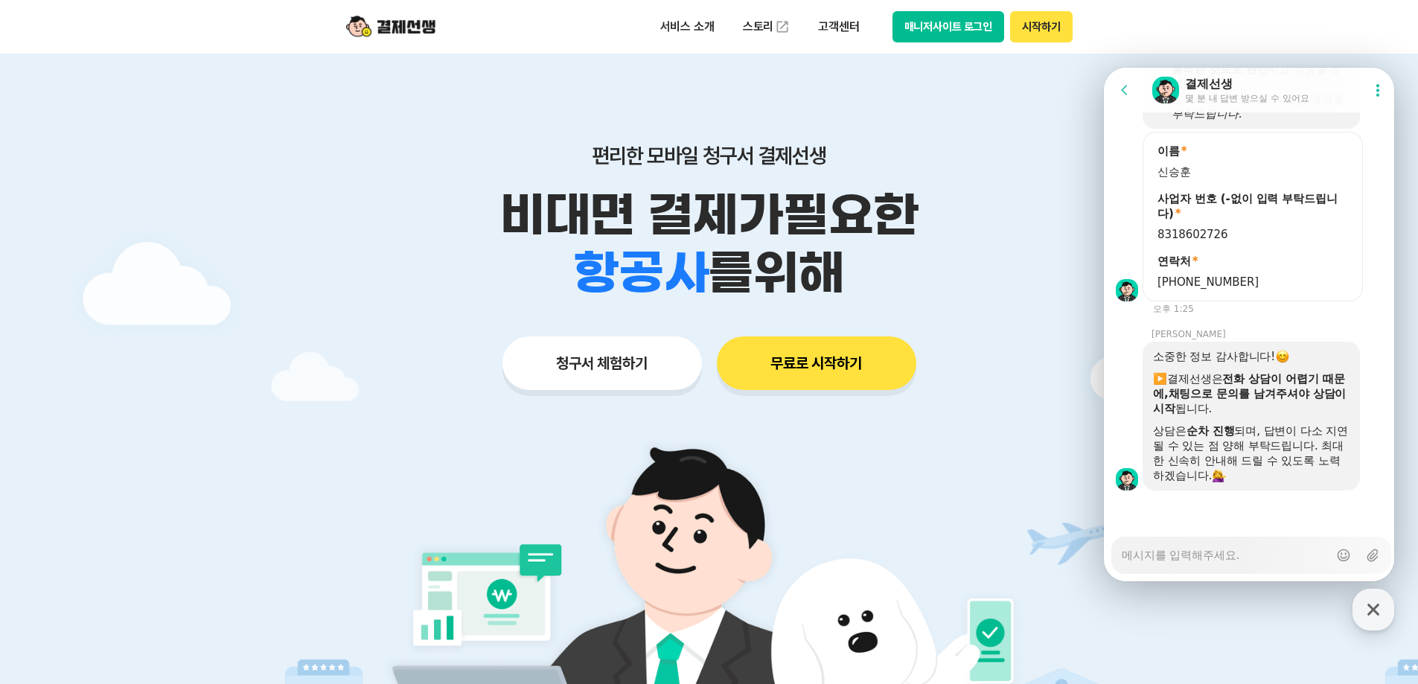
click at [1158, 542] on textarea "Messenger Input Textarea" at bounding box center [1225, 550] width 207 height 25
click at [1161, 553] on textarea "Messenger Input Textarea" at bounding box center [1225, 550] width 207 height 25
click at [1170, 556] on textarea "Messenger Input Textarea" at bounding box center [1225, 550] width 207 height 25
drag, startPoint x: 1281, startPoint y: 484, endPoint x: 1214, endPoint y: 364, distance: 137.3
click at [1214, 366] on div "소중한 정보 감사합니다! ▶️ 결제선생은 전화 상담이 어렵기 때문에, ​ 채팅으로 문의를 남겨주셔야 상담이 시작 됩니다. 상담은 순차 진행 되…" at bounding box center [1251, 416] width 217 height 149
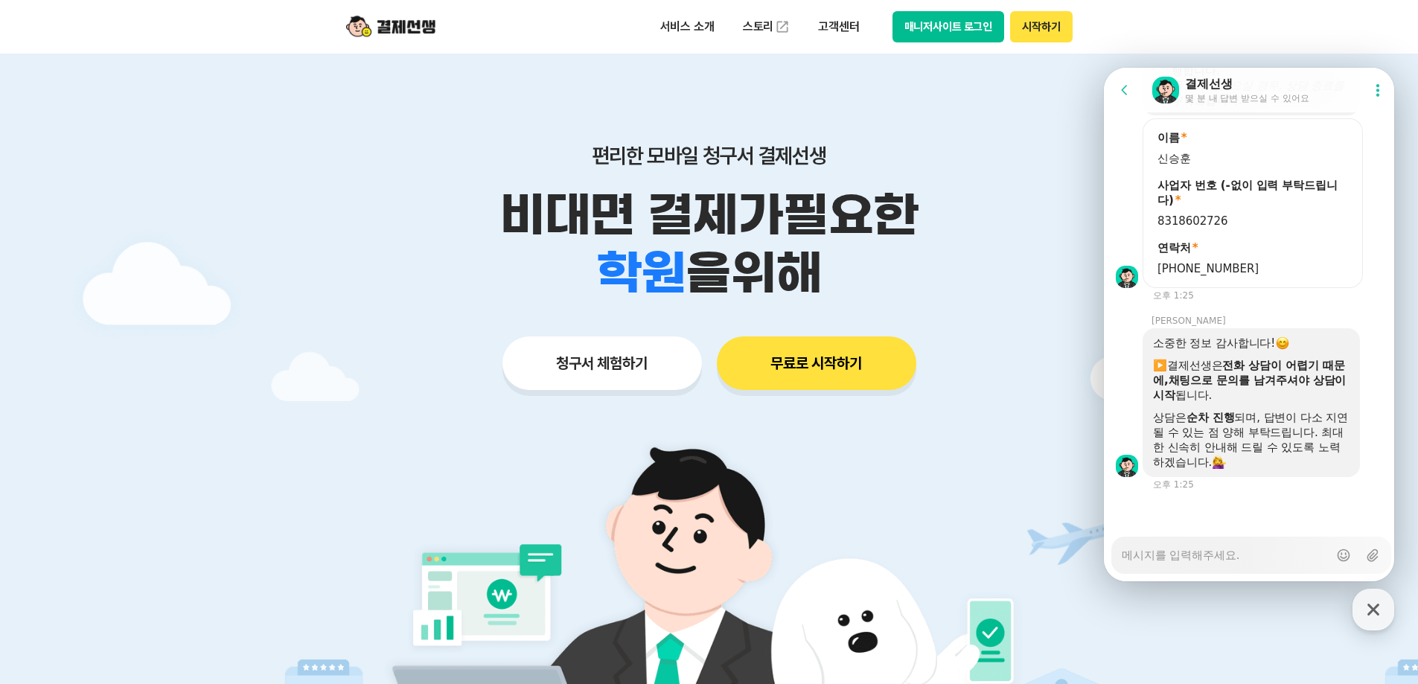
click at [1214, 365] on div "소중한 정보 감사합니다! ▶️ 결제선생은 전화 상담이 어렵기 때문에, ​ 채팅으로 문의를 남겨주셔야 상담이 시작 됩니다. 상담은 순차 진행 되…" at bounding box center [1251, 403] width 197 height 134
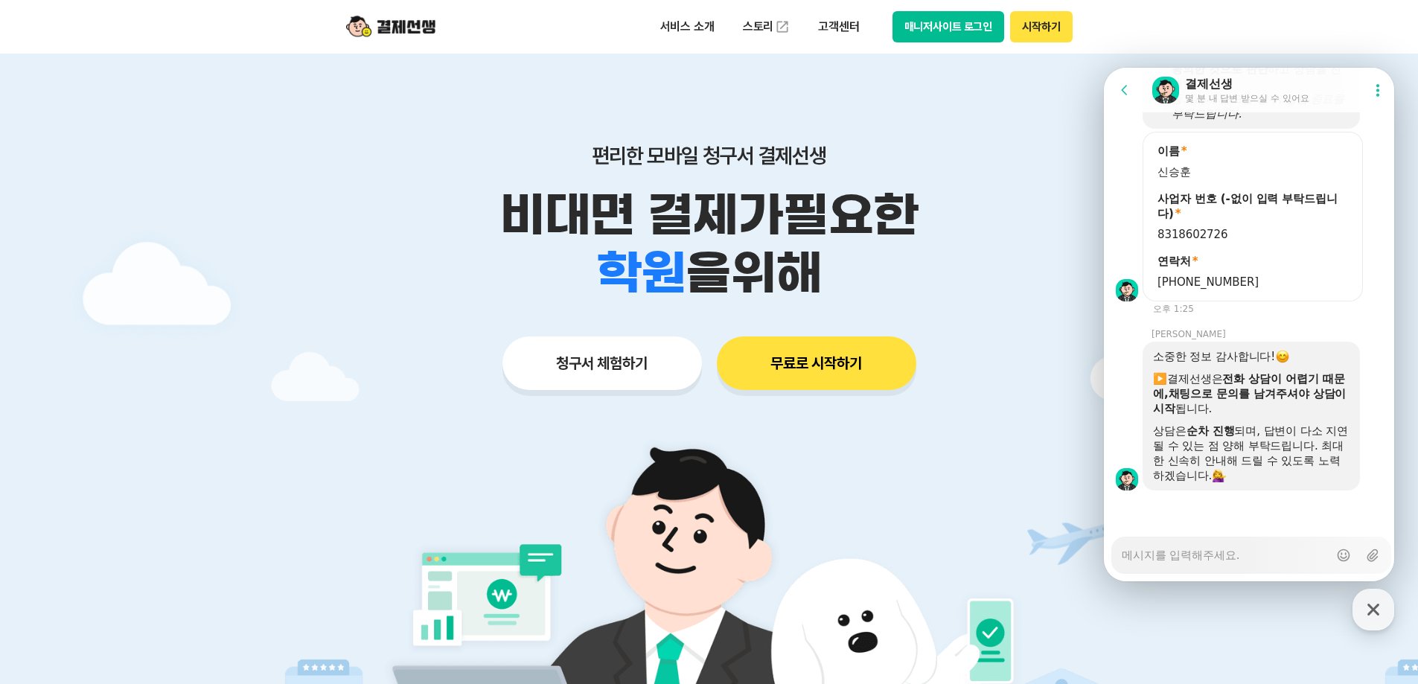
drag, startPoint x: 1215, startPoint y: 365, endPoint x: 1237, endPoint y: 447, distance: 84.7
click at [1215, 371] on div "▶️ 결제선생은 전화 상담이 어렵기 때문에, ​ 채팅으로 문의를 남겨주셔야 상담이 시작 됩니다." at bounding box center [1251, 393] width 197 height 45
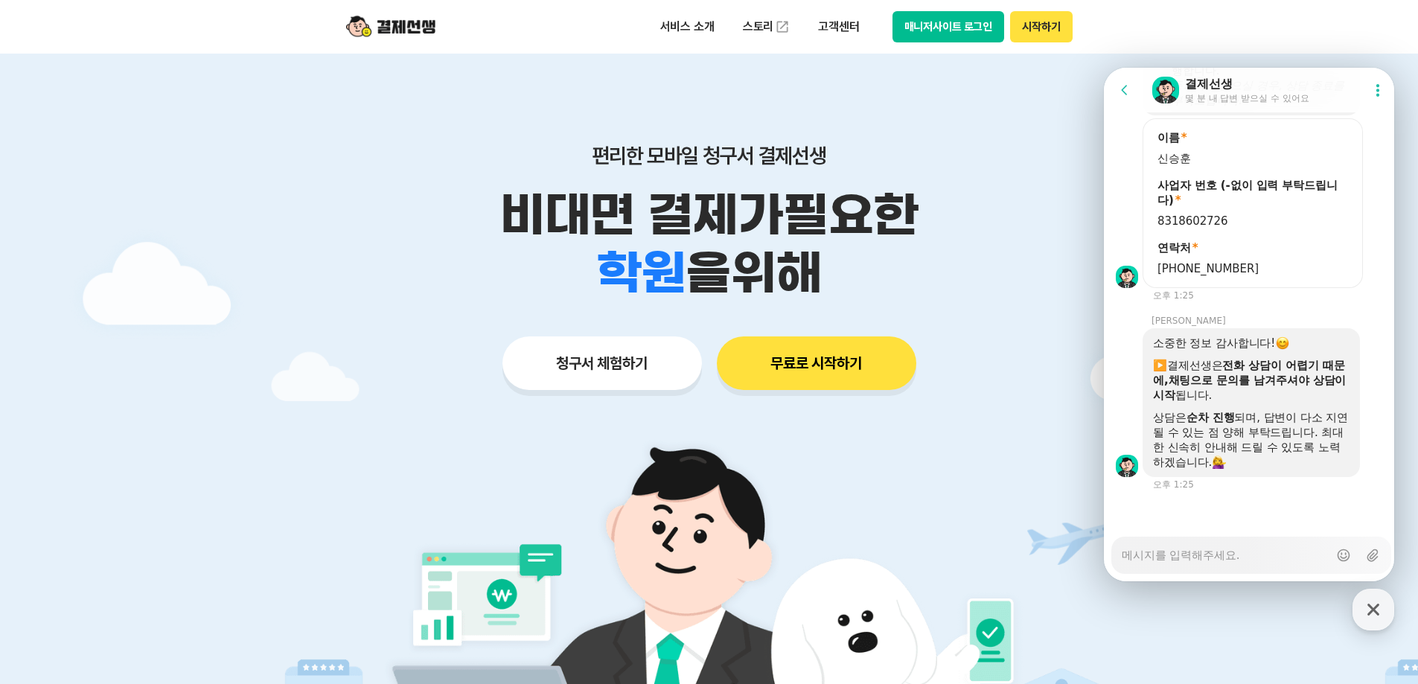
scroll to position [1127, 0]
drag, startPoint x: 1243, startPoint y: 488, endPoint x: 1247, endPoint y: 502, distance: 13.9
click at [1240, 573] on div "Messenger Input Textarea Show emoji list Upload file" at bounding box center [1252, 555] width 280 height 37
click at [1246, 558] on textarea "Messenger Input Textarea" at bounding box center [1225, 550] width 207 height 25
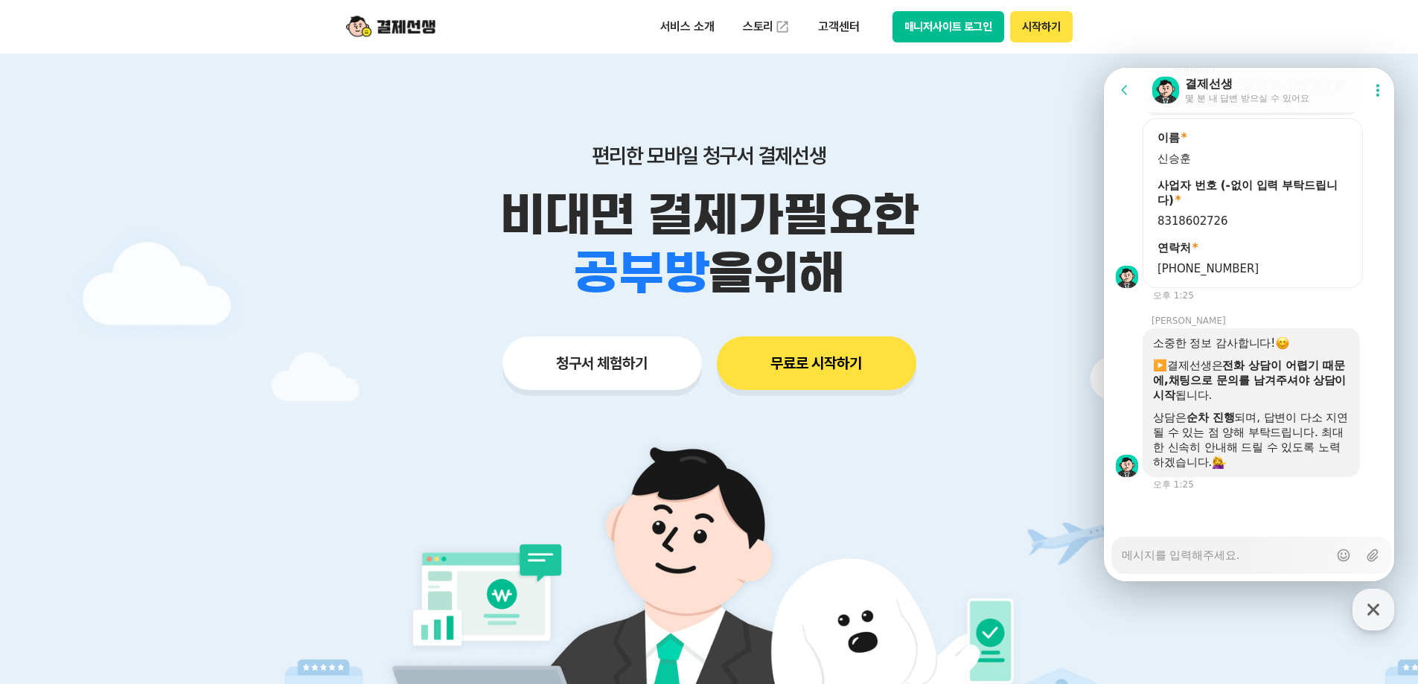
type textarea "x"
type textarea "ㄱ"
type textarea "x"
type textarea "ㅇ"
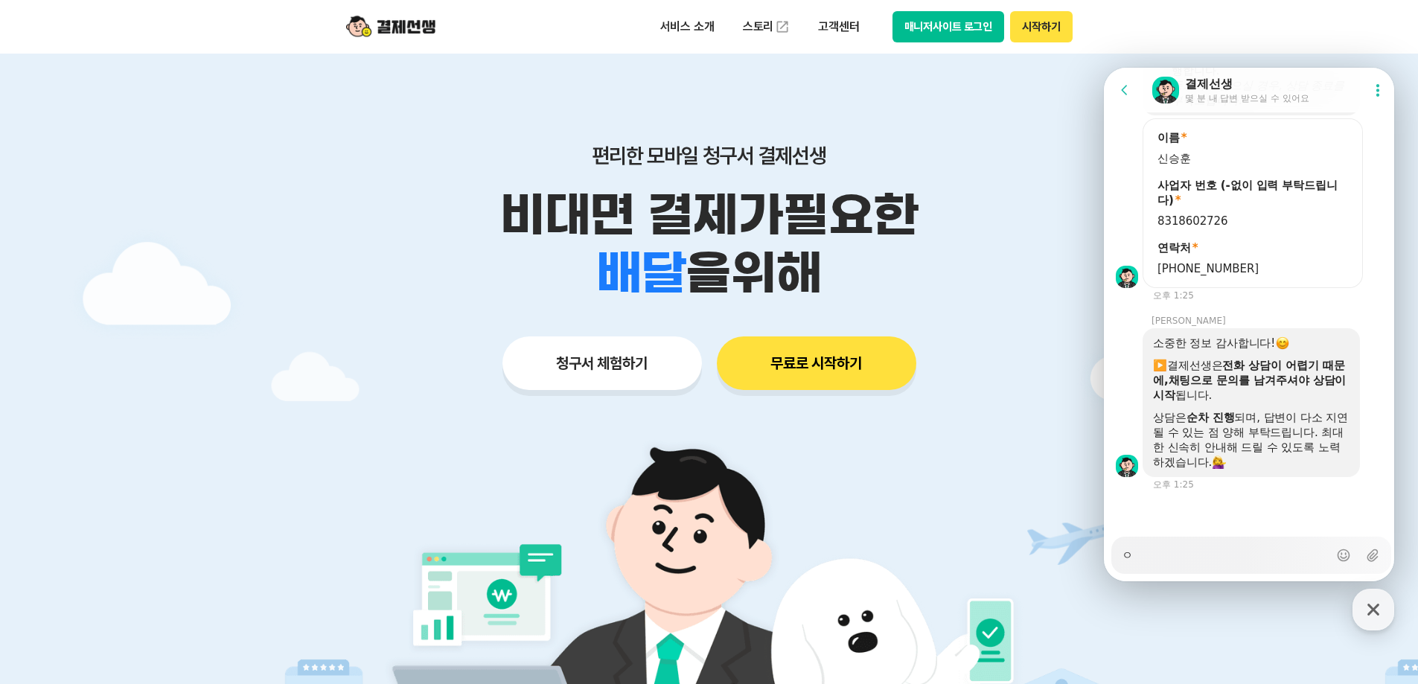
type textarea "x"
type textarea "아"
type textarea "x"
type textarea "안"
type textarea "x"
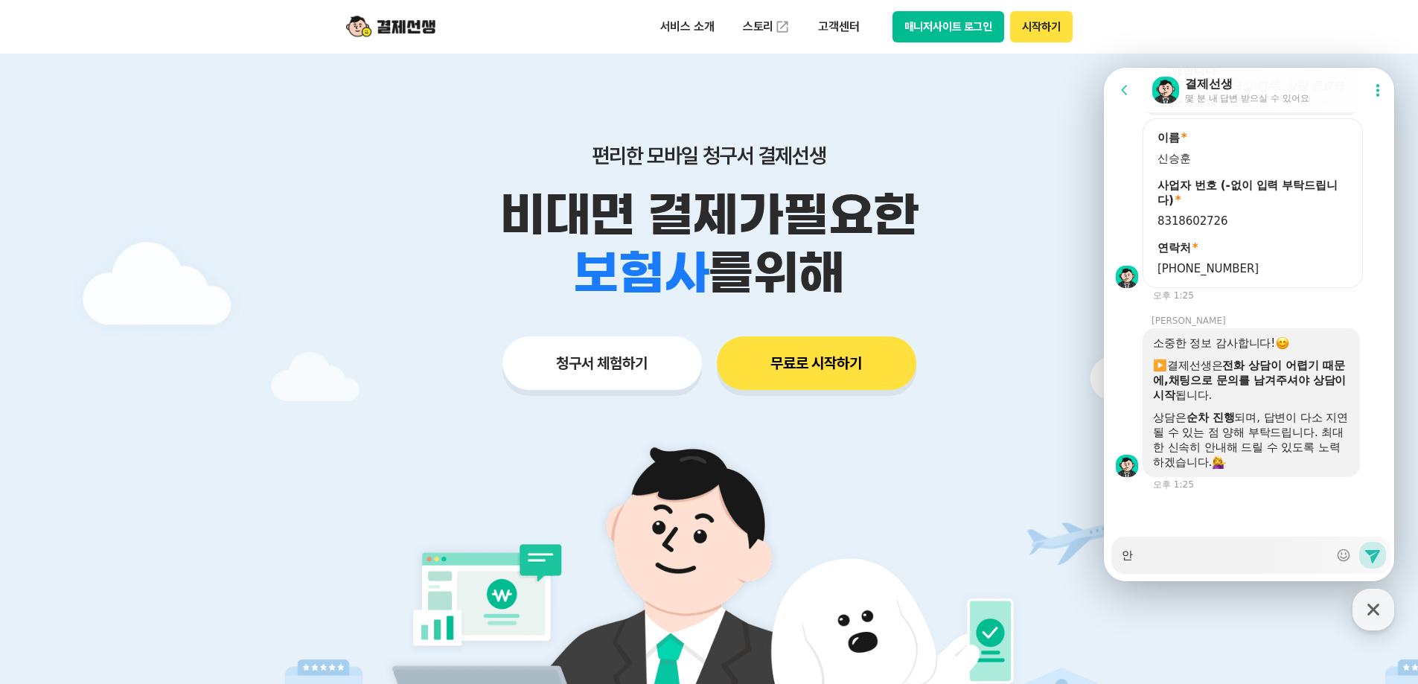
type textarea "안ㄴ"
type textarea "x"
type textarea "안녀"
type textarea "x"
type textarea "안녕ㅎ"
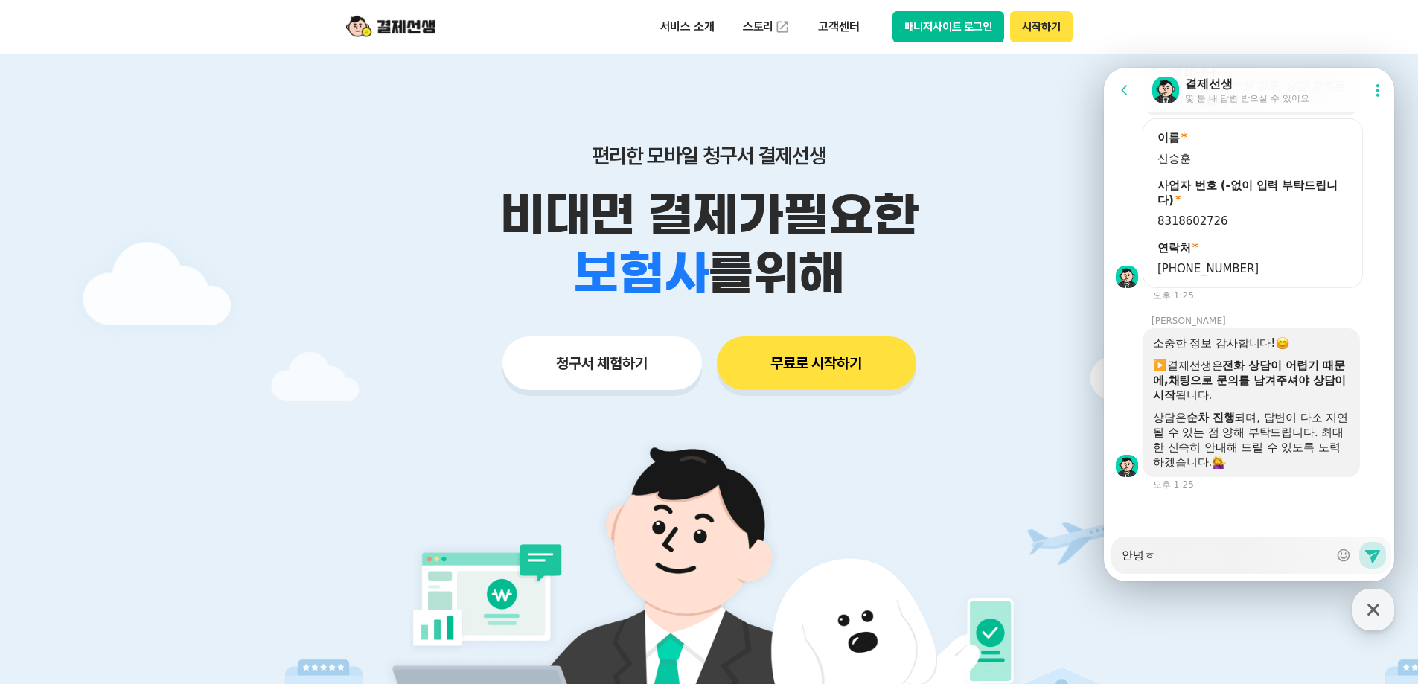
type textarea "x"
type textarea "안녕핫"
type textarea "x"
type textarea "안녕하세"
type textarea "x"
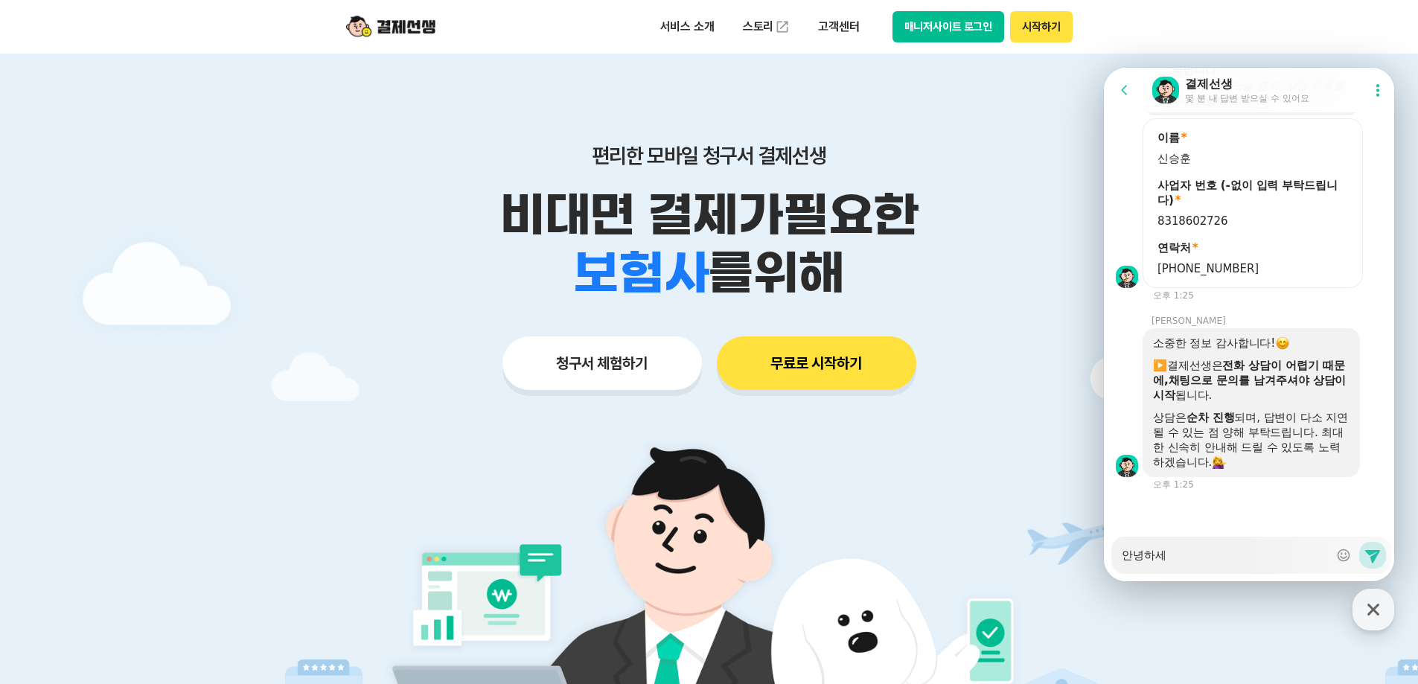
type textarea "안녕하셍"
type textarea "x"
type textarea "안녕하세요"
type textarea "x"
type textarea "안녕하세요"
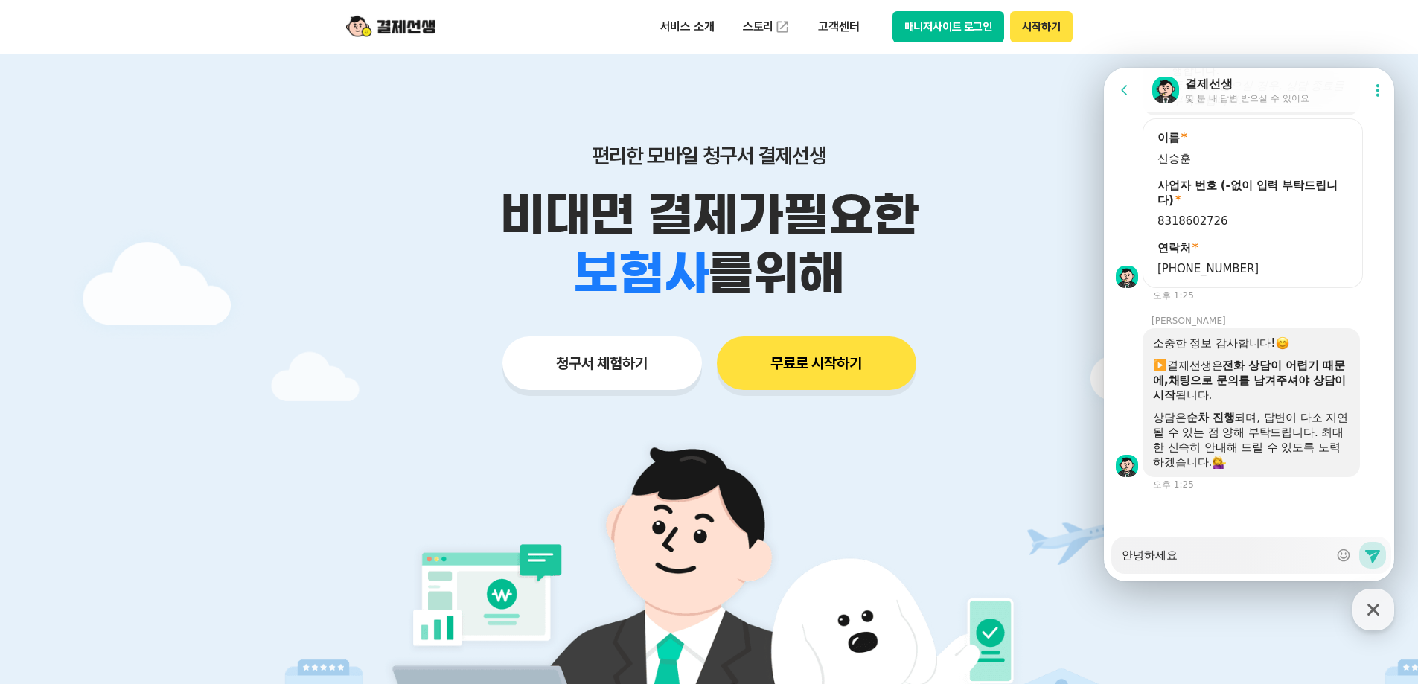
type textarea "x"
type textarea "안녕하세요 ㅂ"
type textarea "x"
type textarea "안녕하세요 바"
type textarea "x"
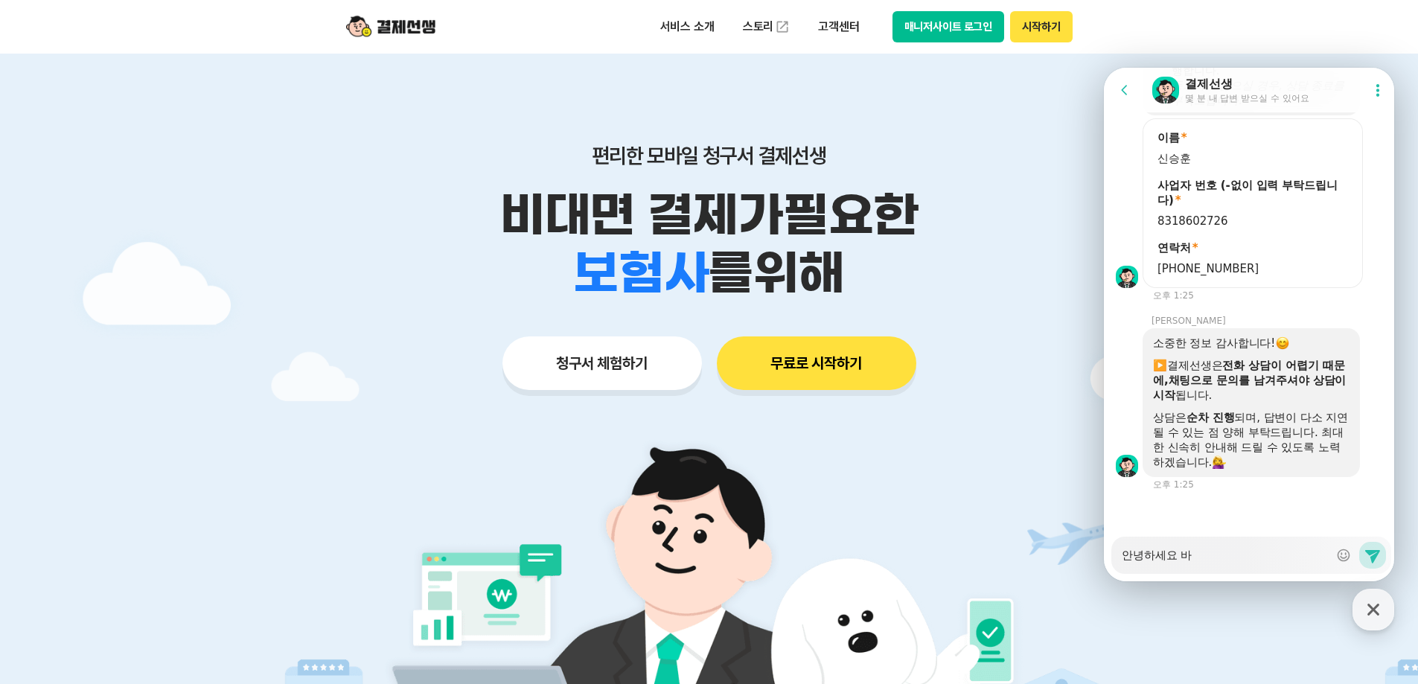
type textarea "안녕하세요 방"
type textarea "x"
type textarea "안녕하세요 방ㄱ"
type textarea "x"
type textarea "안녕하세요 방그"
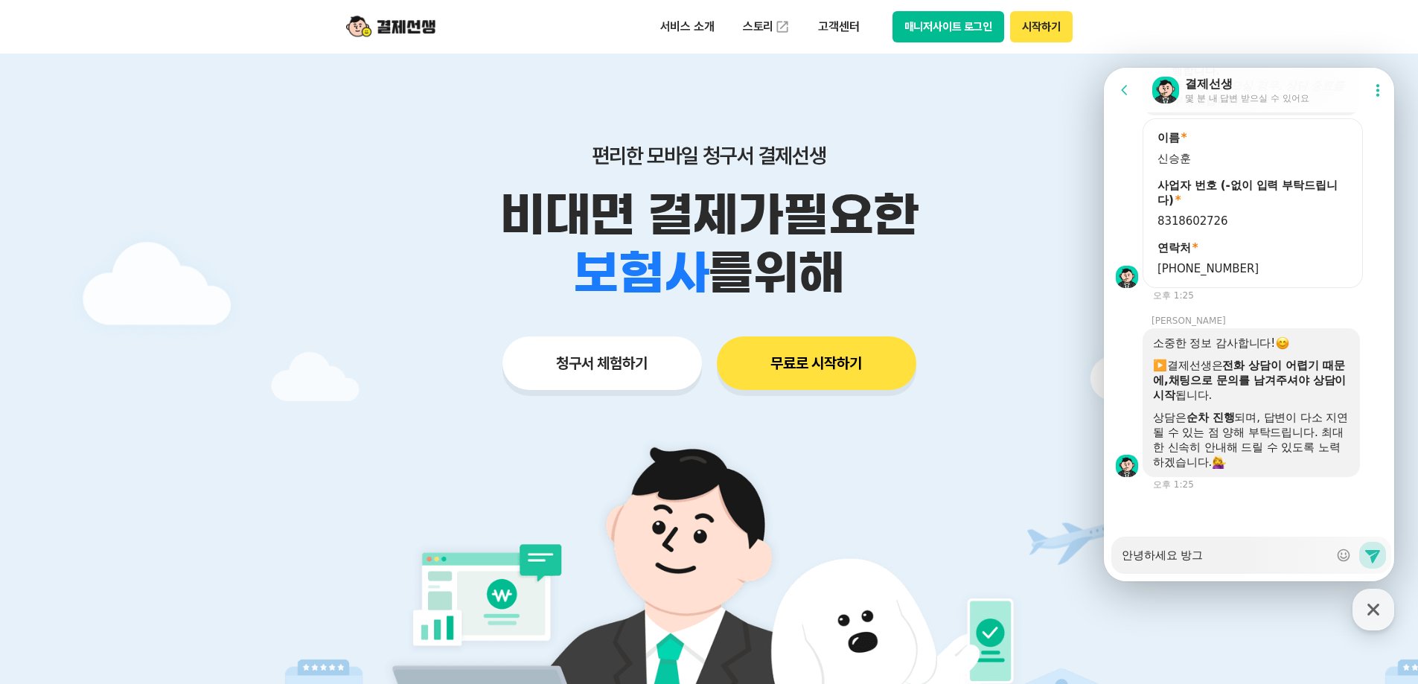
type textarea "x"
type textarea "안녕하세요 방금"
type textarea "x"
type textarea "안녕하세요 방금"
type textarea "x"
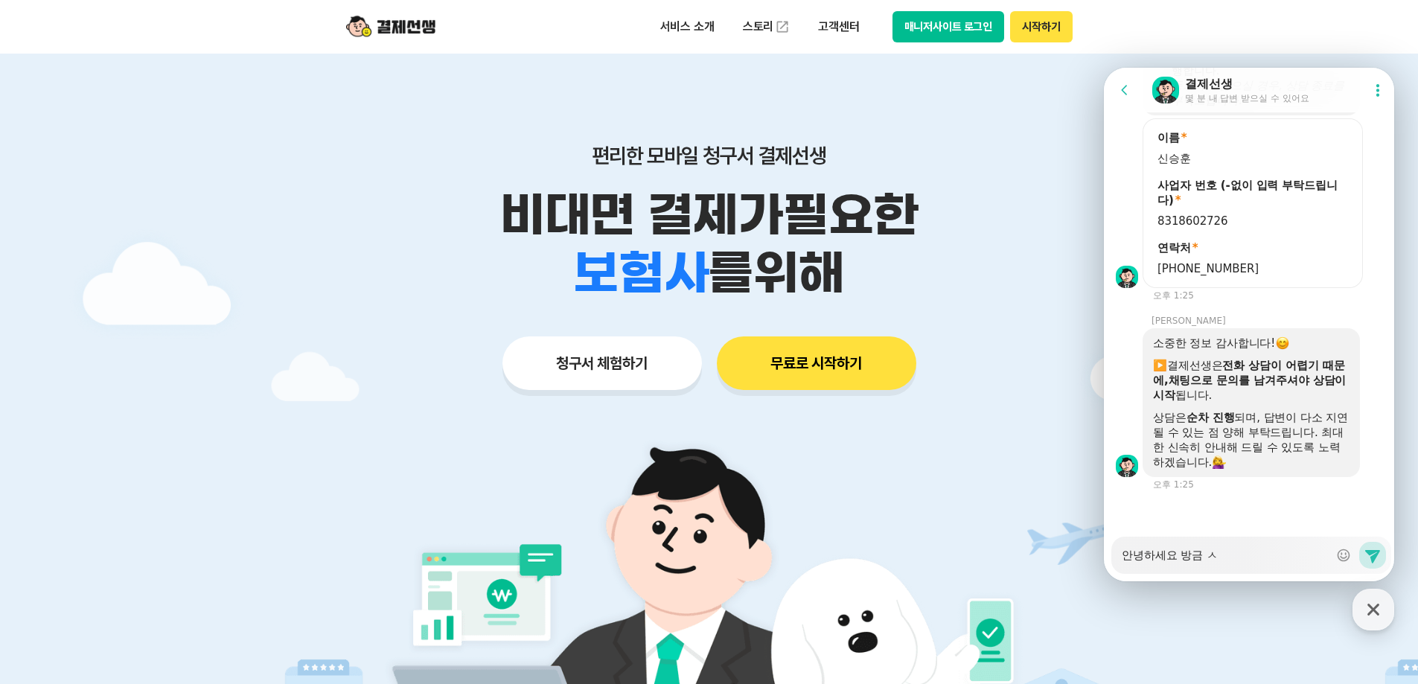
type textarea "안녕하세요 방금 사"
type textarea "x"
type textarea "안녕하세요 방금 상"
type textarea "x"
type textarea "안녕하세요 방금 상ㄷ"
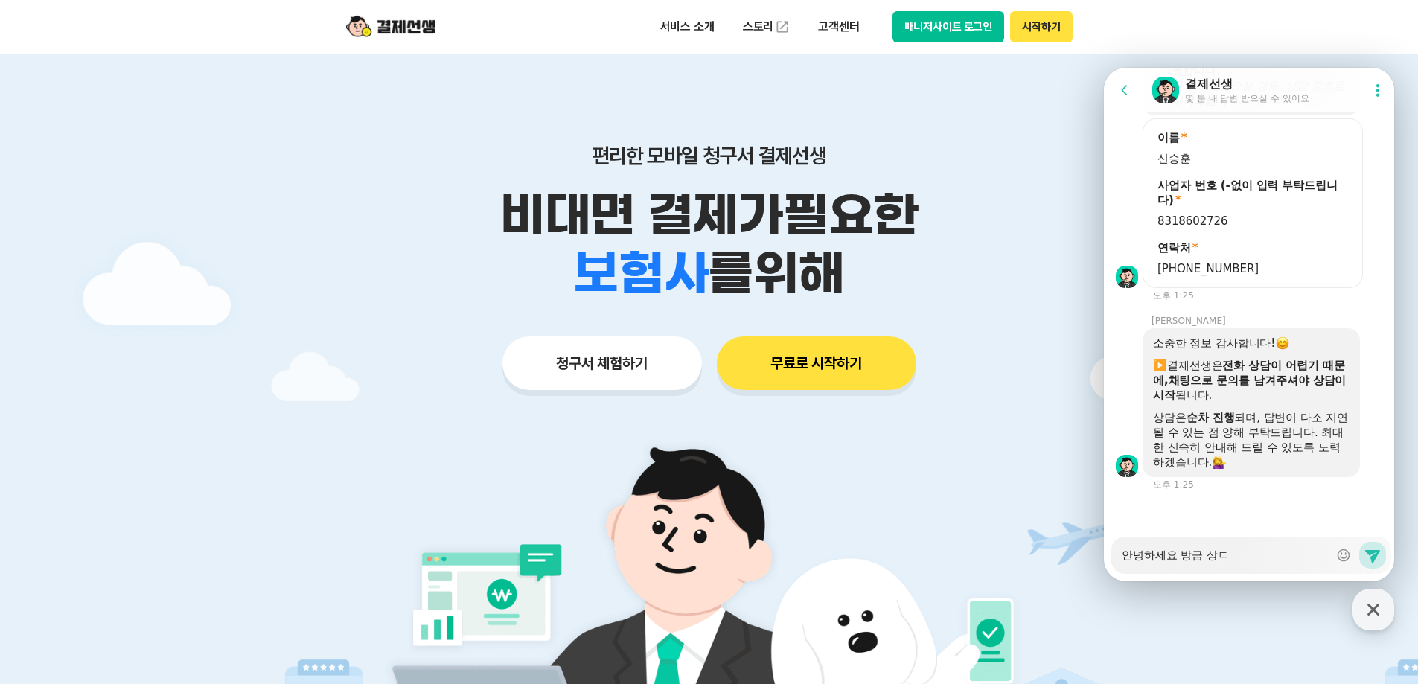
type textarea "x"
type textarea "안녕하세요 방금 상다"
type textarea "x"
type textarea "안녕하세요 방금 상담"
type textarea "x"
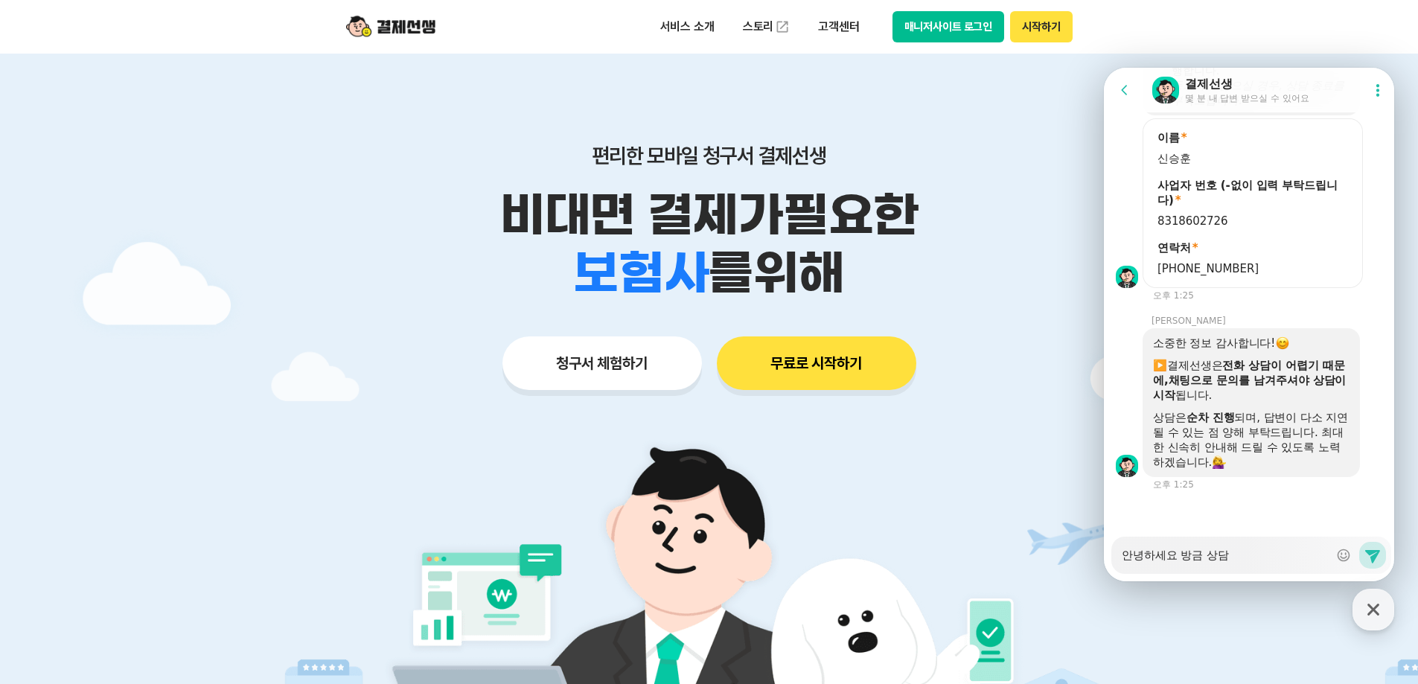
type textarea "안녕하세요 방금 상담ㅇ"
type textarea "x"
type textarea "안녕하세요 방금 상담이"
type textarea "x"
type textarea "안녕하세요 방금 상담이 ㅈ"
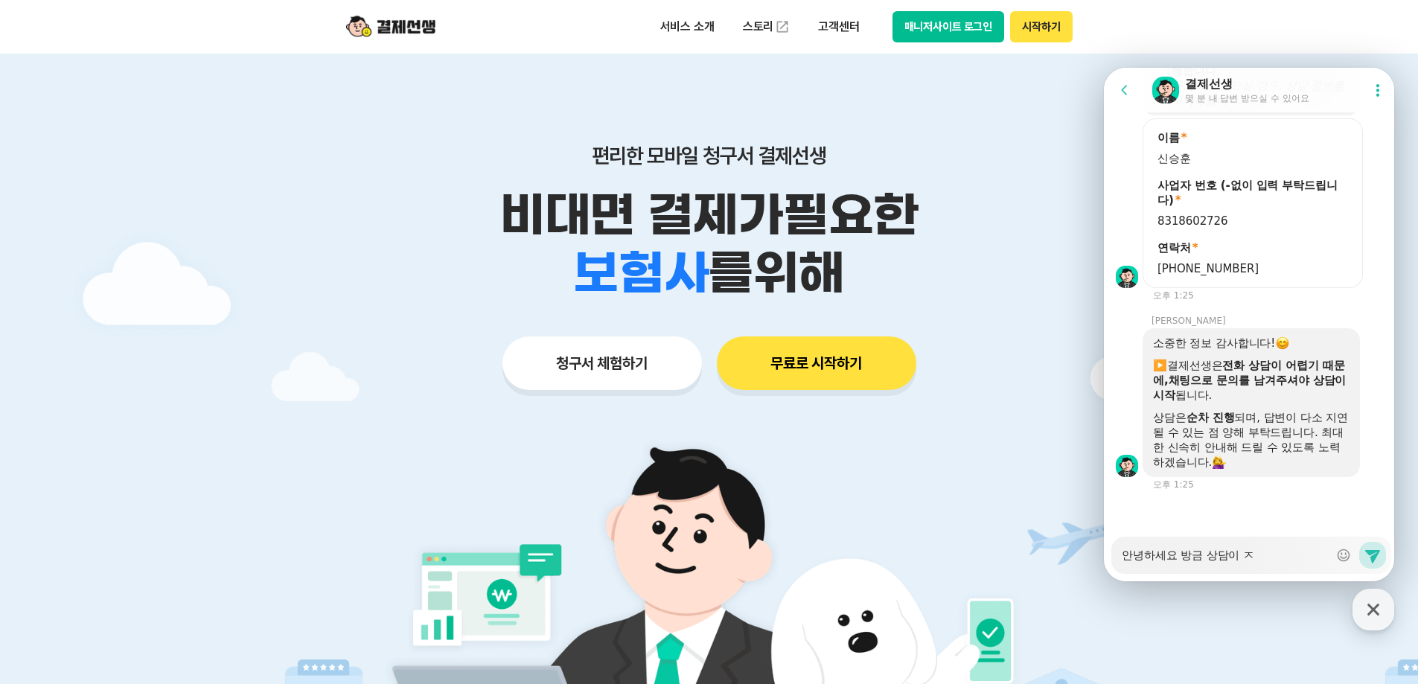
type textarea "x"
type textarea "안녕하세요 방금 상담이 조"
type textarea "x"
type textarea "안녕하세요 방금 상담이 종"
type textarea "x"
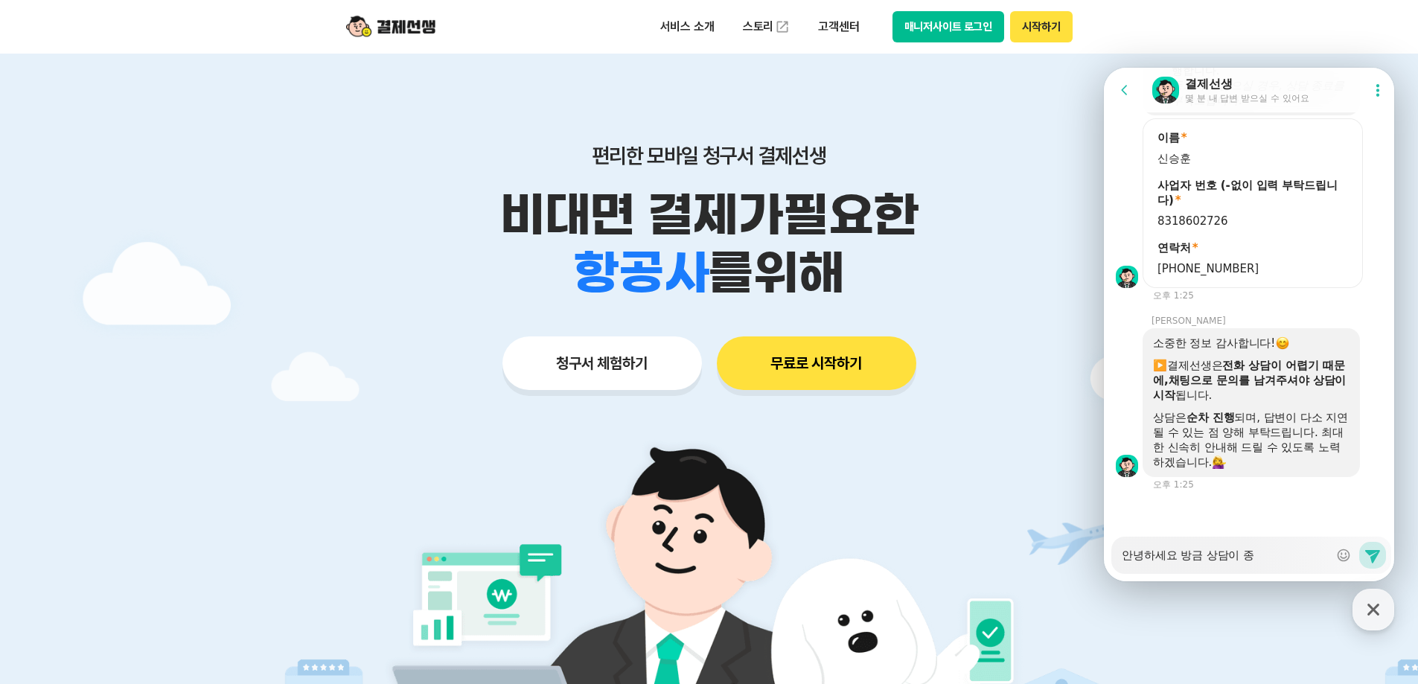
type textarea "안녕하세요 방금 상담이 종ㄹ"
type textarea "x"
type textarea "안녕하세요 방금 상담이 종료"
type textarea "x"
type textarea "안녕하세요 방금 상담이 종룓"
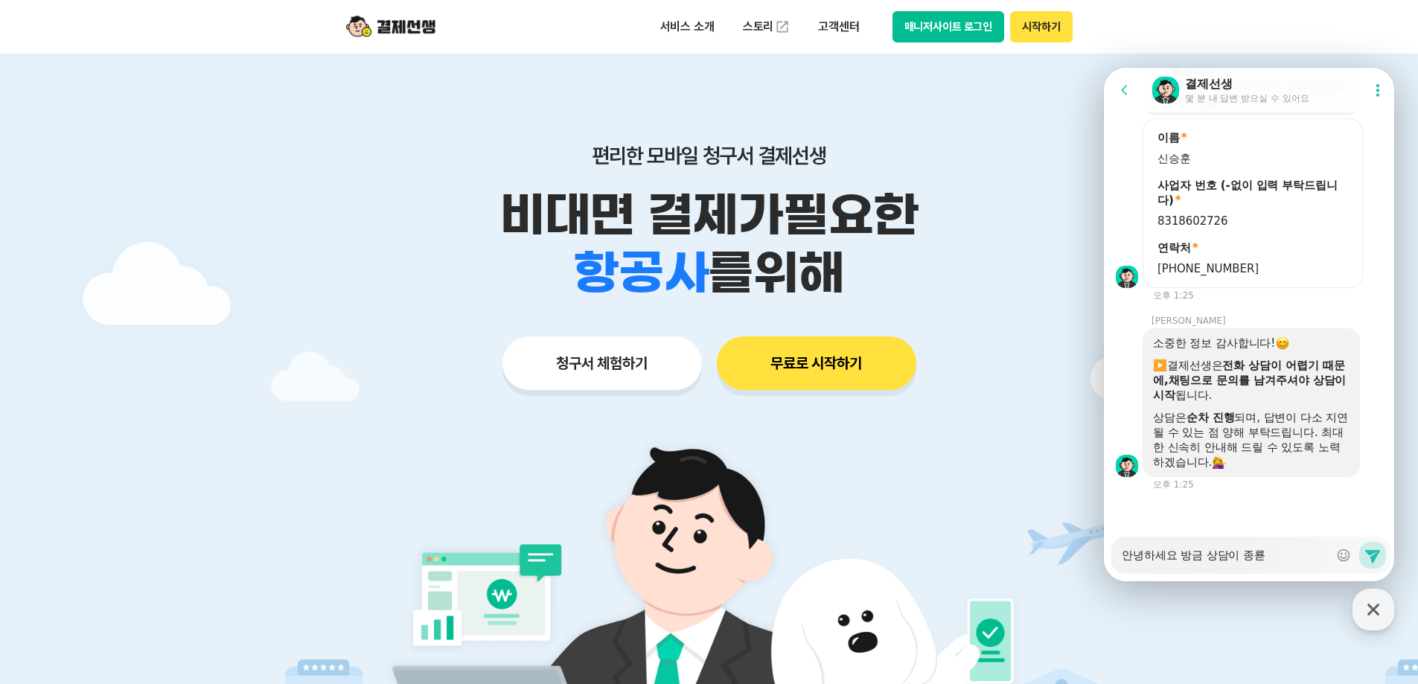
type textarea "x"
type textarea "안녕하세요 방금 상담이 종료도"
type textarea "x"
type textarea "안녕하세요 방금 상담이 종료되"
type textarea "x"
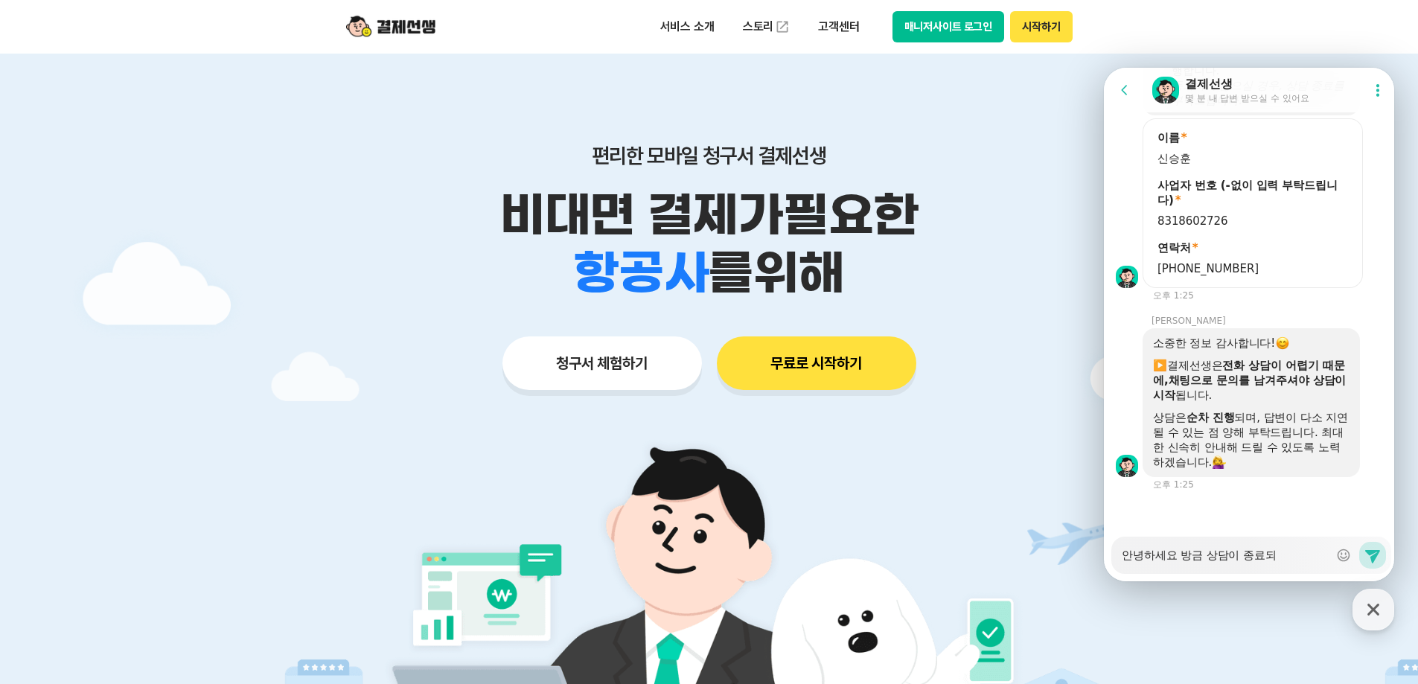
type textarea "안녕하세요 방금 상담이 종료됭"
type textarea "x"
type textarea "안녕하세요 방금 상담이 종료되어"
type textarea "x"
type textarea "안녕하세요 방금 상담이 종료되엇"
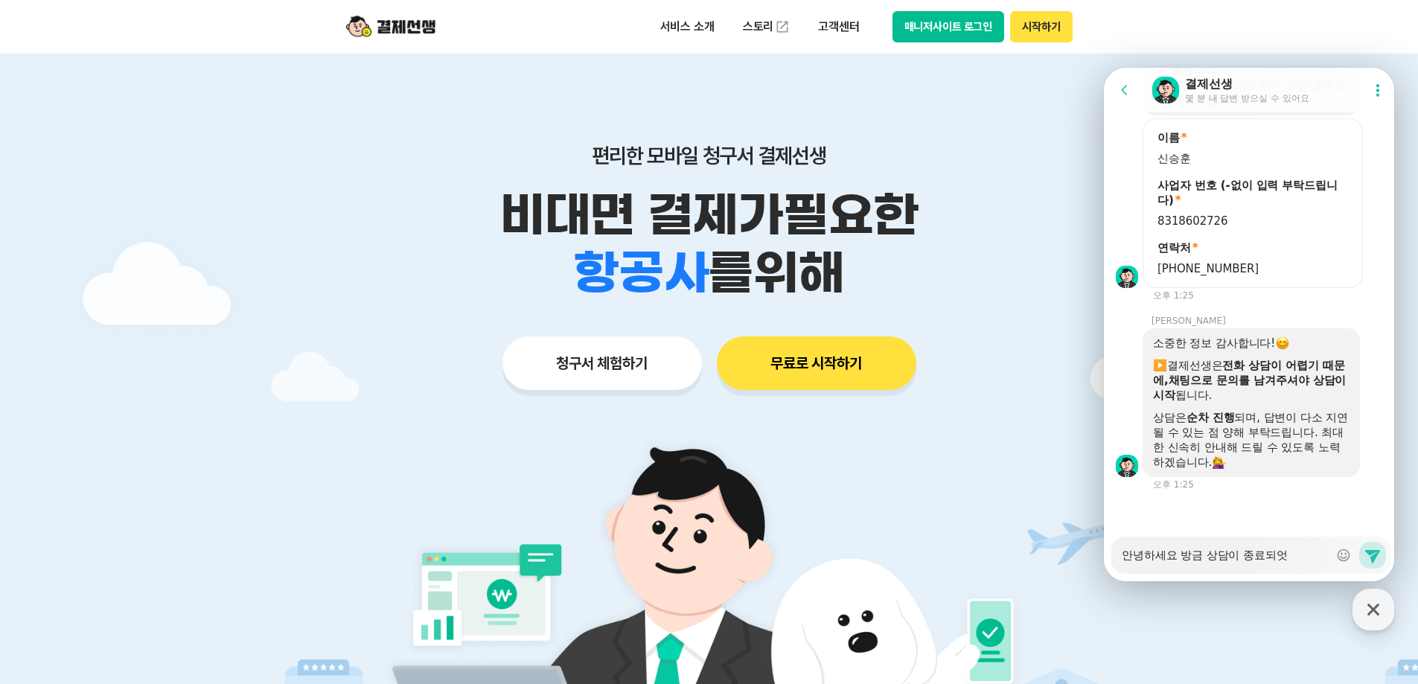
type textarea "x"
type textarea "안녕하세요 방금 상담이 종료되어서"
type textarea "x"
type textarea "안녕하세요 방금 상담이 종료되어서 ㄷ"
type textarea "x"
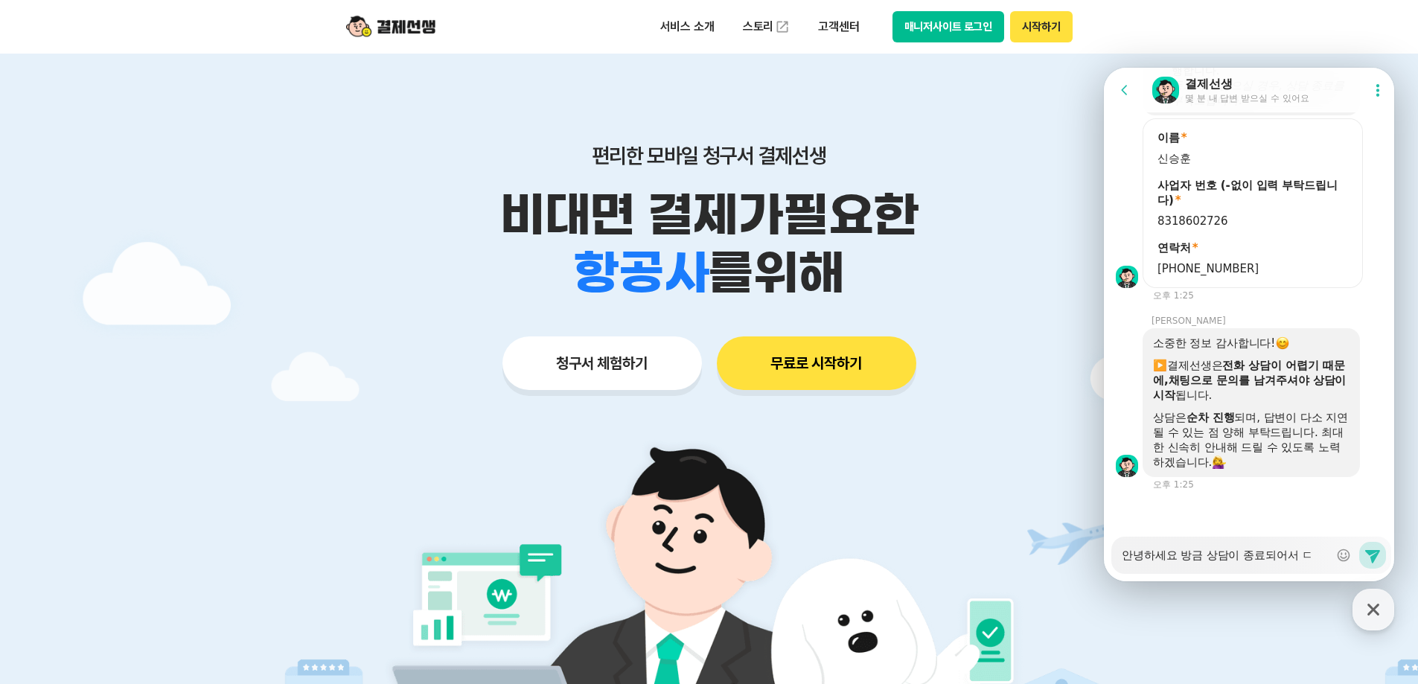
type textarea "안녕하세요 방금 상담이 종료되어서 다"
type textarea "x"
type textarea "안녕하세요 방금 상담이 종료되어서 닷"
type textarea "x"
type textarea "안녕하세요 방금 상담이 종료되어서 다시"
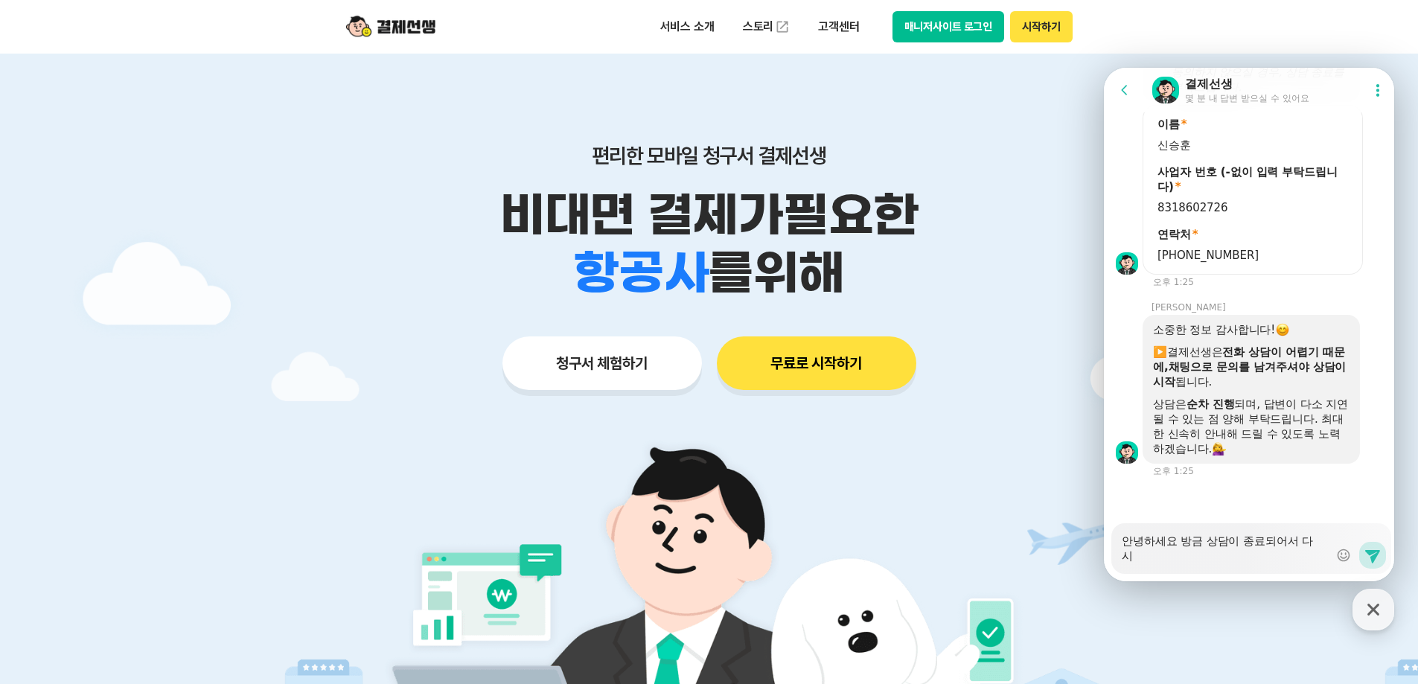
type textarea "x"
type textarea "안녕하세요 방금 상담이 종료되어서 다시 ㅁ"
type textarea "x"
type textarea "안녕하세요 방금 상담이 종료되어서 다시 무"
type textarea "x"
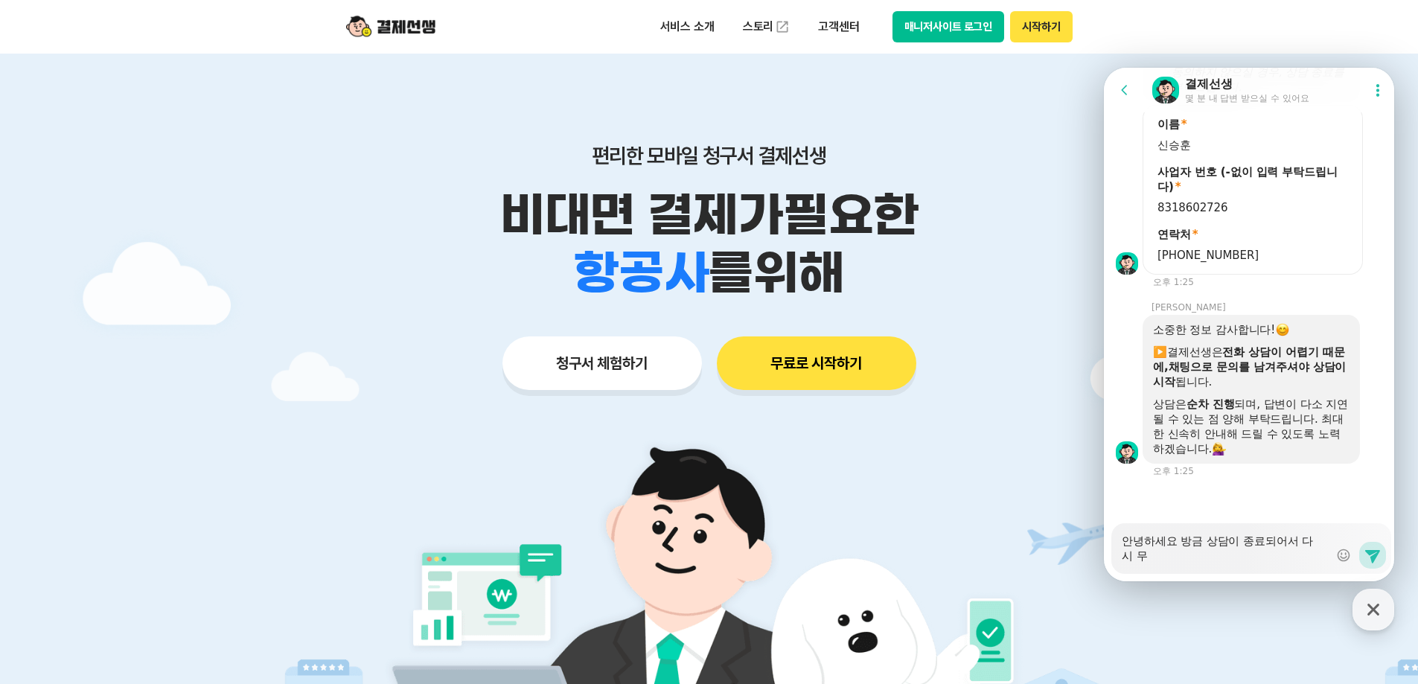
type textarea "안녕하세요 방금 상담이 종료되어서 다시 문"
type textarea "x"
type textarea "안녕하세요 방금 상담이 종료되어서 다시 문ㅇ"
type textarea "x"
type textarea "안녕하세요 방금 상담이 종료되어서 다시 문으"
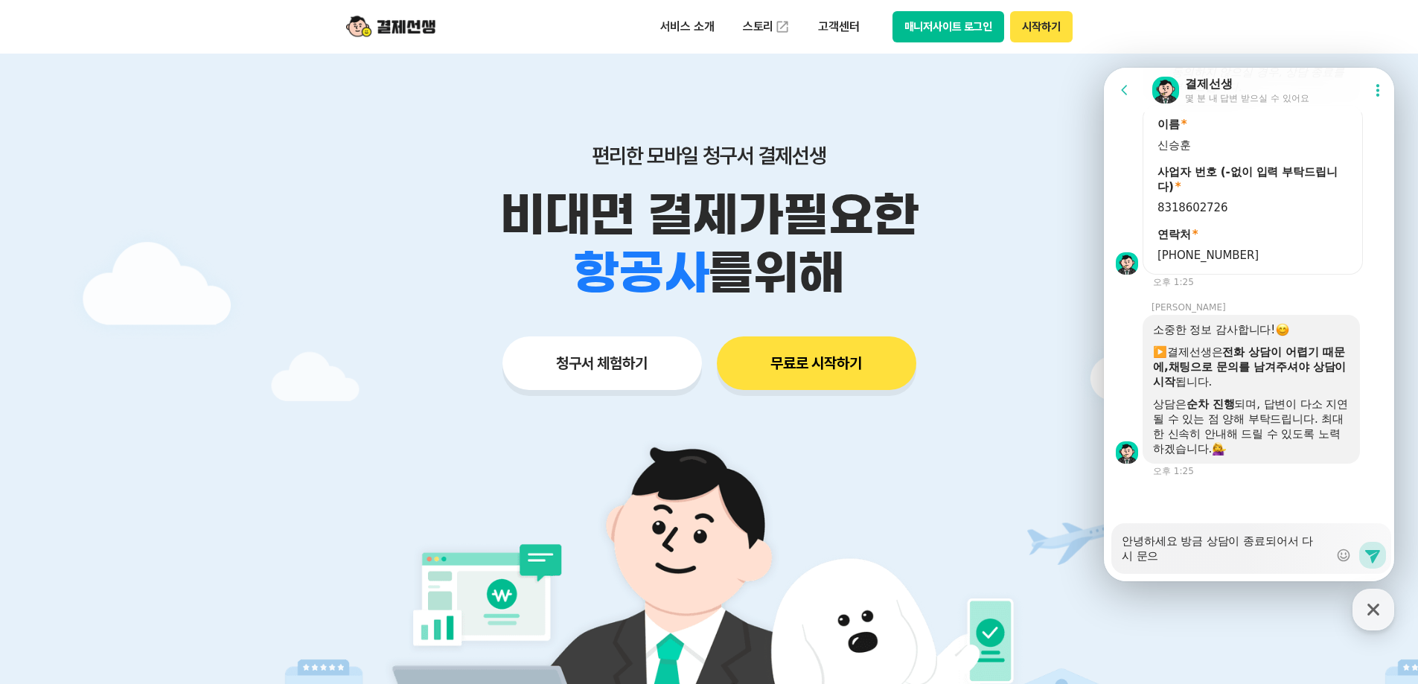
type textarea "x"
type textarea "안녕하세요 방금 상담이 종료되어서 다시 문의"
type textarea "x"
type textarea "안녕하세요 방금 상담이 종료되어서 다시 문읟"
type textarea "x"
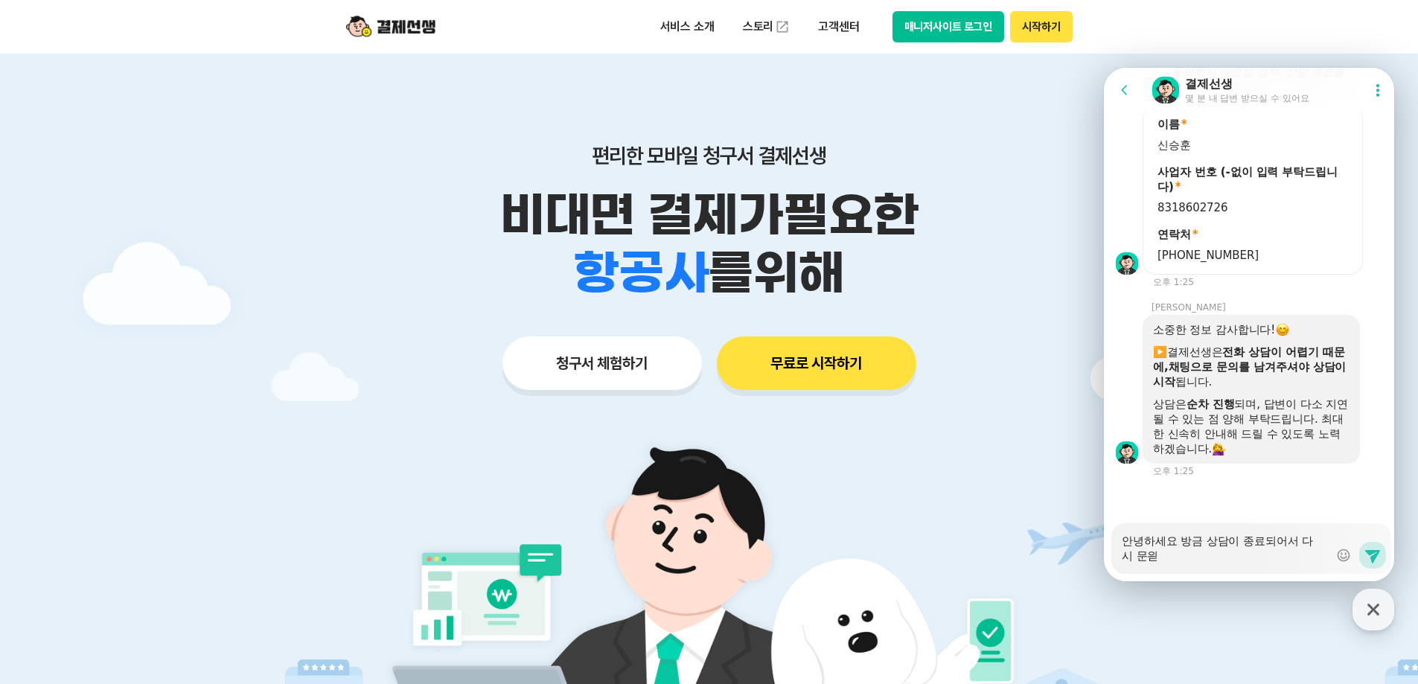
type textarea "안녕하세요 방금 상담이 종료되어서 다시 문의드"
type textarea "x"
type textarea "안녕하세요 방금 상담이 종료되어서 다시 문의들"
type textarea "x"
type textarea "안녕하세요 방금 상담이 종료되어서 다시 문의드리"
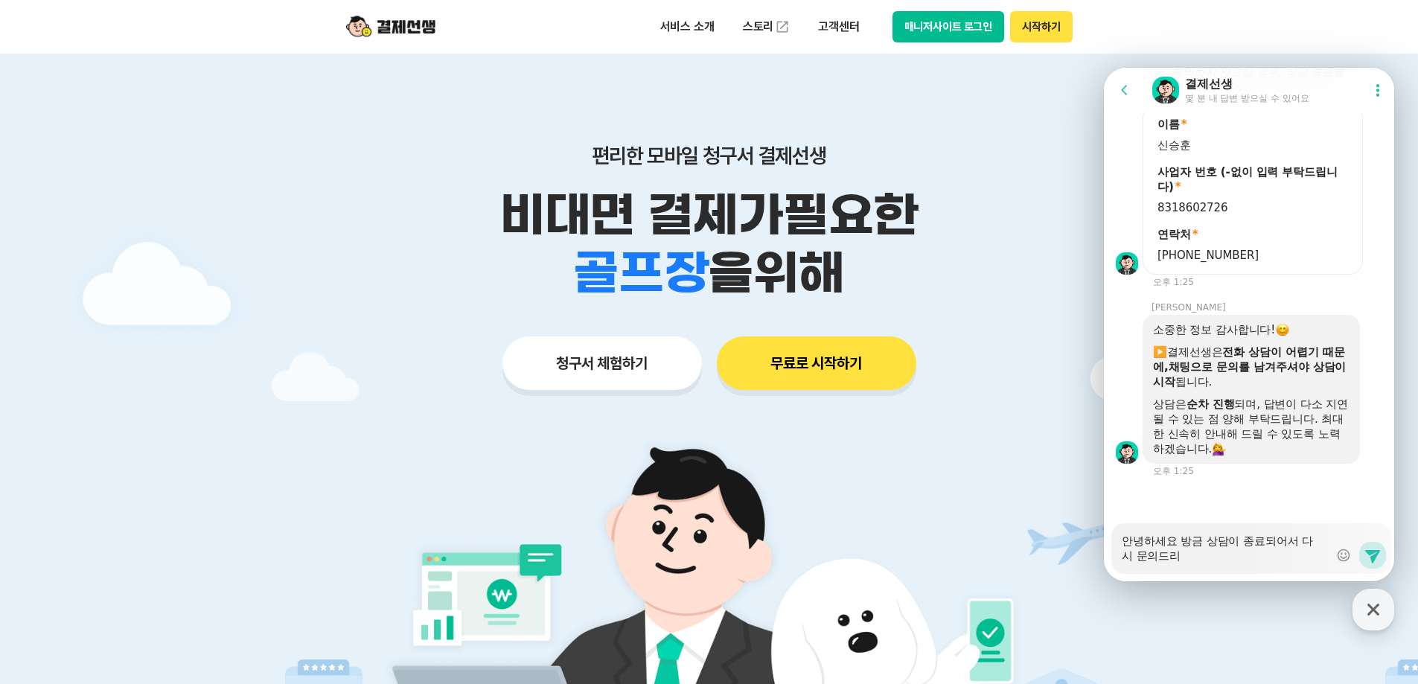
type textarea "x"
type textarea "안녕하세요 방금 상담이 종료되어서 다시 문의드립"
type textarea "x"
type textarea "안녕하세요 방금 상담이 종료되어서 다시 문의드립ㄴ"
type textarea "x"
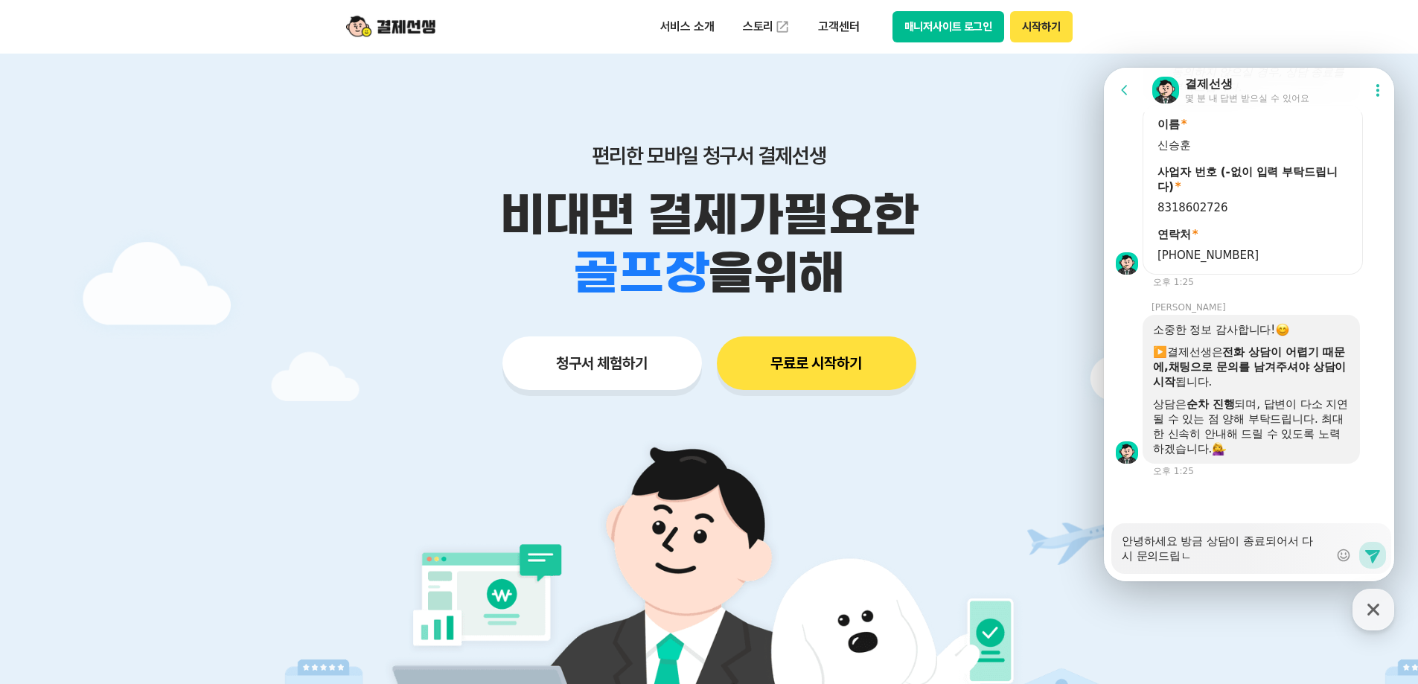
type textarea "안녕하세요 방금 상담이 종료되어서 다시 문의드립니"
type textarea "x"
type textarea "안녕하세요 방금 상담이 종료되어서 다시 문의드립닏"
type textarea "x"
type textarea "안녕하세요 방금 상담이 종료되어서 다시 문의드립니다"
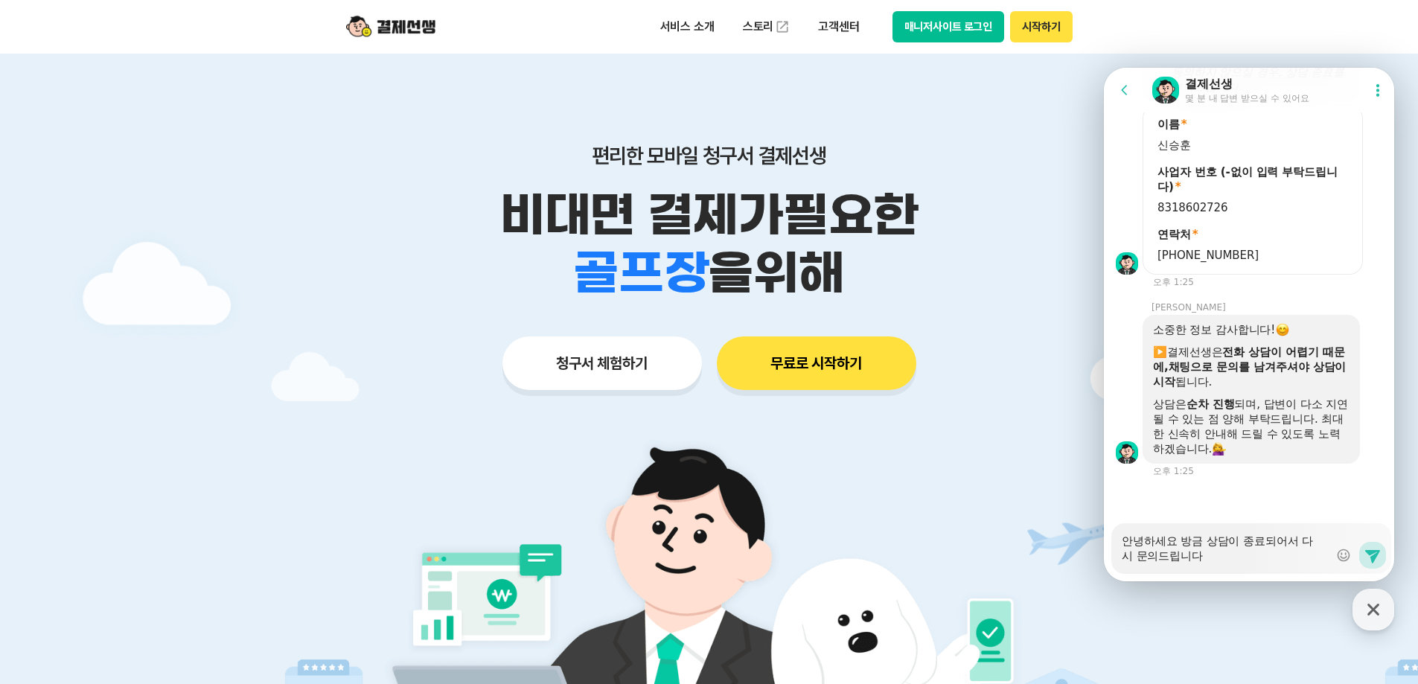
type textarea "x"
type textarea "안녕하세요 방금 상담이 종료되어서 다시 문의드립니다!"
type textarea "x"
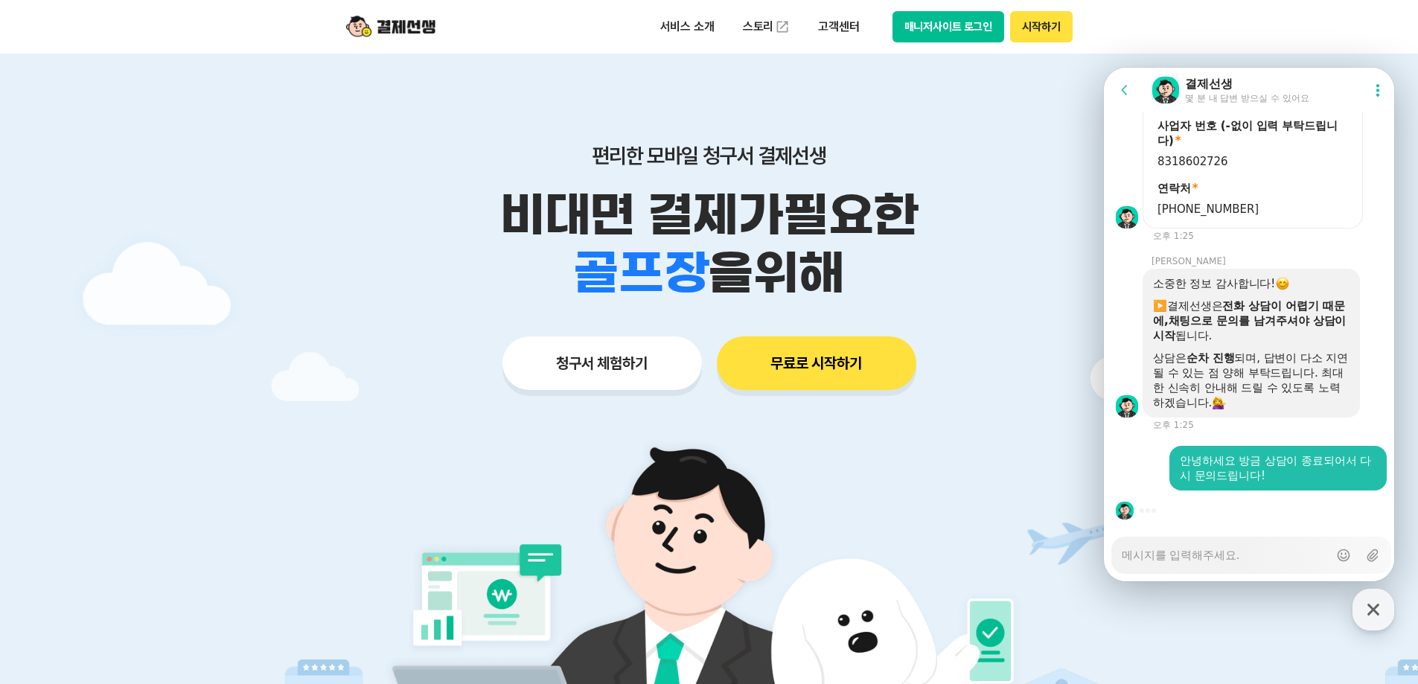
type textarea "x"
type textarea "ㅈ"
type textarea "x"
type textarea "저"
type textarea "x"
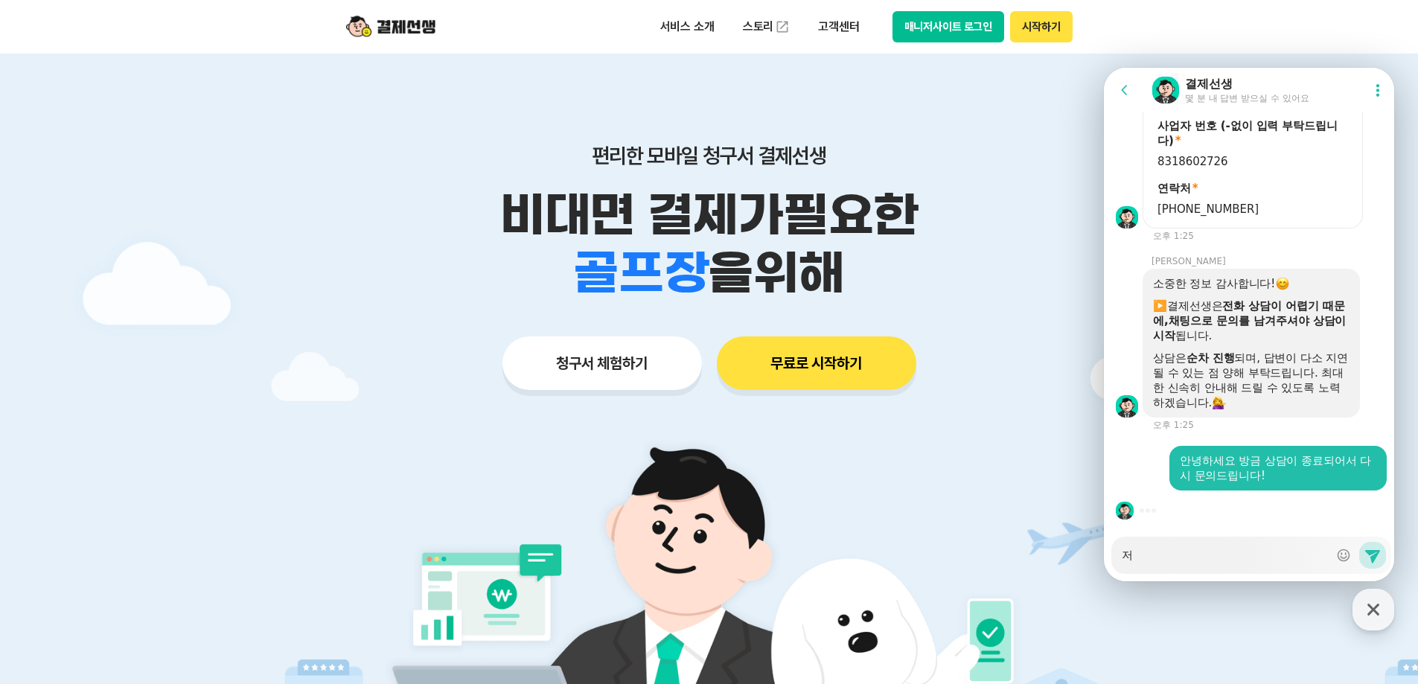
type textarea "젛"
type textarea "x"
type textarea "저흐"
type textarea "x"
type textarea "저희"
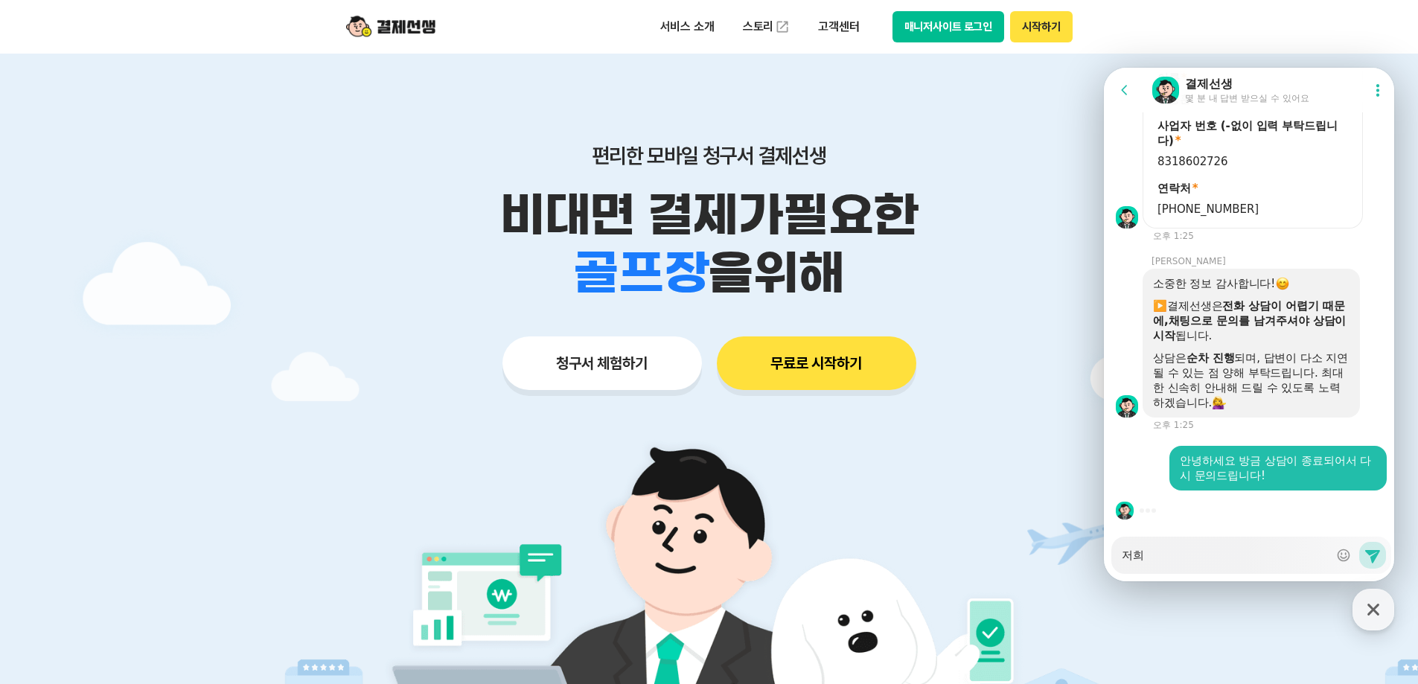
type textarea "x"
type textarea "저희"
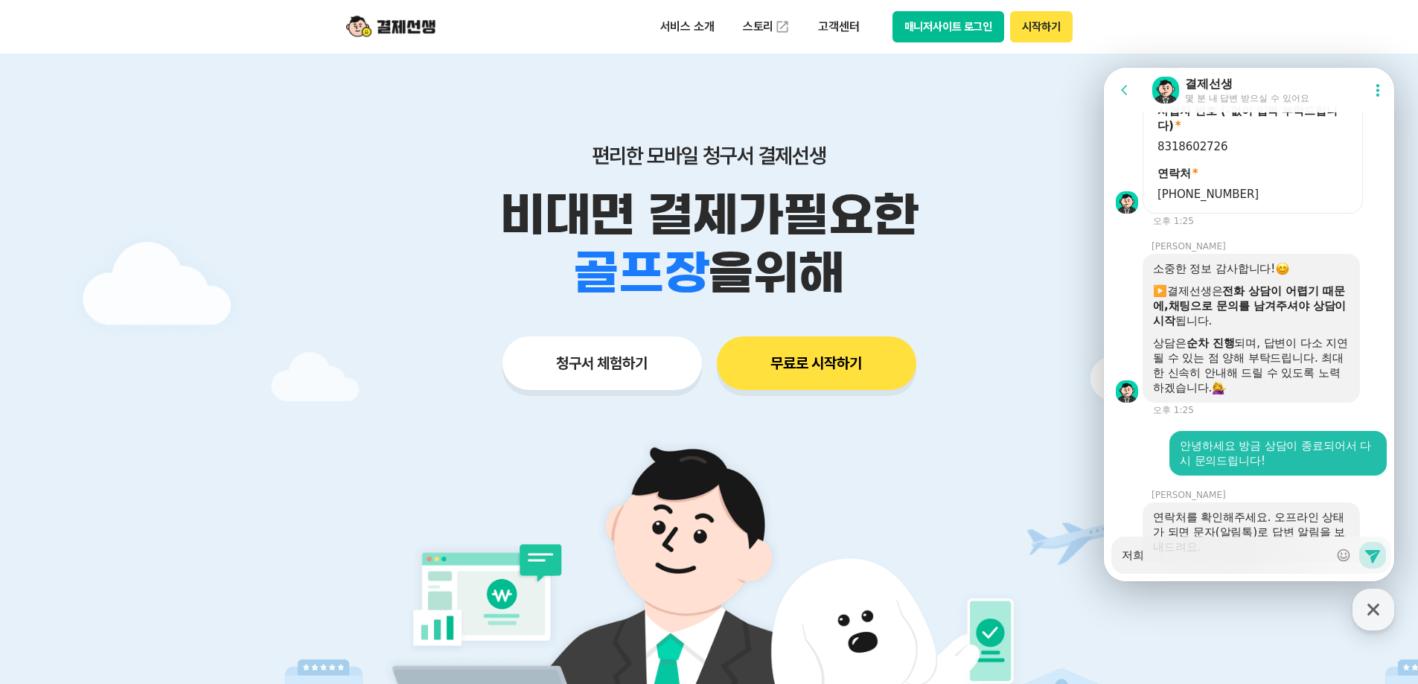
type textarea "x"
type textarea "저희 ㅅ"
type textarea "x"
type textarea "저희 사"
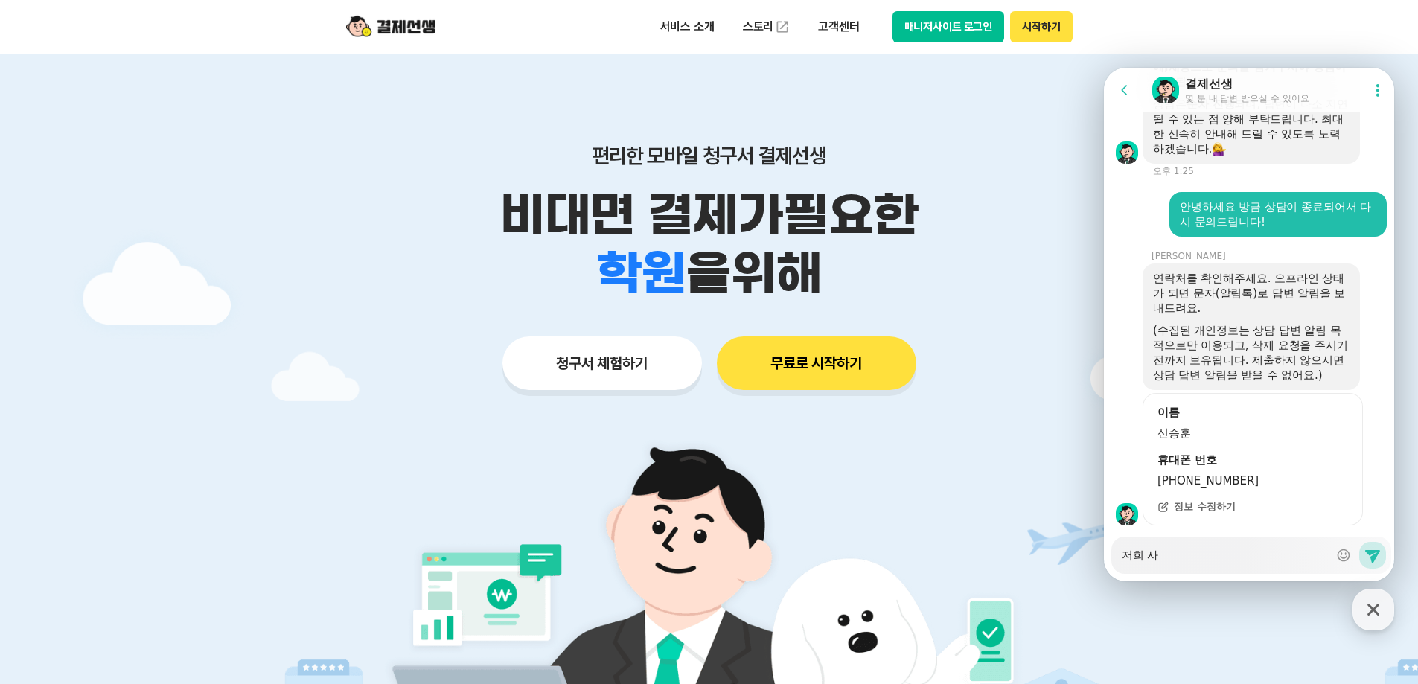
type textarea "x"
type textarea "저희 상"
type textarea "x"
type textarea "저희 사어"
type textarea "x"
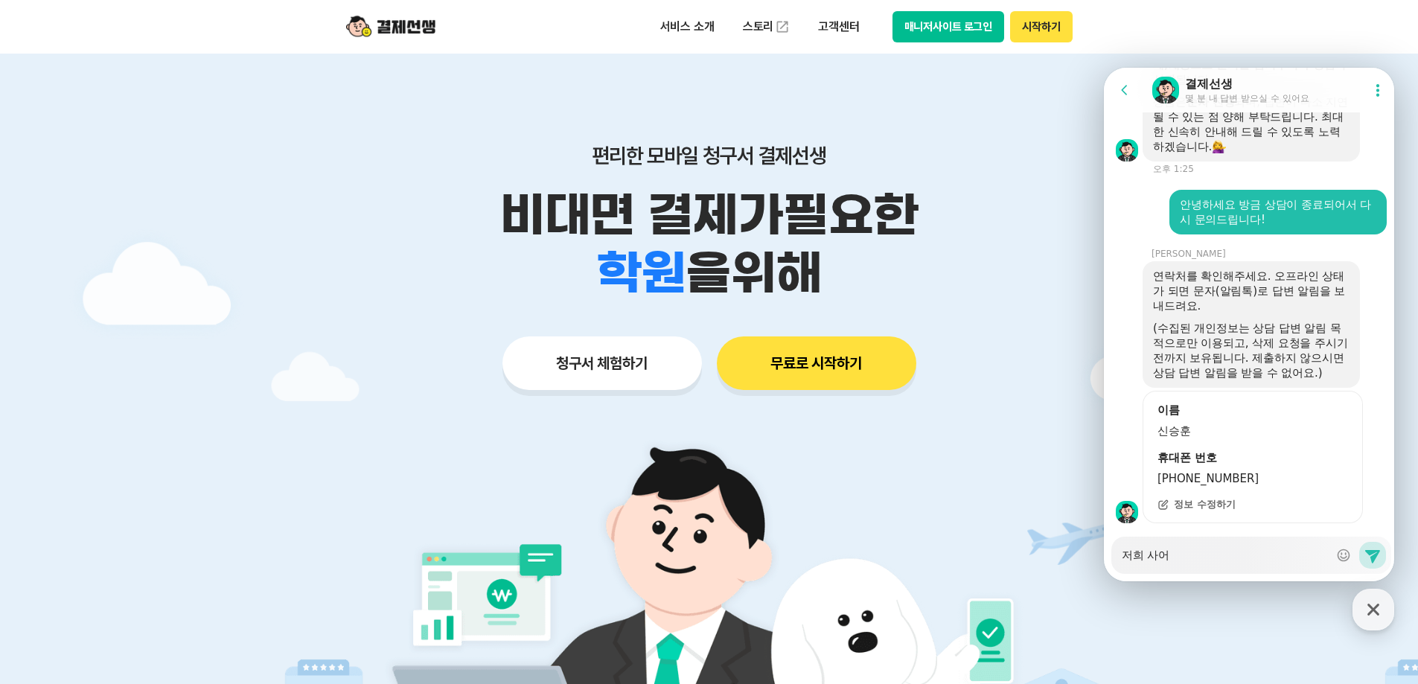
type textarea "저희 사업"
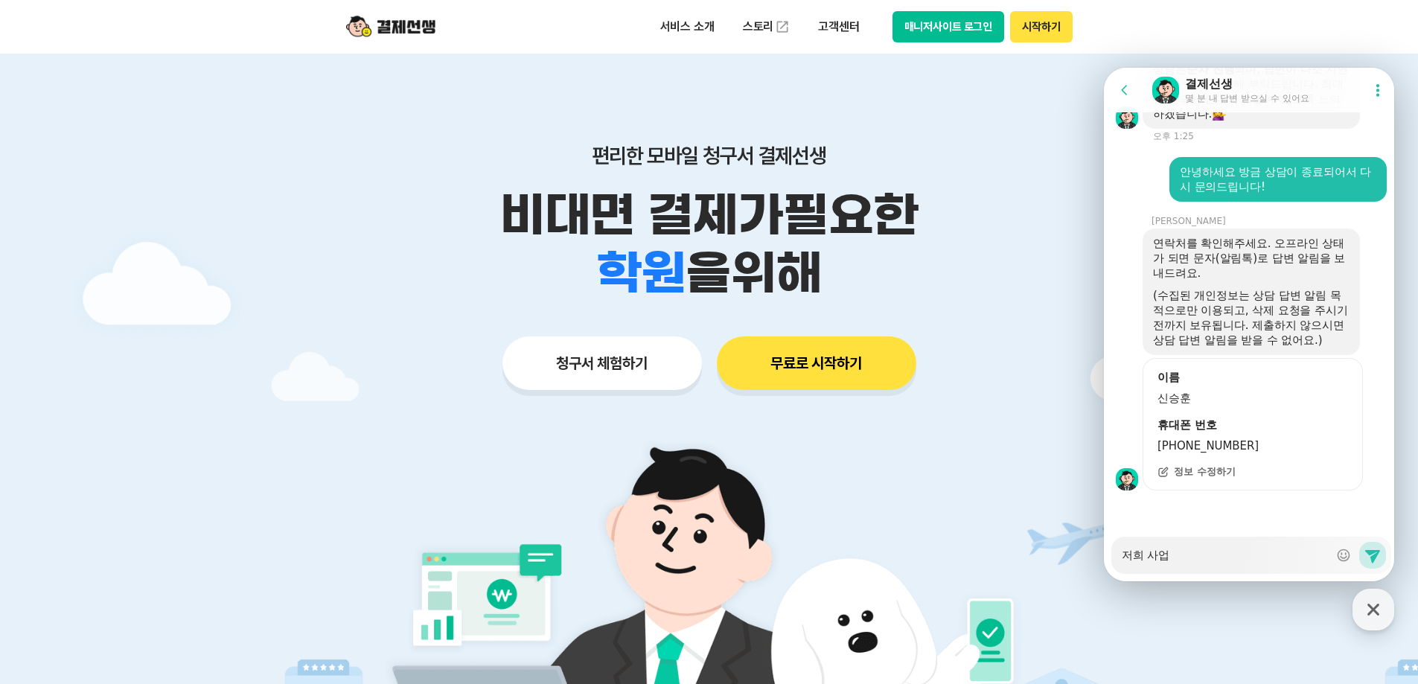
type textarea "x"
type textarea "저희 사업ㅈ"
type textarea "x"
type textarea "저희 사업자"
type textarea "x"
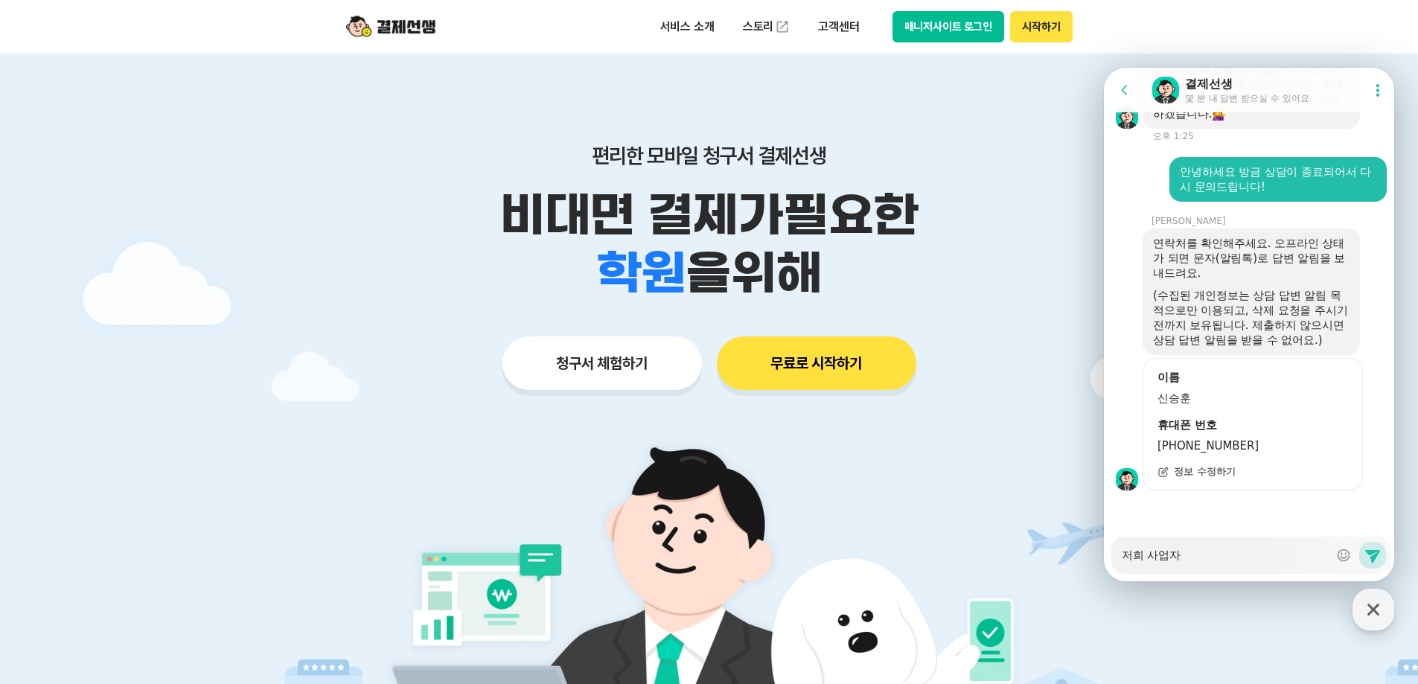
type textarea "저희 사업자"
type textarea "x"
type textarea "저희 사업자 ㅇ"
type textarea "x"
type textarea "저희 사업자 아"
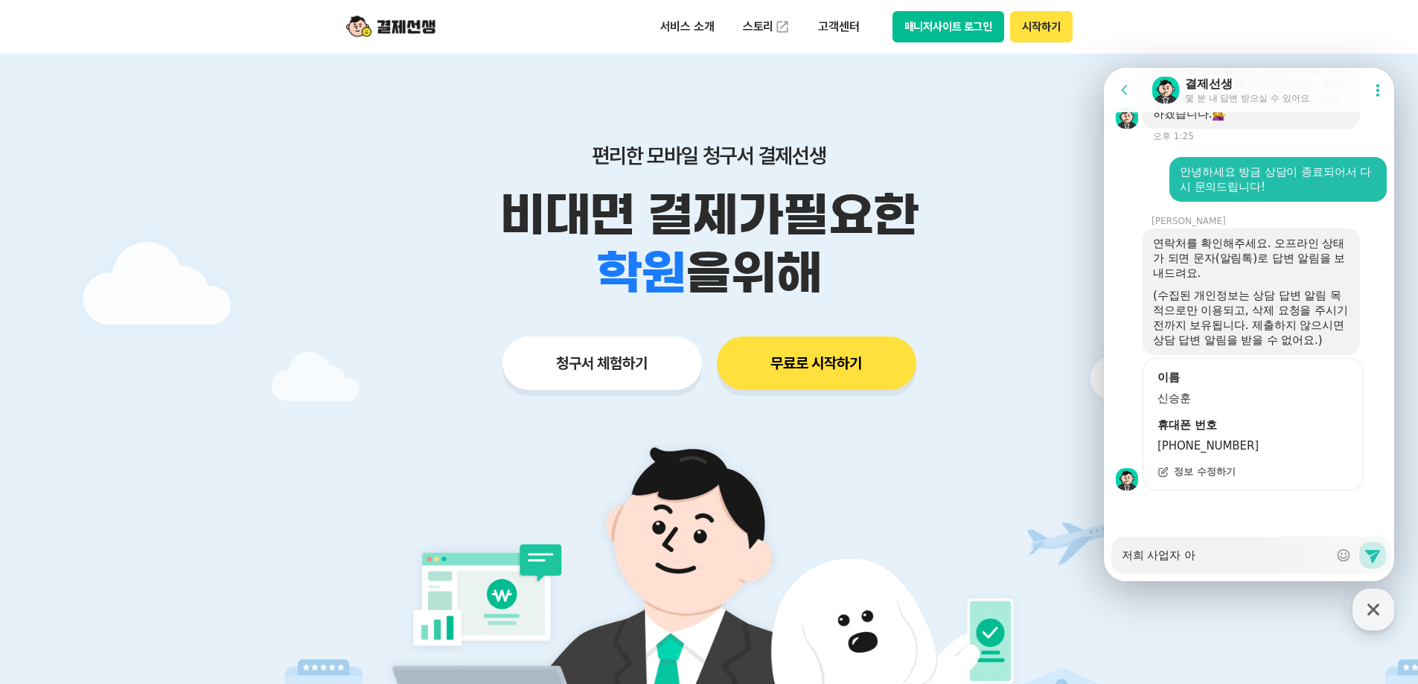
type textarea "x"
type textarea "저희 사업자 아이"
type textarea "x"
type textarea "저희 사업자 아이디"
type textarea "x"
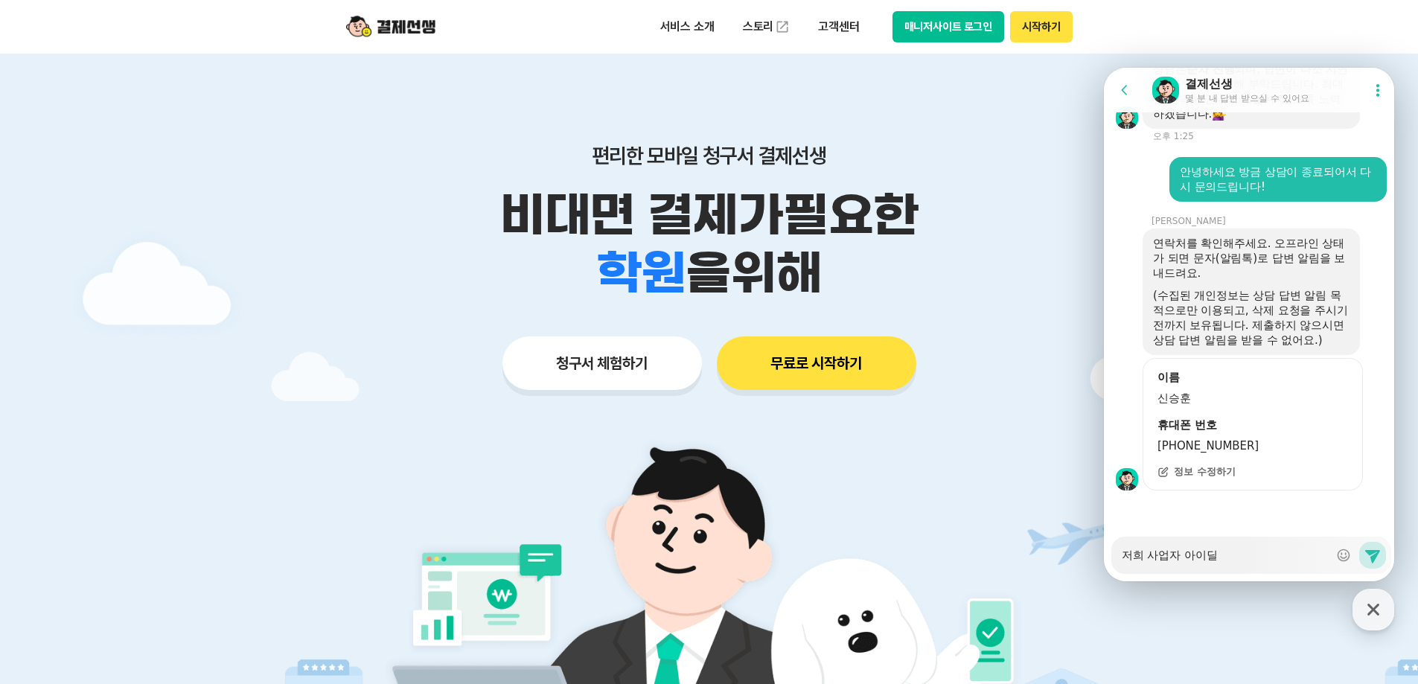
type textarea "저희 사업자 아이디르"
type textarea "x"
type textarea "저희 사업자 아이디를"
type textarea "x"
type textarea "저희 사업자 아이디를"
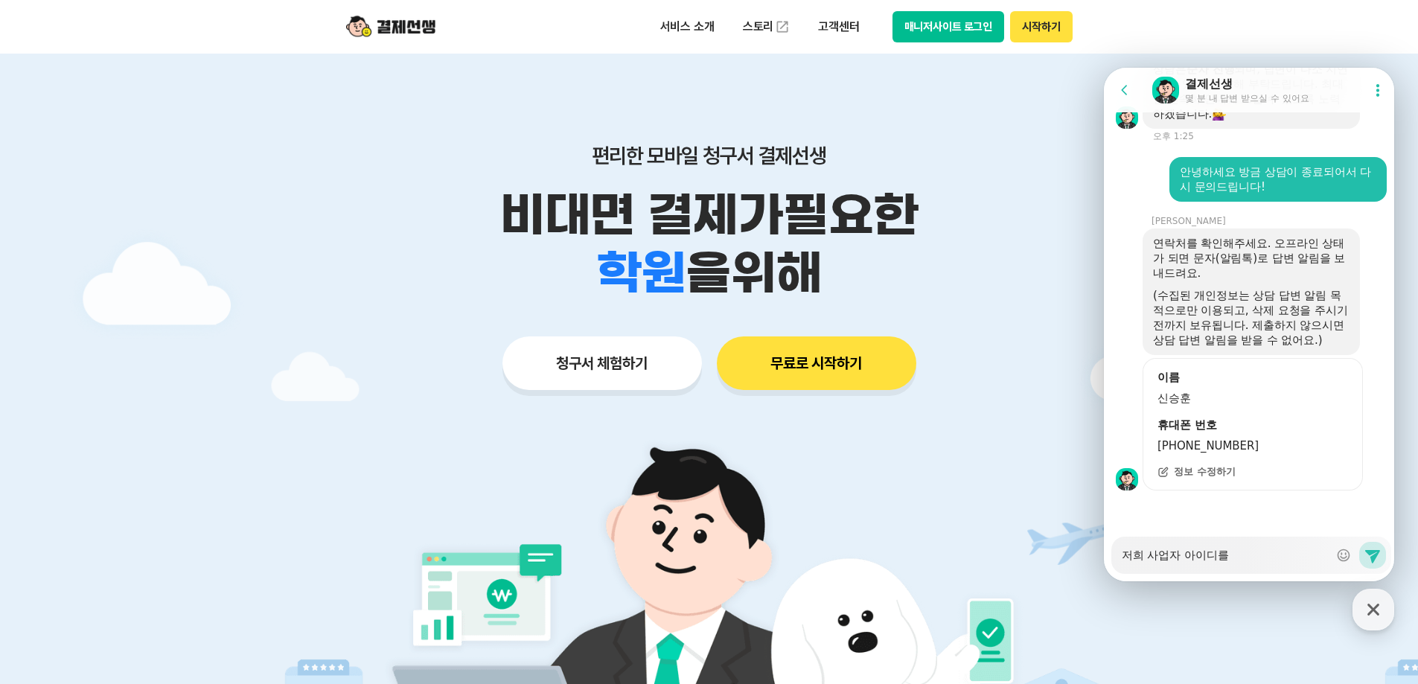
type textarea "x"
type textarea "저희 사업자 아이디를 ㅇ"
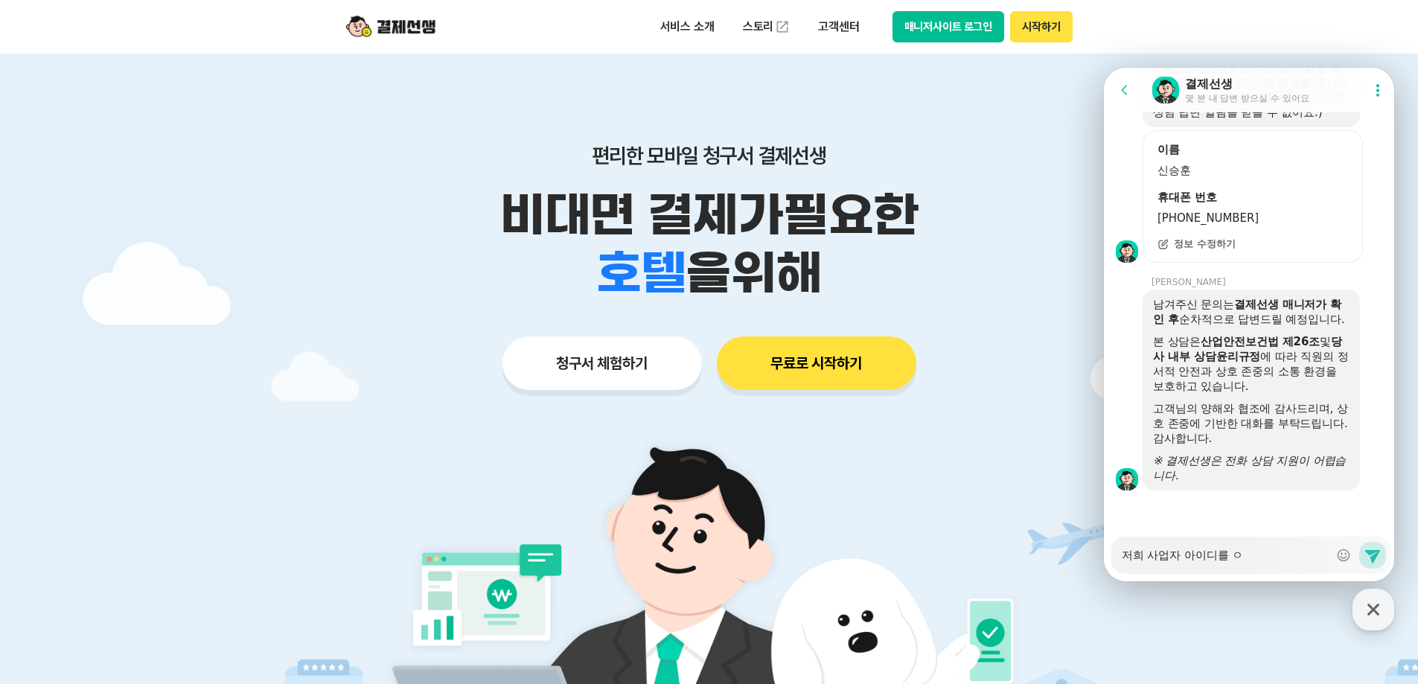
scroll to position [1733, 0]
click at [1286, 556] on textarea "저희 사업자 아이디를 ㅇ" at bounding box center [1225, 550] width 207 height 25
type textarea "x"
type textarea "저희 사업자 아이디를"
type textarea "x"
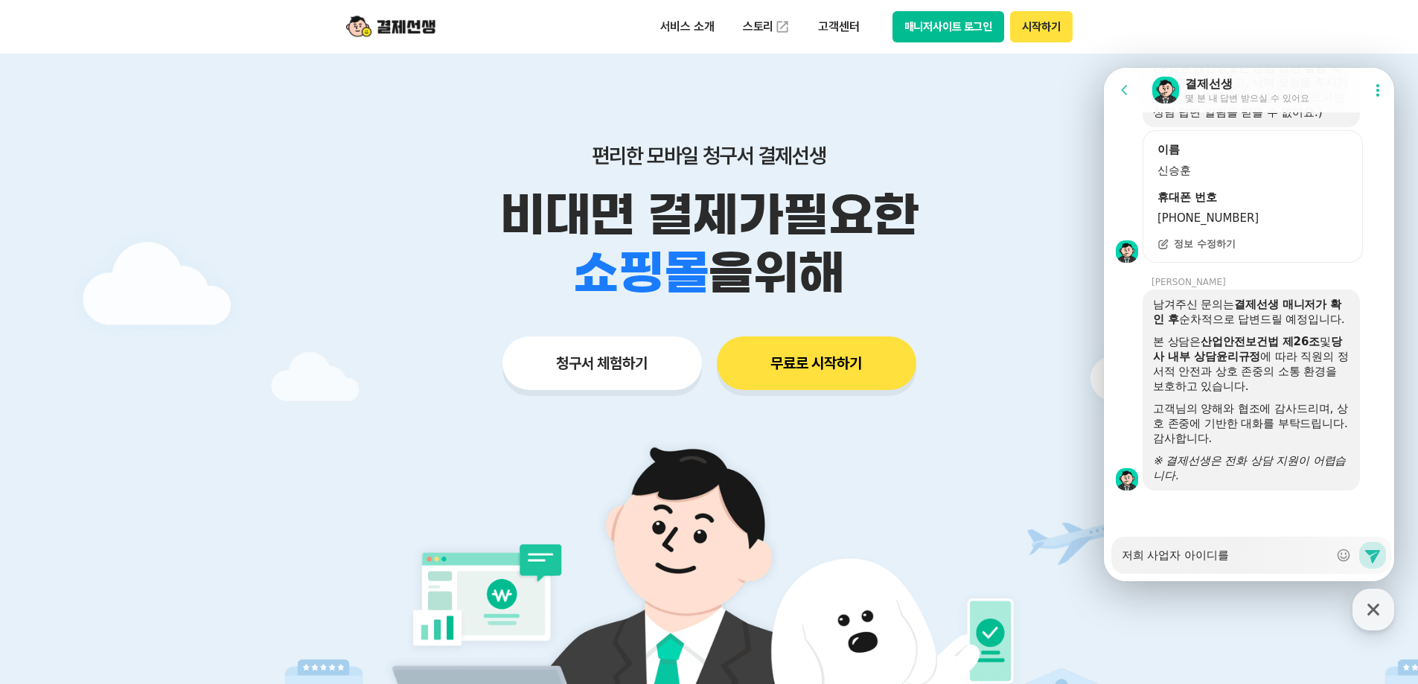
type textarea "저희 사업자 아이디를 ㅇ"
type textarea "x"
type textarea "저희 사업자 아이디를 유"
type textarea "x"
type textarea "저희 사업자 아이디를 유ㅗ"
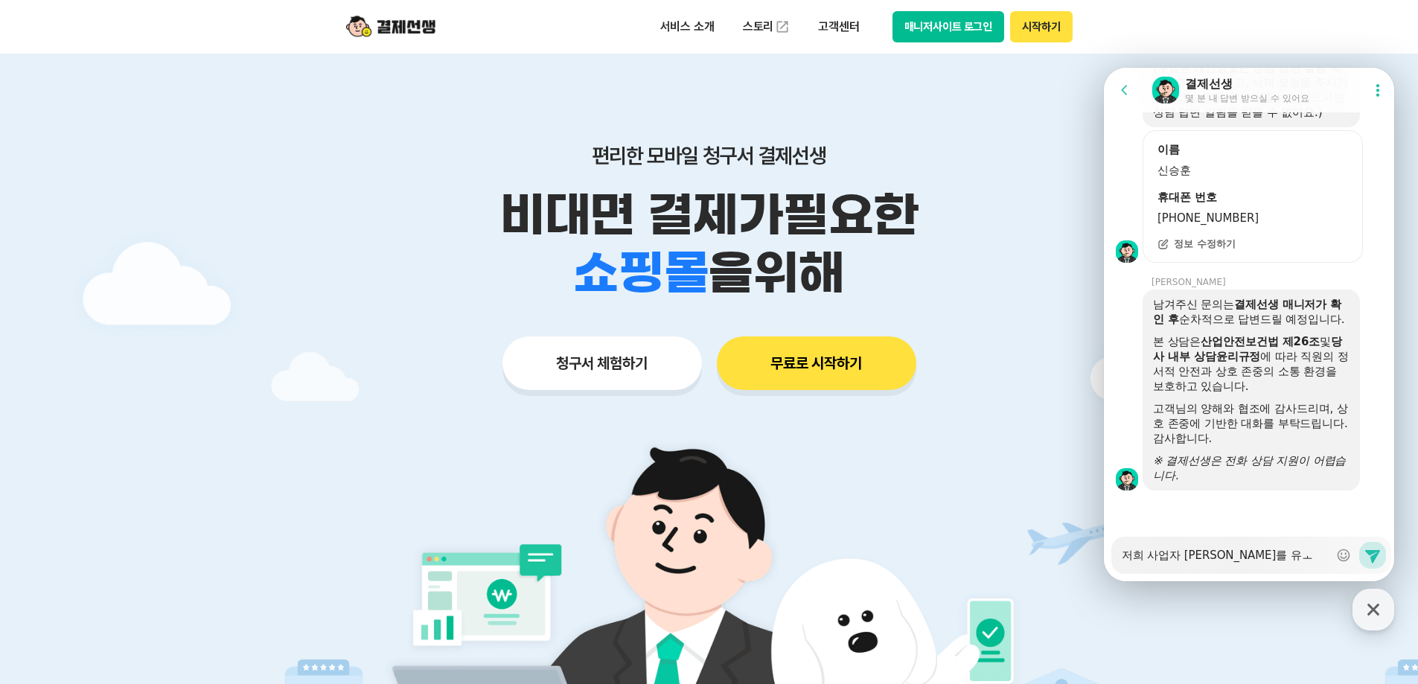
type textarea "x"
type textarea "저희 사업자 아이디를 유ㅗㄹ"
type textarea "x"
type textarea "저희 사업자 아이디를 유ㅗㄻ"
type textarea "x"
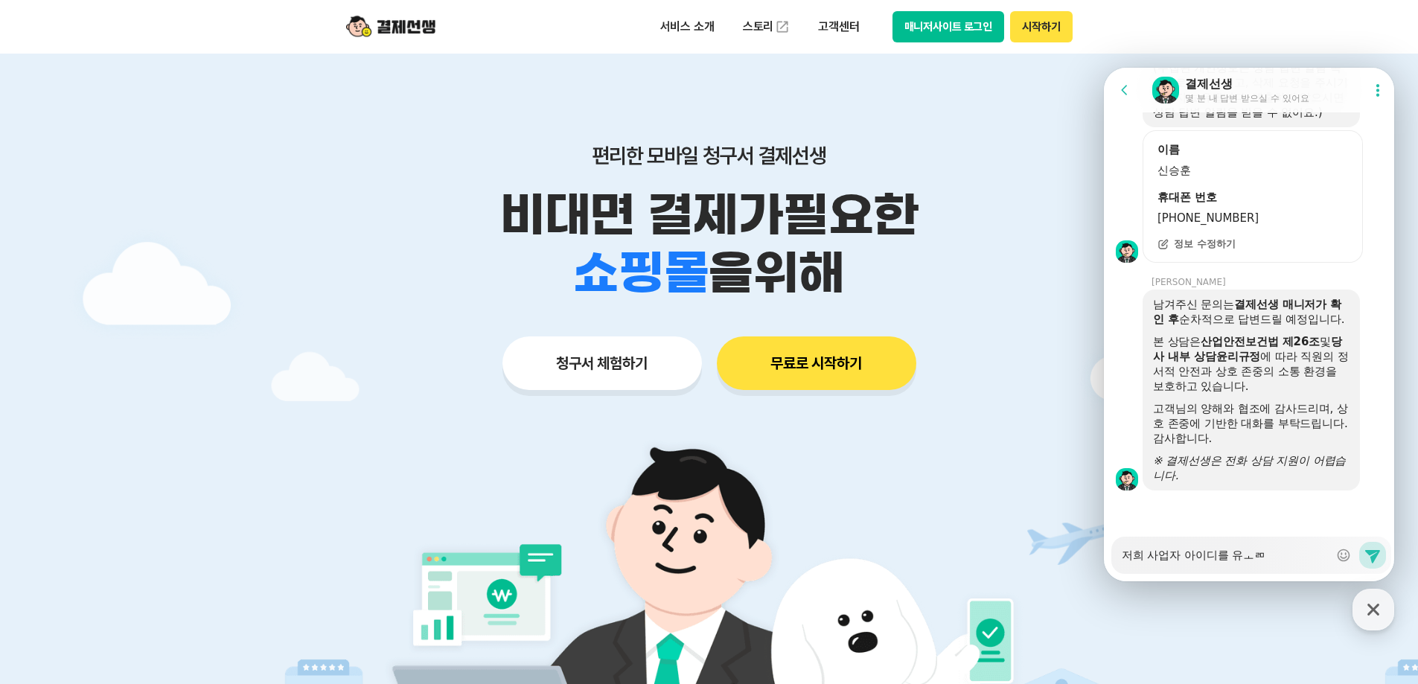
type textarea "저희 사업자 아이디를 유ㅗㄹ"
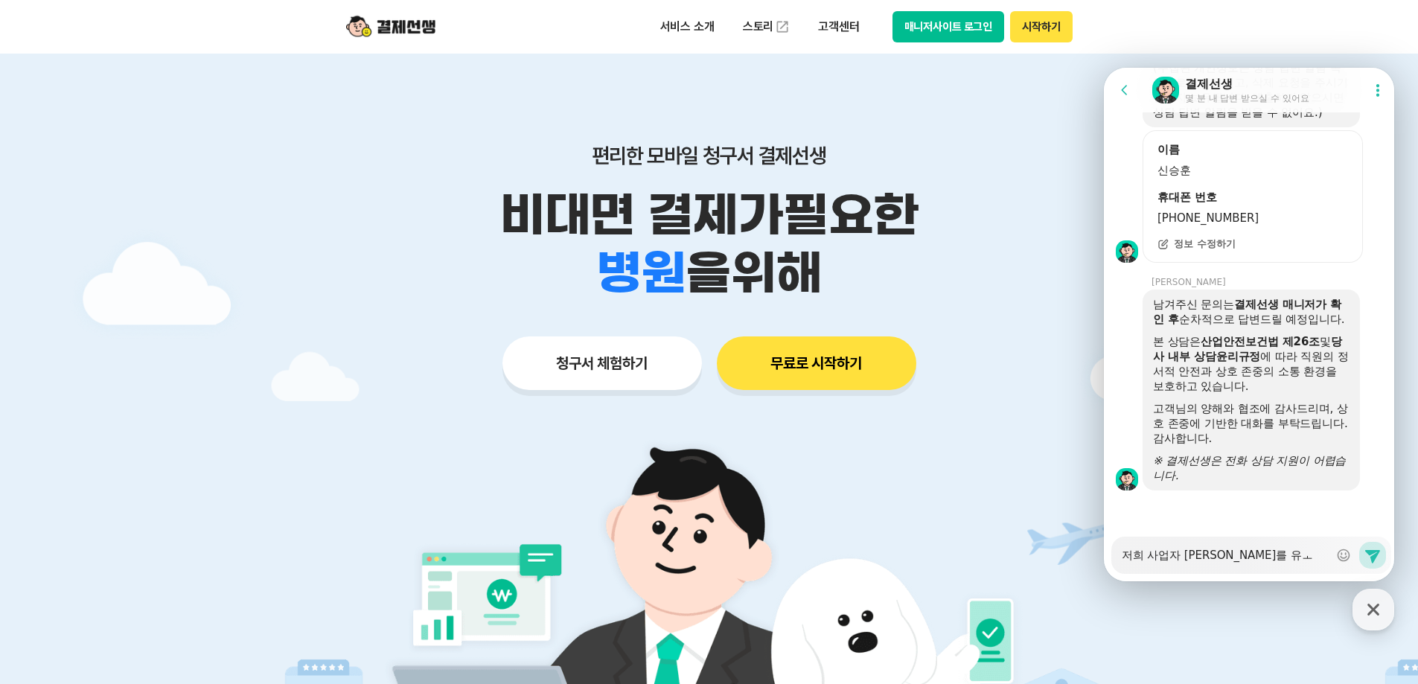
type textarea "x"
type textarea "저희 사업자 아이디를 유ㅗ"
type textarea "x"
type textarea "저희 사업자 아이디를 유"
type textarea "x"
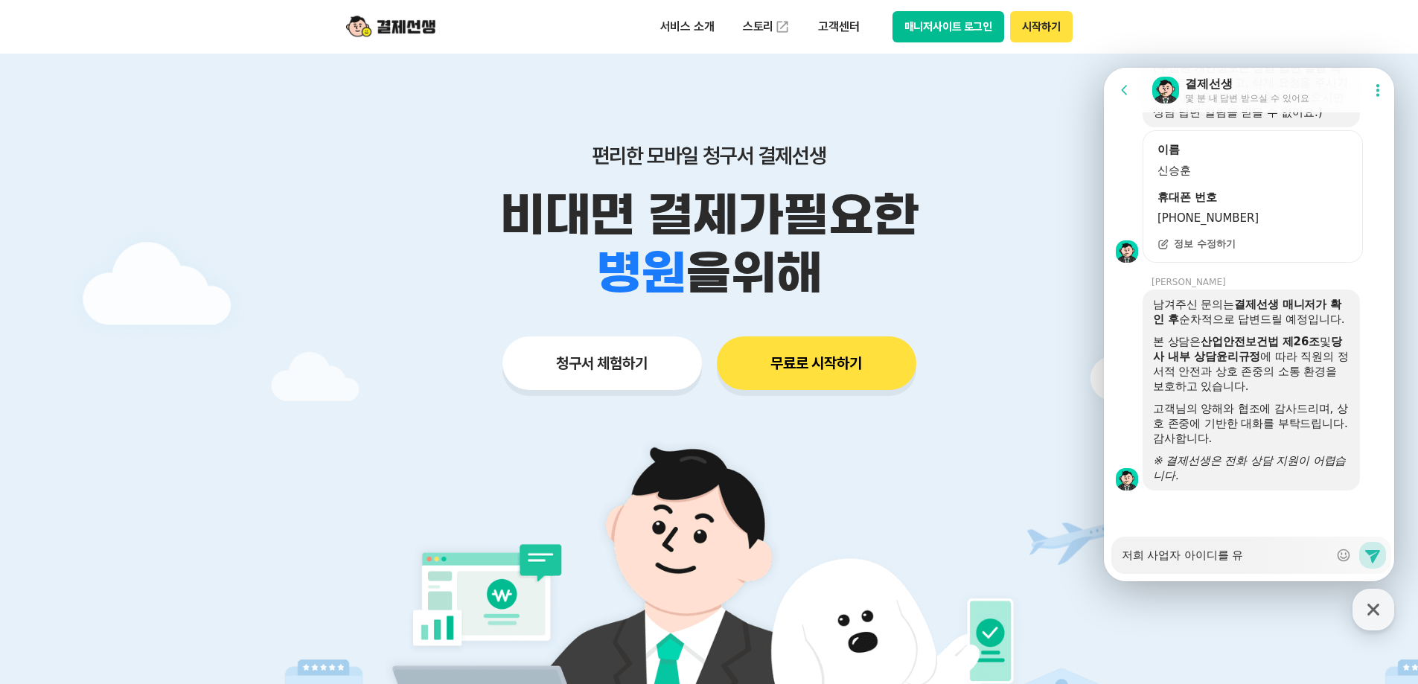
type textarea "저희 사업자 아이디를"
type textarea "x"
type textarea "저희 사업자 아이디를 ㅇ"
type textarea "x"
type textarea "저희 사업자 아이디를 오"
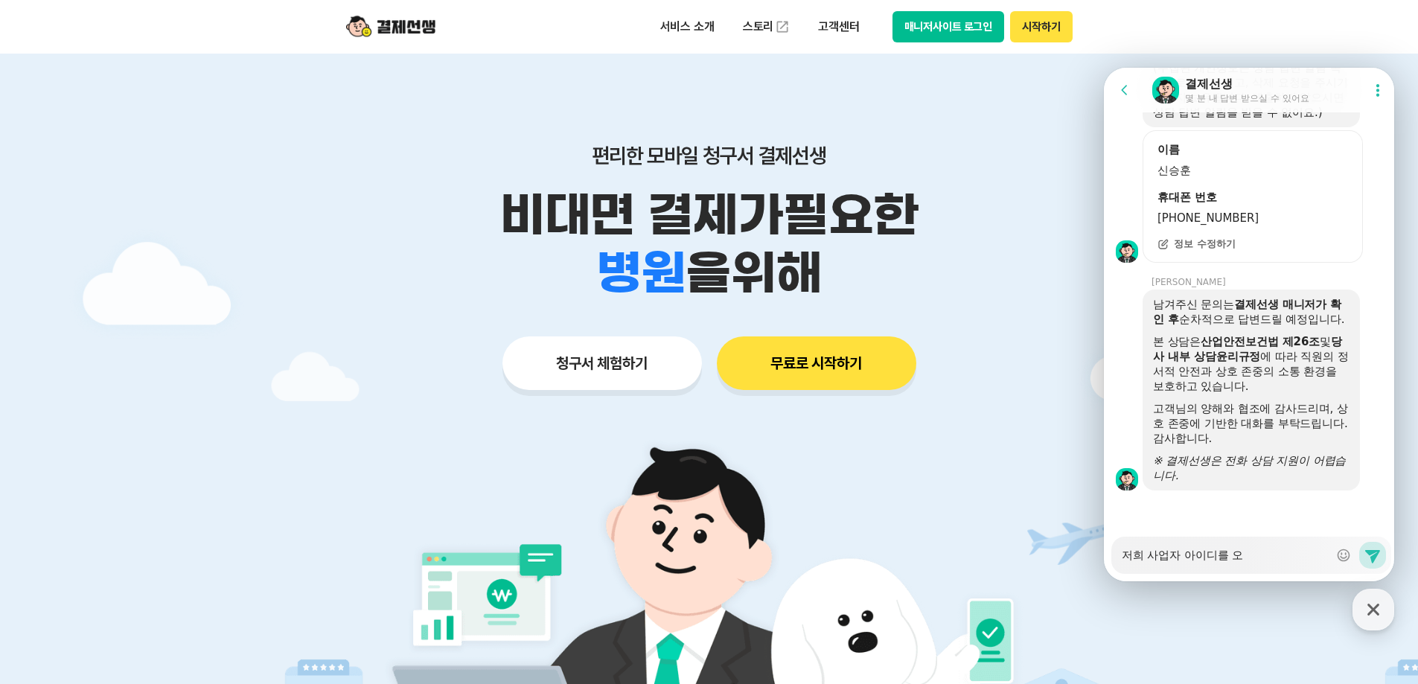
type textarea "x"
type textarea "저희 사업자 아이디를 올"
type textarea "x"
type textarea "저희 사업자 아이디를 옮"
type textarea "x"
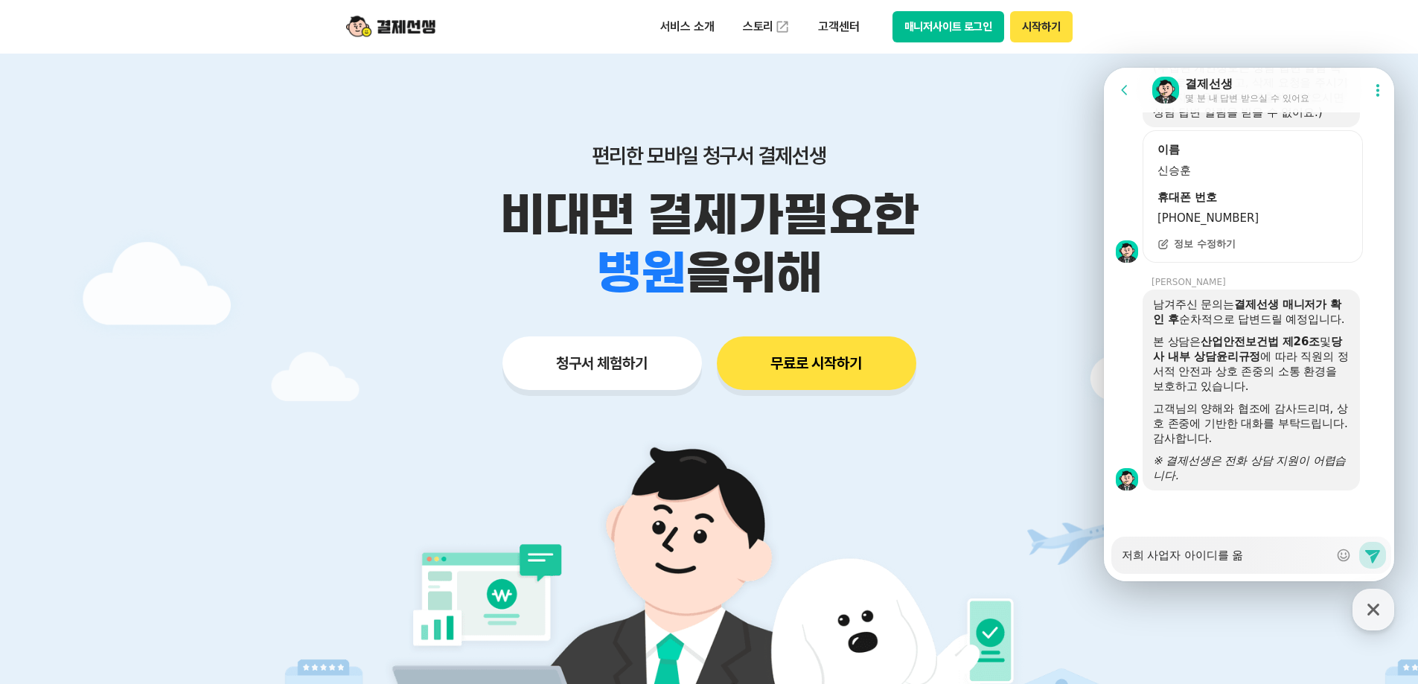
type textarea "저희 사업자 아이디를 옮ㄱ"
type textarea "x"
type textarea "저희 사업자 아이디를 옮기"
type textarea "x"
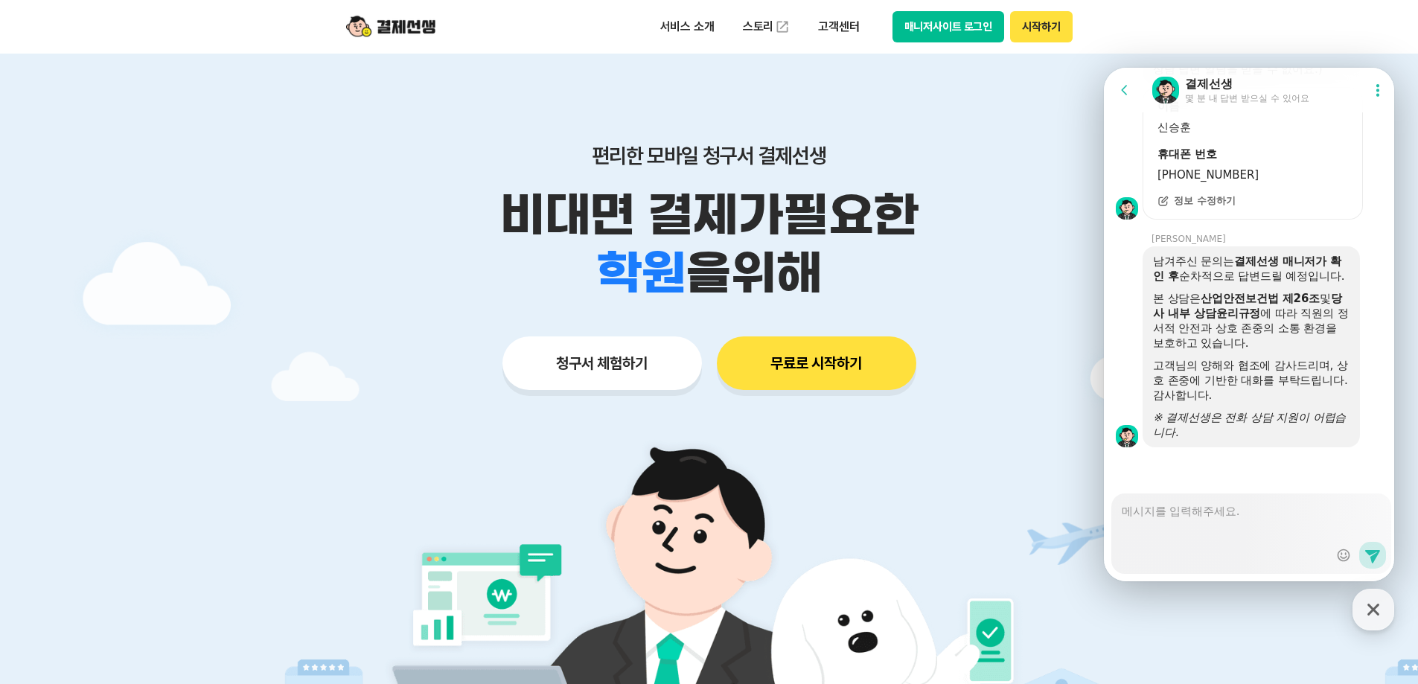
scroll to position [1823, 0]
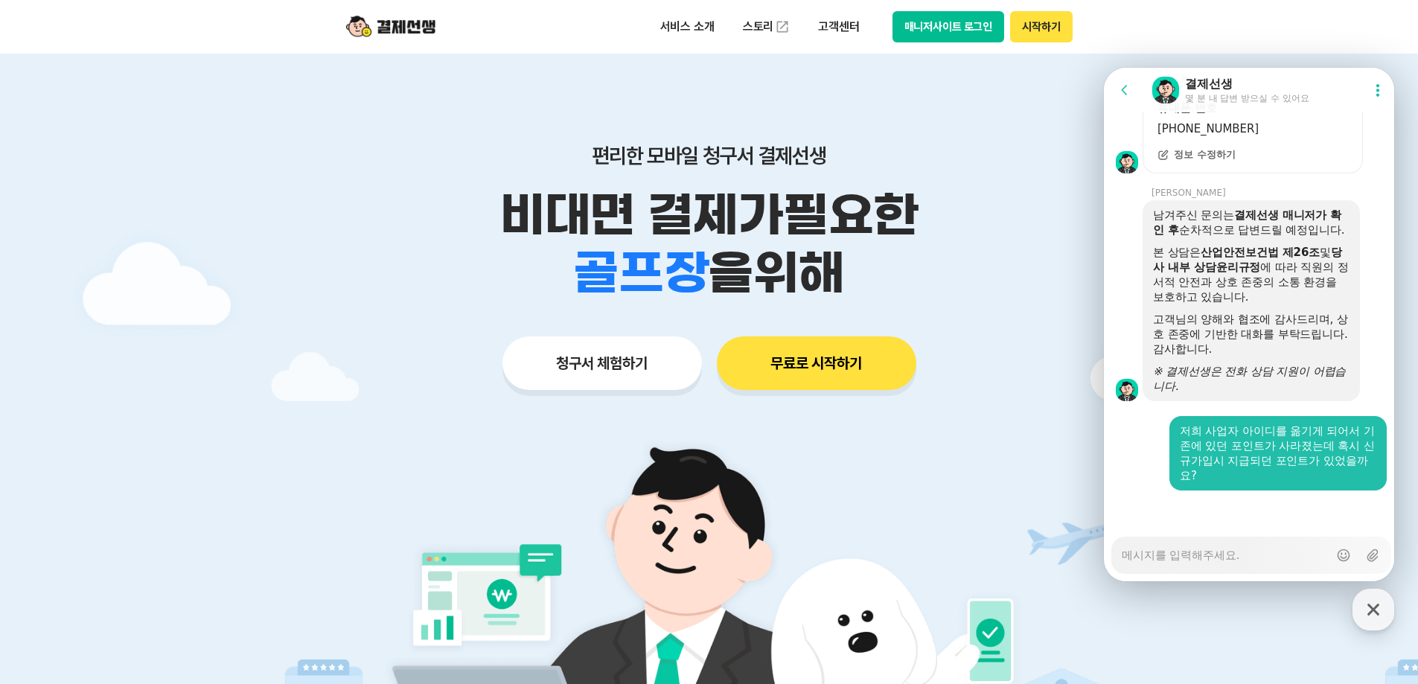
click at [871, 49] on div "서비스 소개 스토리 고객센터 매니저사이트 로그인 시작하기" at bounding box center [709, 27] width 762 height 54
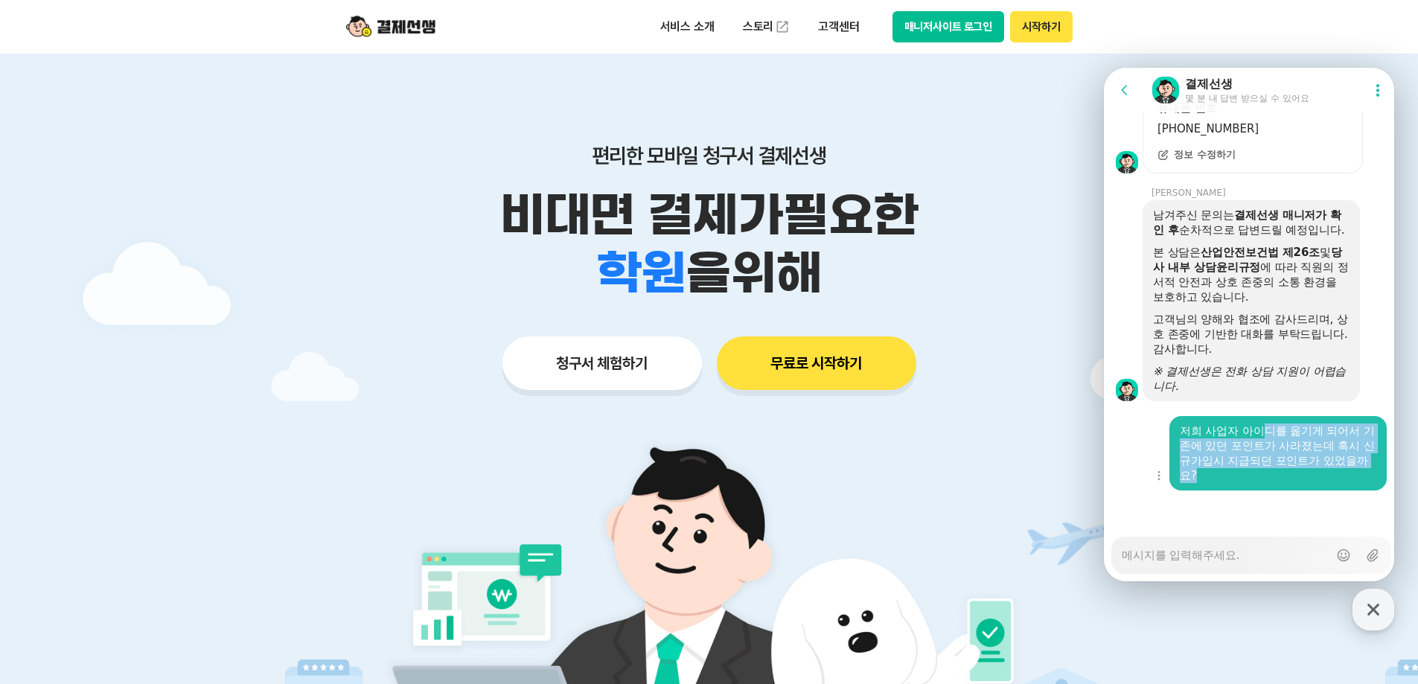
drag, startPoint x: 1311, startPoint y: 489, endPoint x: 1268, endPoint y: 418, distance: 82.9
click at [1268, 418] on div "저희 사업자 아이디를 옮기게 되어서 기존에 있던 포인트가 사라졌는데 혹시 신규가입시 지급되던 포인트가 있었을까요?" at bounding box center [1278, 453] width 217 height 74
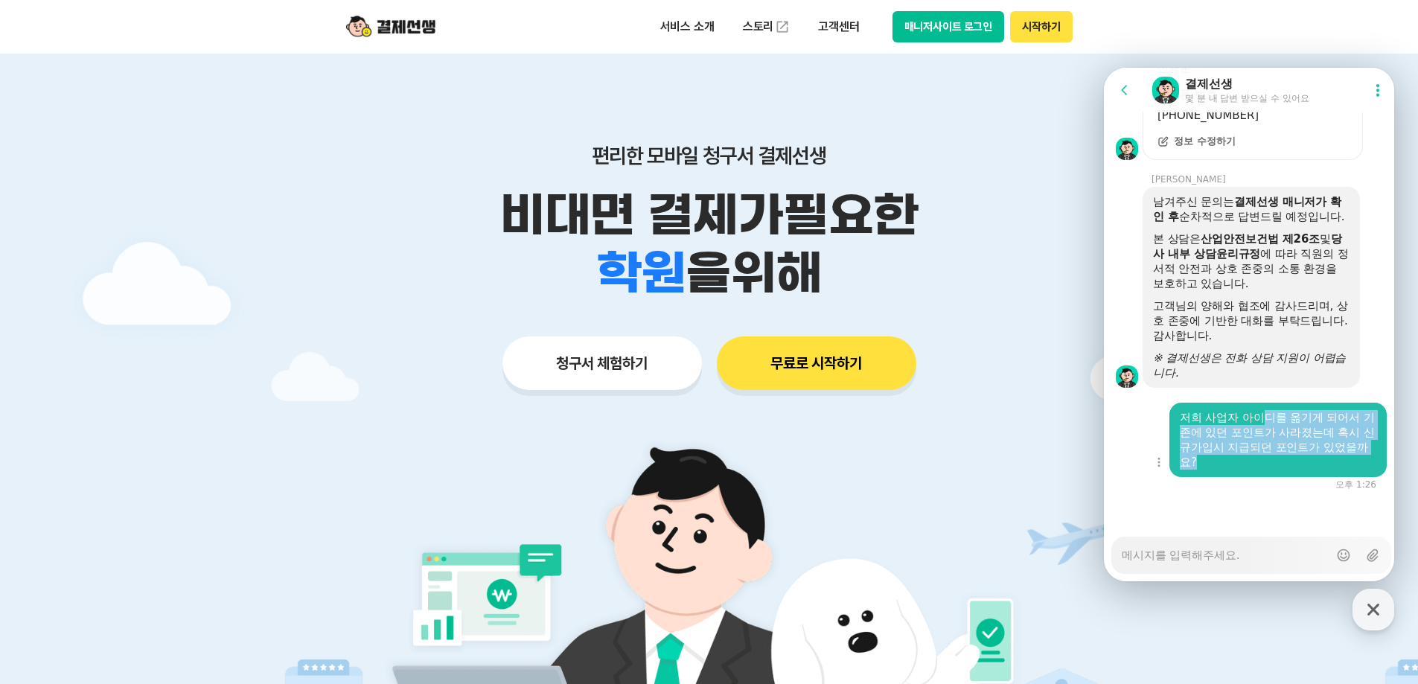
click at [1267, 418] on div "저희 사업자 아이디를 옮기게 되어서 기존에 있던 포인트가 사라졌는데 혹시 신규가입시 지급되던 포인트가 있었을까요?" at bounding box center [1278, 440] width 217 height 74
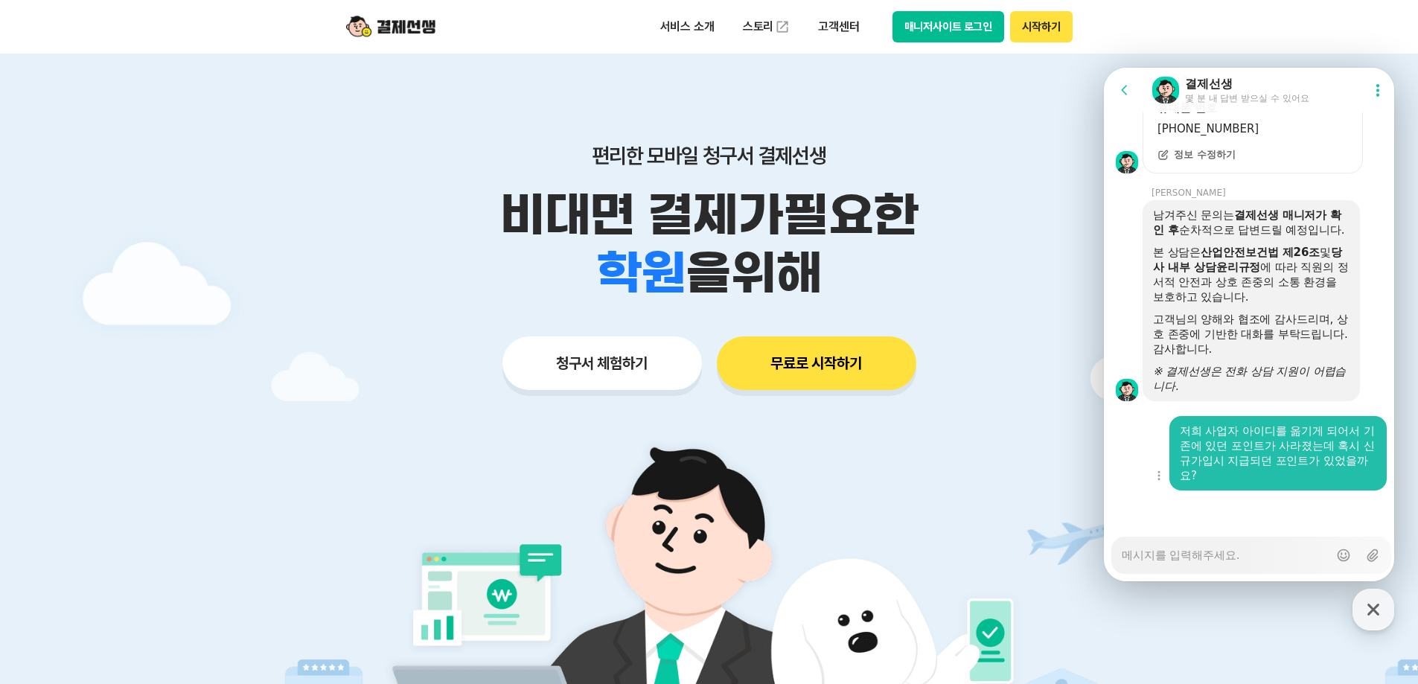
click at [1249, 425] on div "저희 사업자 아이디를 옮기게 되어서 기존에 있던 포인트가 사라졌는데 혹시 신규가입시 지급되던 포인트가 있었을까요?" at bounding box center [1278, 454] width 197 height 60
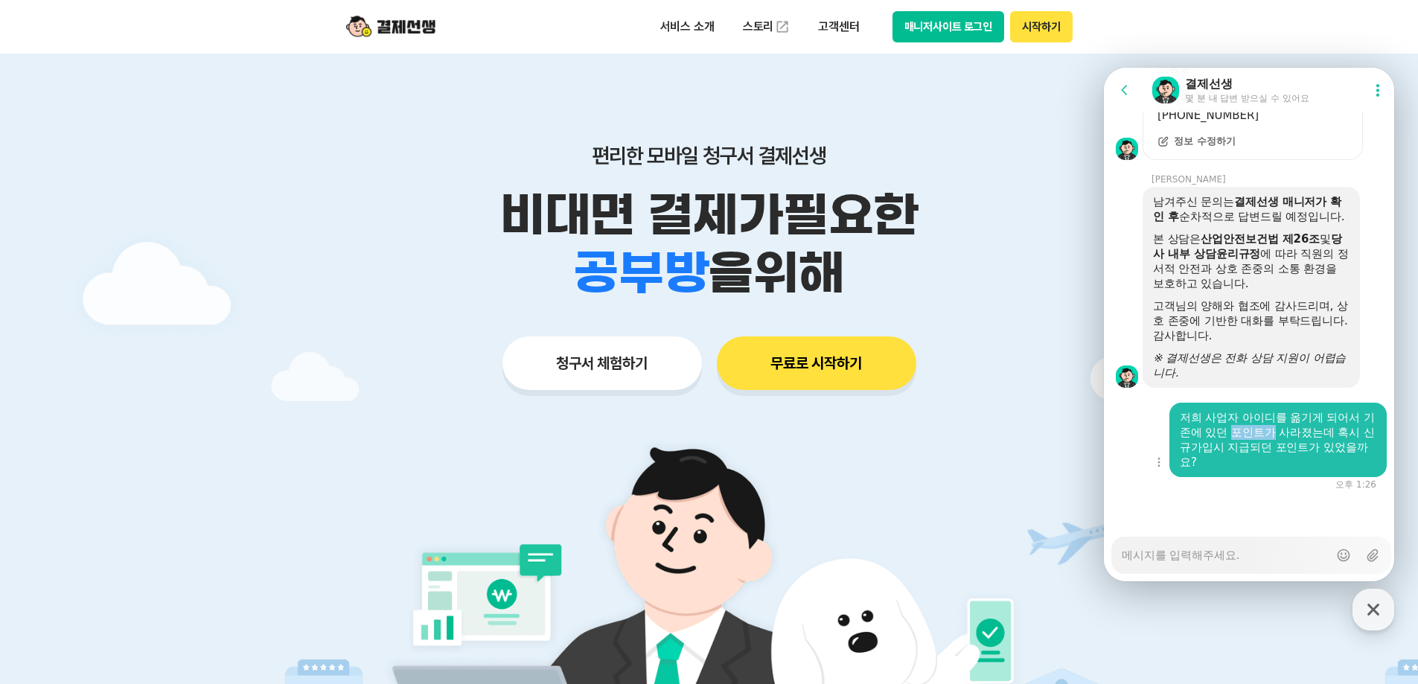
click at [1249, 425] on div "저희 사업자 아이디를 옮기게 되어서 기존에 있던 포인트가 사라졌는데 혹시 신규가입시 지급되던 포인트가 있었을까요?" at bounding box center [1278, 440] width 197 height 60
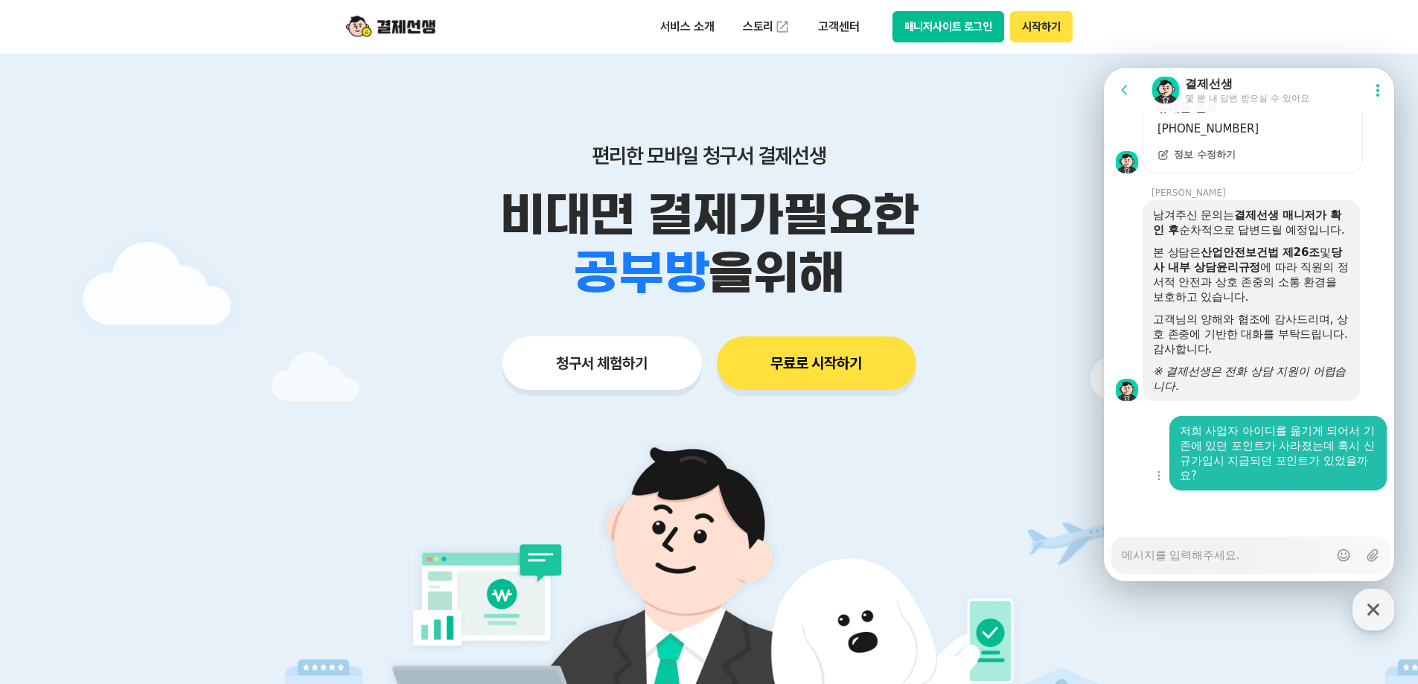
click at [1256, 458] on div "저희 사업자 아이디를 옮기게 되어서 기존에 있던 포인트가 사라졌는데 혹시 신규가입시 지급되던 포인트가 있었을까요?" at bounding box center [1278, 454] width 197 height 60
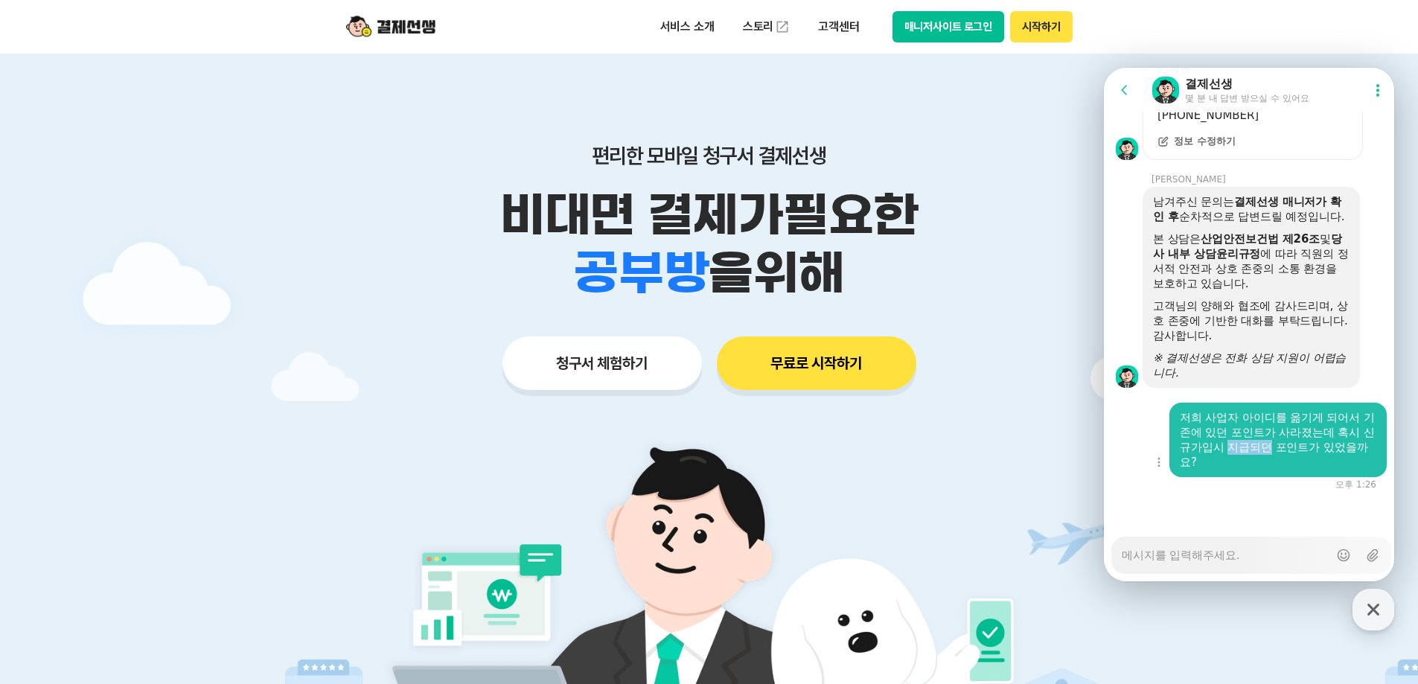
click at [1256, 458] on div "저희 사업자 아이디를 옮기게 되어서 기존에 있던 포인트가 사라졌는데 혹시 신규가입시 지급되던 포인트가 있었을까요?" at bounding box center [1278, 440] width 197 height 60
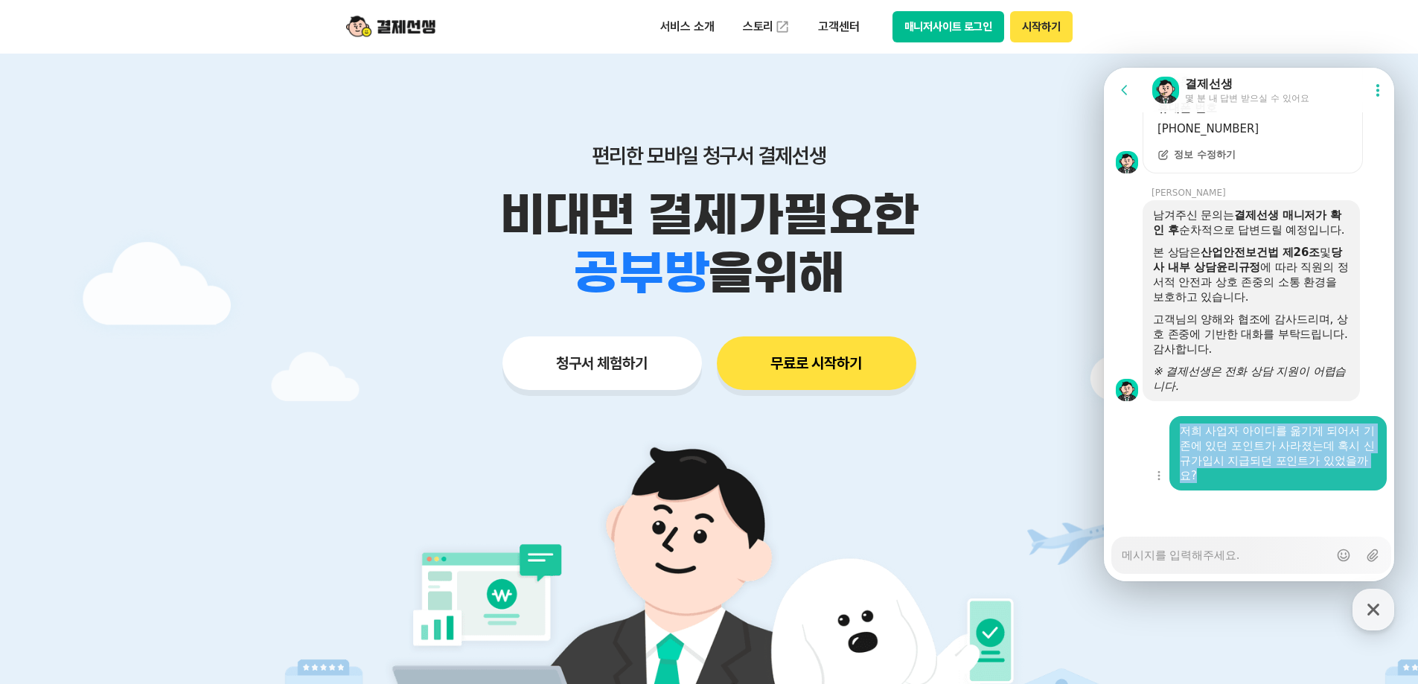
click at [1256, 458] on div "저희 사업자 아이디를 옮기게 되어서 기존에 있던 포인트가 사라졌는데 혹시 신규가입시 지급되던 포인트가 있었을까요?" at bounding box center [1278, 454] width 197 height 60
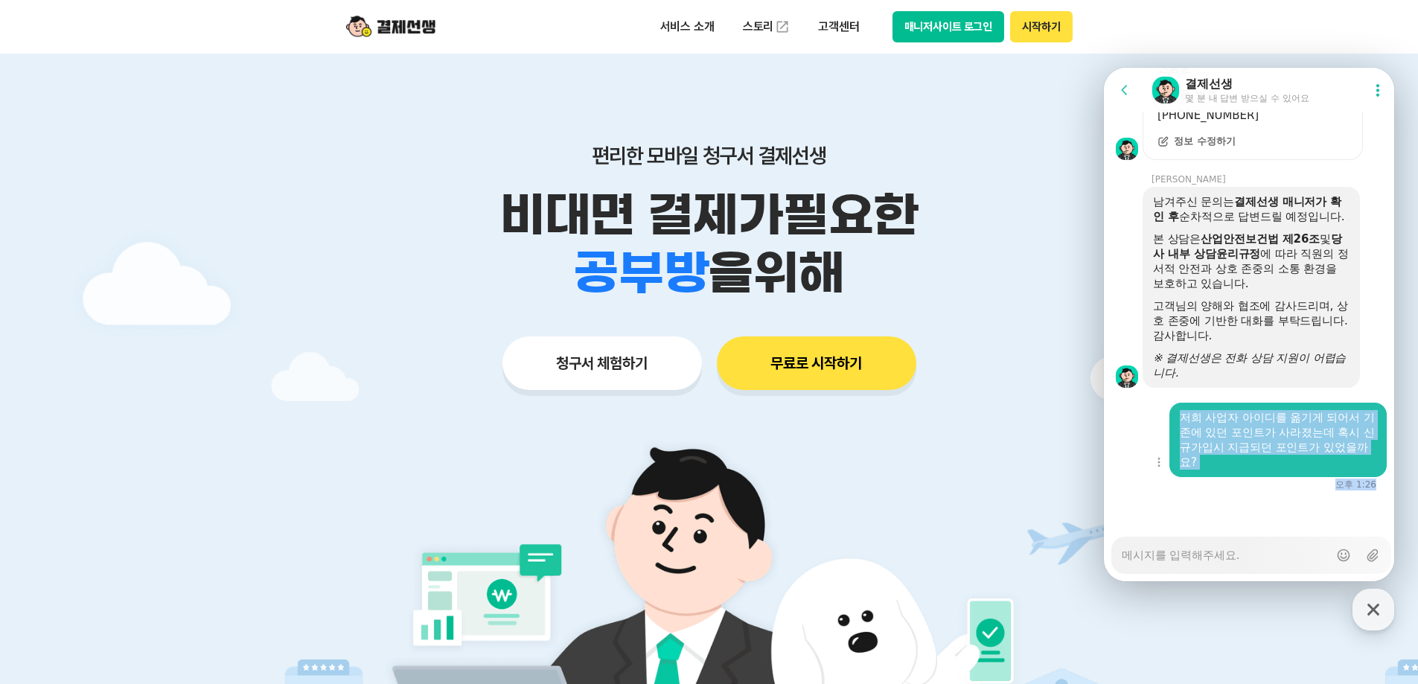
click at [1304, 406] on div "저희 사업자 아이디를 옮기게 되어서 기존에 있던 포인트가 사라졌는데 혹시 신규가입시 지급되던 포인트가 있었을까요?" at bounding box center [1278, 440] width 217 height 74
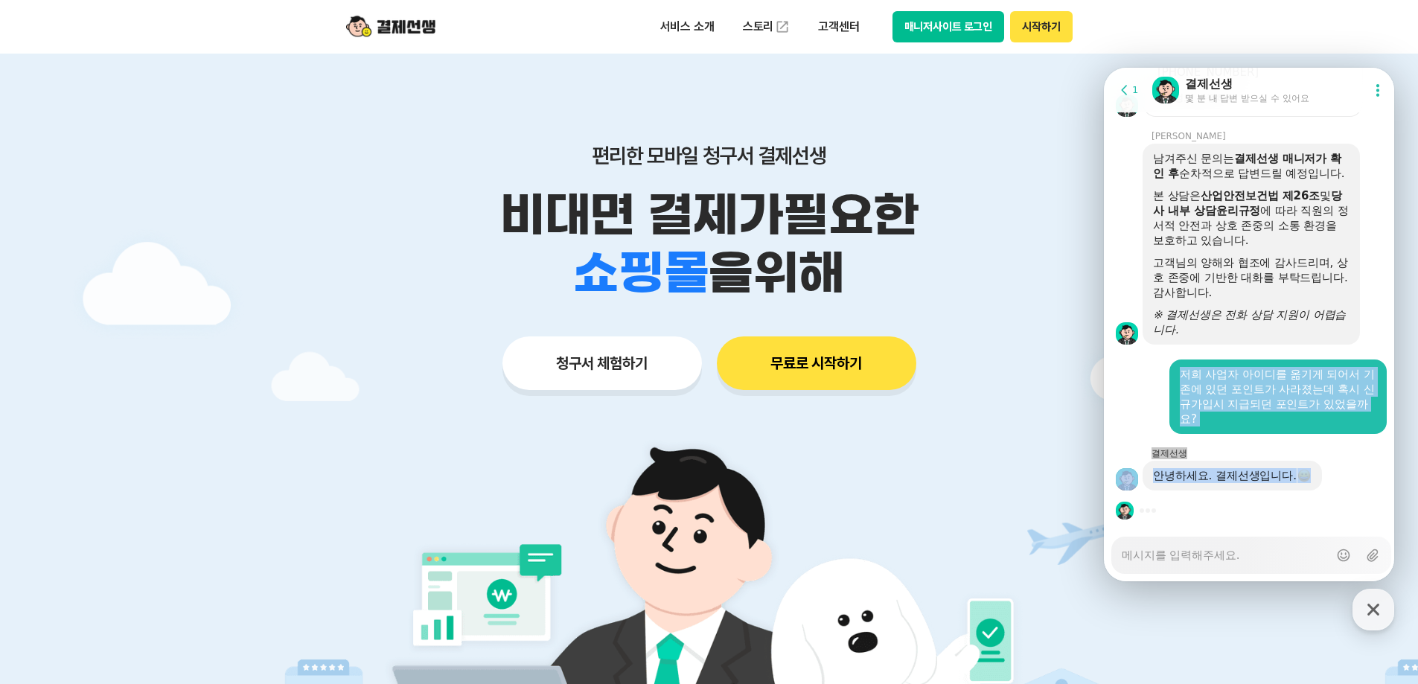
scroll to position [1879, 0]
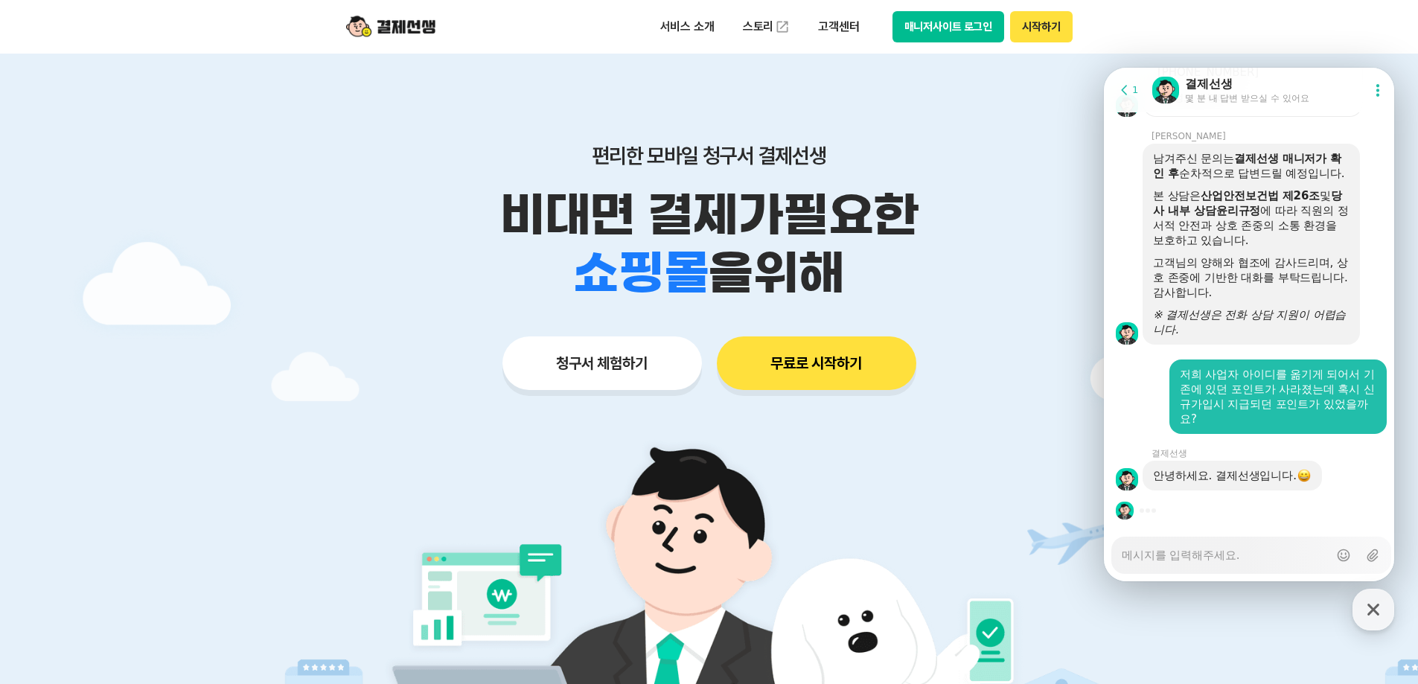
click at [1351, 513] on div at bounding box center [1251, 511] width 295 height 40
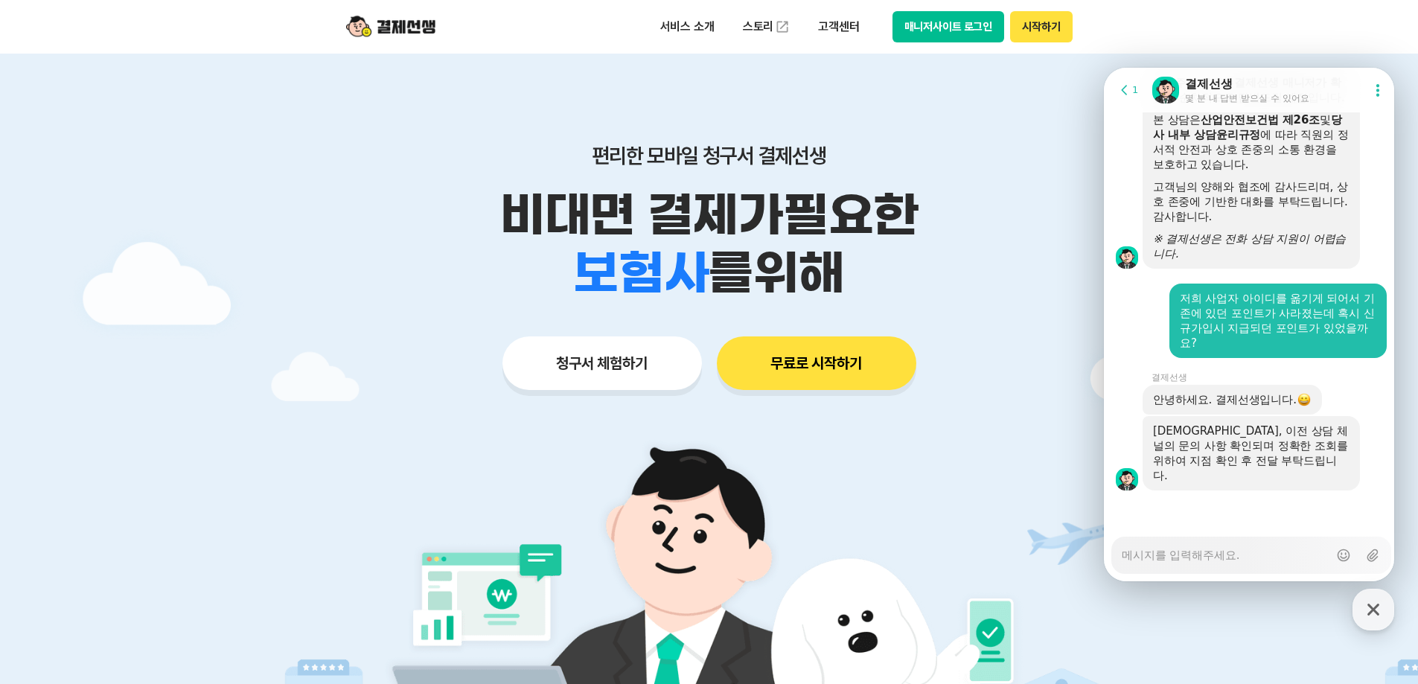
scroll to position [1940, 0]
click at [1279, 549] on textarea "Messenger Input Textarea" at bounding box center [1225, 550] width 207 height 25
click at [1278, 551] on textarea "Messenger Input Textarea" at bounding box center [1225, 550] width 207 height 25
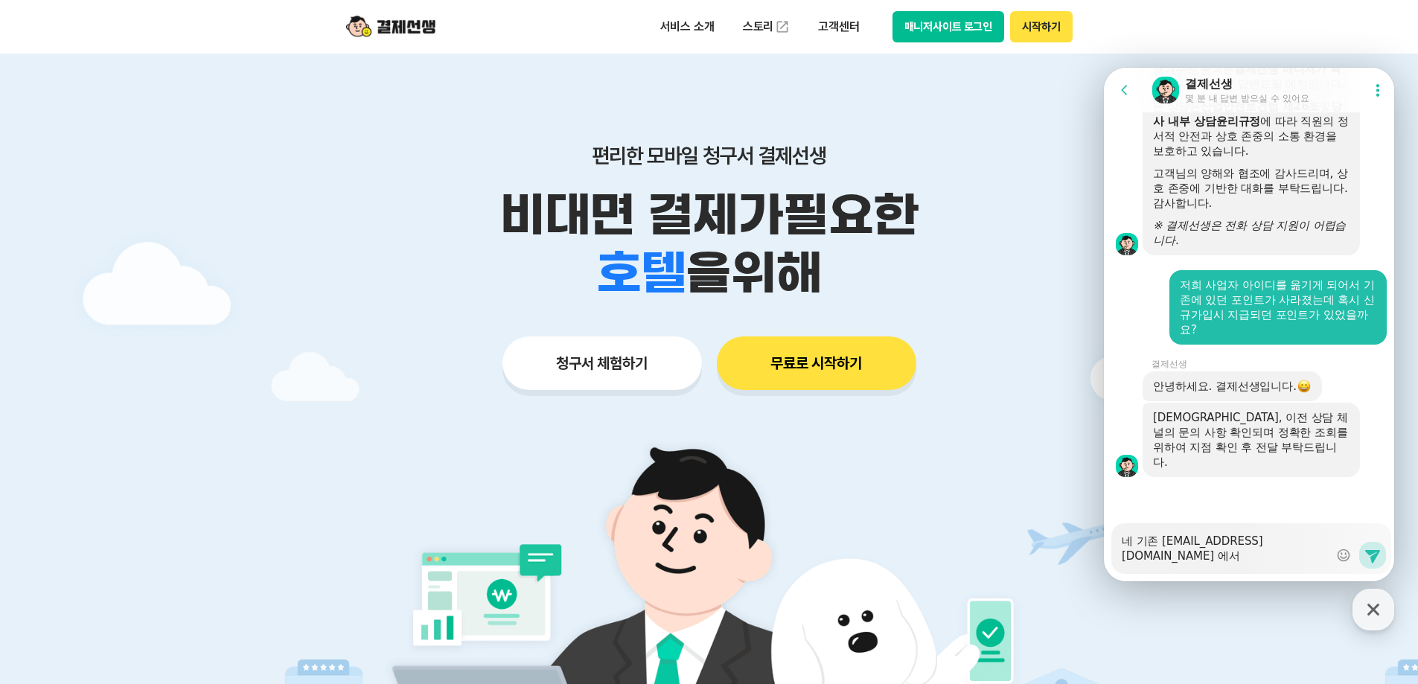
scroll to position [1954, 0]
click at [1254, 555] on textarea "네 기존 tlstmdgns145@naver.com 에서 ice" at bounding box center [1225, 543] width 207 height 40
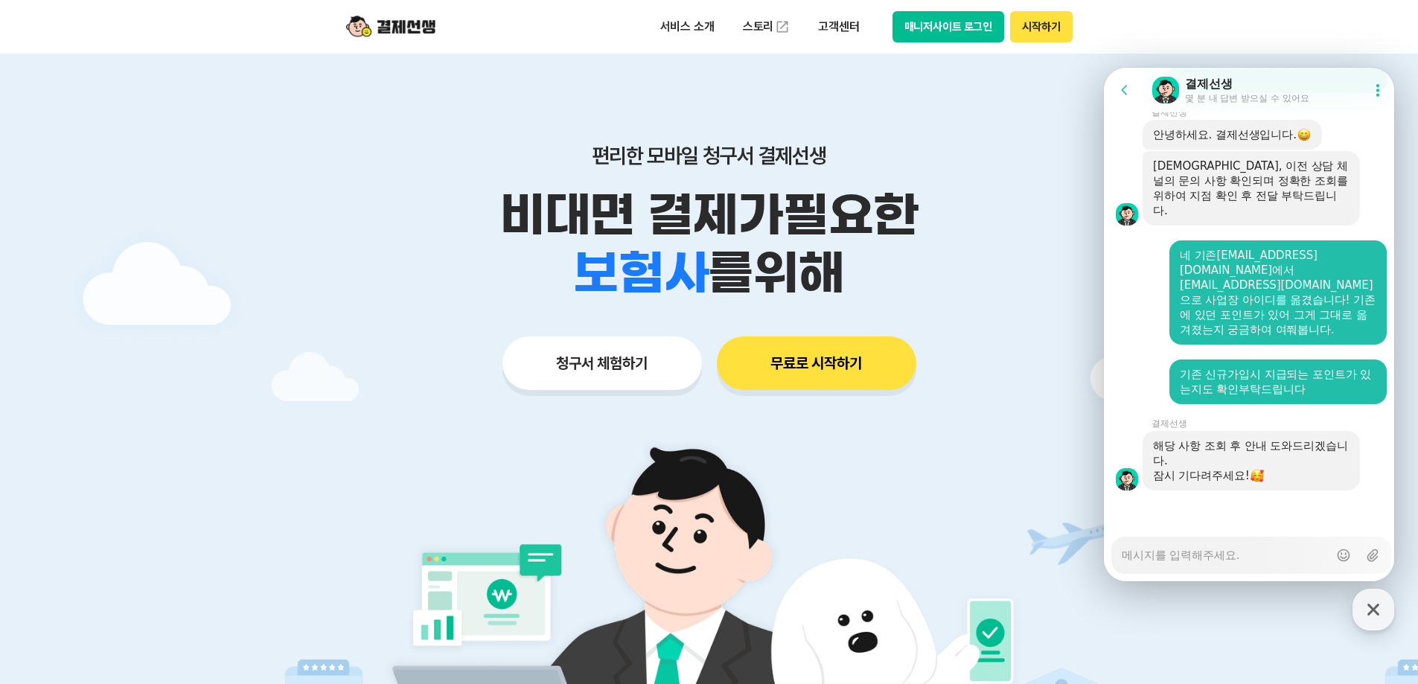
scroll to position [2190, 0]
click at [1216, 569] on div "Messenger Input Textarea" at bounding box center [1225, 556] width 207 height 36
click at [1219, 573] on div "Messenger Input Textarea Show emoji list Upload file" at bounding box center [1252, 555] width 280 height 37
click at [1229, 564] on div "Messenger Input Textarea" at bounding box center [1225, 556] width 207 height 36
click at [1230, 551] on textarea "Messenger Input Textarea" at bounding box center [1225, 550] width 207 height 25
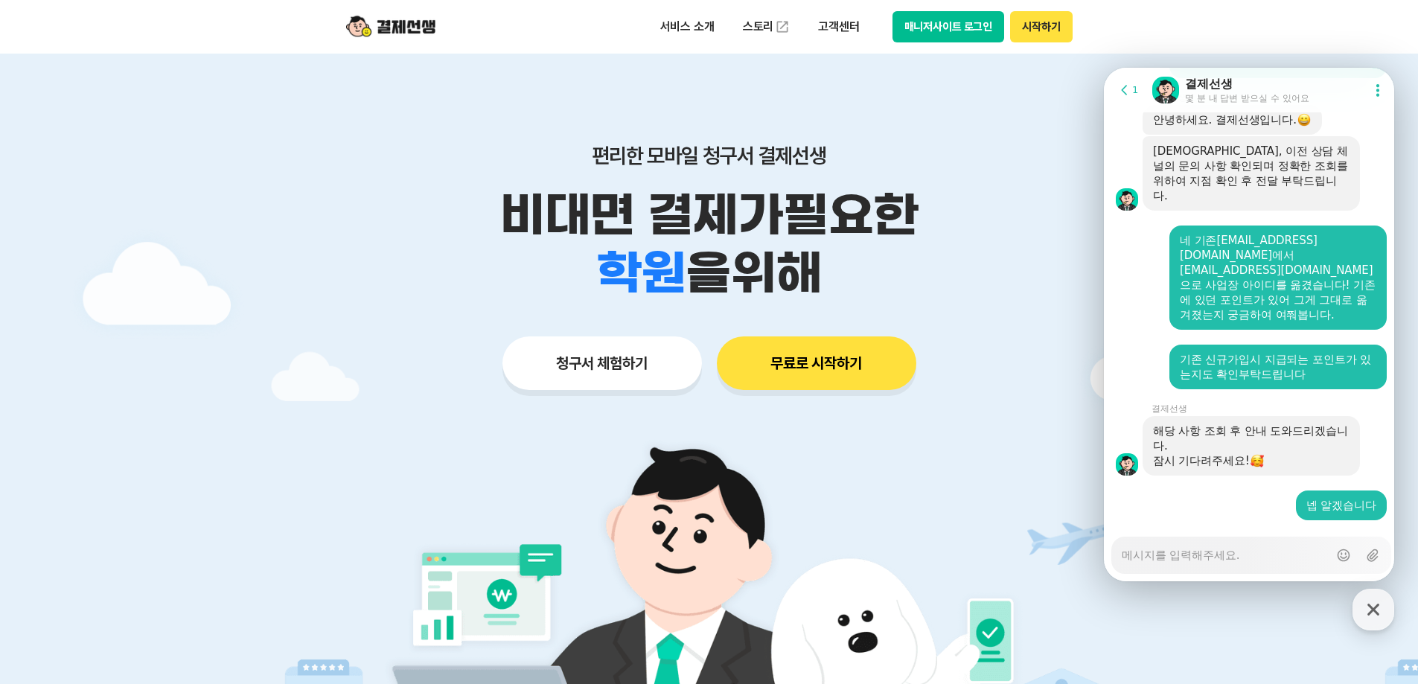
scroll to position [2235, 0]
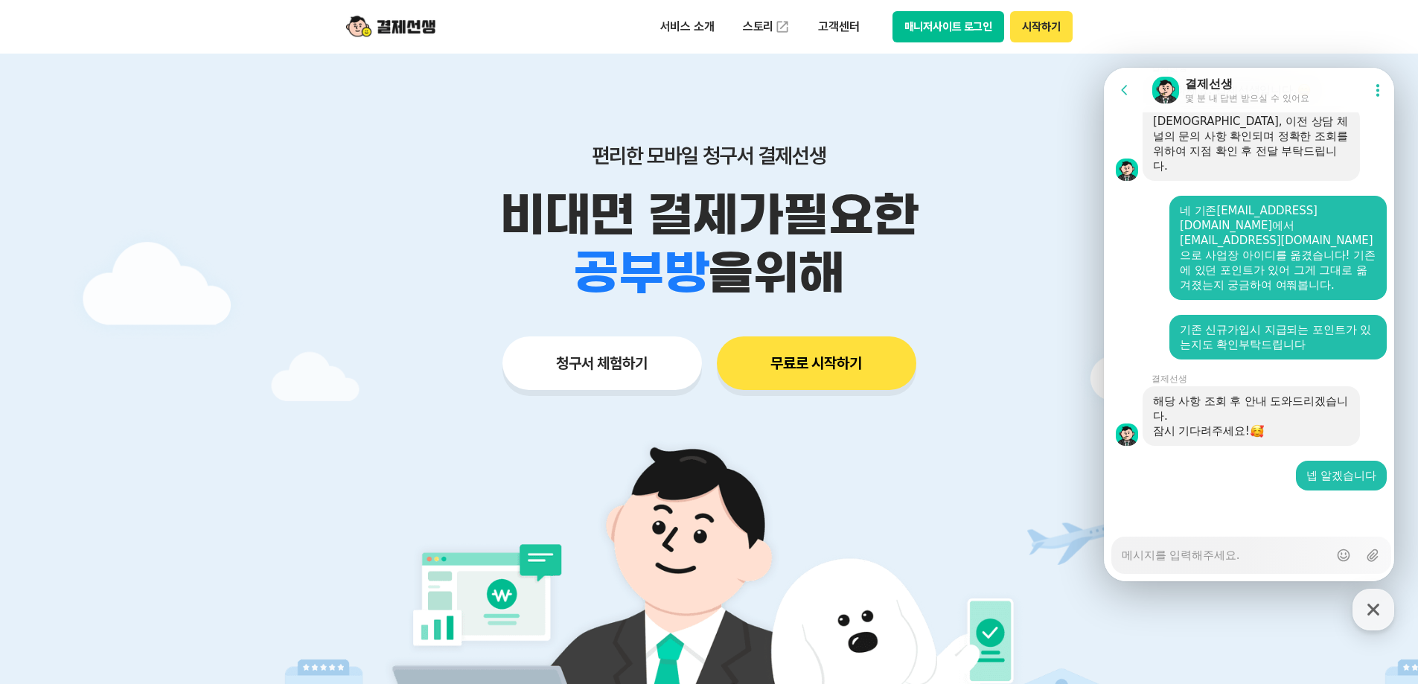
drag, startPoint x: 1253, startPoint y: 336, endPoint x: 1278, endPoint y: 445, distance: 112.2
click at [1278, 444] on div "해당 사항 조회 후 안내 도와드리겠습니다. 잠시 기다려주세요!" at bounding box center [1251, 416] width 217 height 60
click at [1317, 429] on div "잠시 기다려주세요!" at bounding box center [1251, 431] width 197 height 15
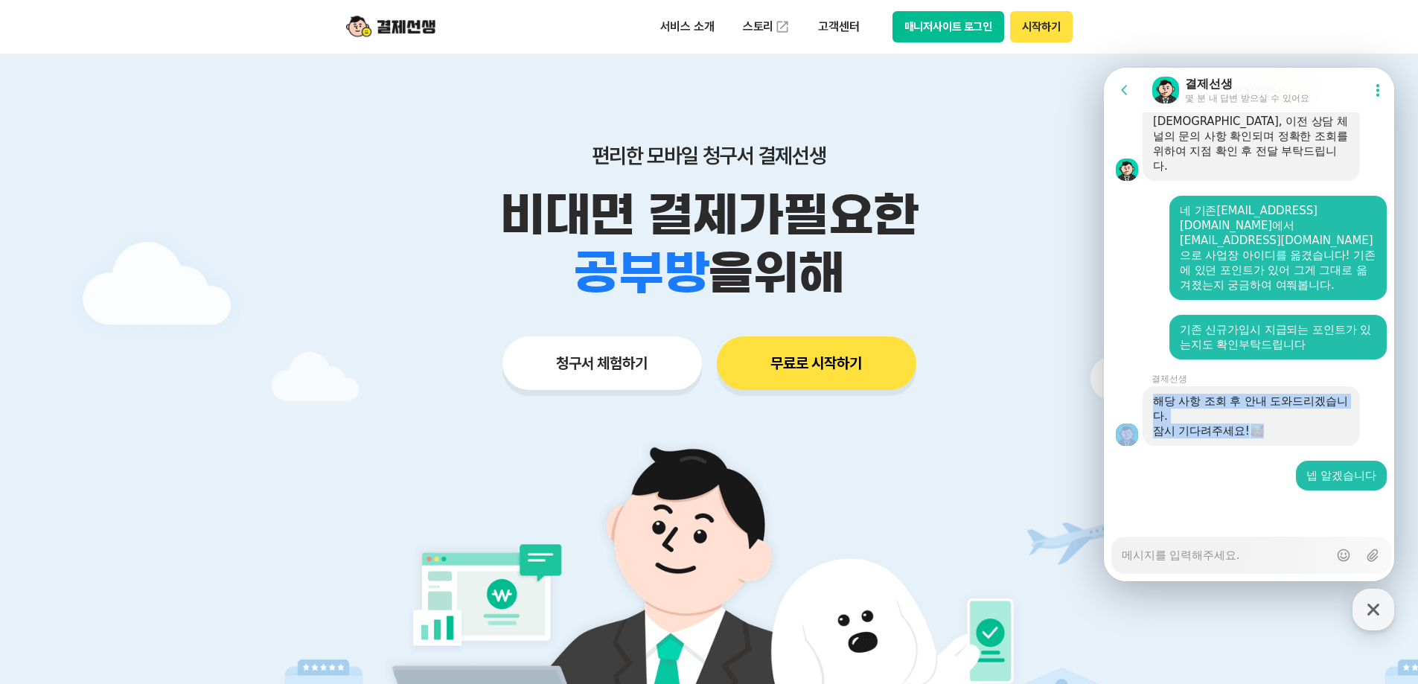
click at [1319, 428] on div "잠시 기다려주세요!" at bounding box center [1251, 431] width 197 height 15
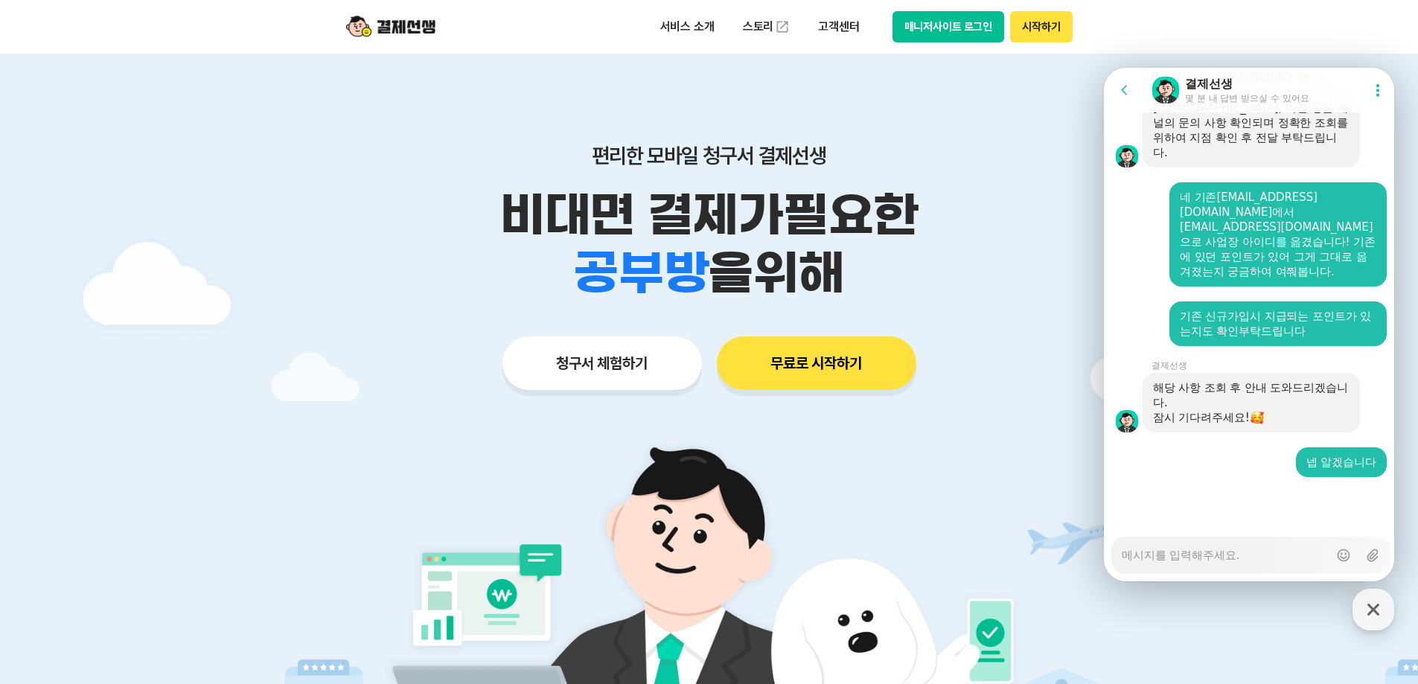
click at [1319, 428] on div "해당 사항 조회 후 안내 도와드리겠습니다. 잠시 기다려주세요!" at bounding box center [1251, 403] width 217 height 60
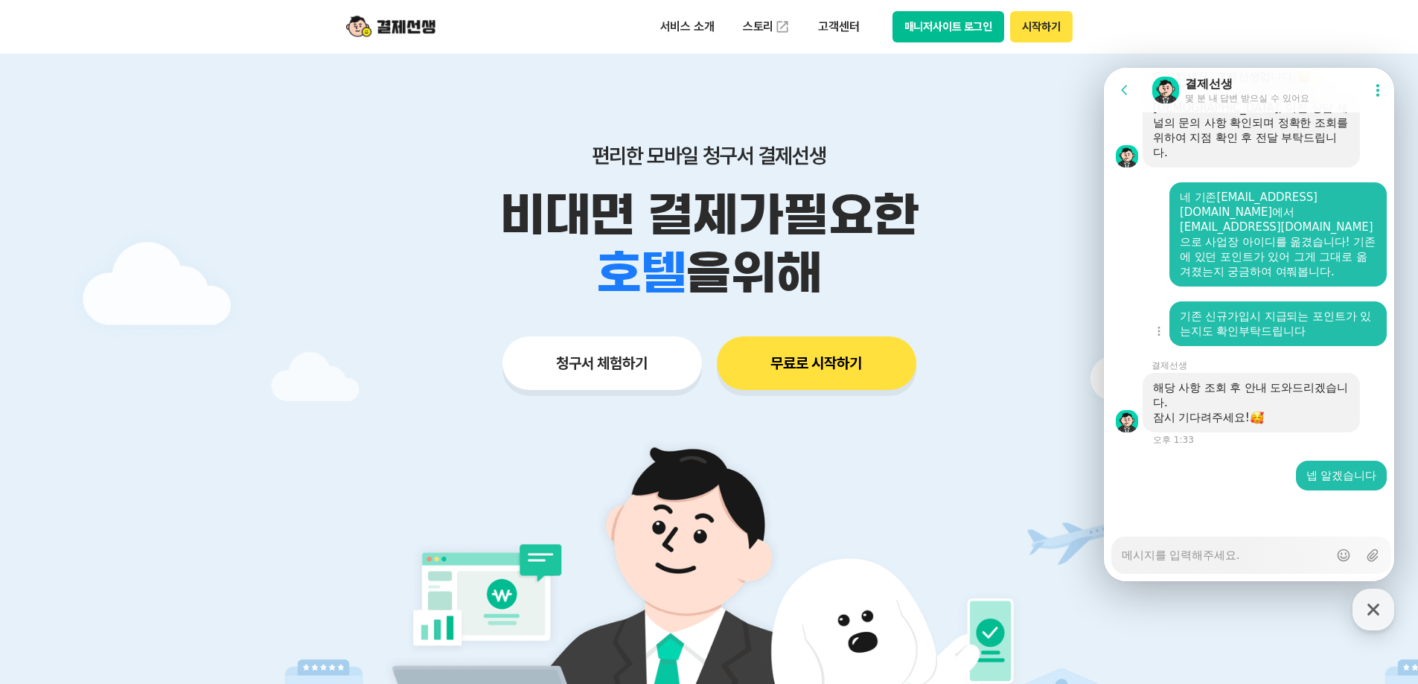
click at [1361, 313] on div "기존 신규가입시 지급되는 포인트가 있는지도 확인부탁드립니다" at bounding box center [1278, 324] width 197 height 30
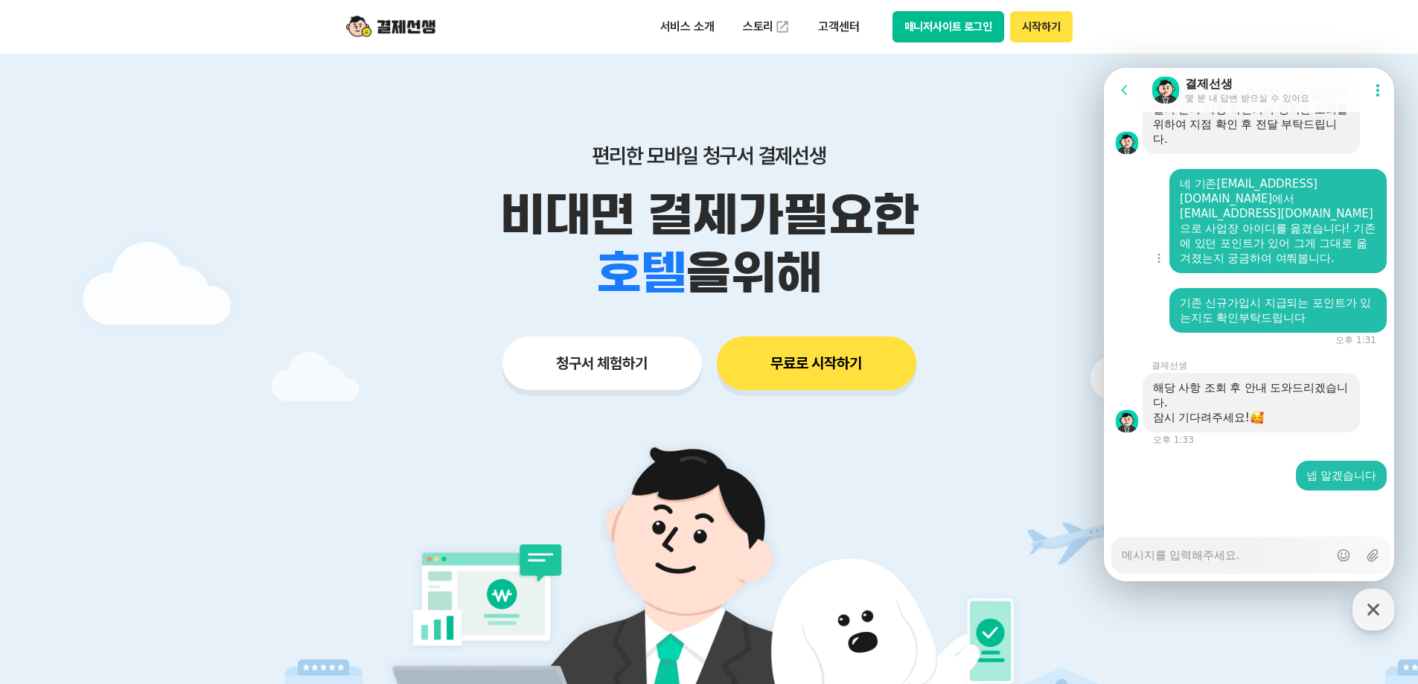
click at [1348, 223] on div "네 기존 tlstmdgns145@naver.com 에서 iceworks99@gmail.com 으로 사업장 아이디를 옮겼습니다! 기존에 있던 포…" at bounding box center [1278, 220] width 197 height 89
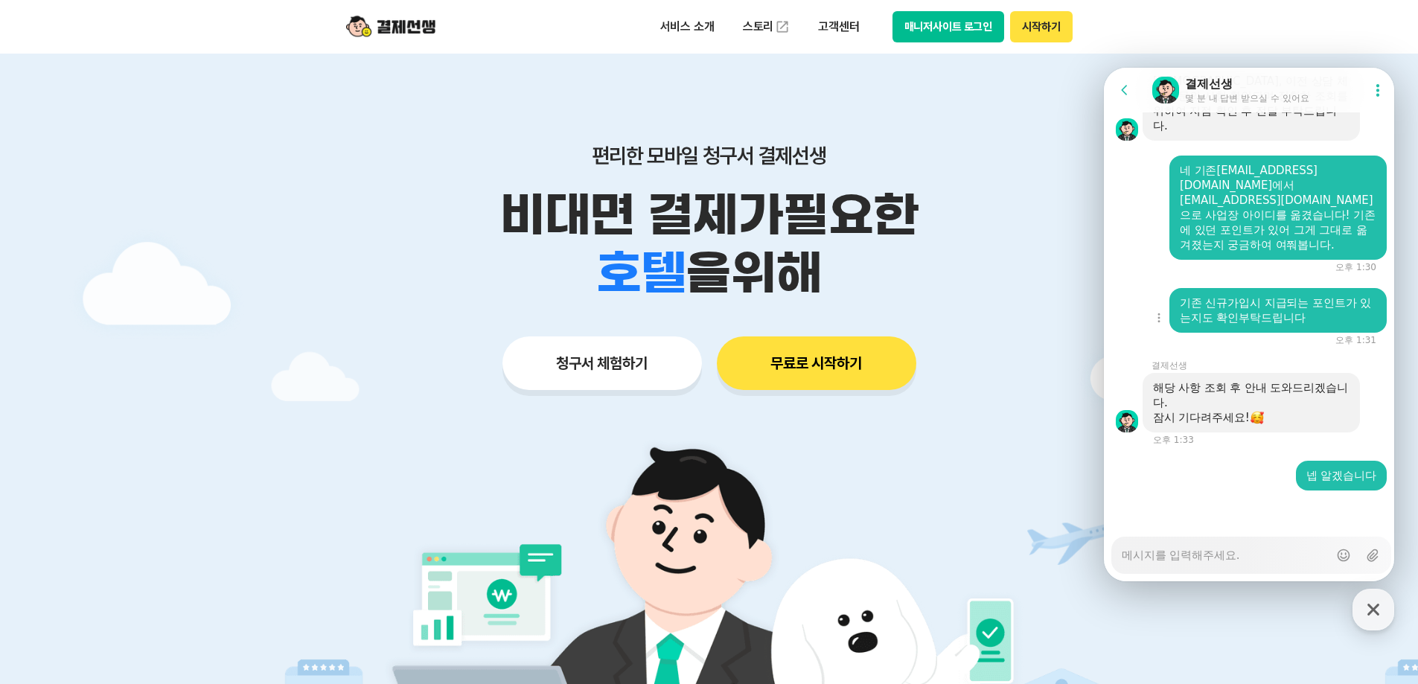
scroll to position [2275, 0]
click at [1312, 412] on div "잠시 기다려주세요!" at bounding box center [1251, 417] width 197 height 15
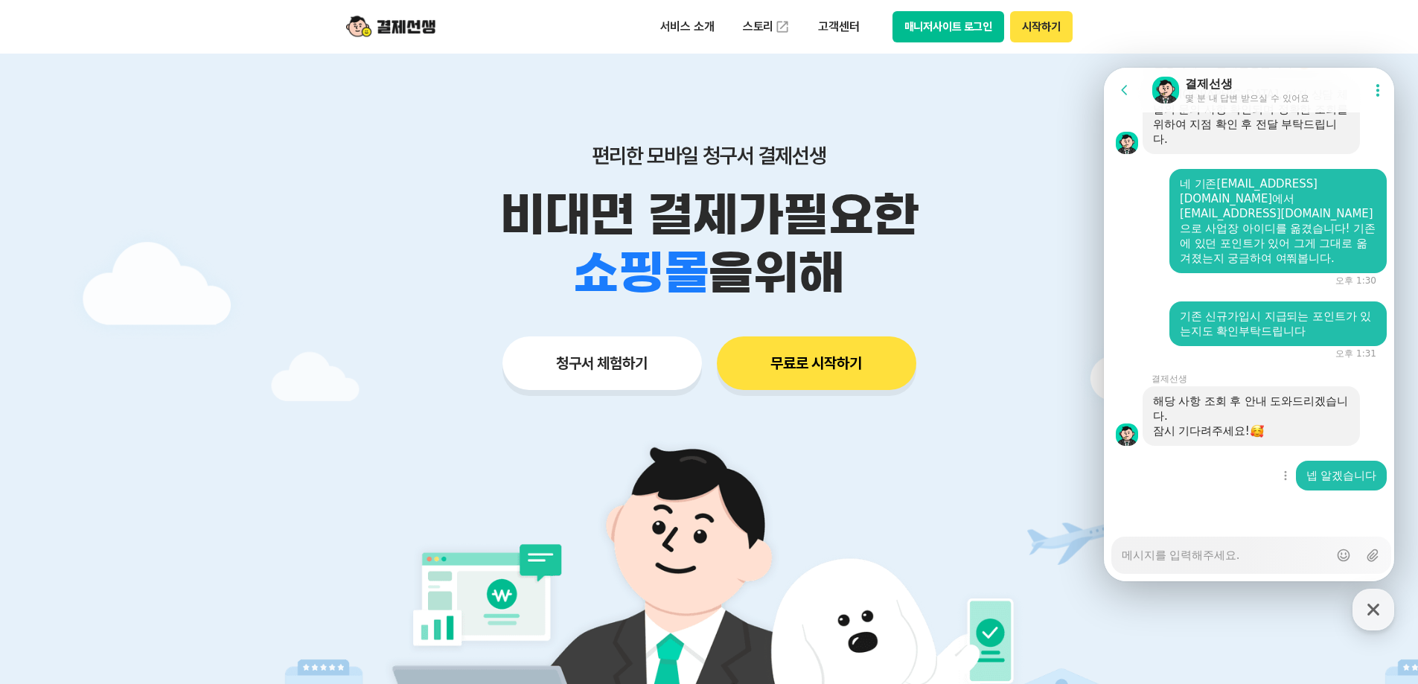
scroll to position [2262, 0]
